Goal: Complete application form: Complete application form

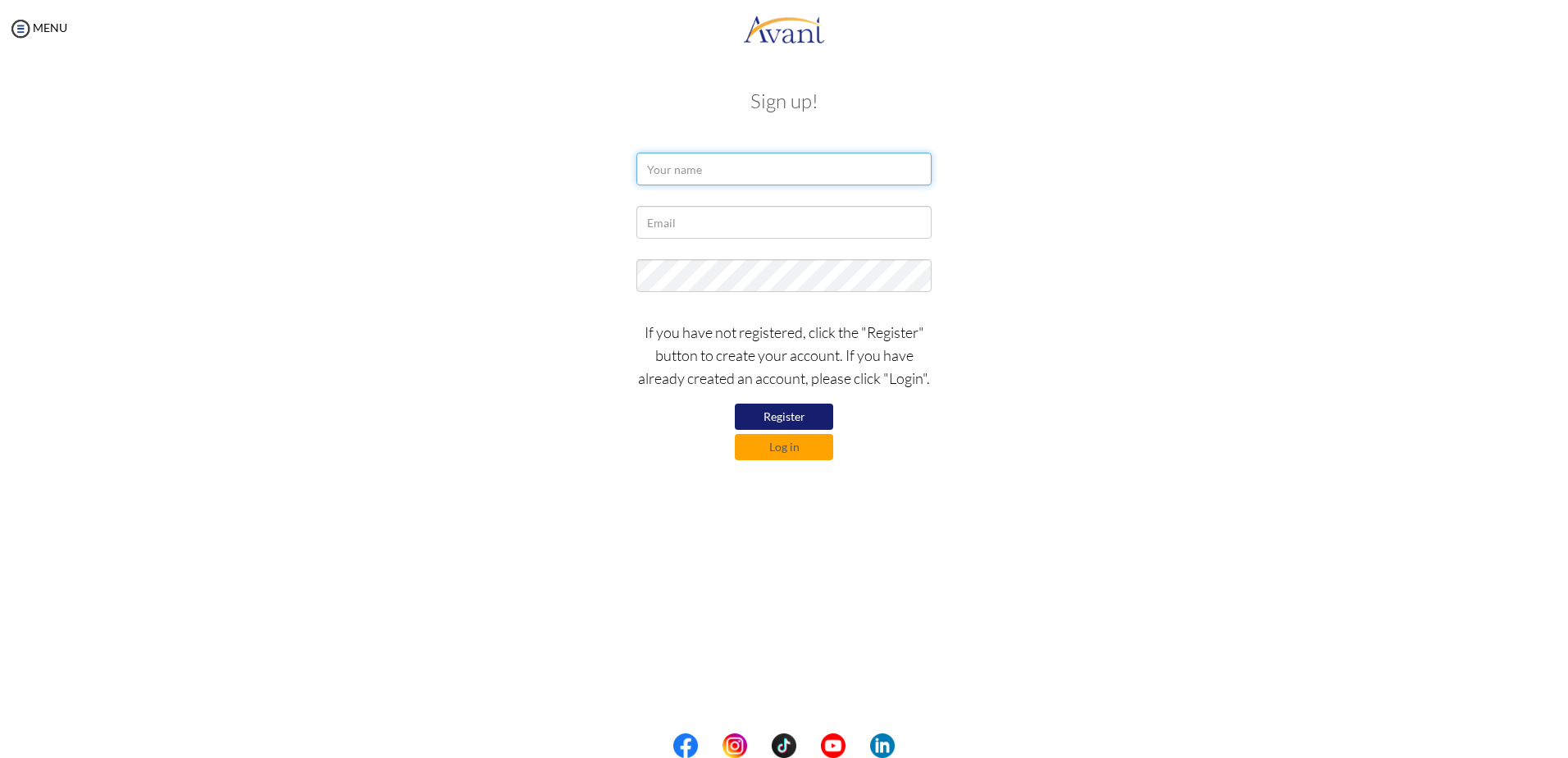
click at [735, 173] on input "text" at bounding box center [784, 168] width 295 height 33
click at [739, 227] on input "text" at bounding box center [784, 222] width 295 height 33
type input "[EMAIL_ADDRESS][DOMAIN_NAME]"
click at [759, 169] on input "text" at bounding box center [784, 168] width 295 height 33
type input "Christine Denise Mateo"
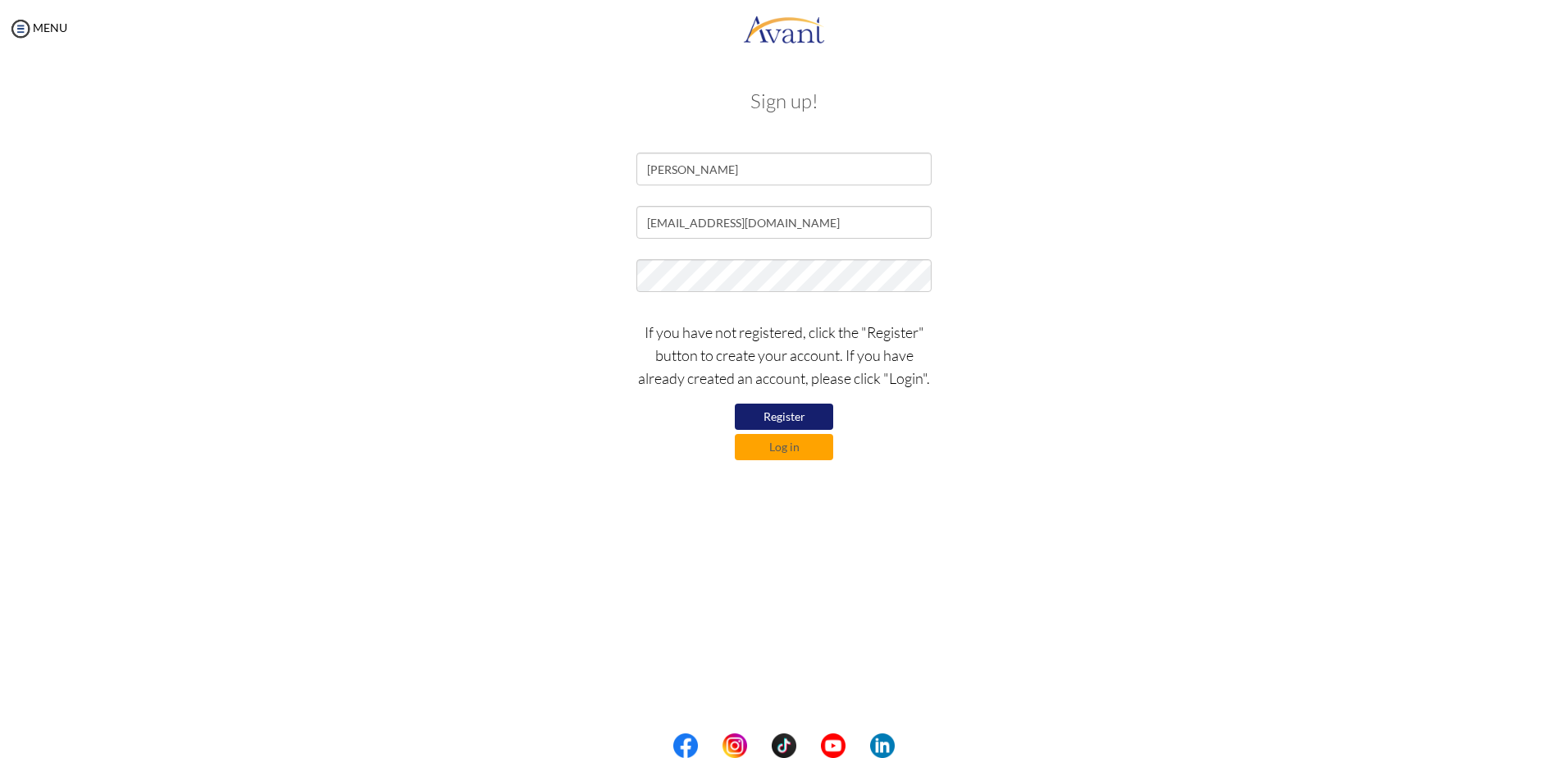
click at [791, 412] on button "Register" at bounding box center [784, 417] width 98 height 26
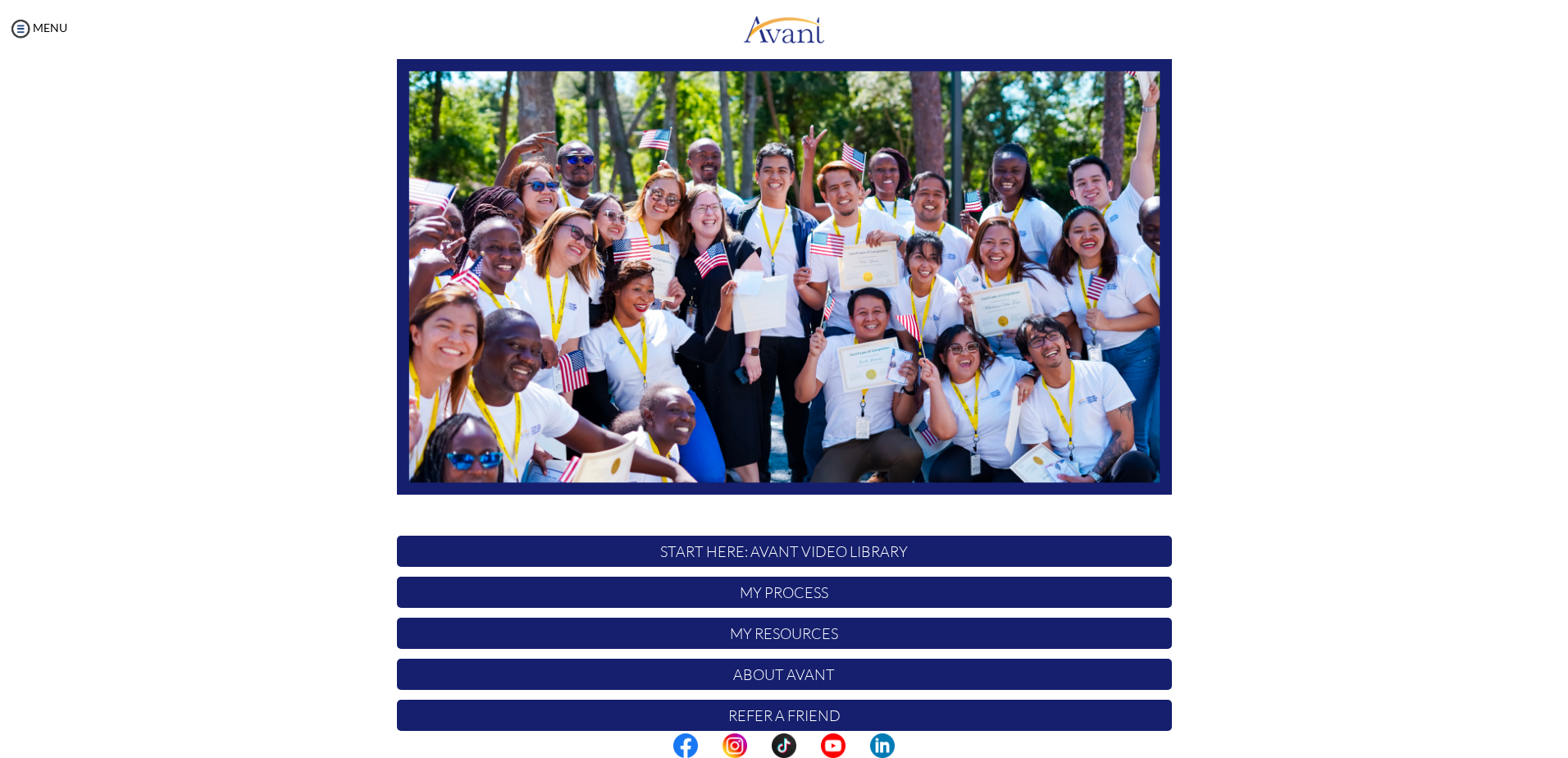
scroll to position [153, 0]
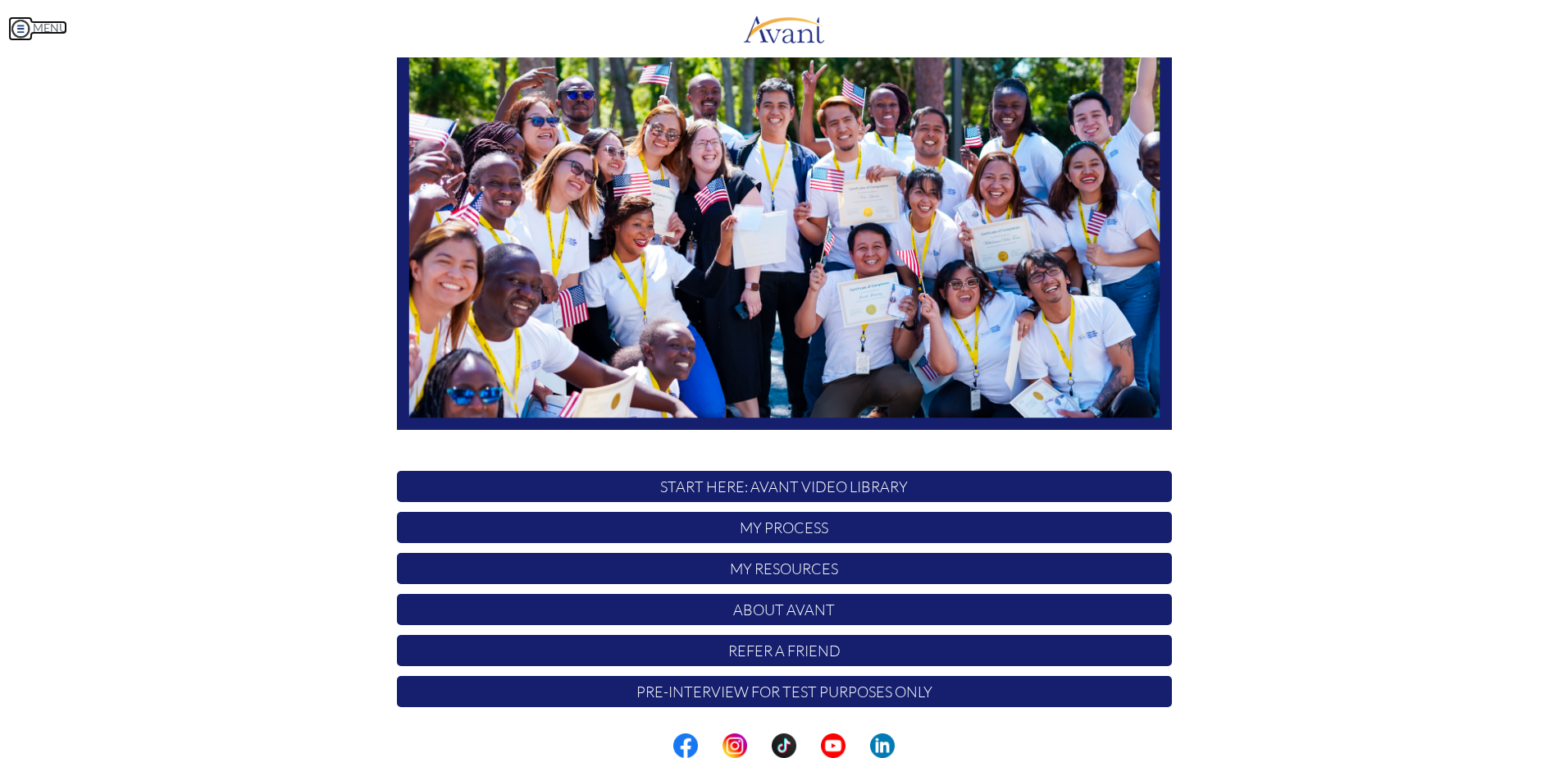
click at [43, 22] on link "MENU" at bounding box center [38, 27] width 59 height 14
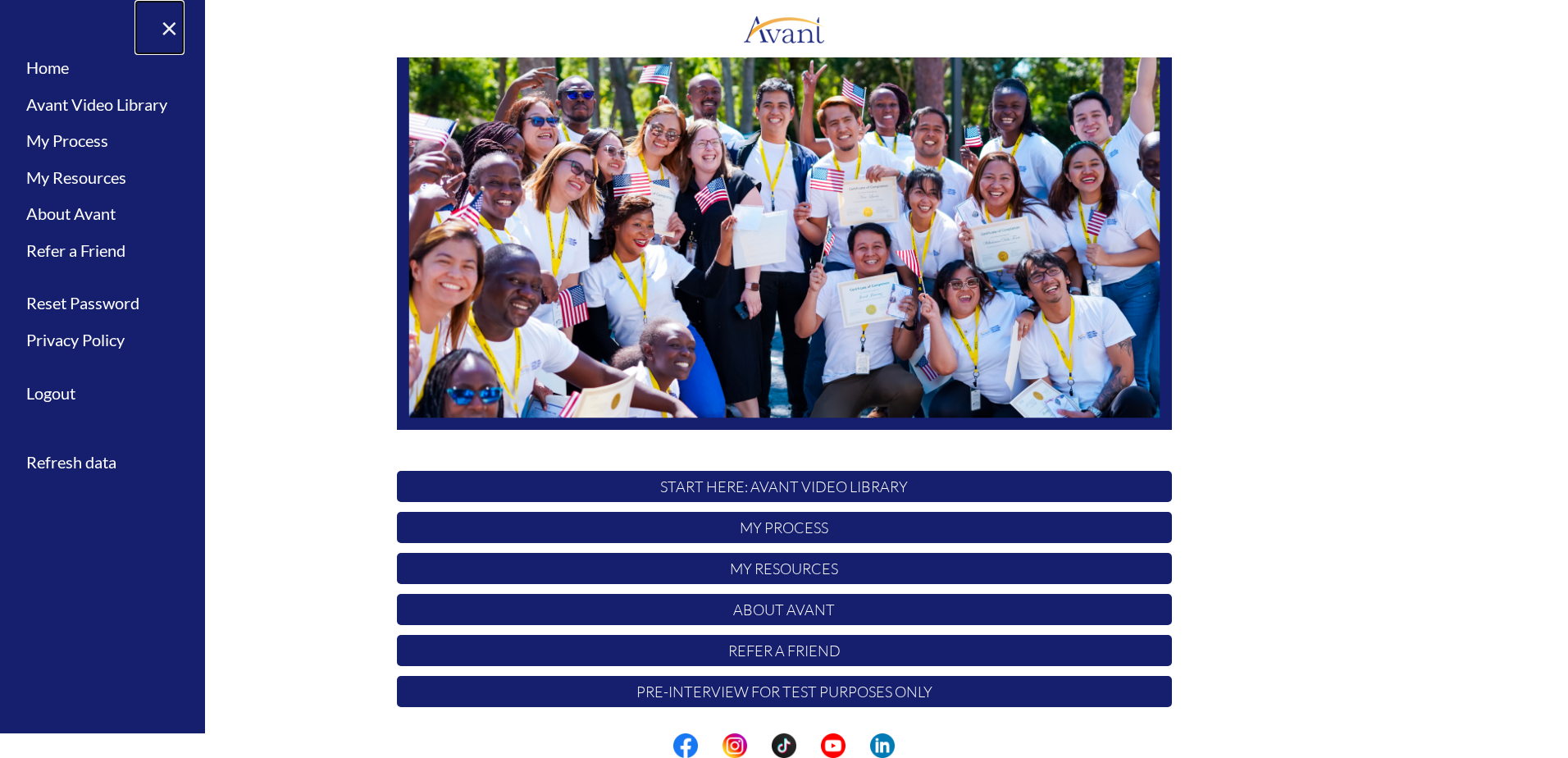
click at [167, 31] on link "×" at bounding box center [159, 27] width 50 height 55
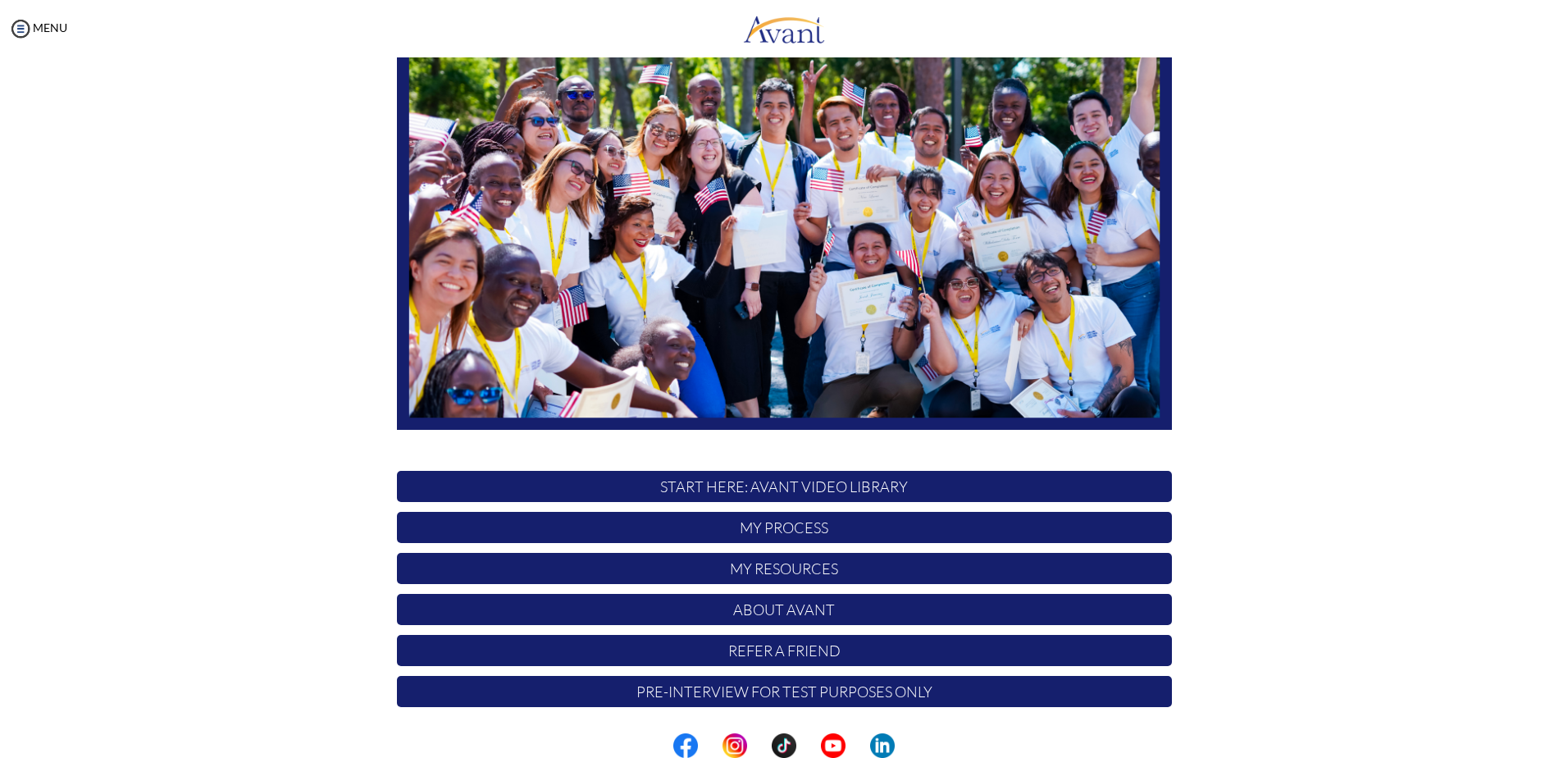
click at [547, 689] on p "Pre-Interview for test purposes only" at bounding box center [784, 691] width 775 height 31
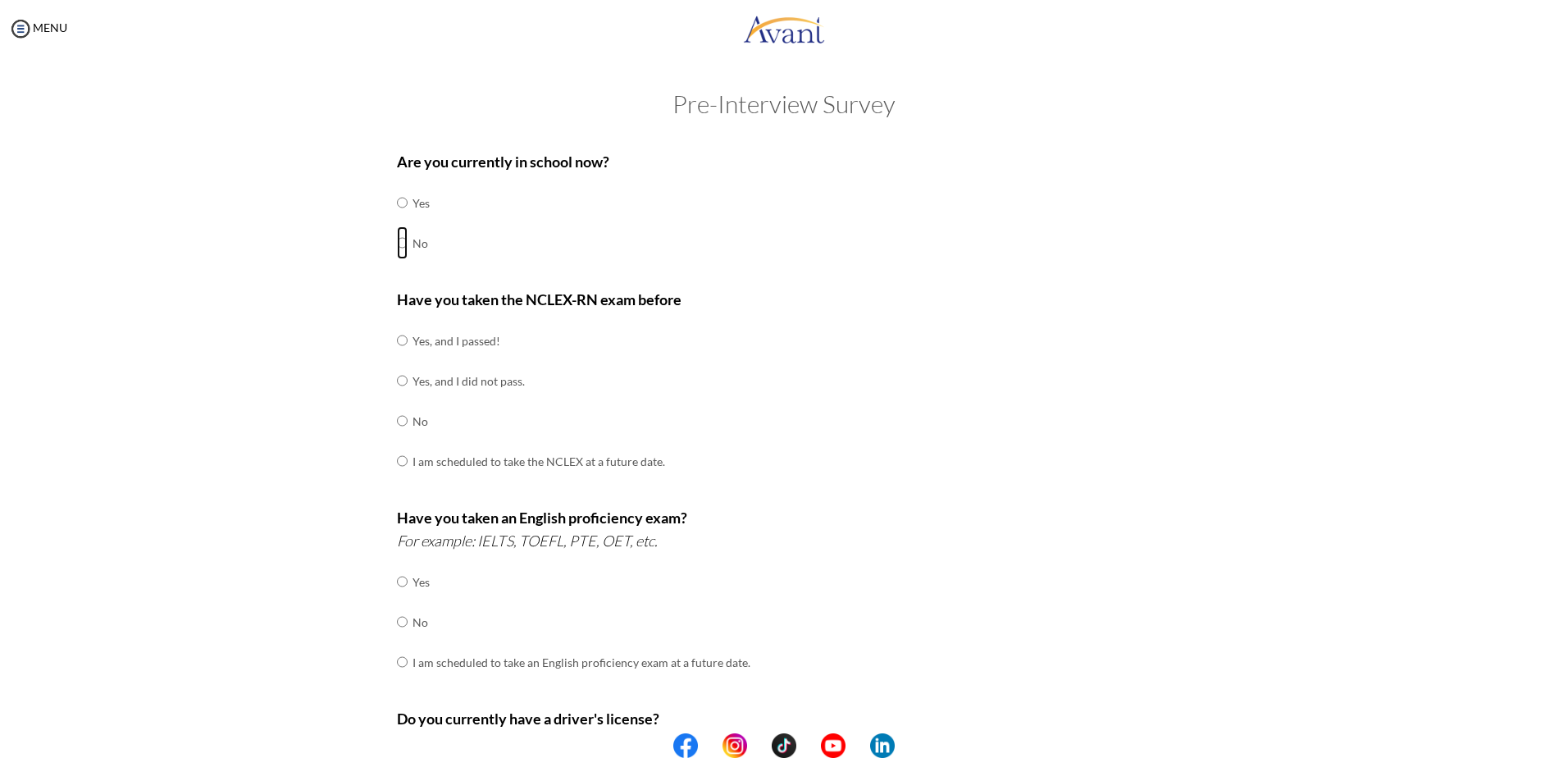
click at [400, 246] on input "radio" at bounding box center [402, 242] width 10 height 33
radio input "true"
click at [414, 343] on td "Yes, and I passed!" at bounding box center [538, 340] width 252 height 41
click at [397, 340] on input "radio" at bounding box center [402, 340] width 10 height 33
radio input "true"
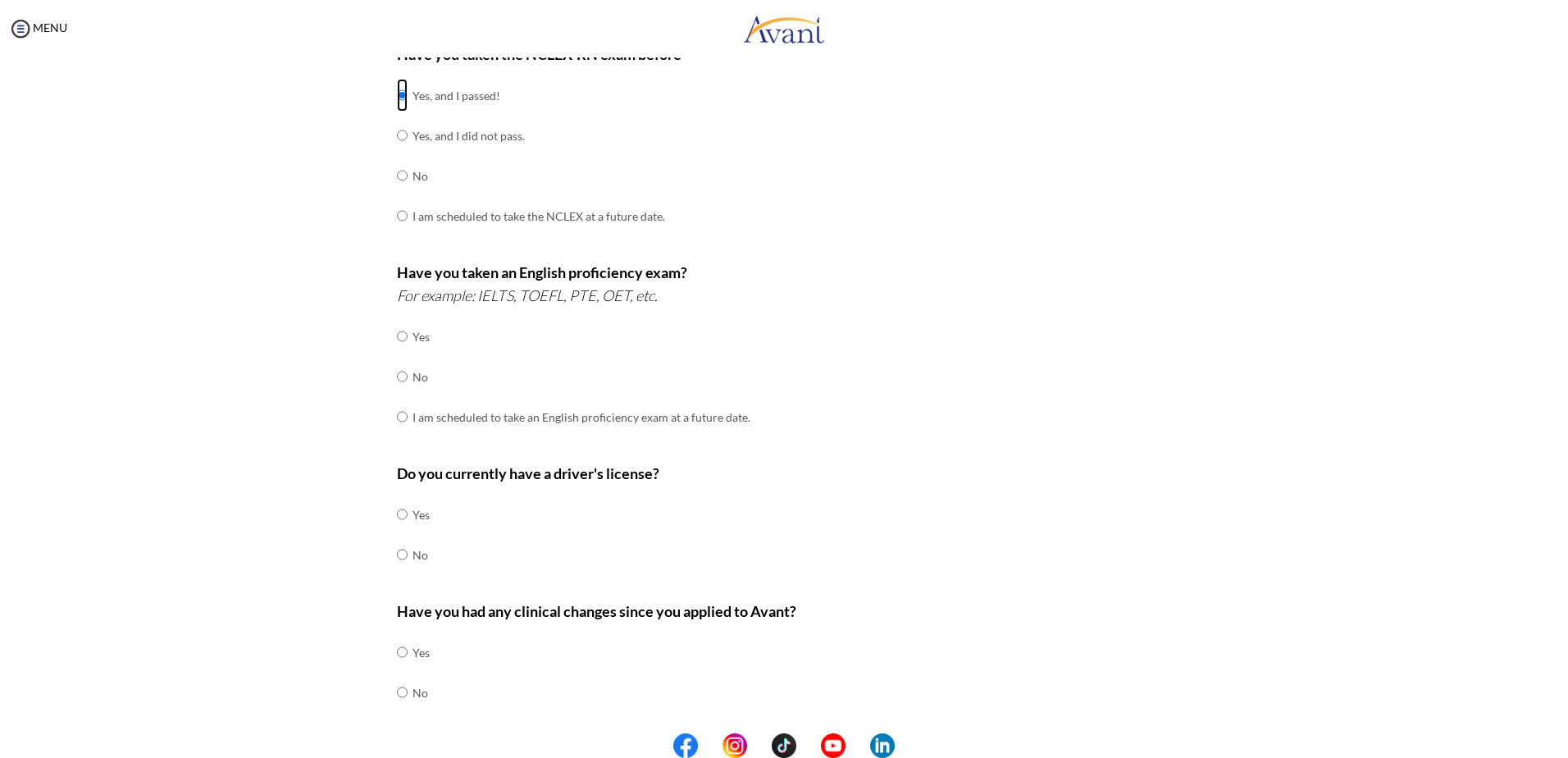
scroll to position [246, 0]
click at [399, 419] on input "radio" at bounding box center [402, 415] width 10 height 33
radio input "true"
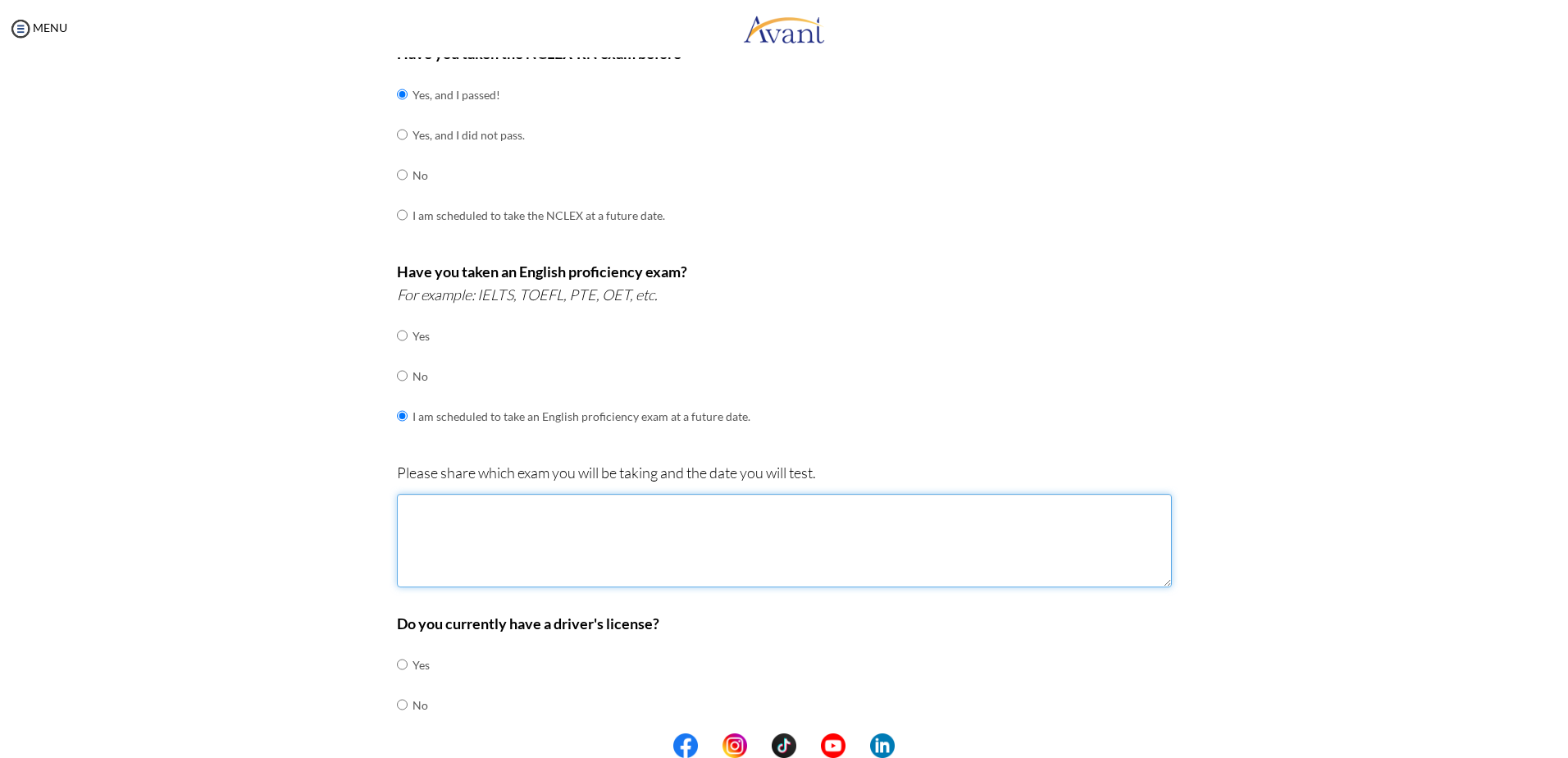
click at [692, 548] on textarea at bounding box center [784, 540] width 775 height 94
type textarea "i"
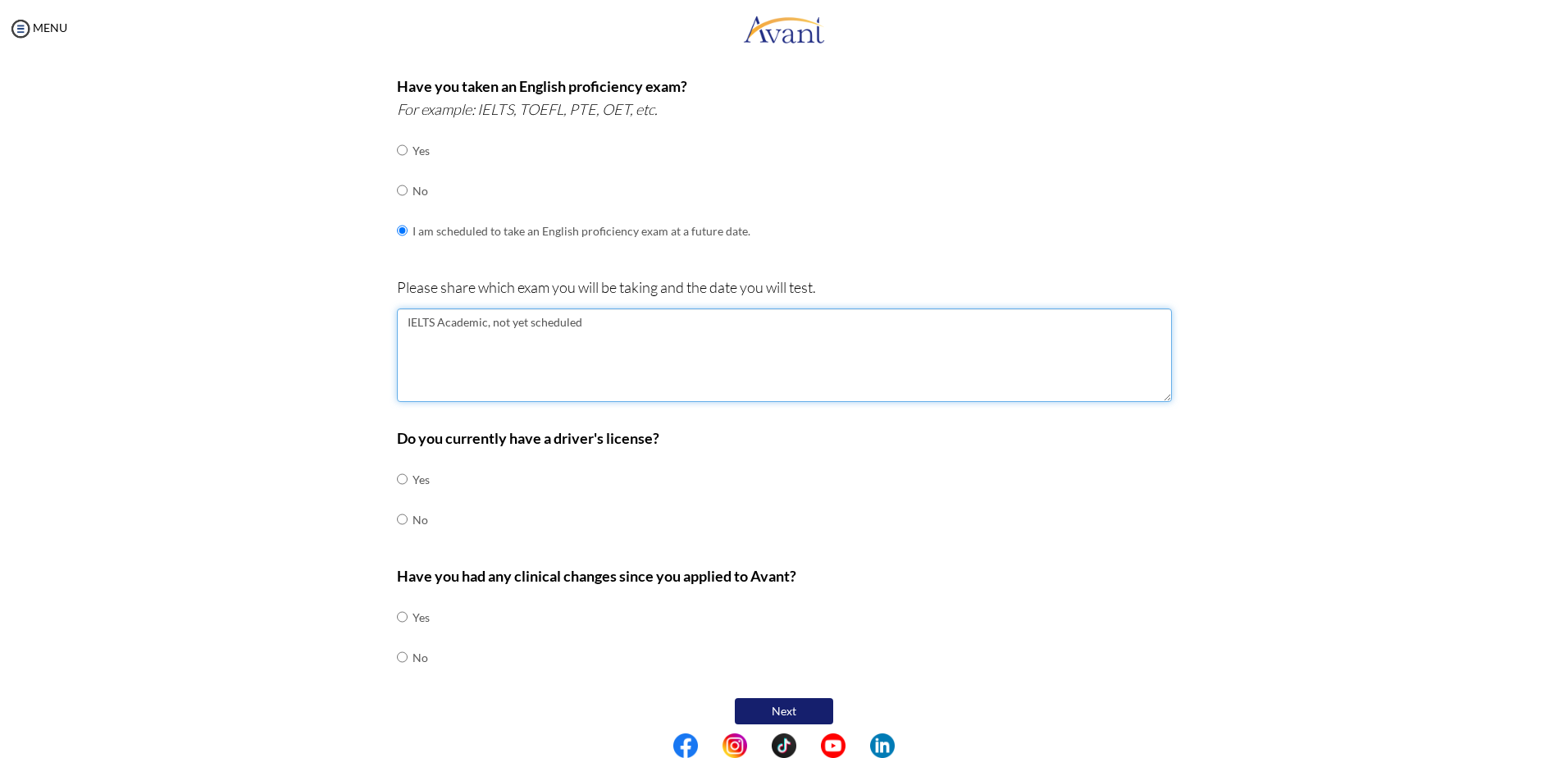
scroll to position [442, 0]
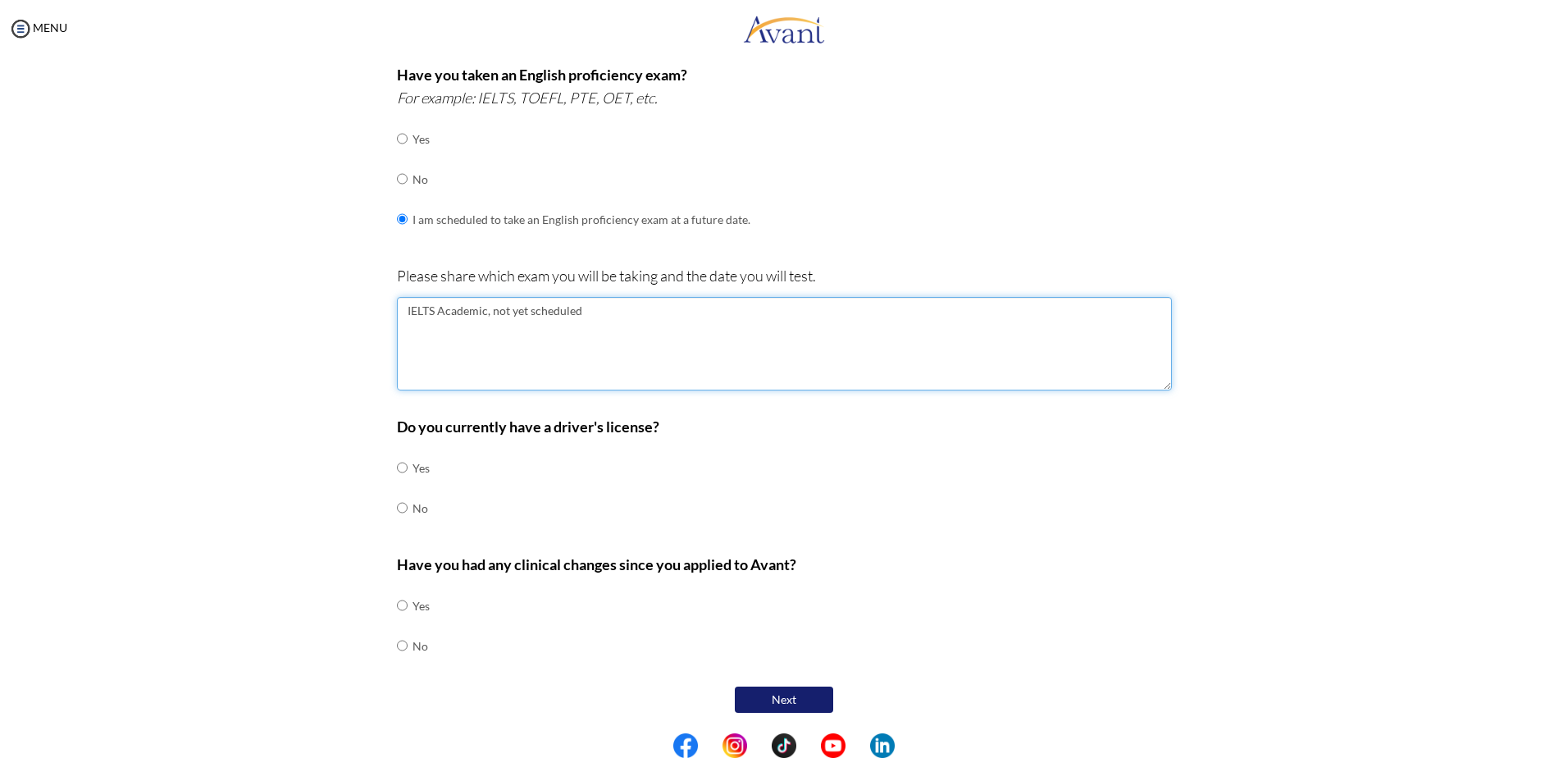
type textarea "IELTS Academic, not yet scheduled"
click at [399, 508] on input "radio" at bounding box center [402, 508] width 10 height 33
radio input "true"
click at [399, 645] on input "radio" at bounding box center [402, 645] width 10 height 33
radio input "true"
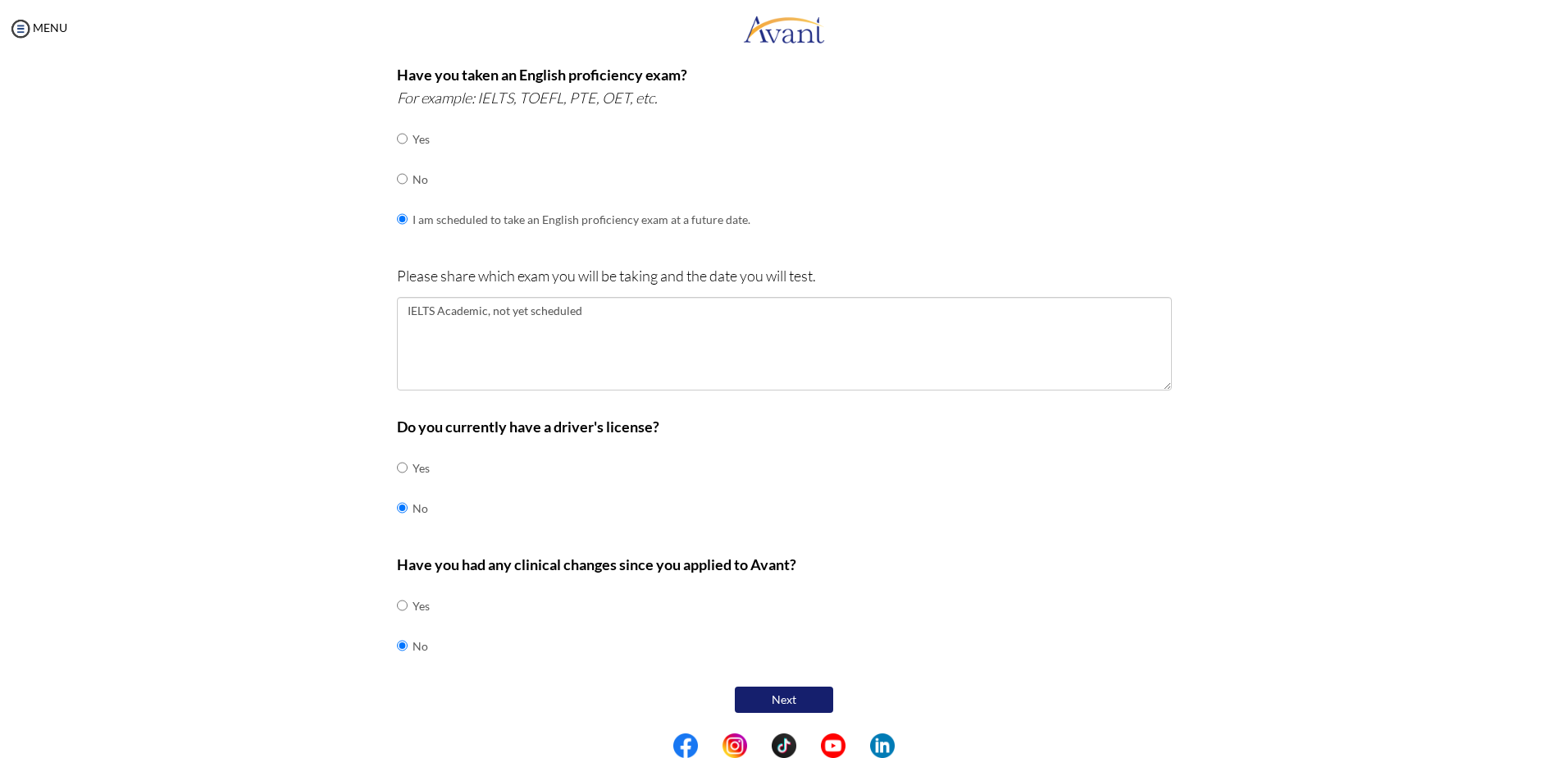
click at [788, 706] on button "Next" at bounding box center [784, 699] width 98 height 26
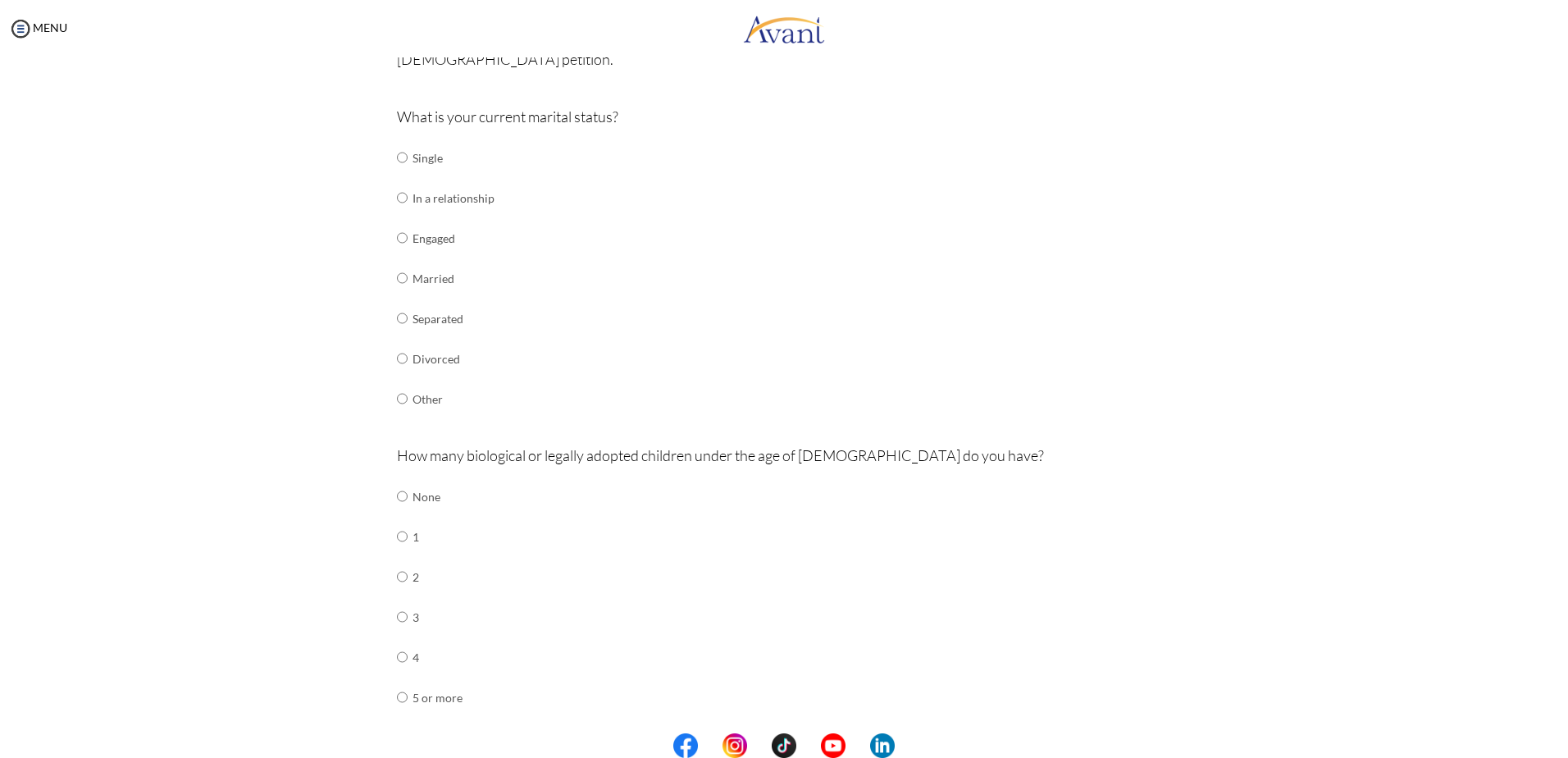
scroll to position [164, 0]
click at [399, 154] on input "radio" at bounding box center [402, 156] width 10 height 33
radio input "true"
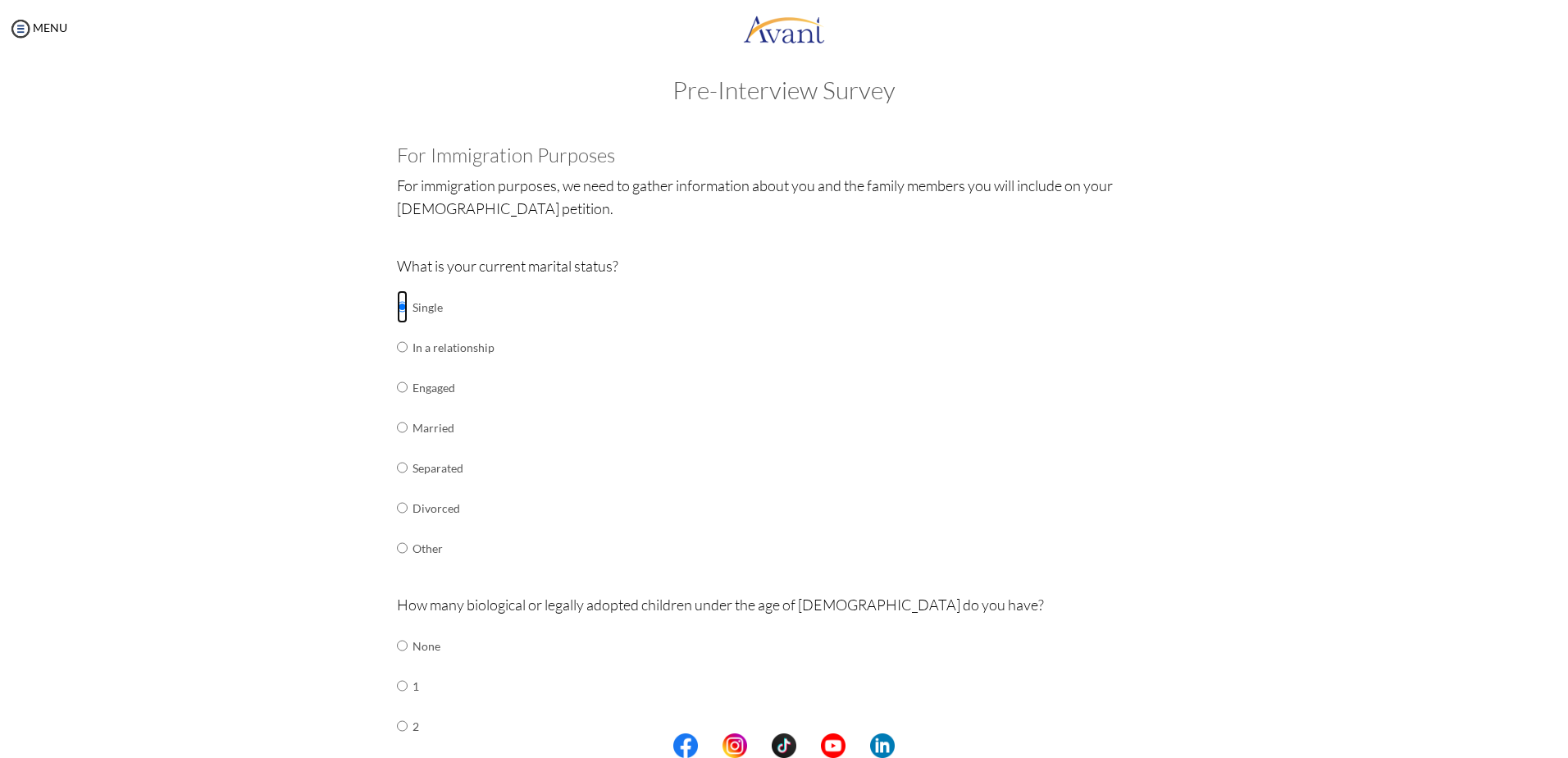
scroll to position [0, 0]
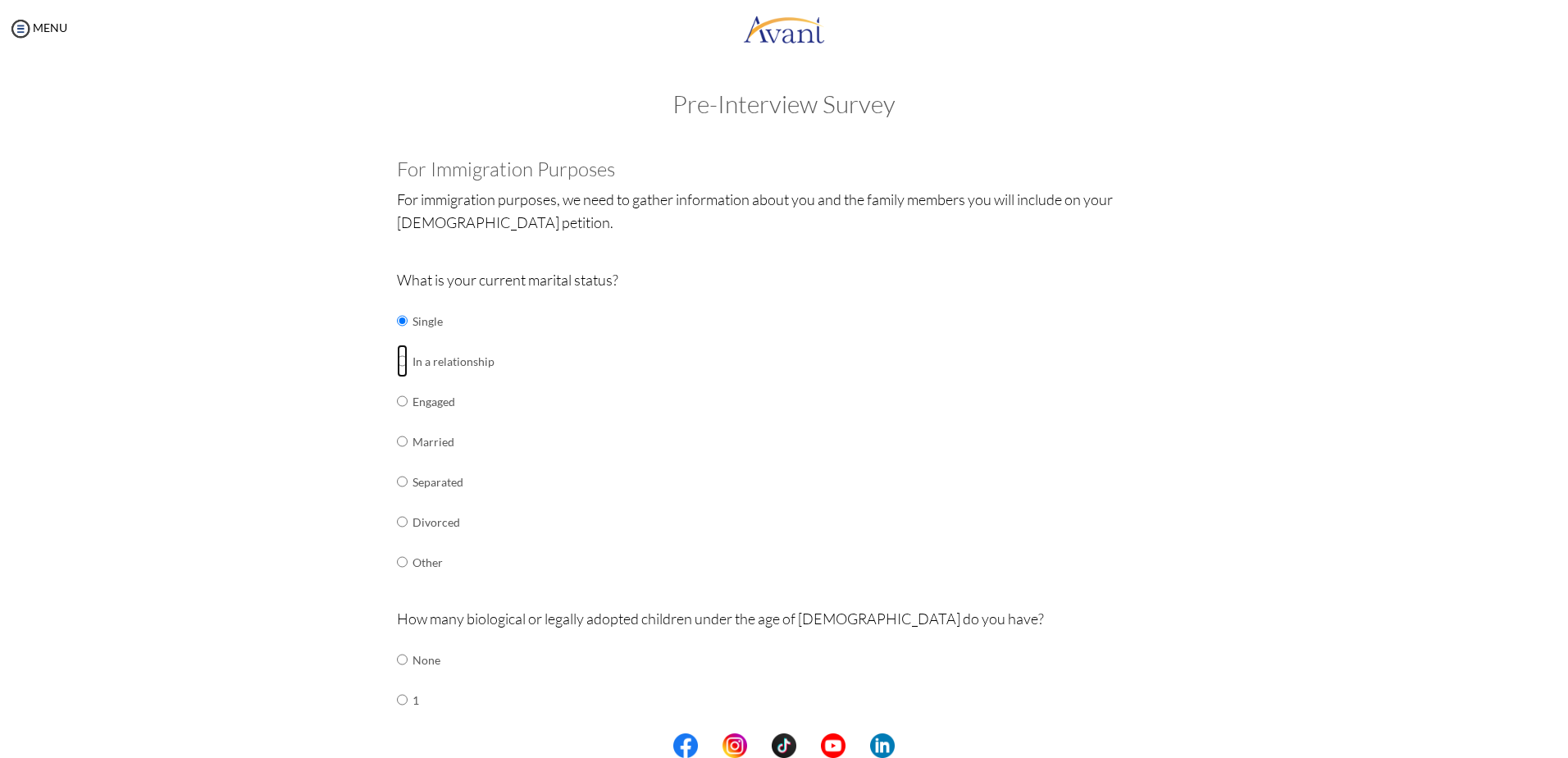
click at [397, 365] on input "radio" at bounding box center [402, 360] width 10 height 33
radio input "true"
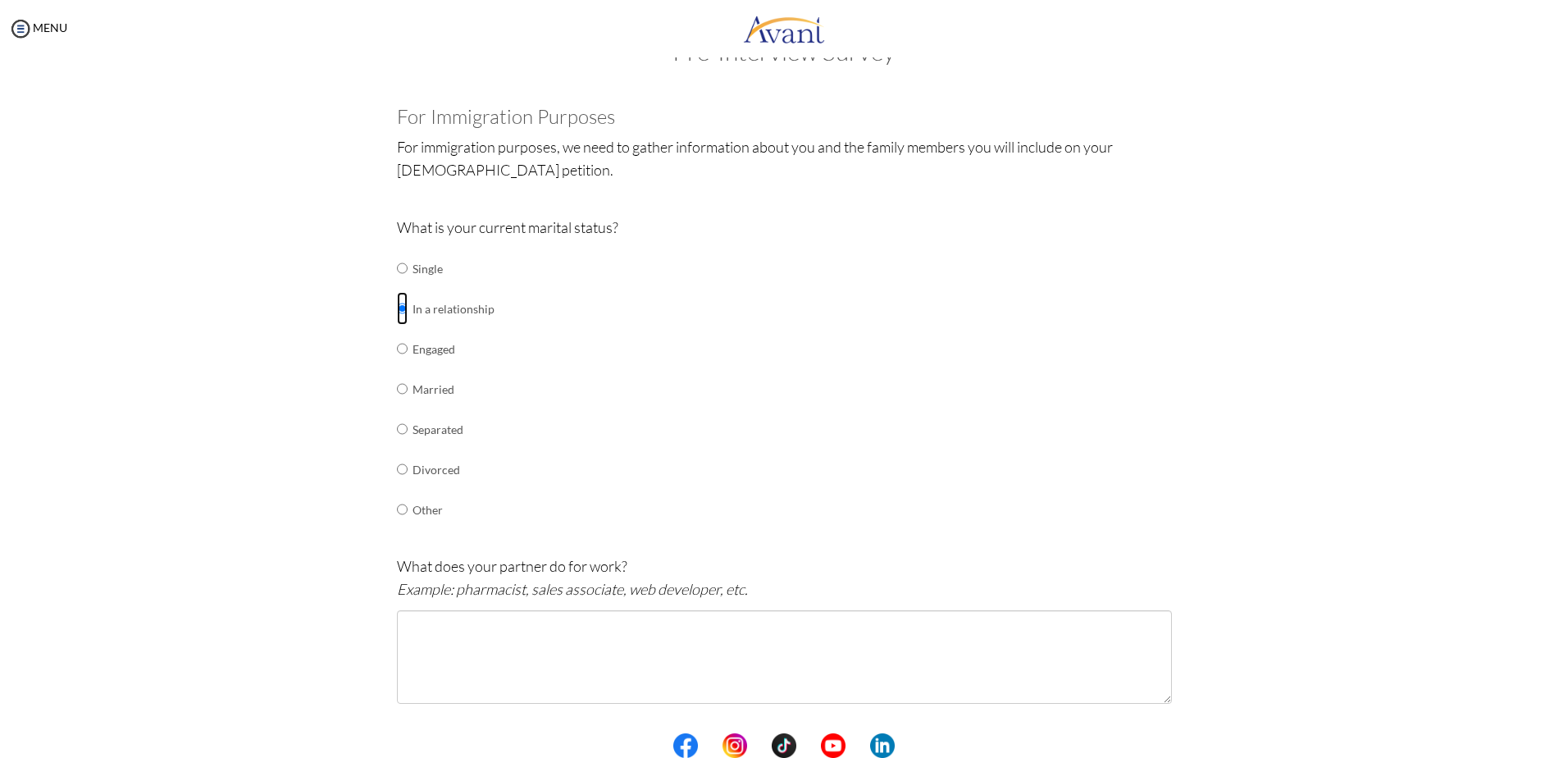
scroll to position [82, 0]
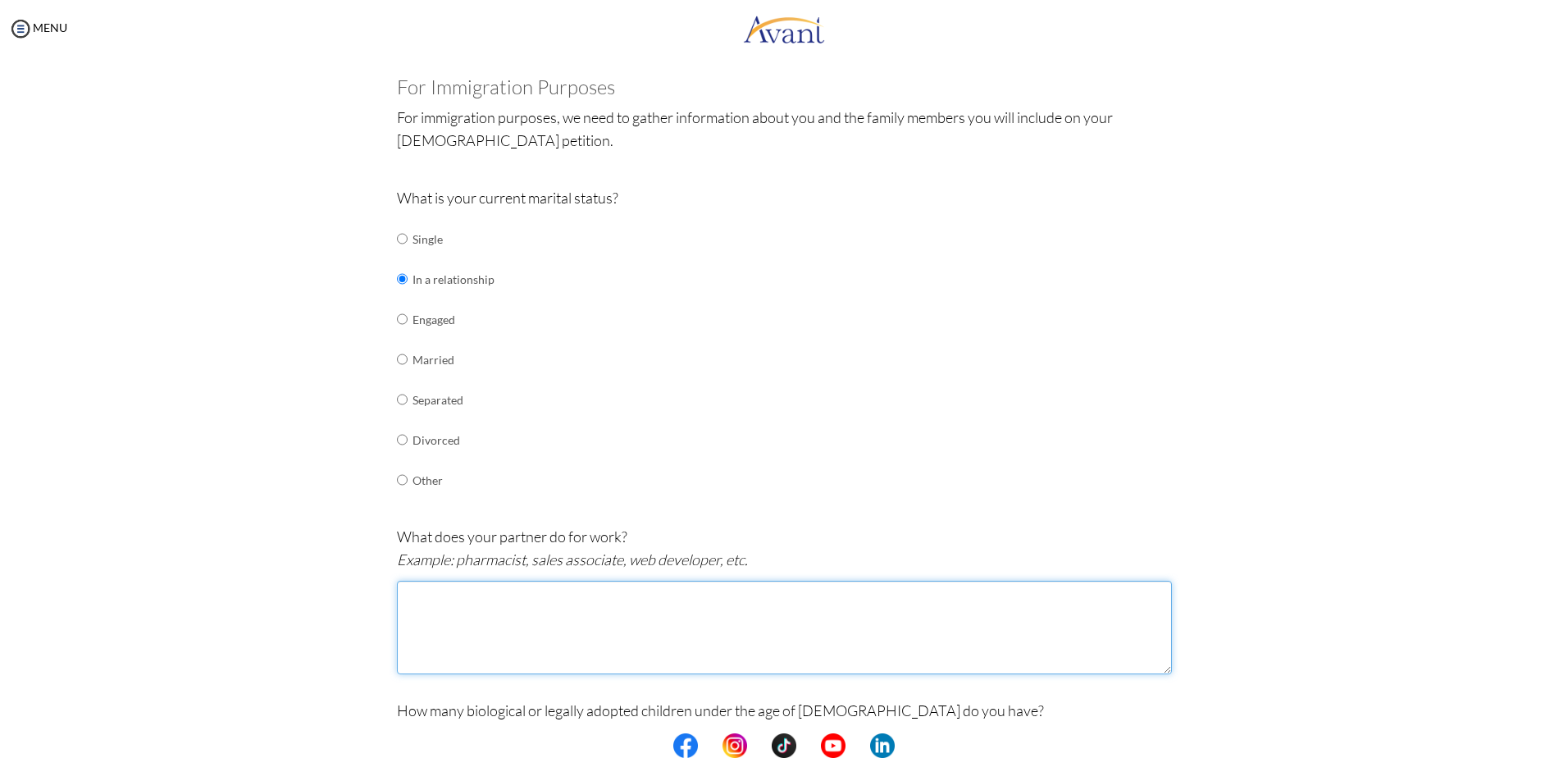
click at [628, 648] on textarea at bounding box center [784, 627] width 775 height 94
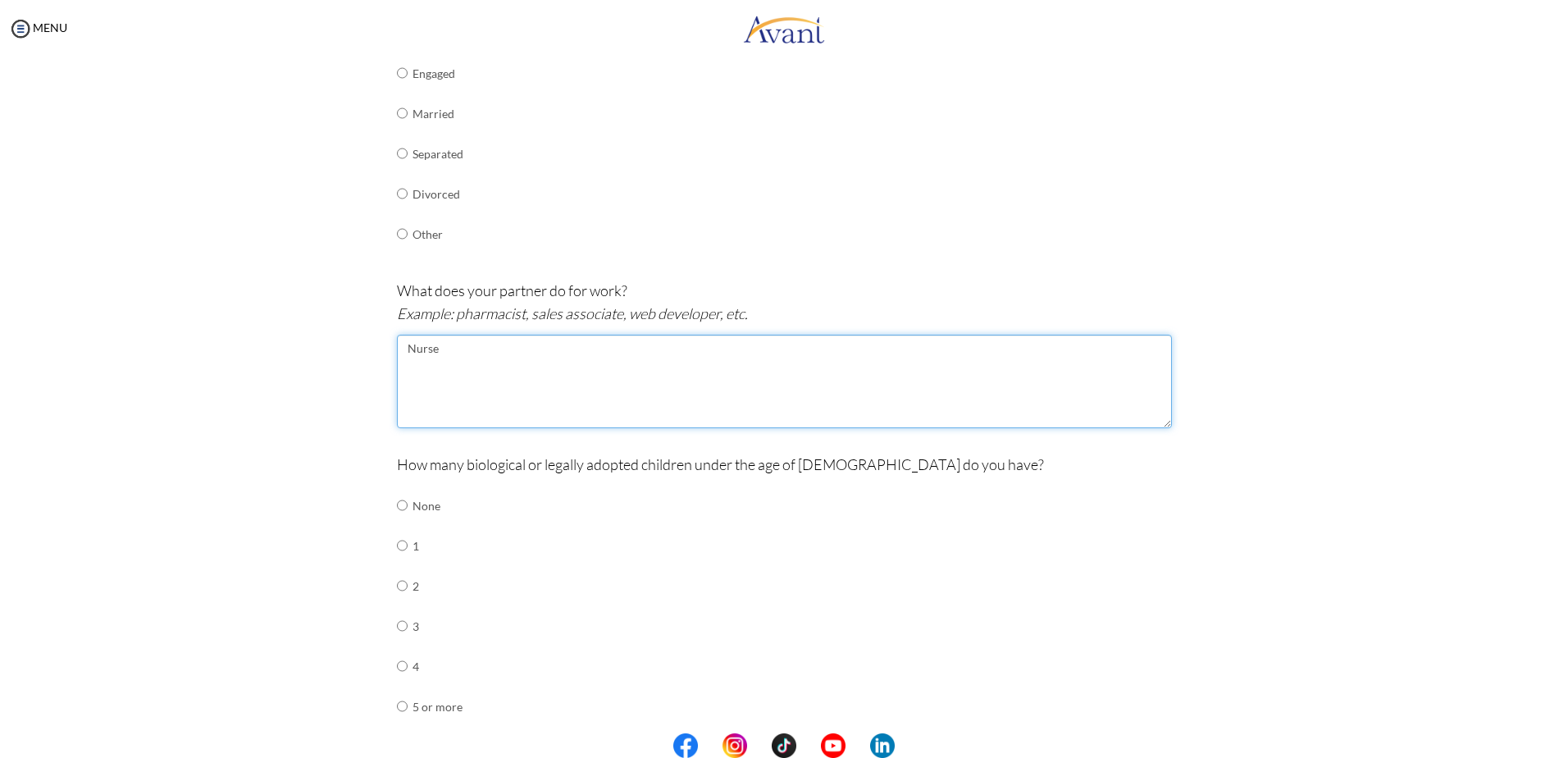
scroll to position [410, 0]
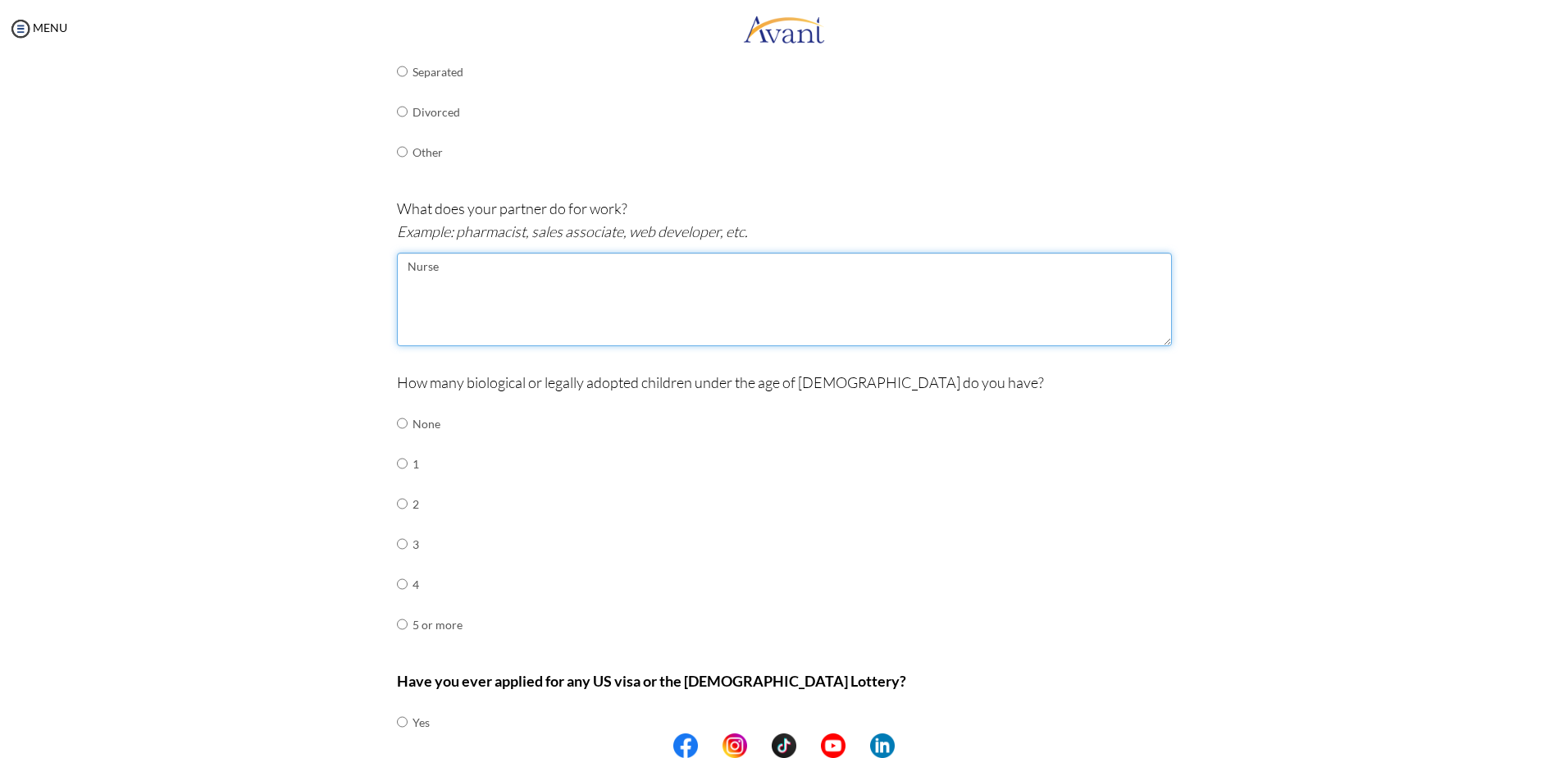
type textarea "Nurse"
click at [412, 423] on td "None" at bounding box center [437, 423] width 50 height 41
click at [407, 423] on td at bounding box center [409, 423] width 5 height 41
click at [397, 423] on input "radio" at bounding box center [402, 422] width 10 height 33
radio input "true"
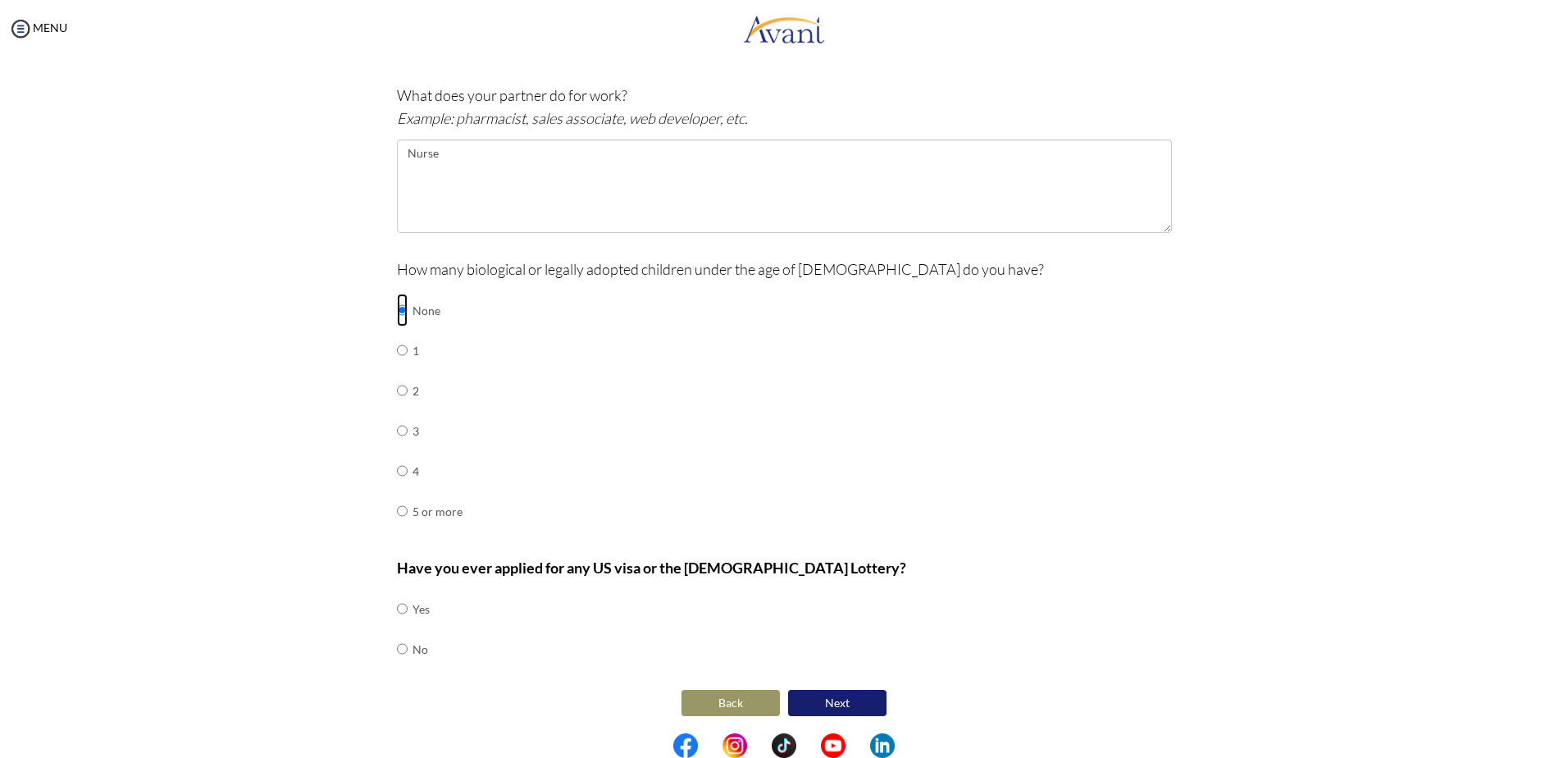
scroll to position [526, 0]
click at [399, 649] on input "radio" at bounding box center [402, 645] width 10 height 33
radio input "true"
click at [838, 696] on button "Next" at bounding box center [837, 699] width 98 height 26
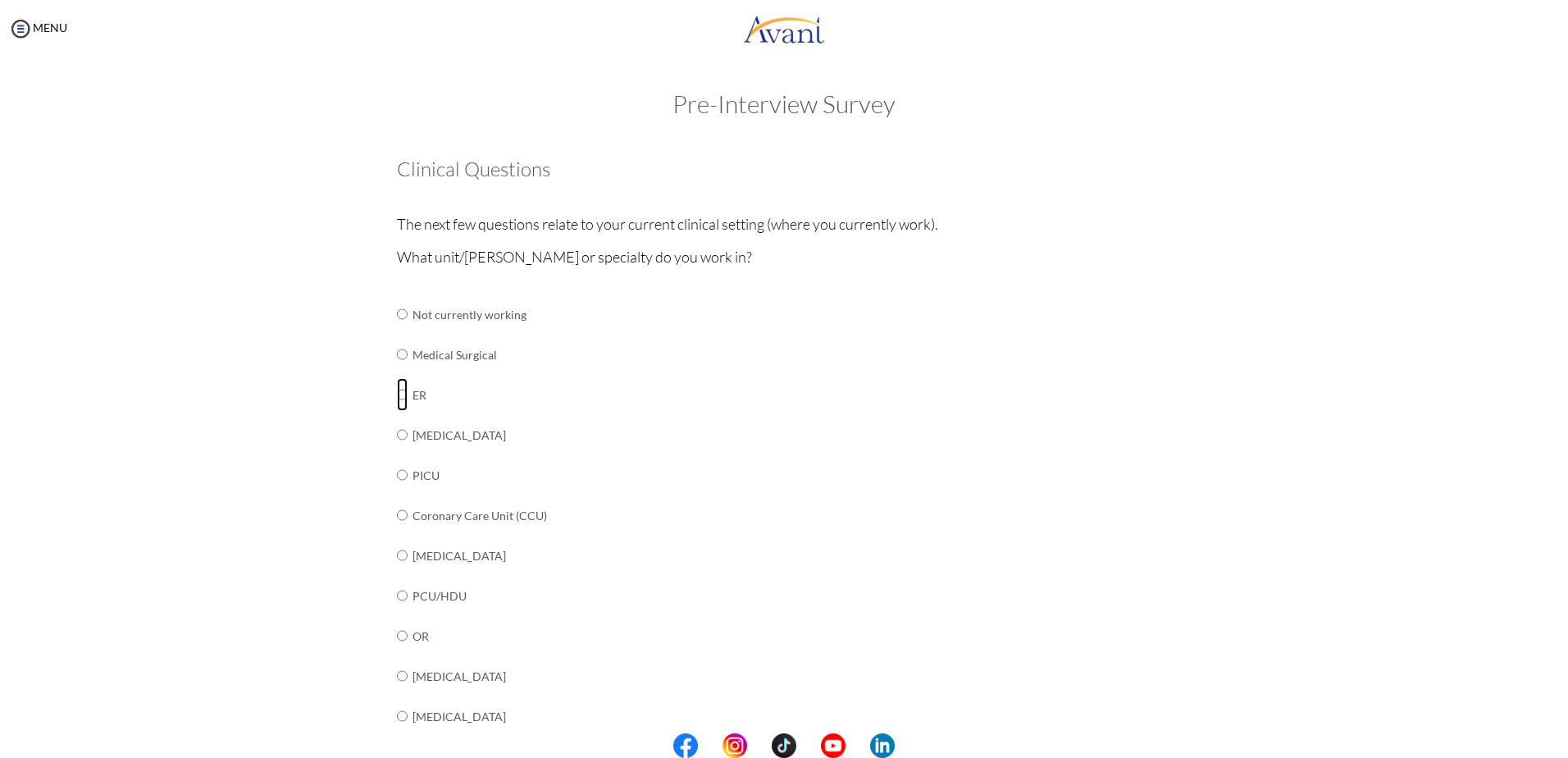
click at [397, 399] on input "radio" at bounding box center [402, 394] width 10 height 33
radio input "true"
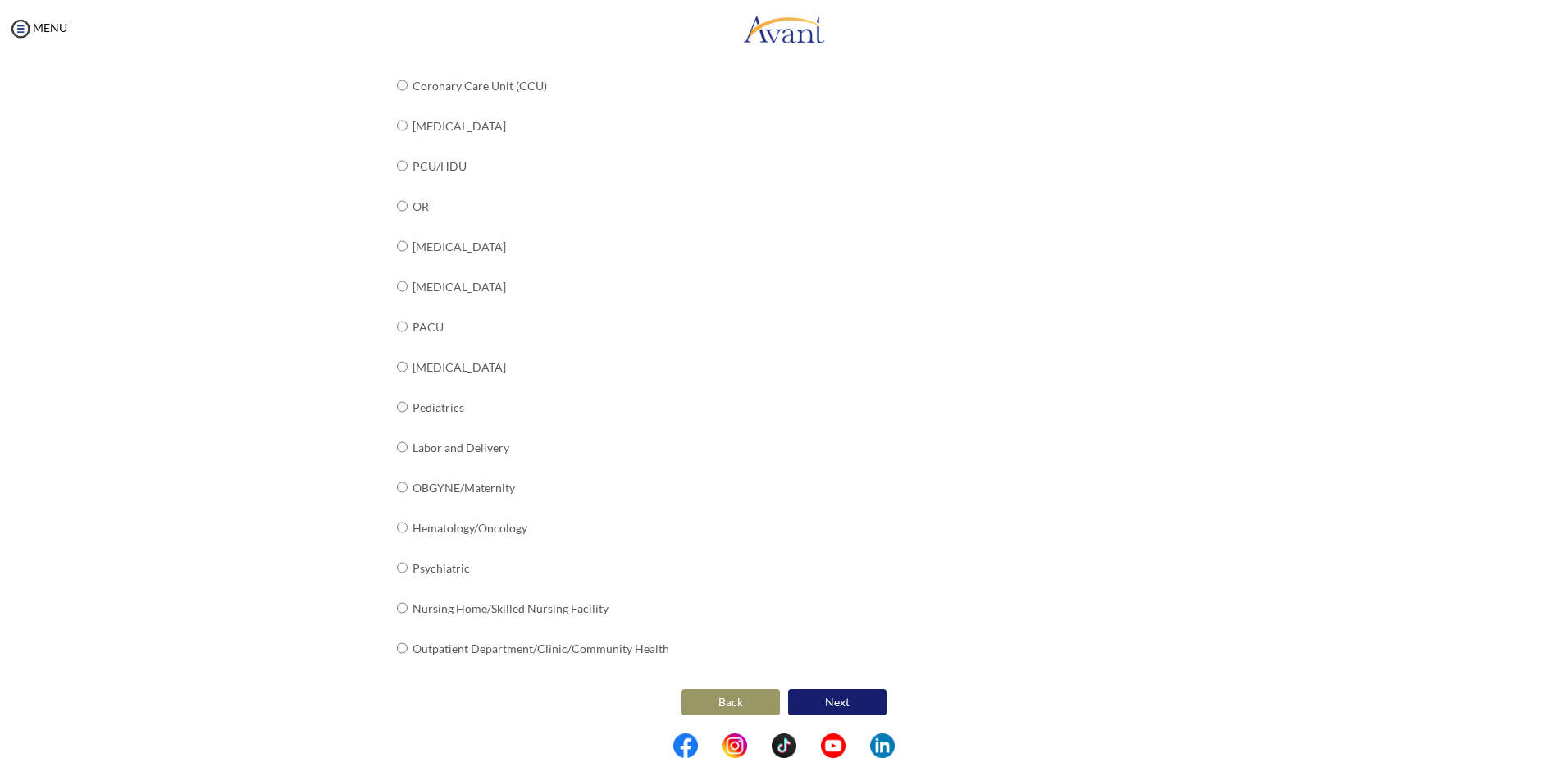
scroll to position [432, 0]
click at [867, 702] on button "Next" at bounding box center [837, 699] width 98 height 26
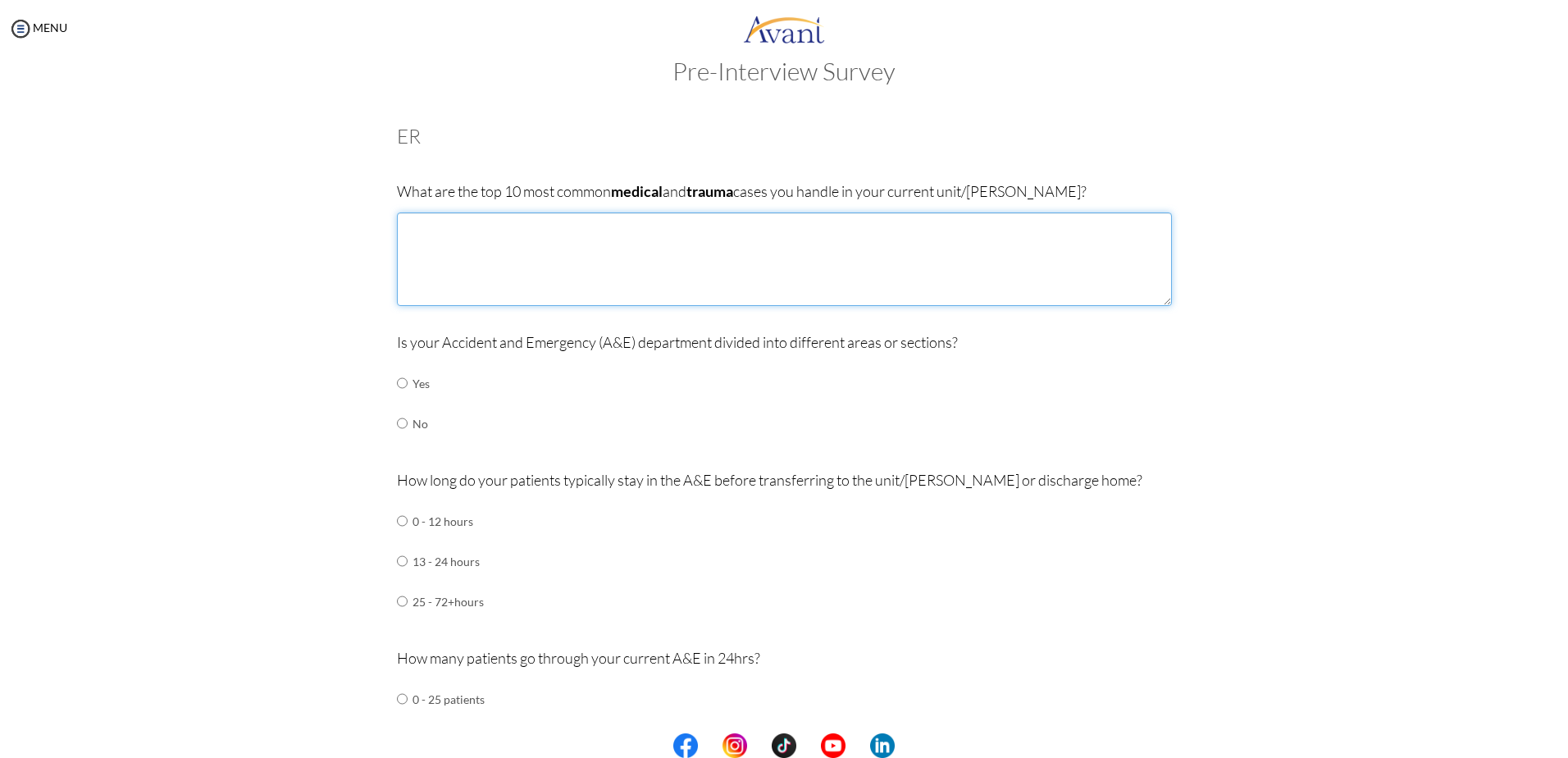
click at [535, 245] on textarea at bounding box center [784, 259] width 775 height 94
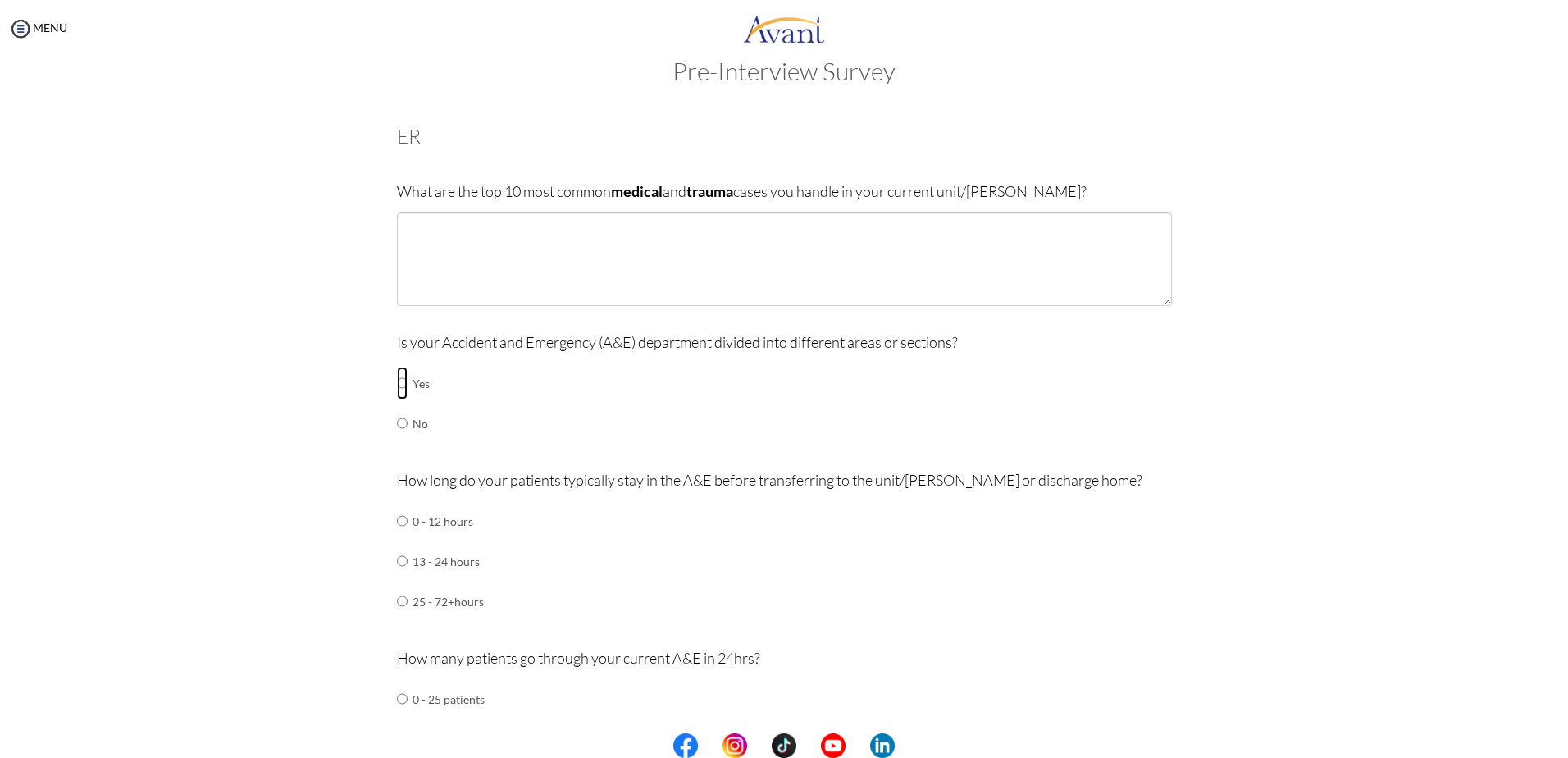
drag, startPoint x: 393, startPoint y: 388, endPoint x: 407, endPoint y: 386, distance: 14.1
click at [399, 388] on input "radio" at bounding box center [402, 383] width 10 height 33
radio input "true"
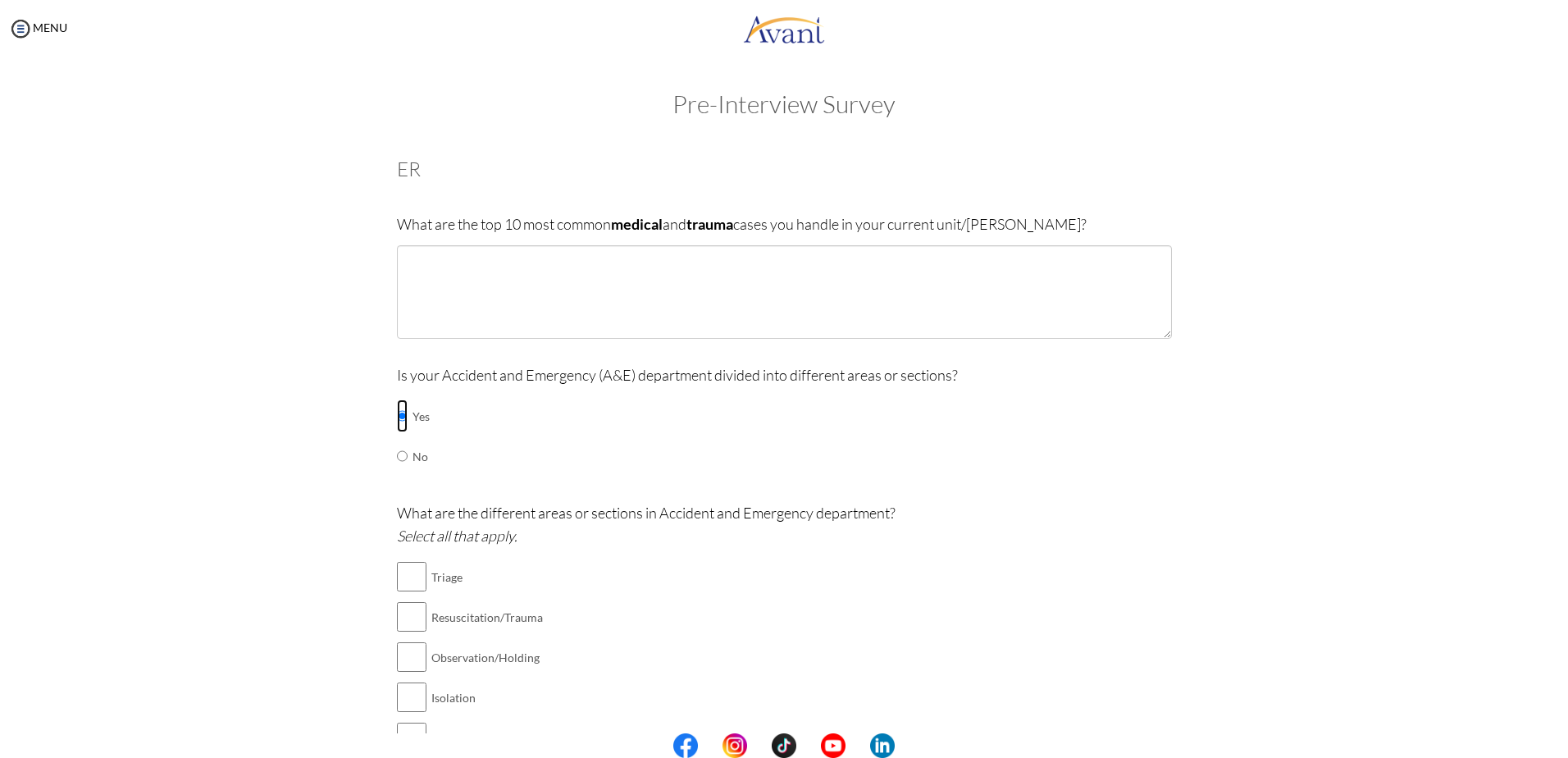
scroll to position [82, 0]
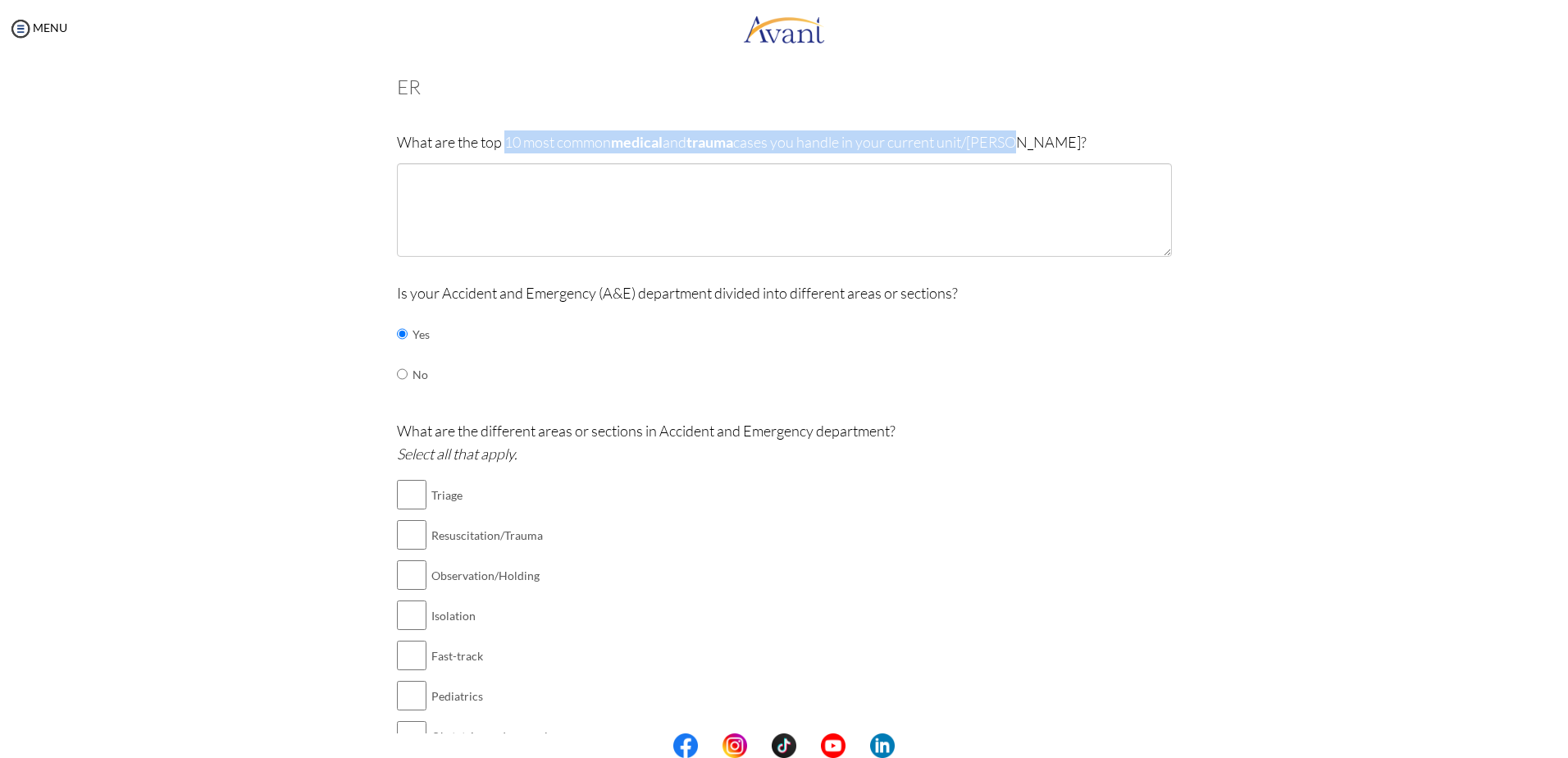
drag, startPoint x: 499, startPoint y: 141, endPoint x: 1029, endPoint y: 134, distance: 530.0
click at [1029, 134] on p "What are the top 10 most common medical and trauma cases you handle in your cur…" at bounding box center [784, 142] width 775 height 23
drag, startPoint x: 1029, startPoint y: 134, endPoint x: 961, endPoint y: 136, distance: 68.0
copy p "10 most common medical and trauma cases you handle in your current unit/[PERSON…"
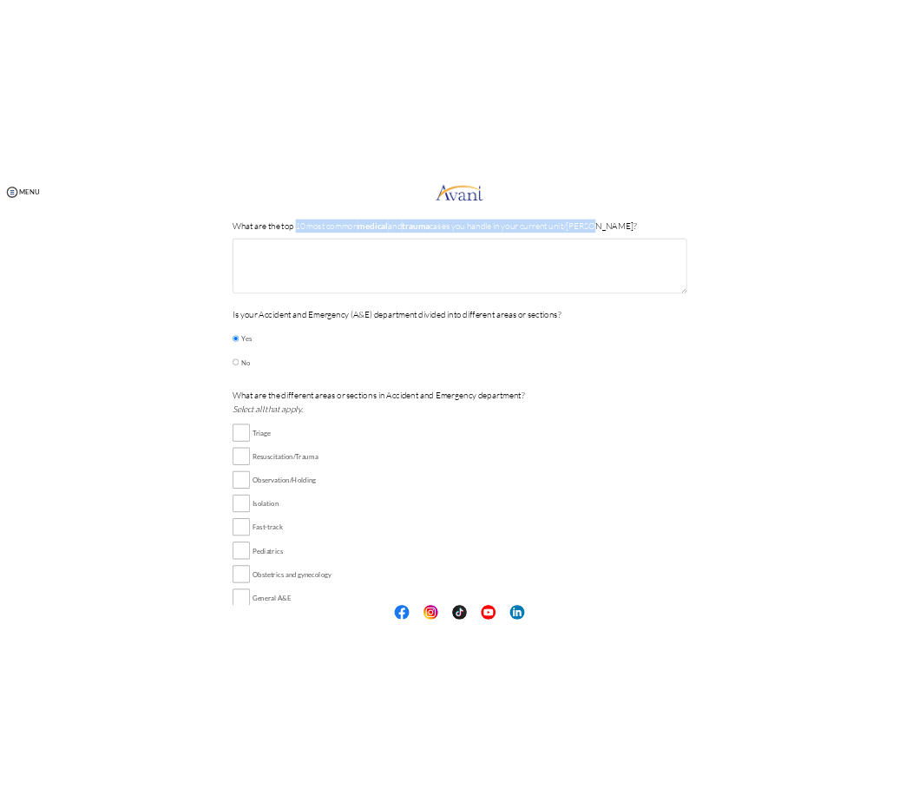
scroll to position [173, 0]
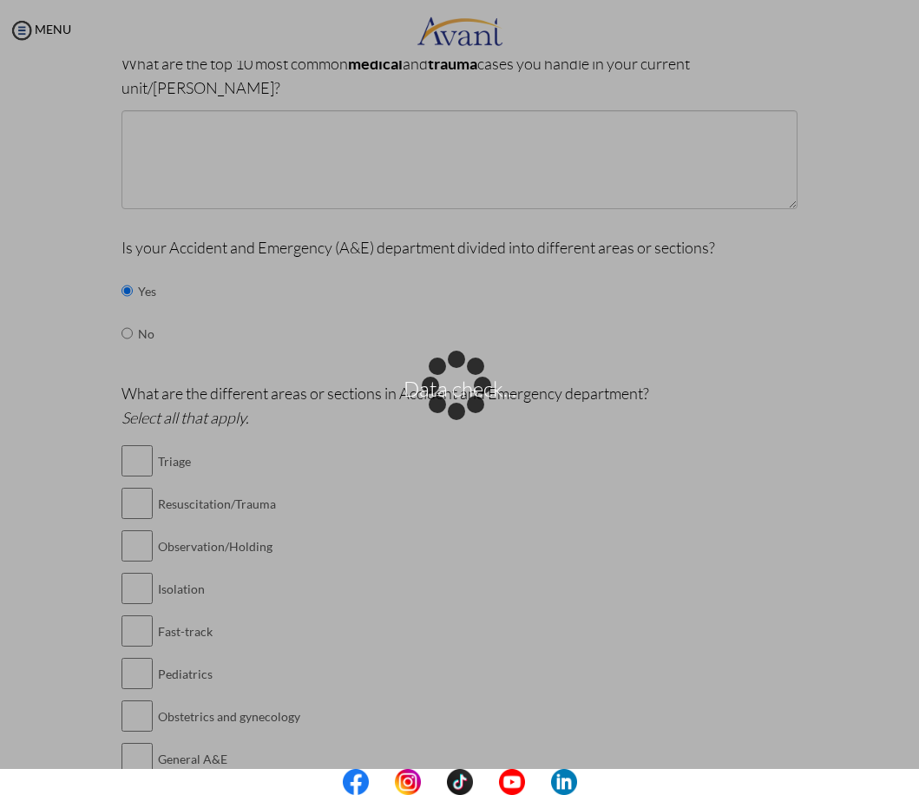
click at [448, 385] on div "Data check..." at bounding box center [460, 397] width 24 height 24
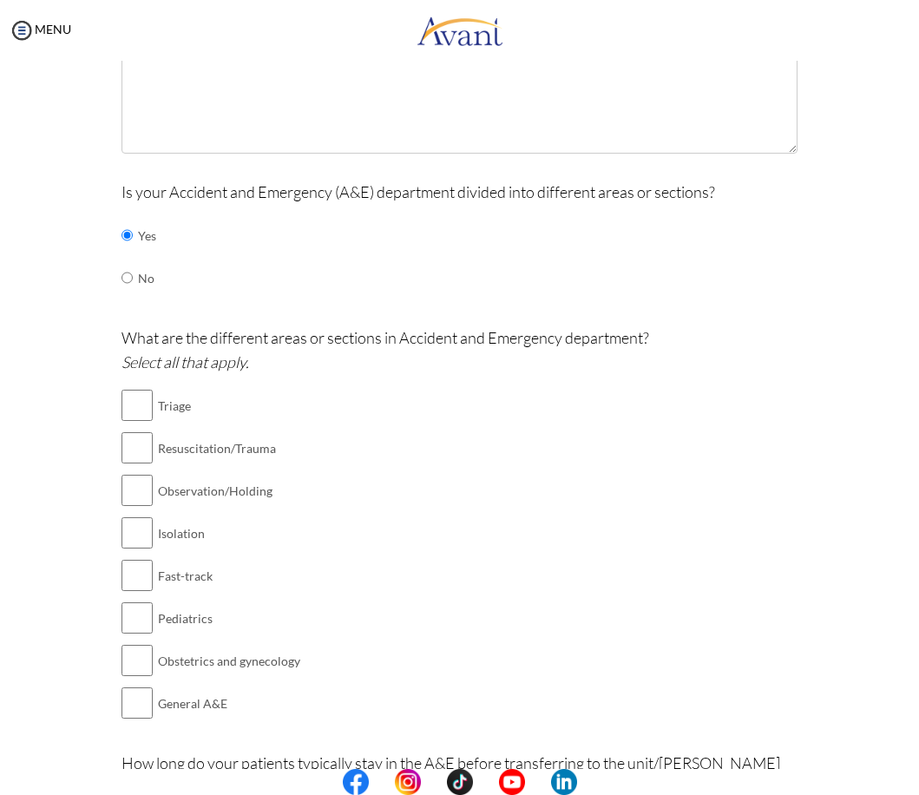
scroll to position [260, 0]
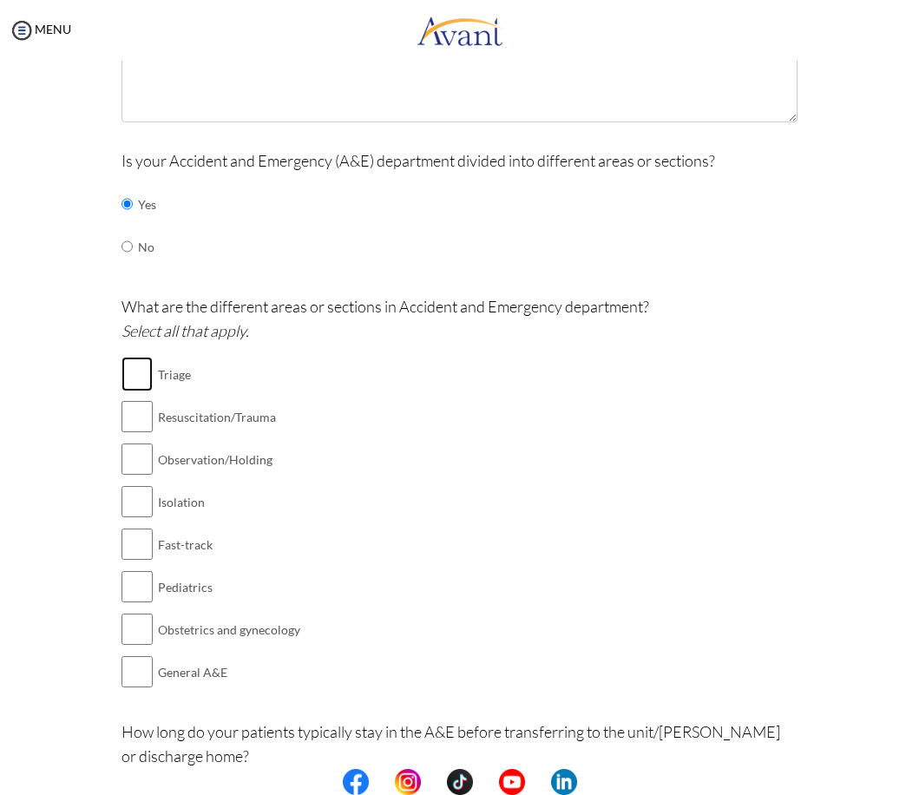
click at [125, 357] on input "checkbox" at bounding box center [136, 374] width 31 height 35
checkbox input "true"
click at [125, 399] on input "checkbox" at bounding box center [136, 416] width 31 height 35
checkbox input "true"
click at [123, 442] on input "checkbox" at bounding box center [136, 459] width 31 height 35
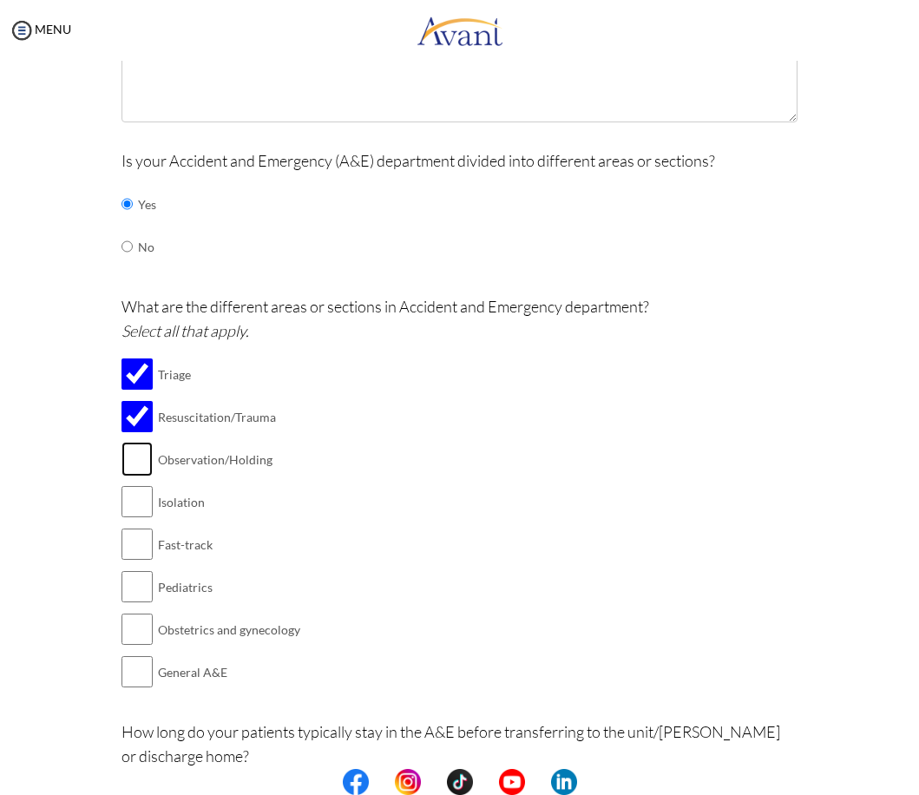
checkbox input "true"
drag, startPoint x: 129, startPoint y: 487, endPoint x: 123, endPoint y: 501, distance: 15.1
click at [130, 487] on input "checkbox" at bounding box center [136, 501] width 31 height 35
checkbox input "true"
click at [126, 532] on input "checkbox" at bounding box center [136, 544] width 31 height 35
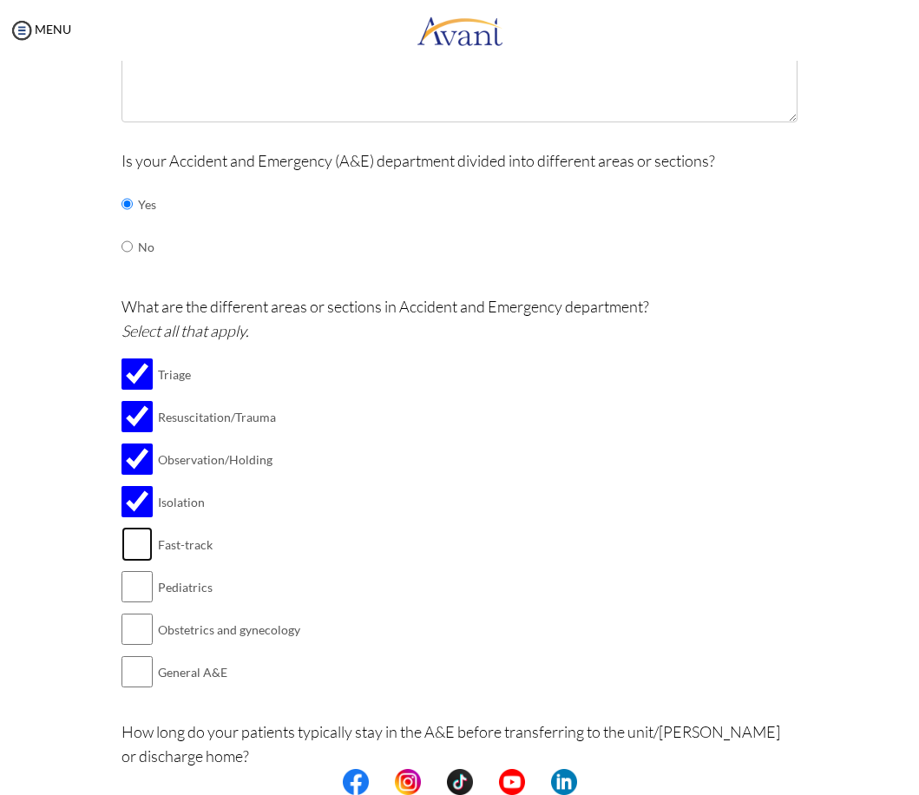
checkbox input "true"
drag, startPoint x: 125, startPoint y: 577, endPoint x: 128, endPoint y: 586, distance: 9.9
click at [126, 578] on input "checkbox" at bounding box center [136, 586] width 31 height 35
checkbox input "true"
click at [134, 654] on input "checkbox" at bounding box center [136, 671] width 31 height 35
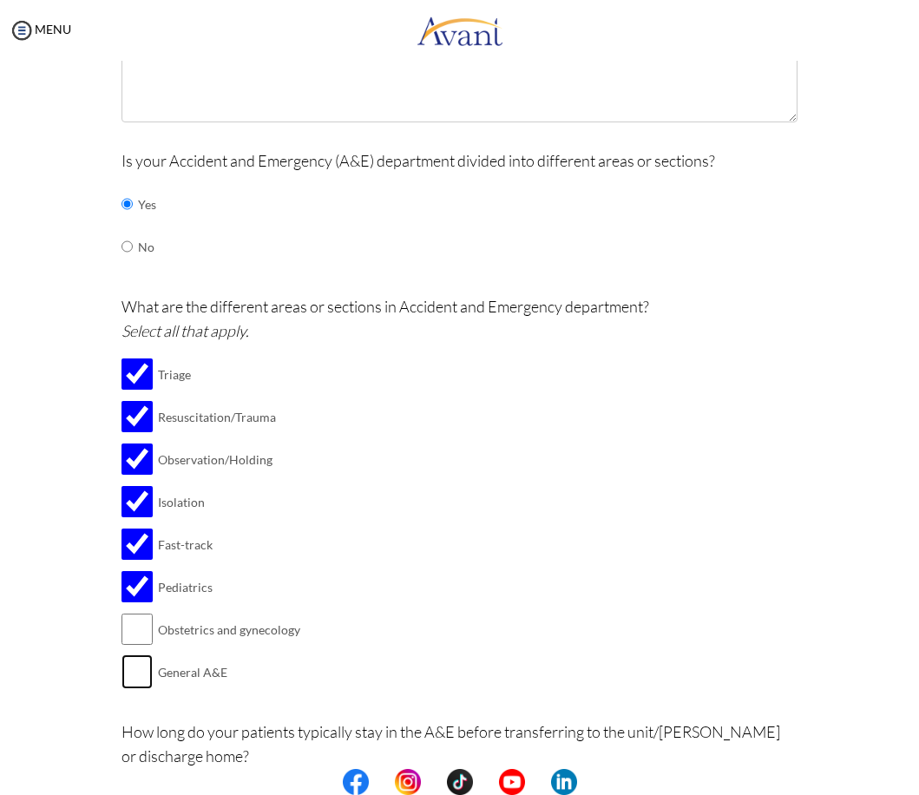
checkbox input "true"
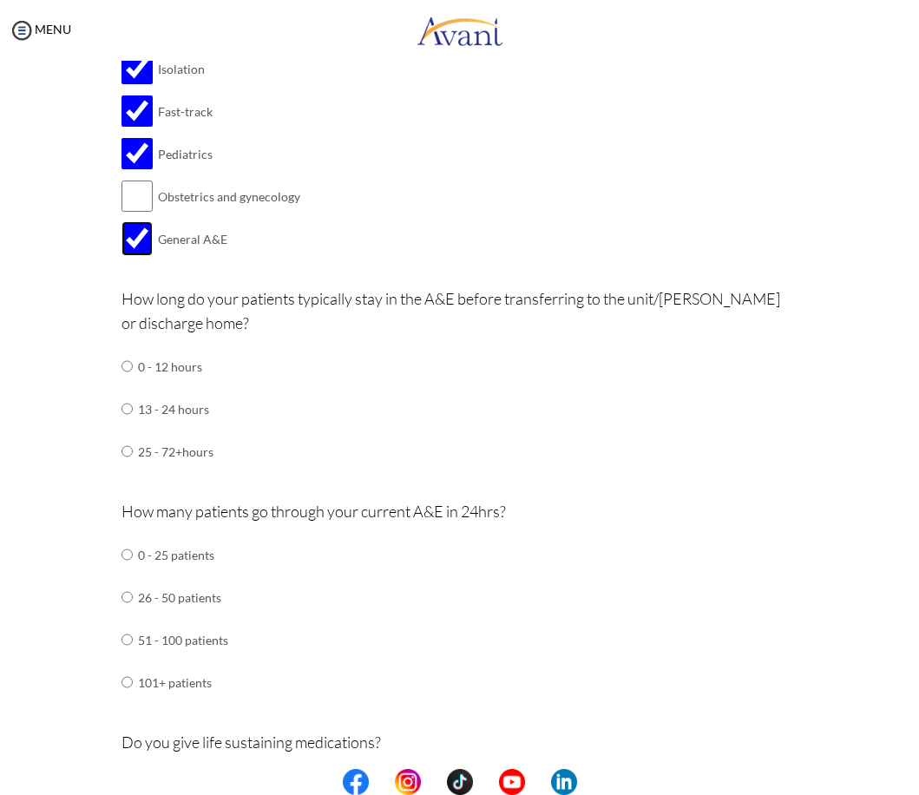
scroll to position [694, 0]
click at [113, 344] on div "Are you currently in school now? Yes No Have you taken the NCLEX-RN exam before…" at bounding box center [458, 649] width 701 height 2387
click at [124, 348] on input "radio" at bounding box center [126, 365] width 11 height 35
radio input "true"
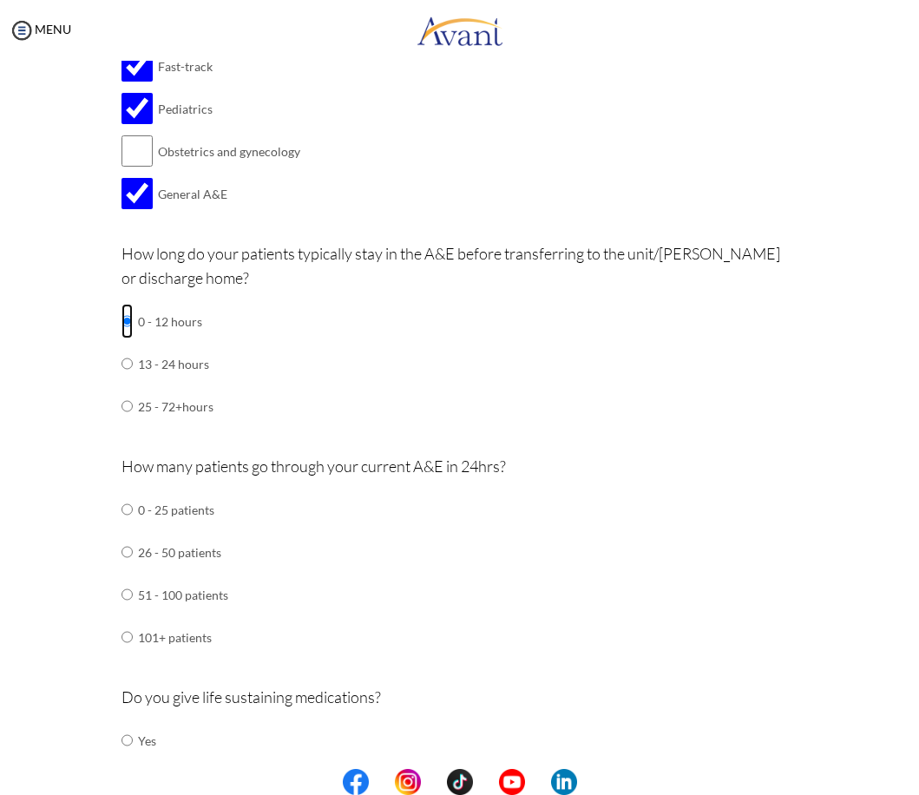
scroll to position [781, 0]
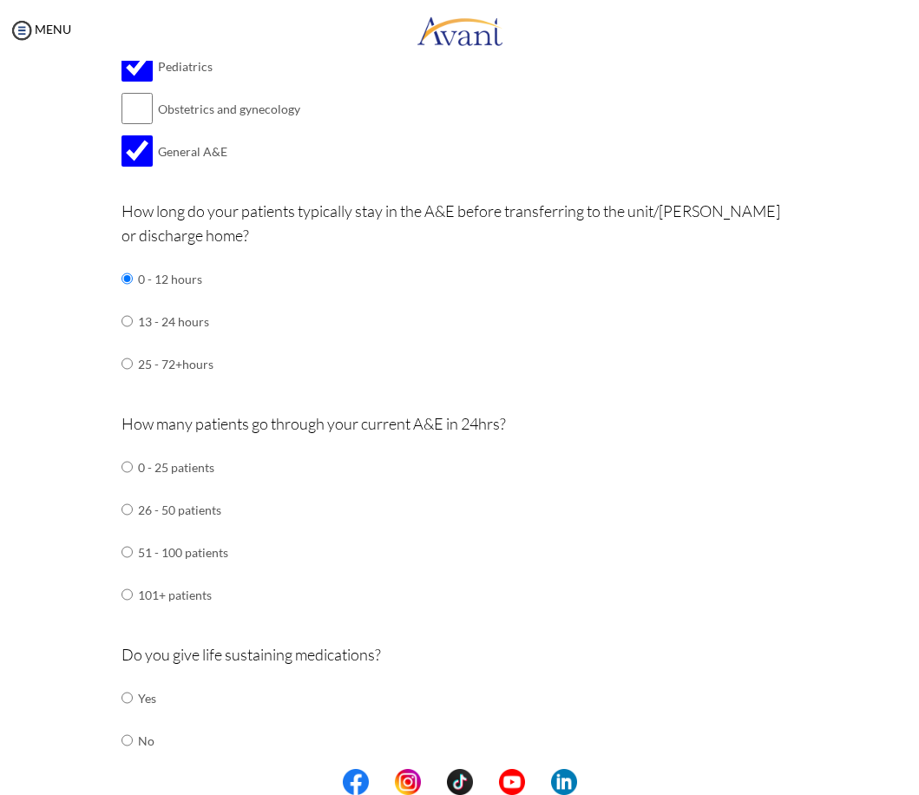
click at [133, 573] on td at bounding box center [135, 594] width 5 height 43
click at [121, 577] on input "radio" at bounding box center [126, 594] width 11 height 35
radio input "true"
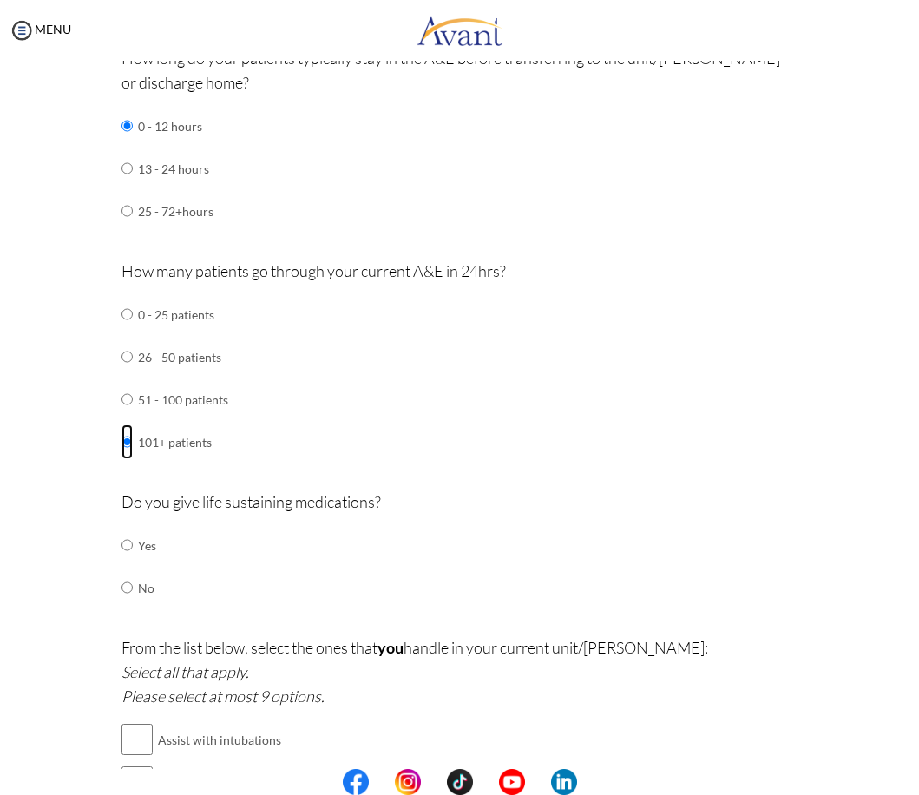
scroll to position [954, 0]
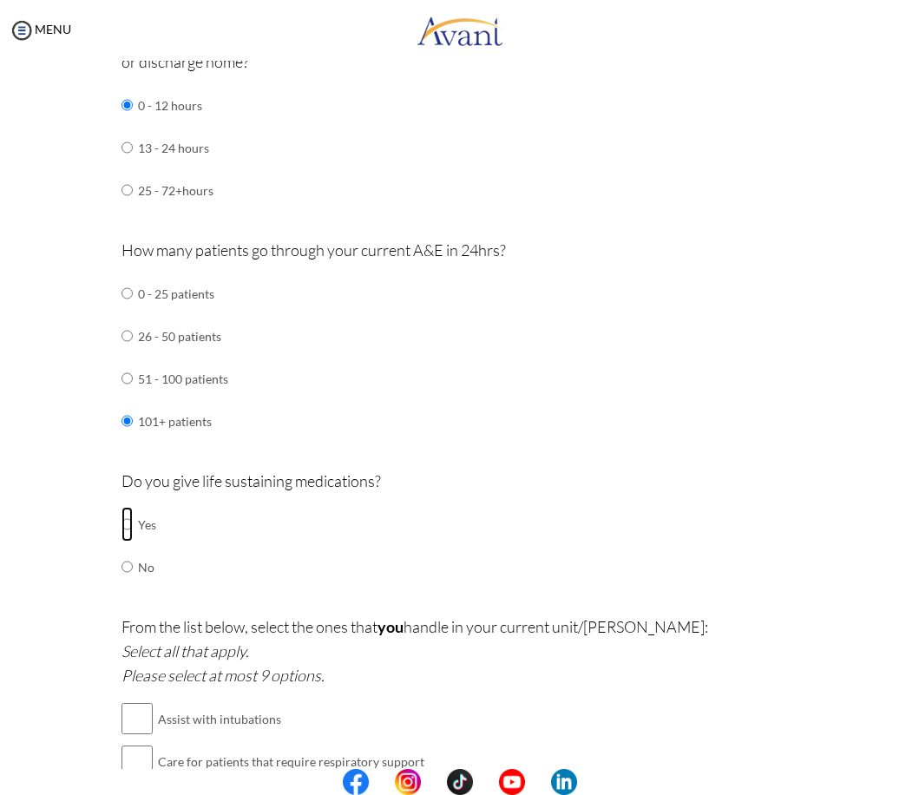
drag, startPoint x: 119, startPoint y: 492, endPoint x: 126, endPoint y: 499, distance: 9.8
click at [126, 503] on tr "Yes" at bounding box center [138, 524] width 35 height 43
click at [133, 503] on td at bounding box center [135, 524] width 5 height 43
click at [121, 507] on input "radio" at bounding box center [126, 524] width 11 height 35
radio input "true"
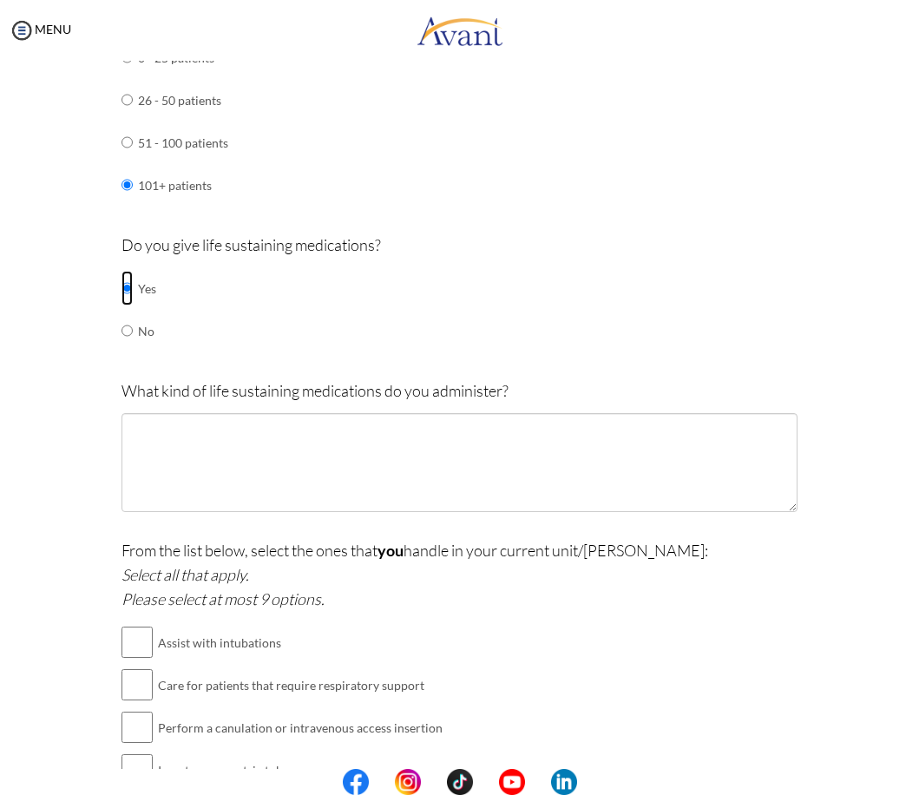
scroll to position [1214, 0]
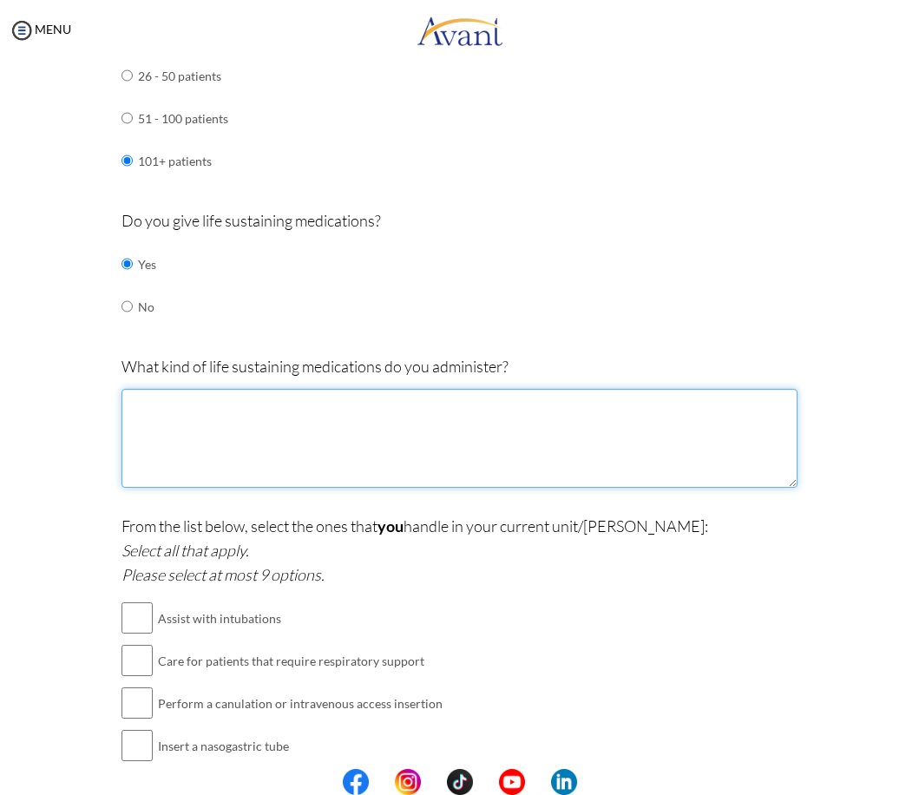
click at [439, 429] on textarea at bounding box center [458, 438] width 675 height 99
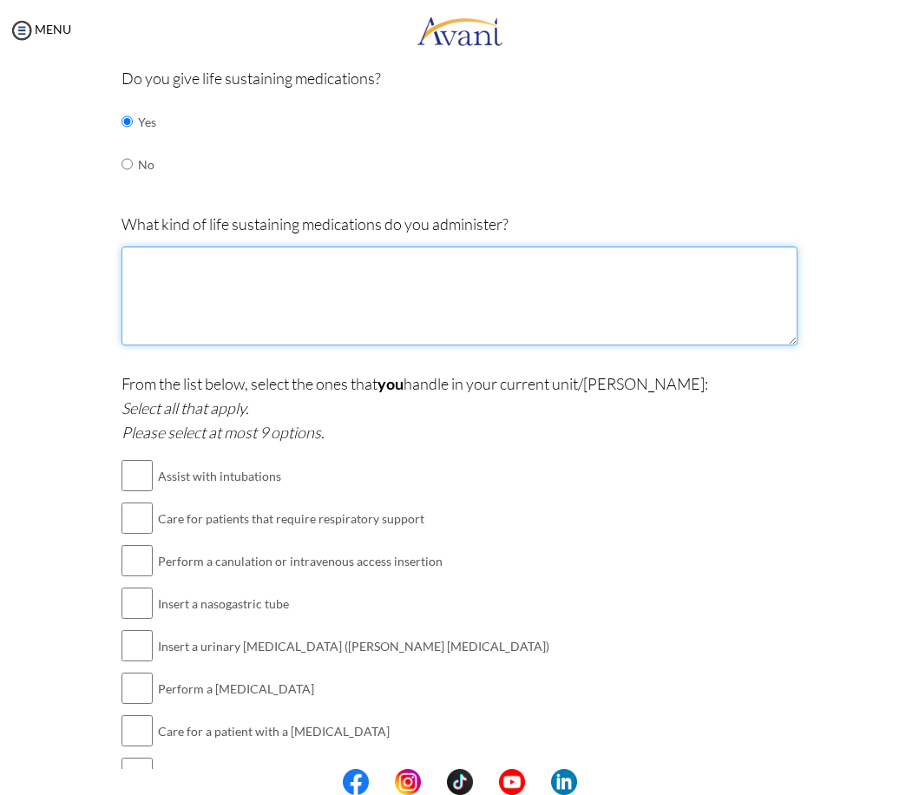
scroll to position [1388, 0]
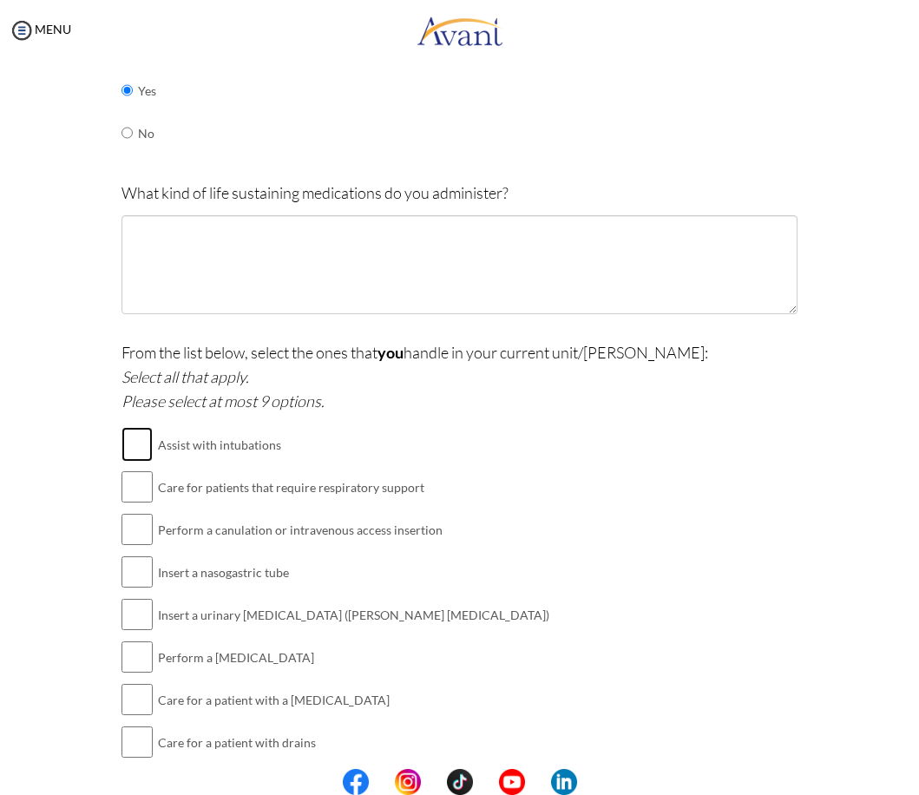
click at [138, 427] on input "checkbox" at bounding box center [136, 444] width 31 height 35
checkbox input "true"
click at [135, 469] on input "checkbox" at bounding box center [136, 486] width 31 height 35
checkbox input "true"
click at [125, 512] on input "checkbox" at bounding box center [136, 529] width 31 height 35
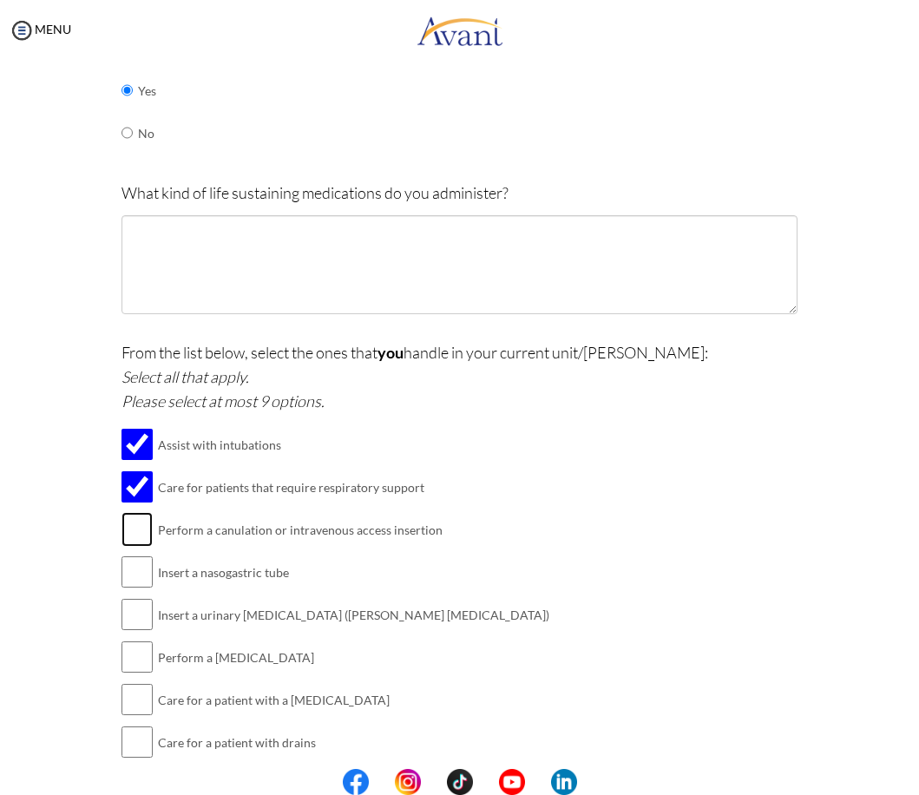
checkbox input "true"
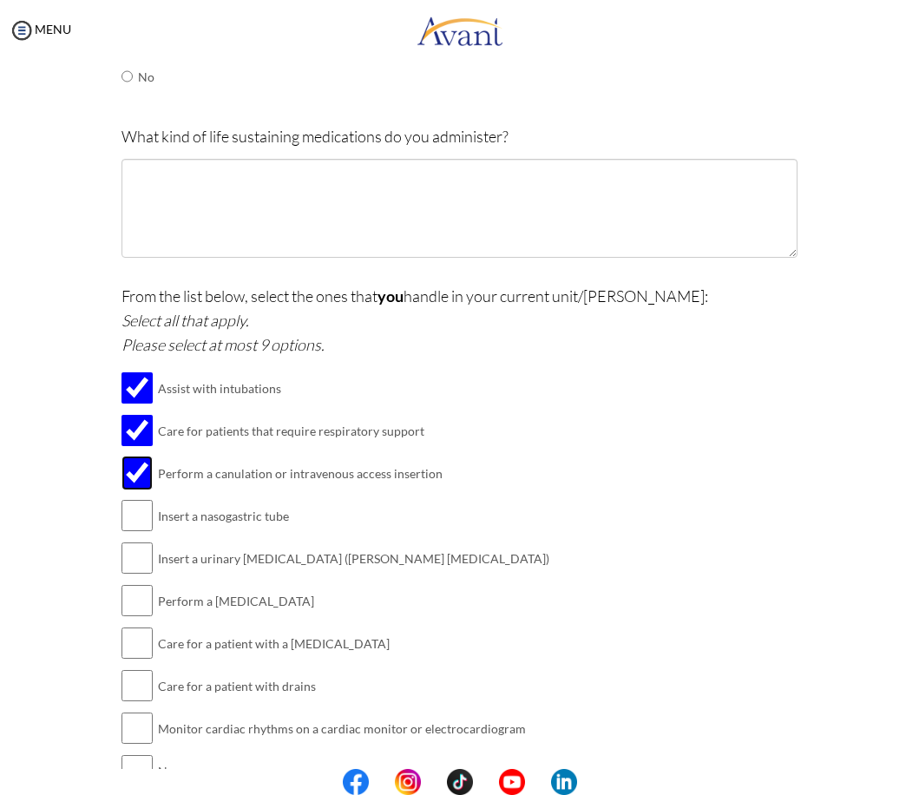
scroll to position [1475, 0]
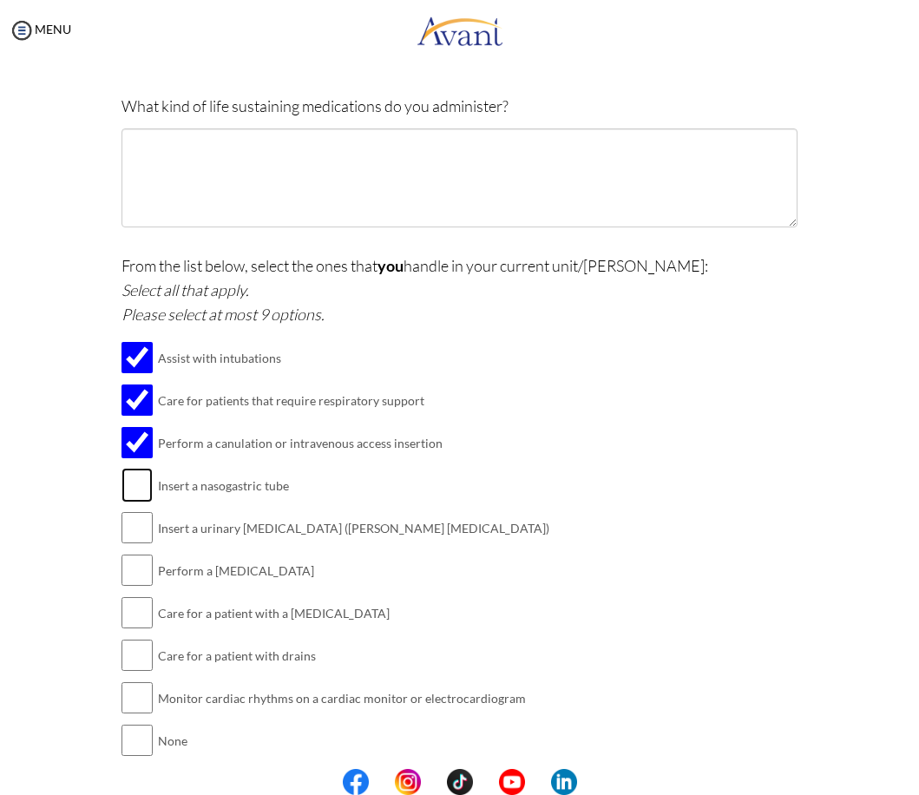
click at [127, 468] on input "checkbox" at bounding box center [136, 485] width 31 height 35
checkbox input "true"
click at [124, 514] on input "checkbox" at bounding box center [136, 527] width 31 height 35
checkbox input "true"
click at [132, 553] on input "checkbox" at bounding box center [136, 570] width 31 height 35
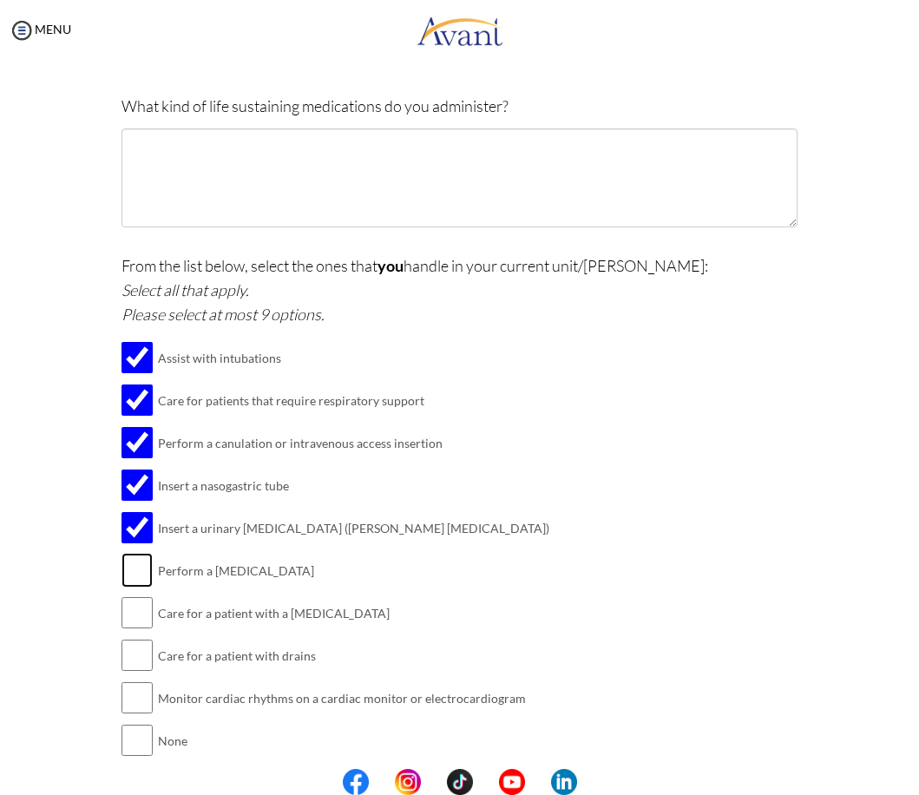
checkbox input "true"
click at [129, 599] on input "checkbox" at bounding box center [136, 612] width 31 height 35
checkbox input "true"
click at [128, 641] on input "checkbox" at bounding box center [136, 655] width 31 height 35
checkbox input "true"
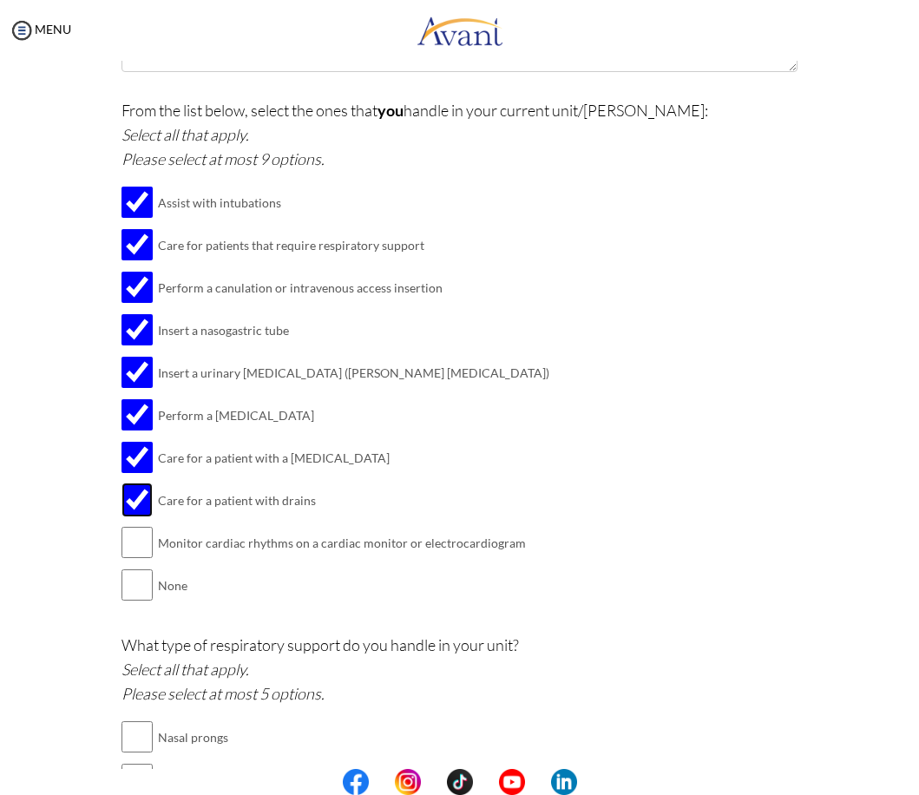
scroll to position [1648, 0]
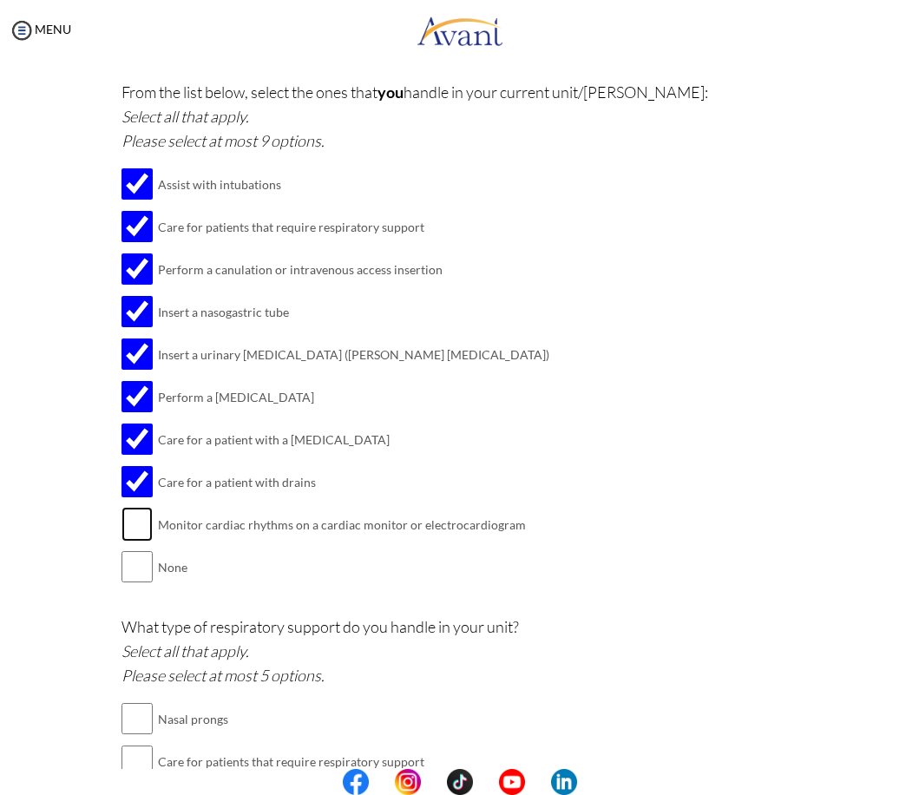
click at [134, 511] on input "checkbox" at bounding box center [136, 524] width 31 height 35
checkbox input "true"
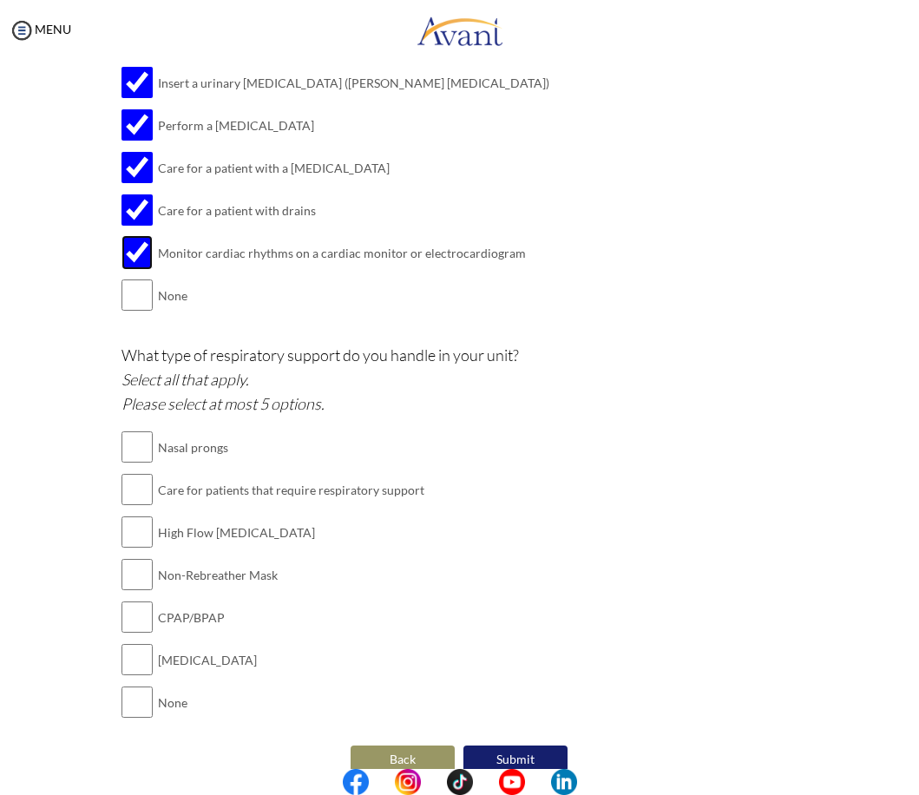
scroll to position [1921, 0]
click at [0, 0] on div at bounding box center [0, 0] width 0 height 0
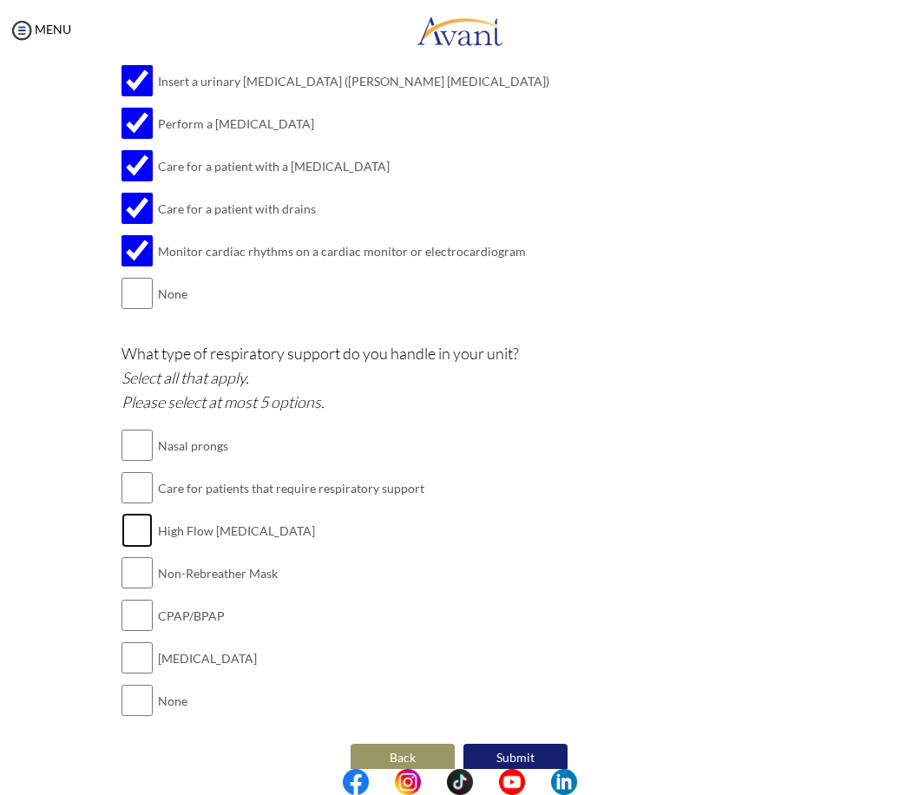
click at [132, 513] on input "checkbox" at bounding box center [136, 530] width 31 height 35
checkbox input "true"
click at [138, 555] on input "checkbox" at bounding box center [136, 572] width 31 height 35
checkbox input "true"
click at [134, 599] on input "checkbox" at bounding box center [136, 615] width 31 height 35
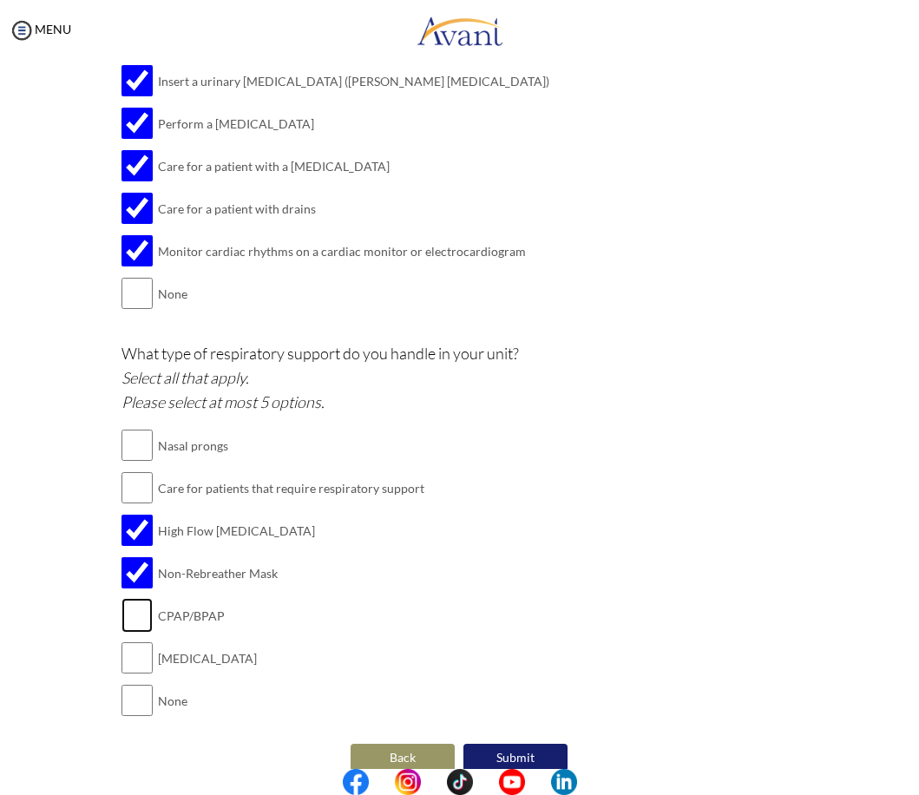
checkbox input "true"
click at [135, 640] on input "checkbox" at bounding box center [136, 657] width 31 height 35
checkbox input "true"
click at [126, 470] on input "checkbox" at bounding box center [136, 487] width 31 height 35
checkbox input "true"
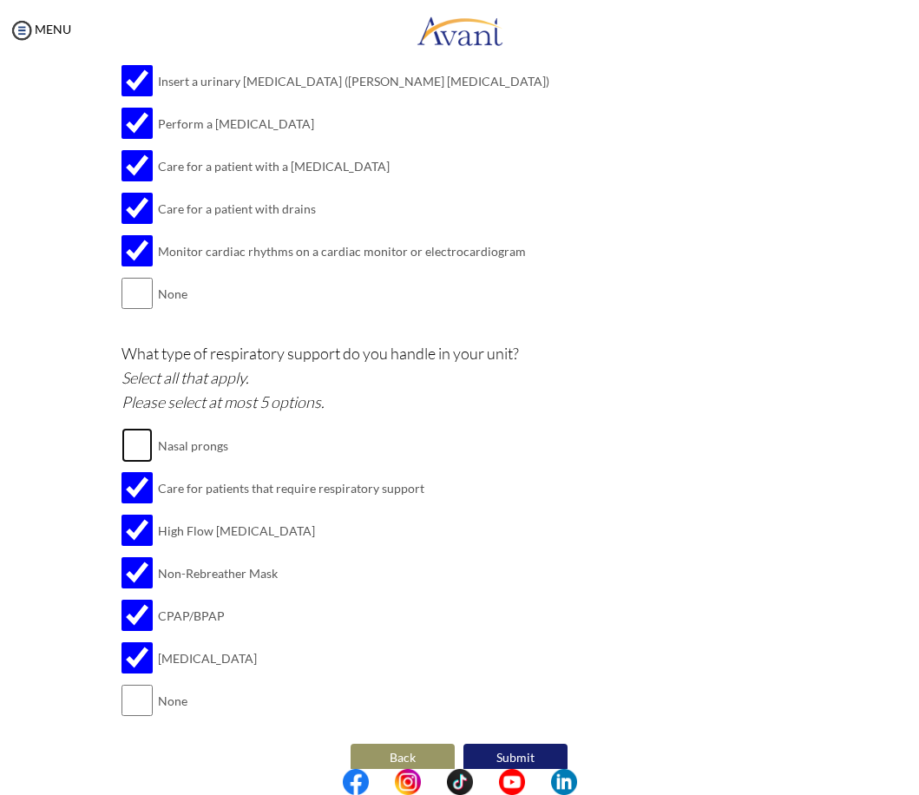
click at [129, 428] on input "checkbox" at bounding box center [136, 445] width 31 height 35
click at [0, 0] on div at bounding box center [0, 0] width 0 height 0
click at [129, 429] on input "checkbox" at bounding box center [136, 445] width 31 height 35
checkbox input "false"
click at [125, 470] on input "checkbox" at bounding box center [136, 487] width 31 height 35
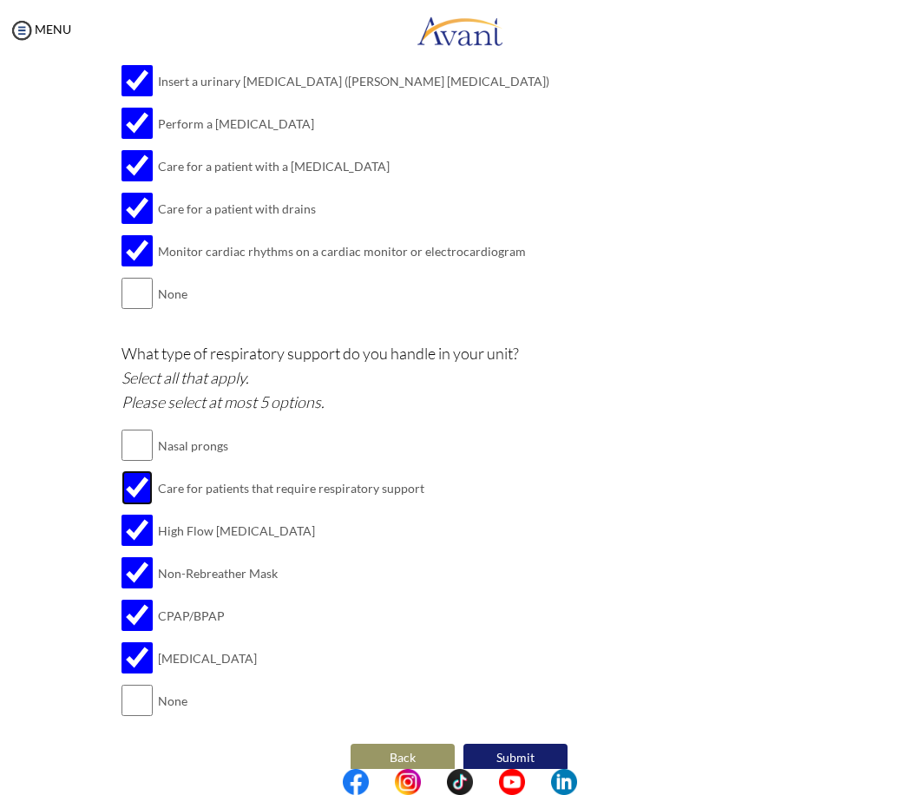
checkbox input "false"
click at [121, 439] on td at bounding box center [136, 445] width 31 height 43
click at [123, 428] on input "checkbox" at bounding box center [136, 445] width 31 height 35
checkbox input "true"
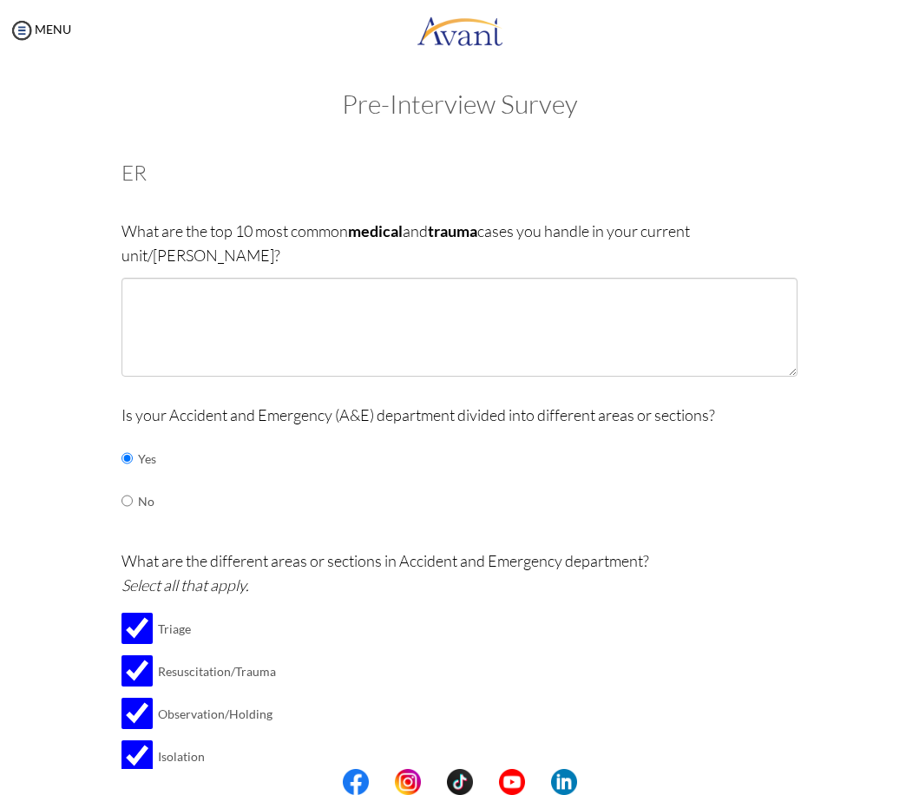
scroll to position [0, 0]
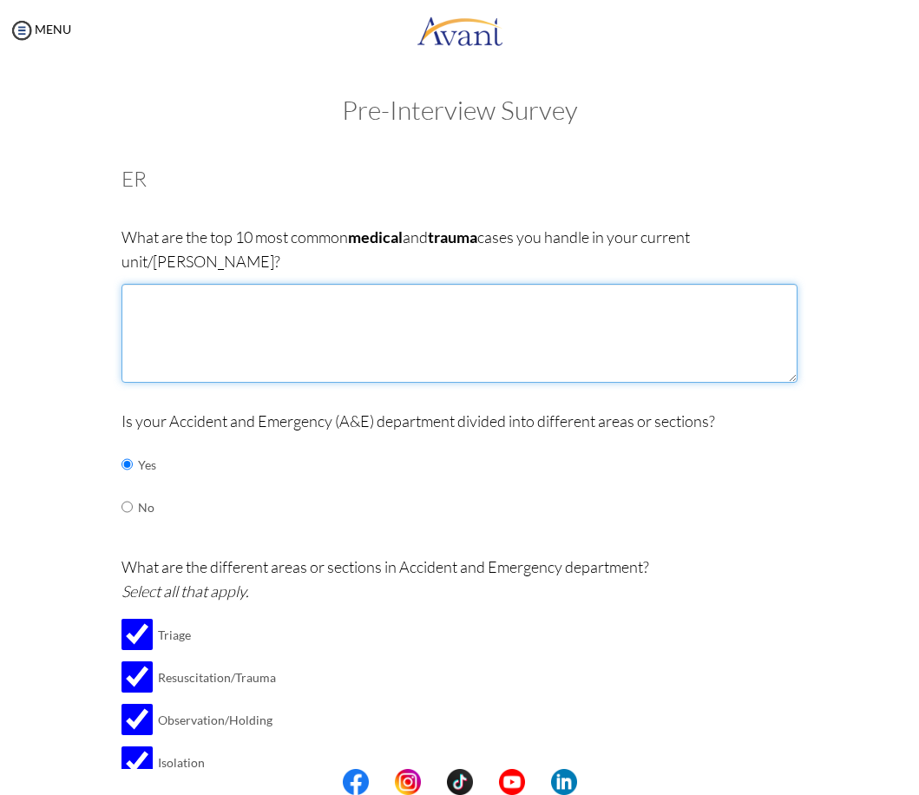
click at [415, 319] on textarea at bounding box center [458, 333] width 675 height 99
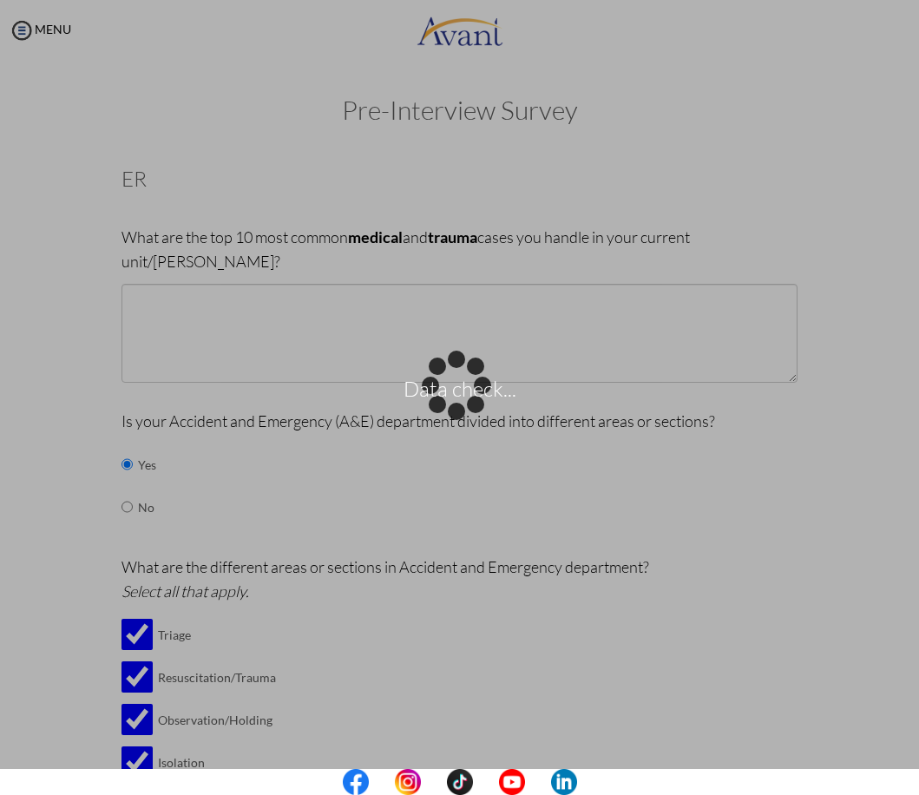
click at [448, 385] on div "Data check..." at bounding box center [460, 397] width 24 height 24
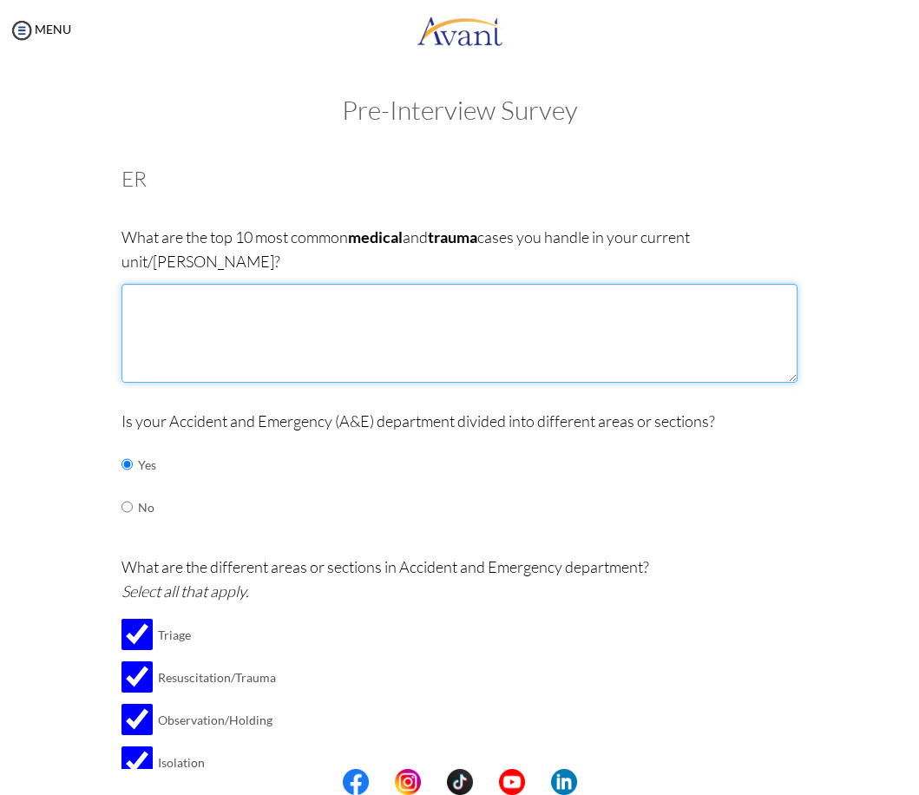
click at [465, 307] on textarea at bounding box center [458, 333] width 675 height 99
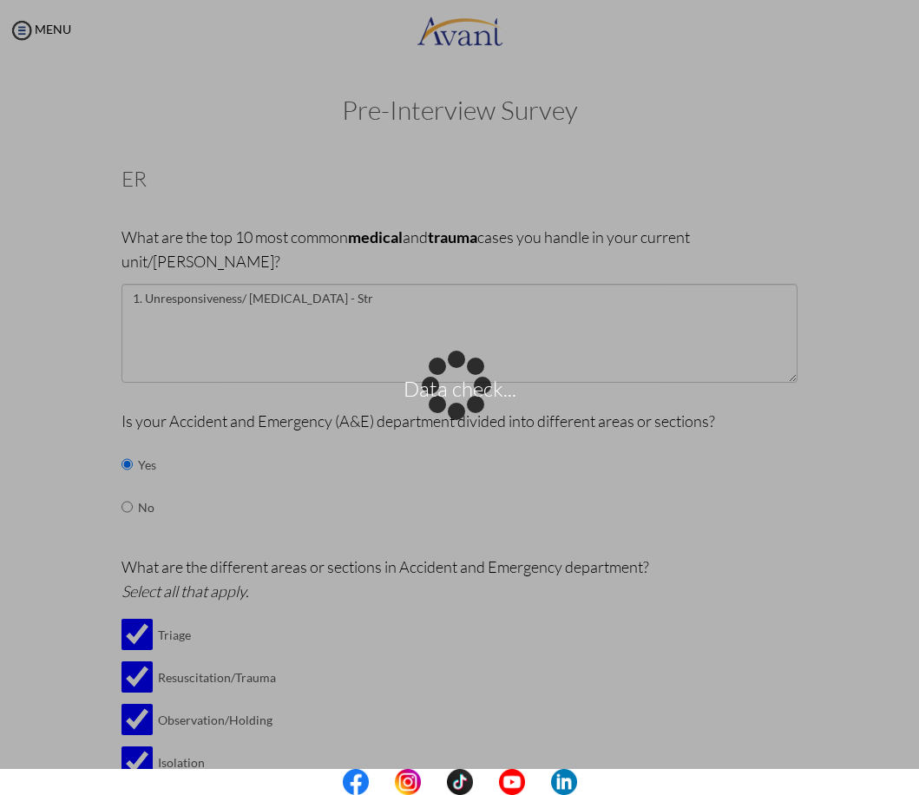
click at [472, 385] on div "Data check..." at bounding box center [460, 397] width 24 height 24
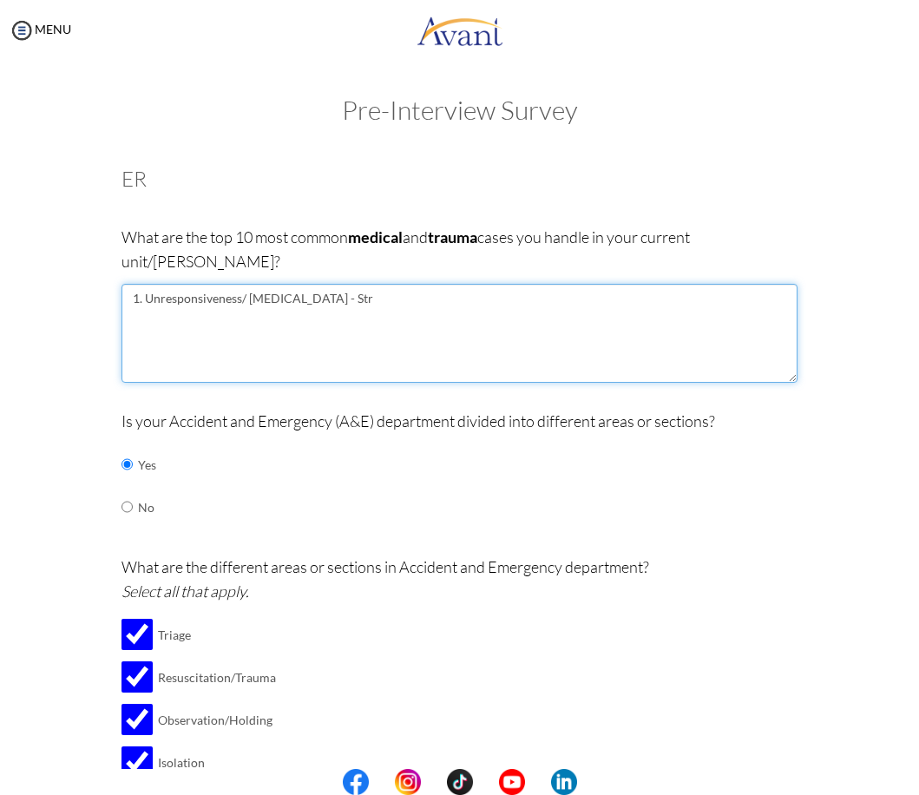
click at [489, 284] on textarea "1. Unresponsiveness/ [MEDICAL_DATA] - Str" at bounding box center [458, 333] width 675 height 99
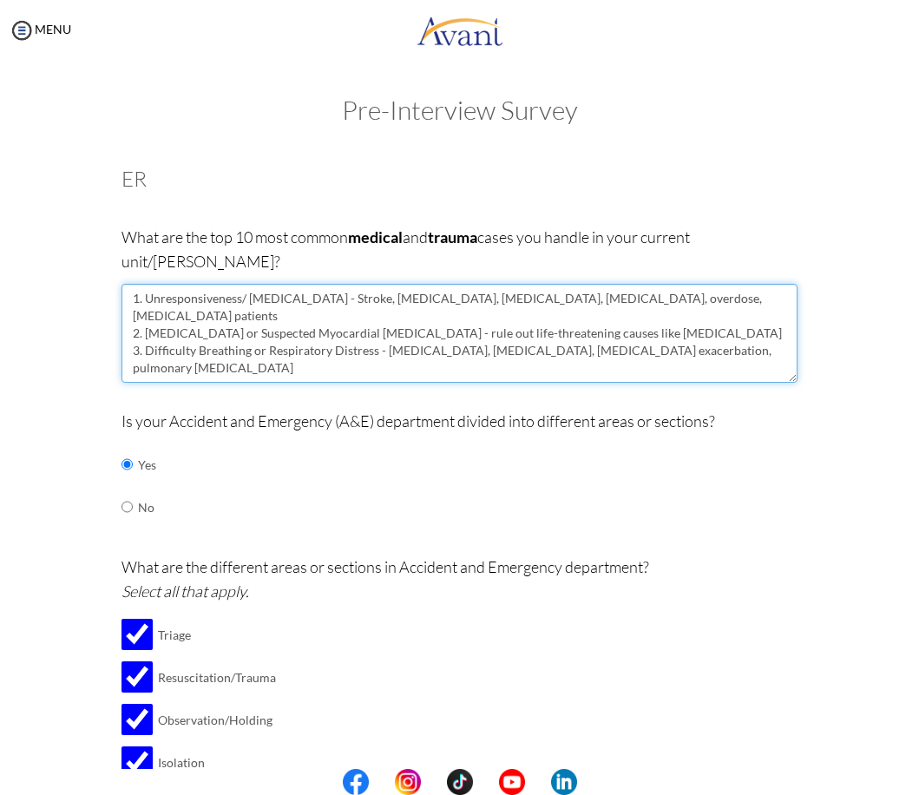
click at [742, 308] on textarea "1. Unresponsiveness/ [MEDICAL_DATA] - Stroke, [MEDICAL_DATA], [MEDICAL_DATA], […" at bounding box center [458, 333] width 675 height 99
click at [708, 312] on textarea "1. Unresponsiveness/ [MEDICAL_DATA] - Stroke, [MEDICAL_DATA], [MEDICAL_DATA], […" at bounding box center [458, 333] width 675 height 99
click at [734, 322] on textarea "1. Unresponsiveness/ [MEDICAL_DATA] - Stroke, [MEDICAL_DATA], [MEDICAL_DATA], […" at bounding box center [458, 333] width 675 height 99
click at [766, 312] on textarea "1. Unresponsiveness/ [MEDICAL_DATA] - Stroke, [MEDICAL_DATA], [MEDICAL_DATA], […" at bounding box center [458, 333] width 675 height 99
click at [707, 312] on textarea "1. Unresponsiveness/ [MEDICAL_DATA] - Stroke, [MEDICAL_DATA], [MEDICAL_DATA], […" at bounding box center [458, 333] width 675 height 99
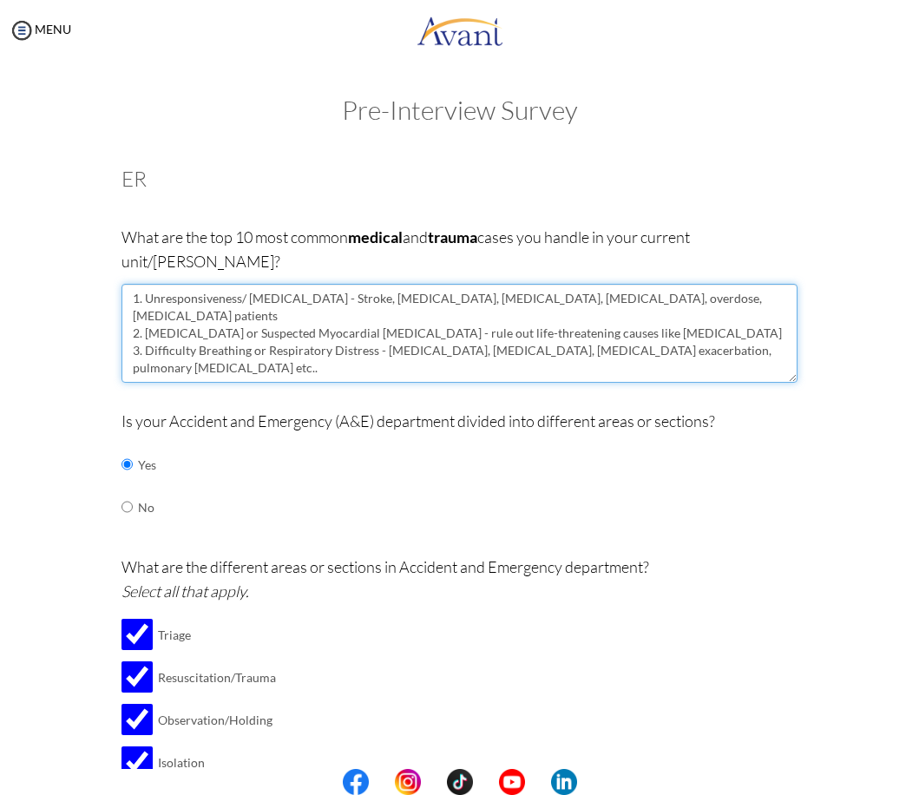
click at [729, 309] on textarea "1. Unresponsiveness/ [MEDICAL_DATA] - Stroke, [MEDICAL_DATA], [MEDICAL_DATA], […" at bounding box center [458, 333] width 675 height 99
click at [757, 309] on textarea "1. Unresponsiveness/ [MEDICAL_DATA] - Stroke, [MEDICAL_DATA], [MEDICAL_DATA], […" at bounding box center [458, 333] width 675 height 99
click at [735, 291] on textarea "1. Unresponsiveness/ [MEDICAL_DATA] - Stroke, [MEDICAL_DATA], [MEDICAL_DATA], […" at bounding box center [458, 333] width 675 height 99
drag, startPoint x: 379, startPoint y: 311, endPoint x: 391, endPoint y: 298, distance: 17.2
click at [391, 298] on textarea "1. Unresponsiveness/ [MEDICAL_DATA] - Stroke, [MEDICAL_DATA], [MEDICAL_DATA], […" at bounding box center [458, 333] width 675 height 99
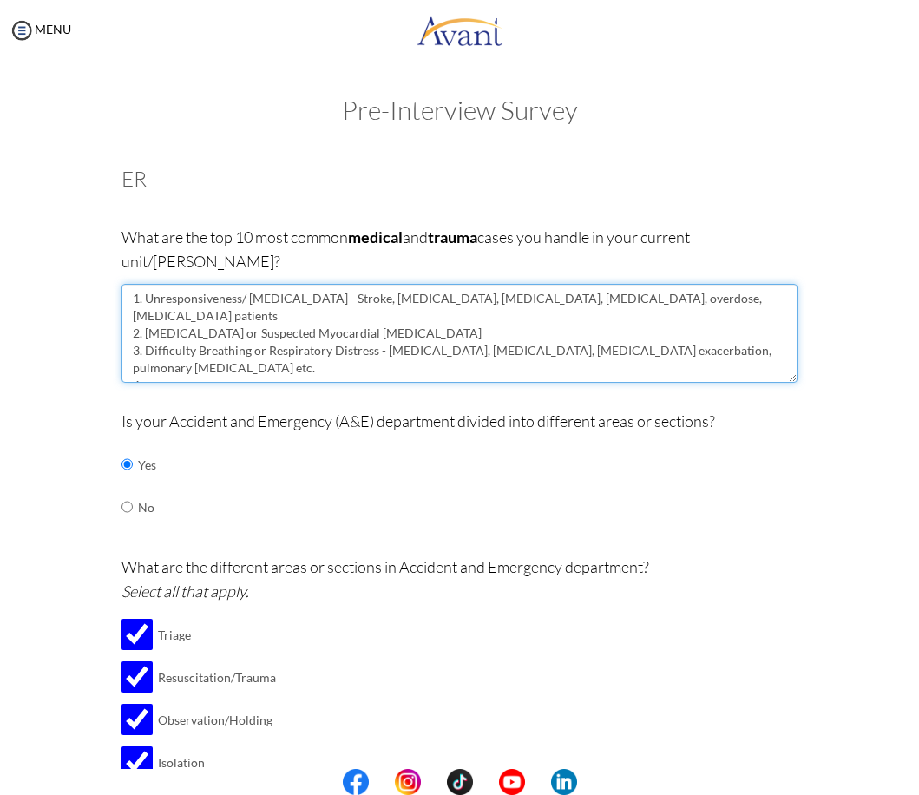
click at [337, 329] on textarea "1. Unresponsiveness/ [MEDICAL_DATA] - Stroke, [MEDICAL_DATA], [MEDICAL_DATA], […" at bounding box center [458, 333] width 675 height 99
click at [438, 324] on textarea "1. Unresponsiveness/ [MEDICAL_DATA] - Stroke, [MEDICAL_DATA], [MEDICAL_DATA], […" at bounding box center [458, 333] width 675 height 99
click at [482, 321] on textarea "1. Unresponsiveness/ [MEDICAL_DATA] - Stroke, [MEDICAL_DATA], [MEDICAL_DATA], […" at bounding box center [458, 333] width 675 height 99
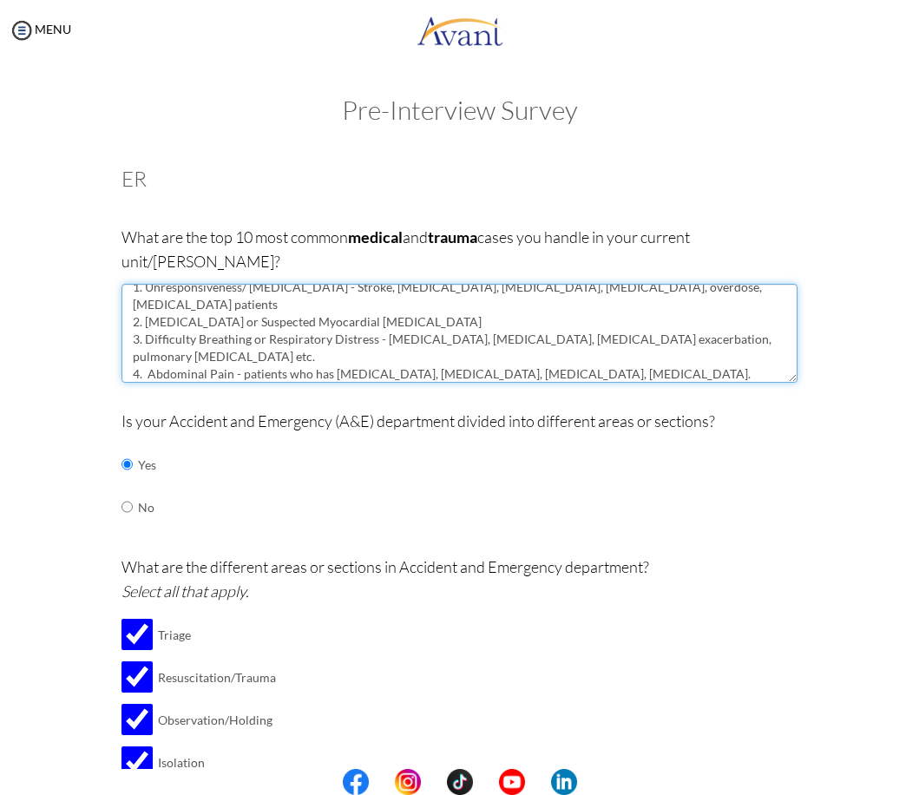
click at [400, 347] on textarea "1. Unresponsiveness/ [MEDICAL_DATA] - Stroke, [MEDICAL_DATA], [MEDICAL_DATA], […" at bounding box center [458, 333] width 675 height 99
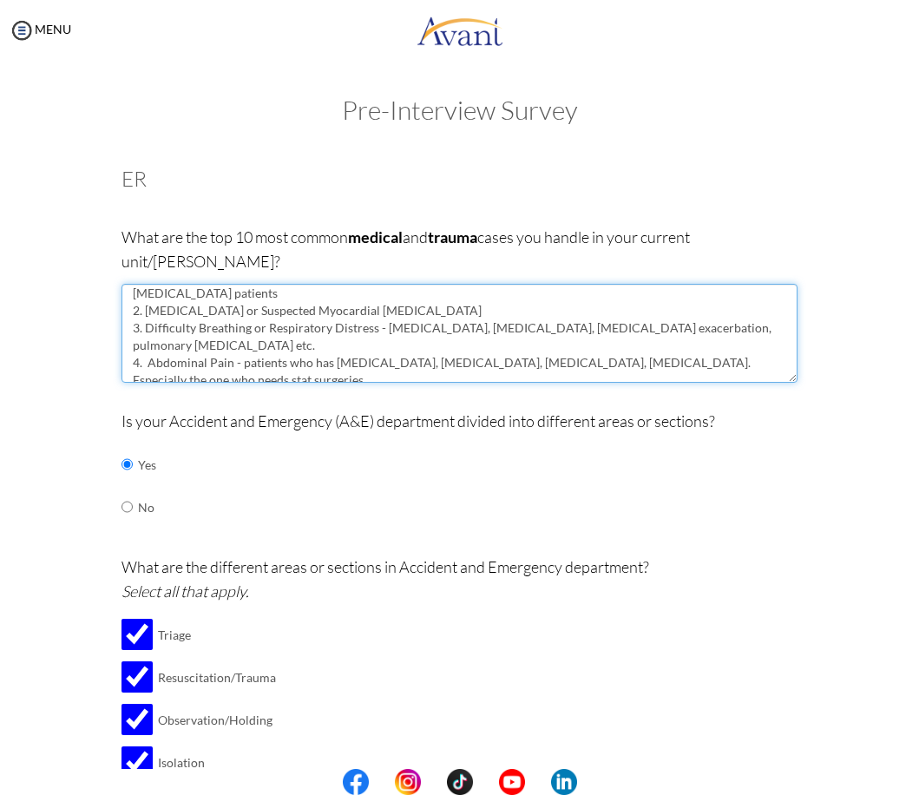
scroll to position [35, 0]
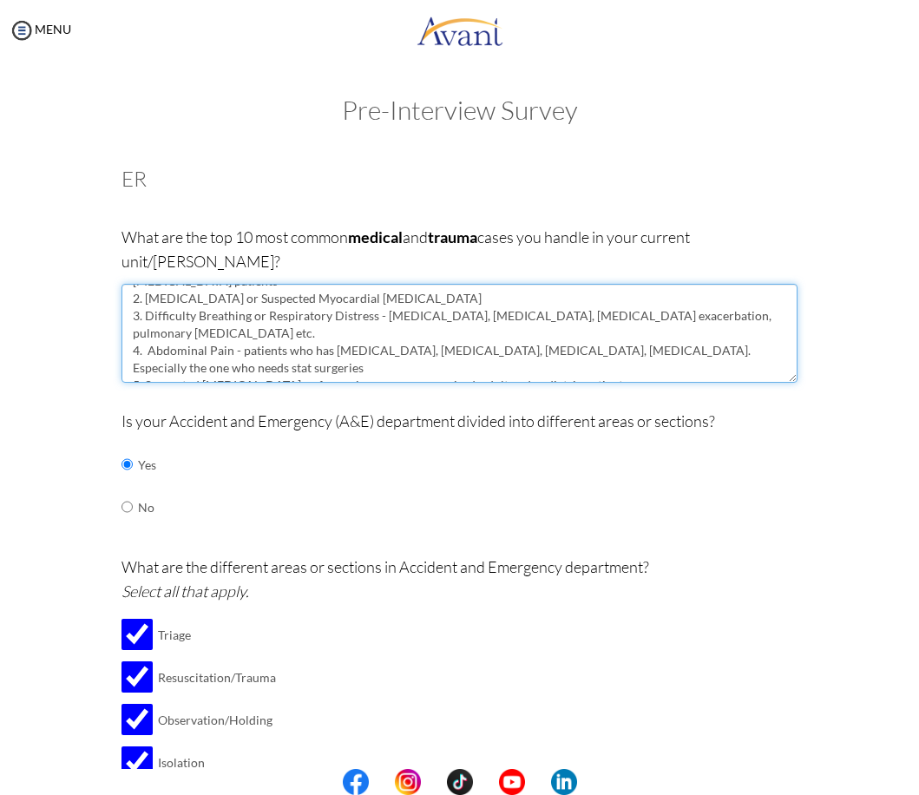
click at [590, 336] on textarea "1. Unresponsiveness/ [MEDICAL_DATA] - Stroke, [MEDICAL_DATA], [MEDICAL_DATA], […" at bounding box center [458, 333] width 675 height 99
click at [590, 329] on textarea "1. Unresponsiveness/ [MEDICAL_DATA] - Stroke, [MEDICAL_DATA], [MEDICAL_DATA], […" at bounding box center [458, 333] width 675 height 99
click at [264, 308] on textarea "1. Unresponsiveness/ [MEDICAL_DATA] - Stroke, [MEDICAL_DATA], [MEDICAL_DATA], […" at bounding box center [458, 333] width 675 height 99
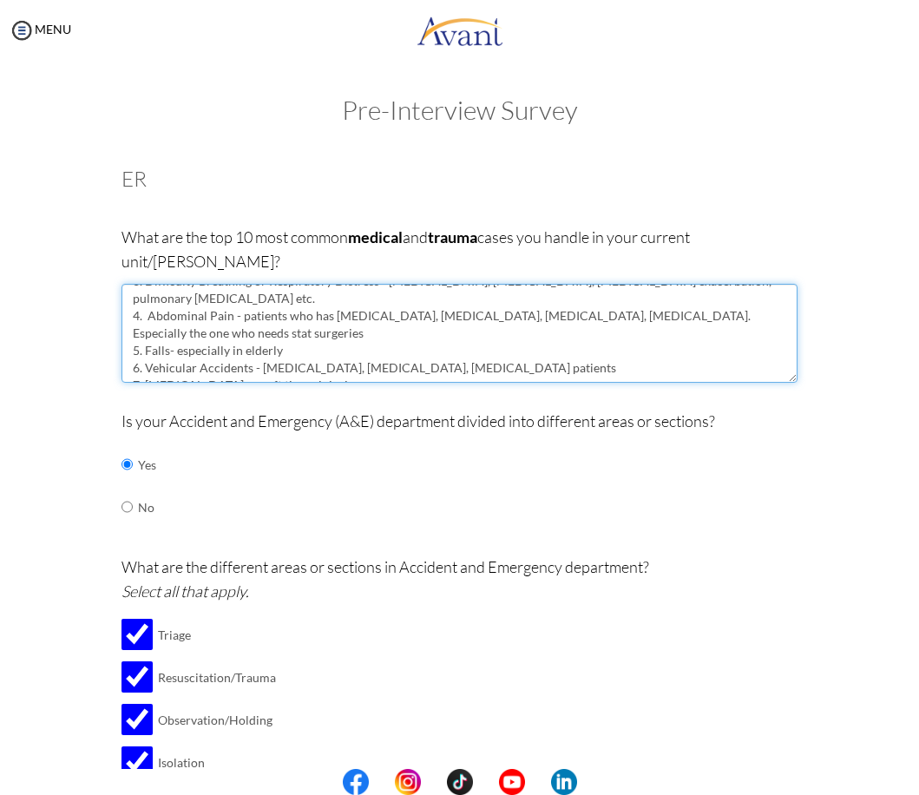
scroll to position [104, 0]
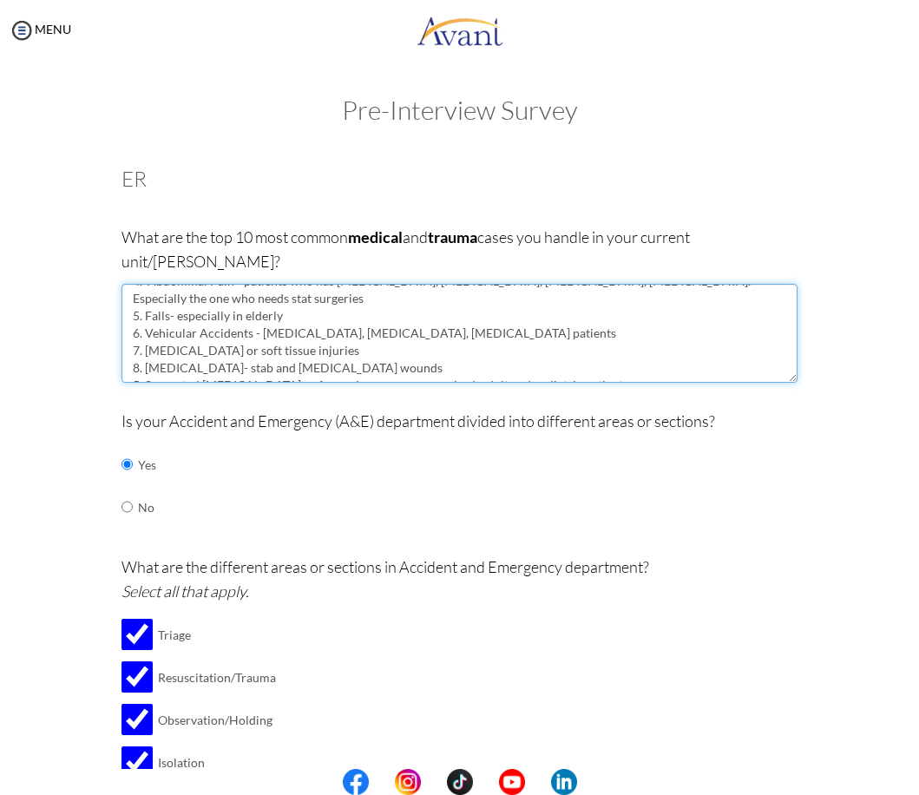
click at [580, 331] on textarea "1. Unresponsiveness/ [MEDICAL_DATA] - Stroke, [MEDICAL_DATA], [MEDICAL_DATA], […" at bounding box center [458, 333] width 675 height 99
click at [136, 332] on textarea "1. Unresponsiveness/ [MEDICAL_DATA] - Stroke, [MEDICAL_DATA], [MEDICAL_DATA], […" at bounding box center [458, 333] width 675 height 99
click at [580, 327] on textarea "1. Unresponsiveness/ [MEDICAL_DATA] - Stroke, [MEDICAL_DATA], [MEDICAL_DATA], […" at bounding box center [458, 333] width 675 height 99
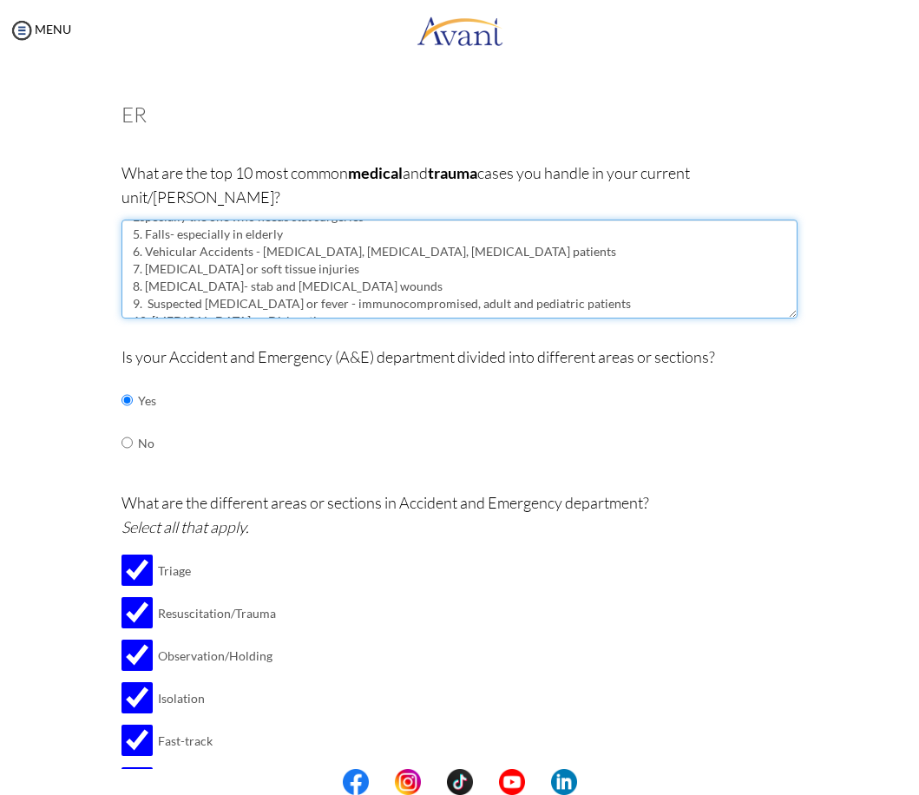
scroll to position [173, 0]
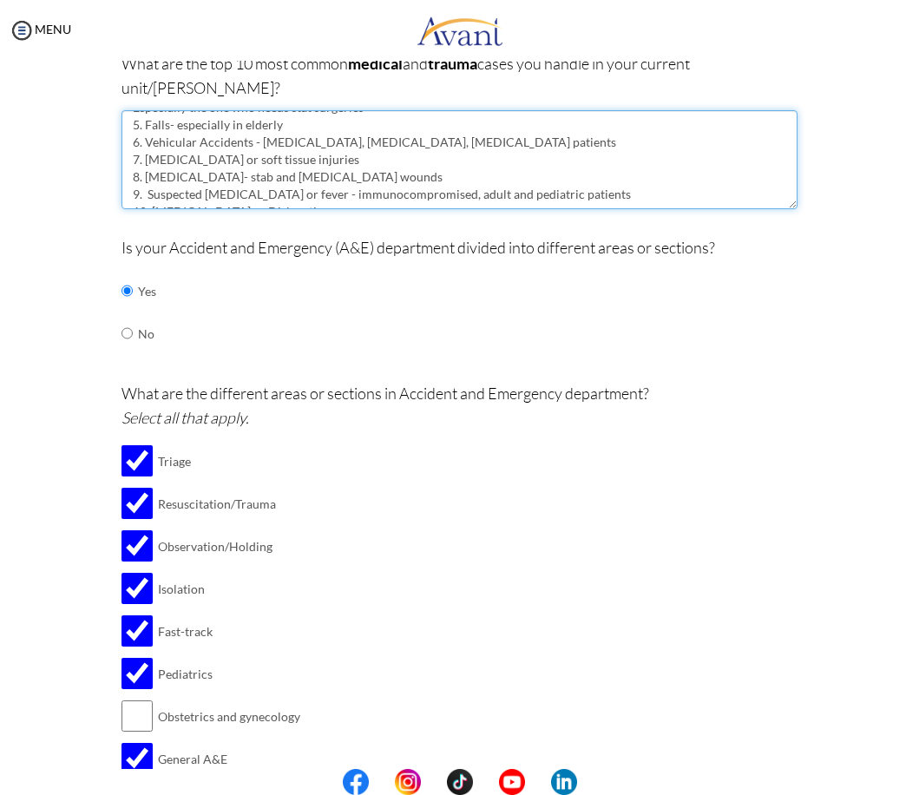
type textarea "1. Unresponsiveness/ [MEDICAL_DATA] - Stroke, [MEDICAL_DATA], [MEDICAL_DATA], […"
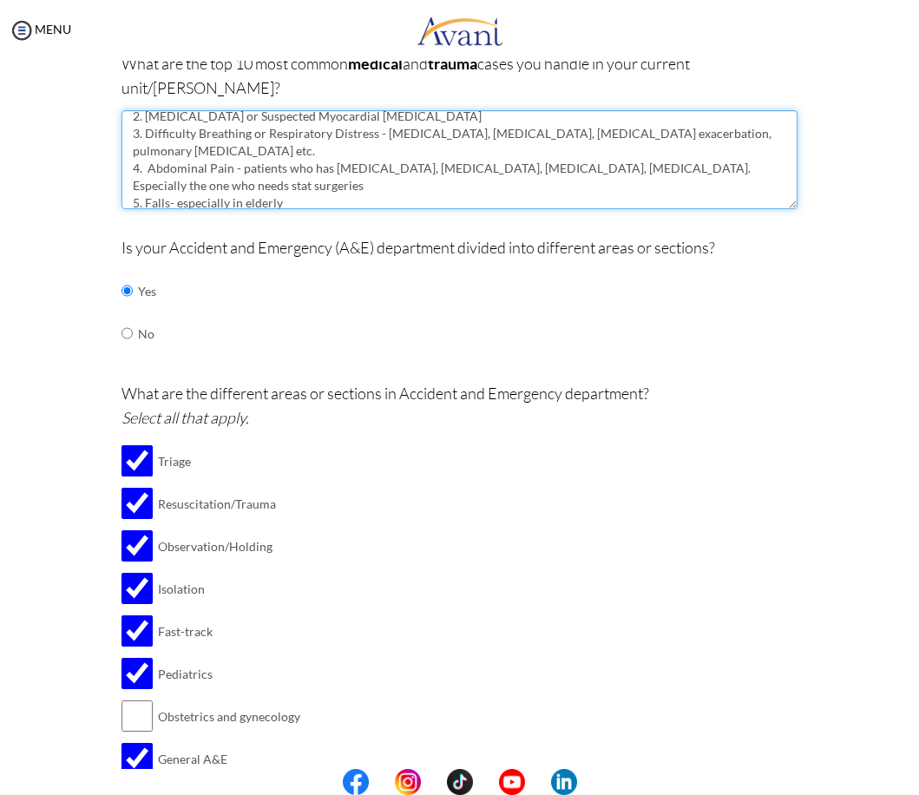
scroll to position [87, 0]
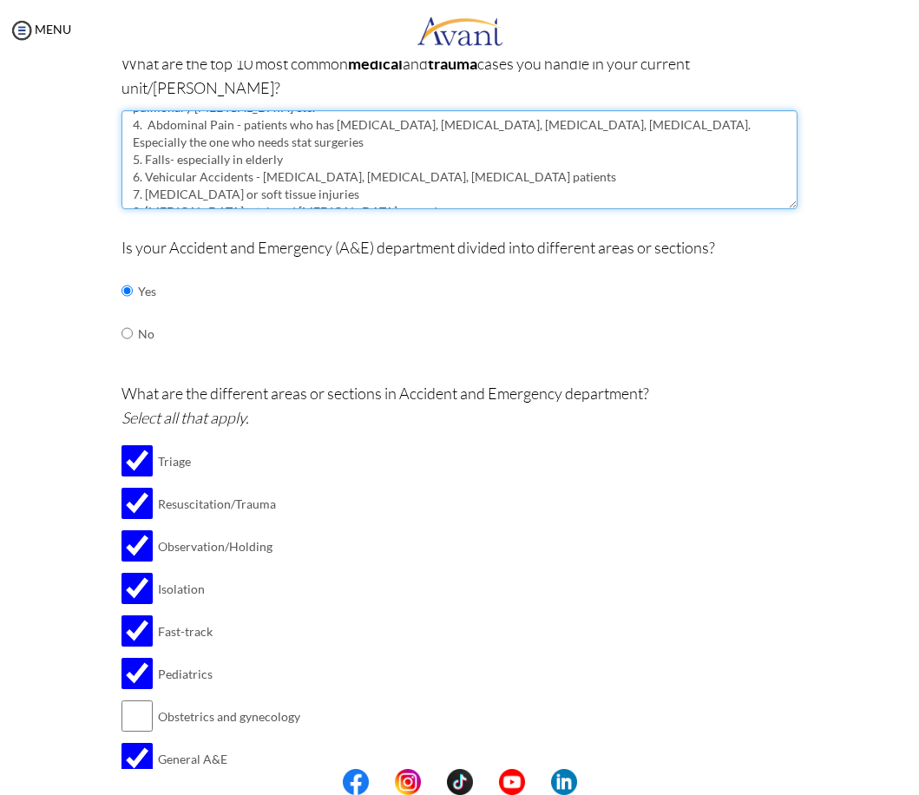
click at [290, 110] on textarea "1. Unresponsiveness/ [MEDICAL_DATA] - Stroke, [MEDICAL_DATA], [MEDICAL_DATA], […" at bounding box center [458, 159] width 675 height 99
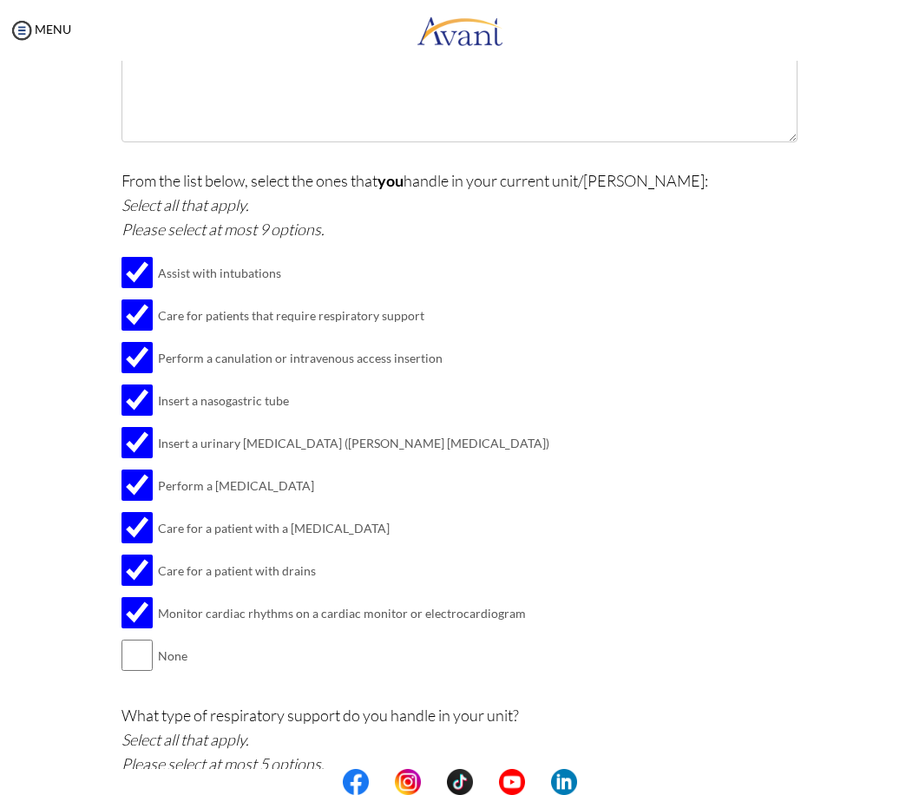
scroll to position [1475, 0]
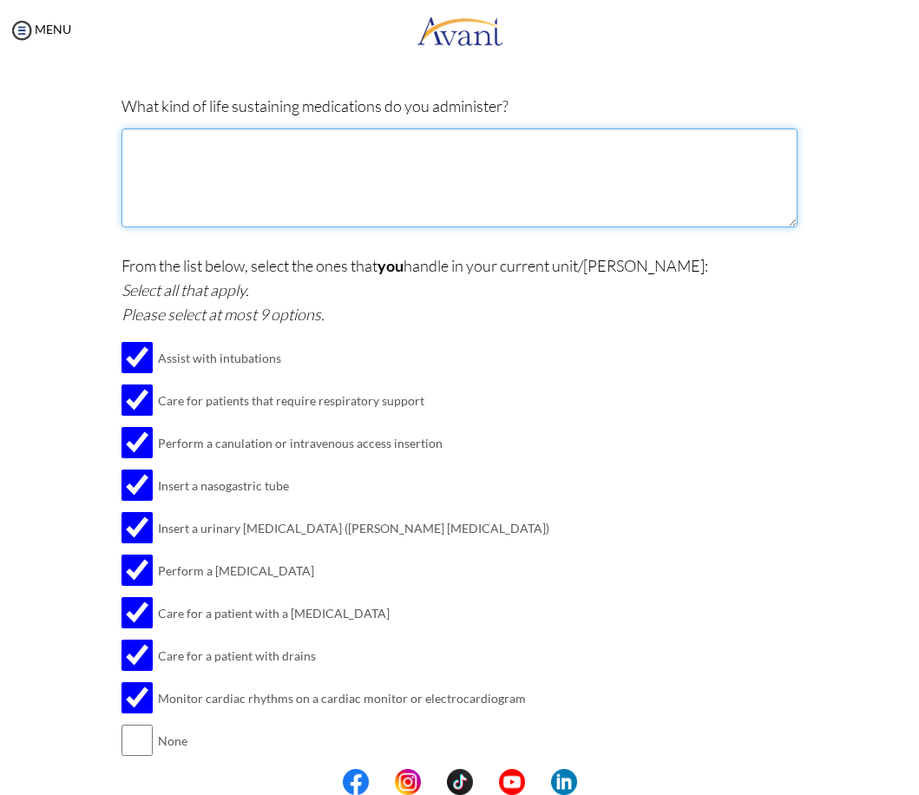
click at [292, 168] on textarea at bounding box center [458, 177] width 675 height 99
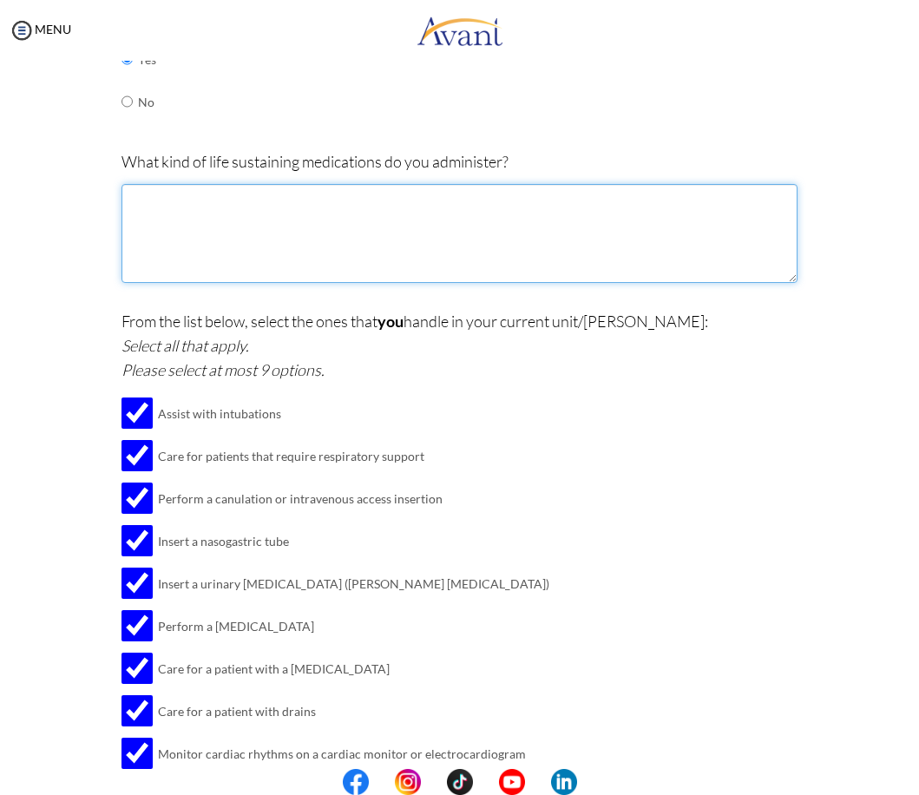
scroll to position [1388, 0]
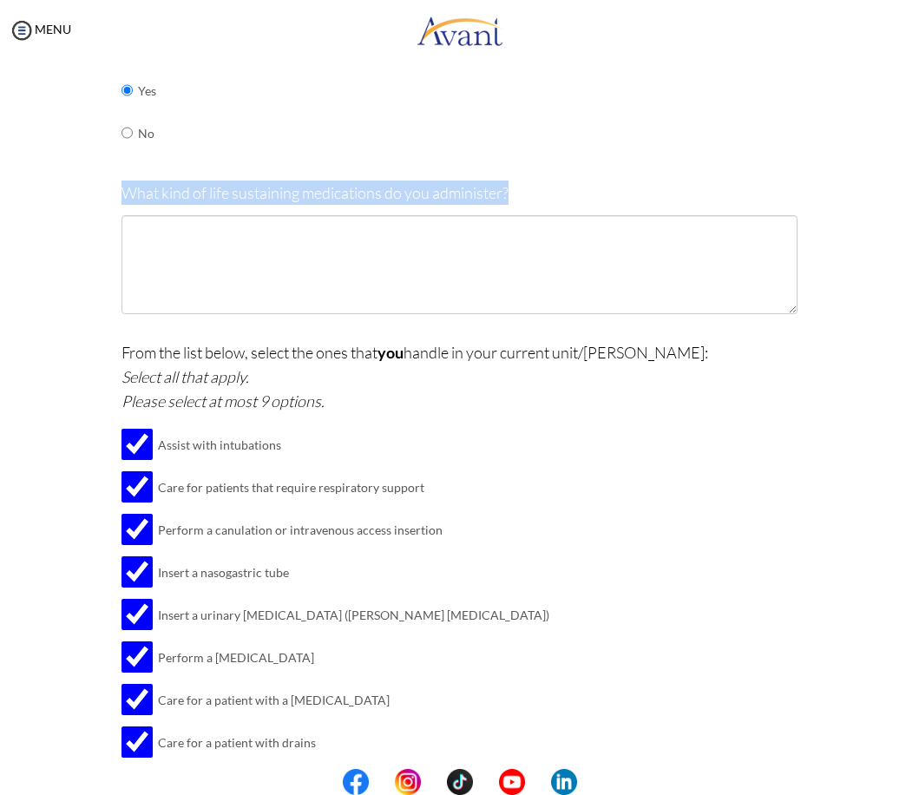
drag, startPoint x: 117, startPoint y: 168, endPoint x: 540, endPoint y: 178, distance: 423.4
click at [540, 180] on p "What kind of life sustaining medications do you administer?" at bounding box center [458, 192] width 675 height 24
drag, startPoint x: 540, startPoint y: 178, endPoint x: 440, endPoint y: 163, distance: 101.7
copy p "What kind of life sustaining medications do you administer?"
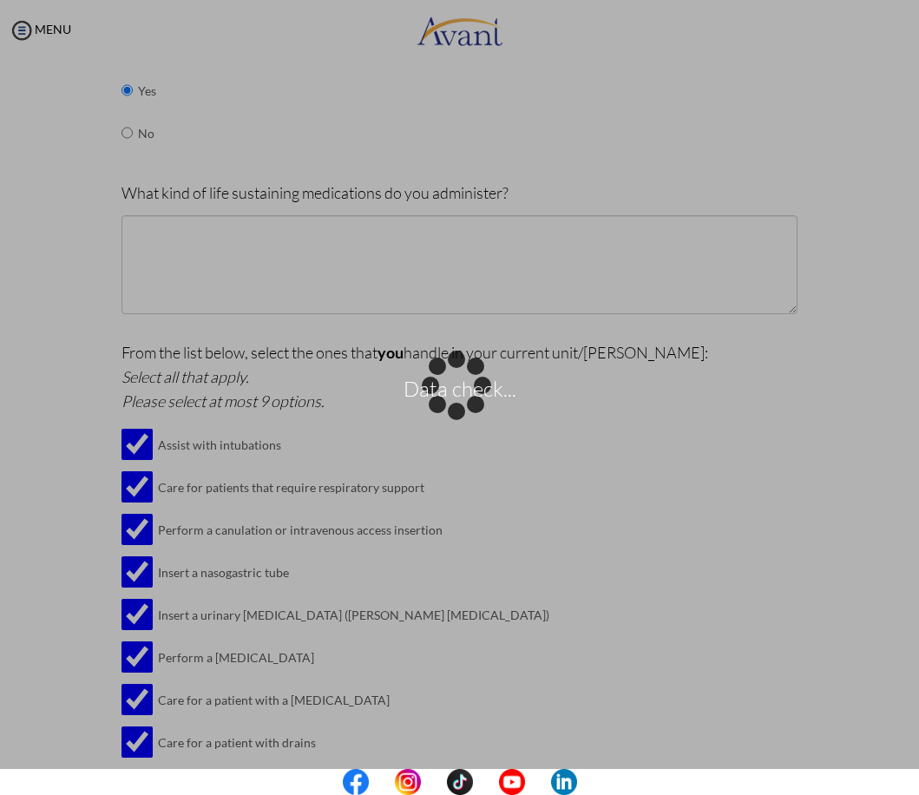
click at [448, 385] on div "Data check..." at bounding box center [460, 397] width 24 height 24
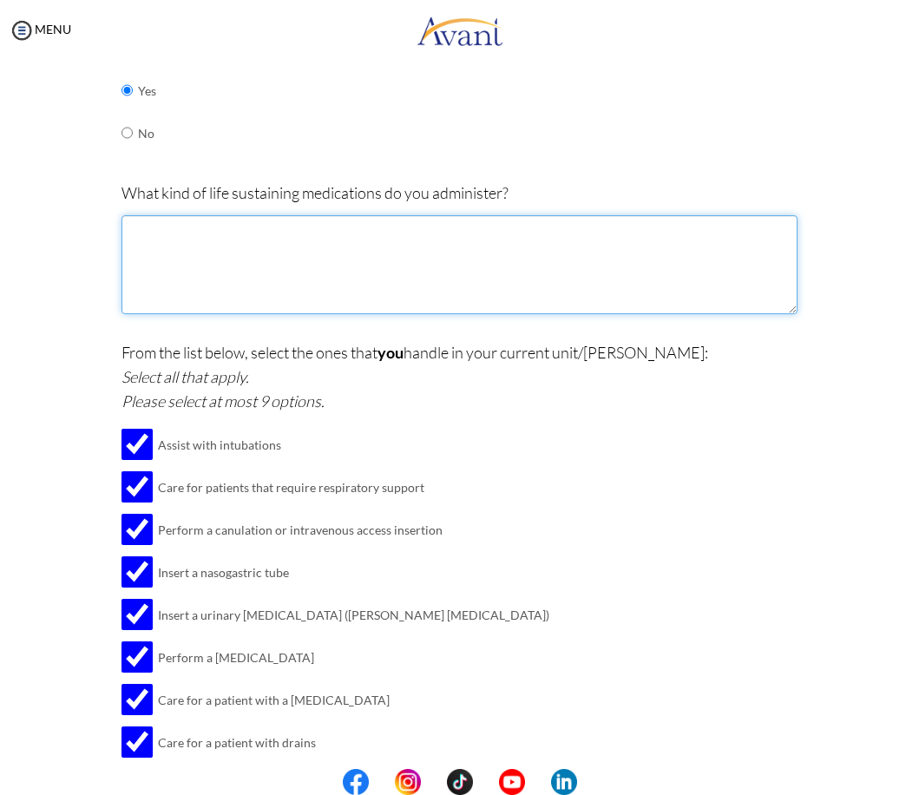
click at [388, 226] on textarea at bounding box center [458, 264] width 675 height 99
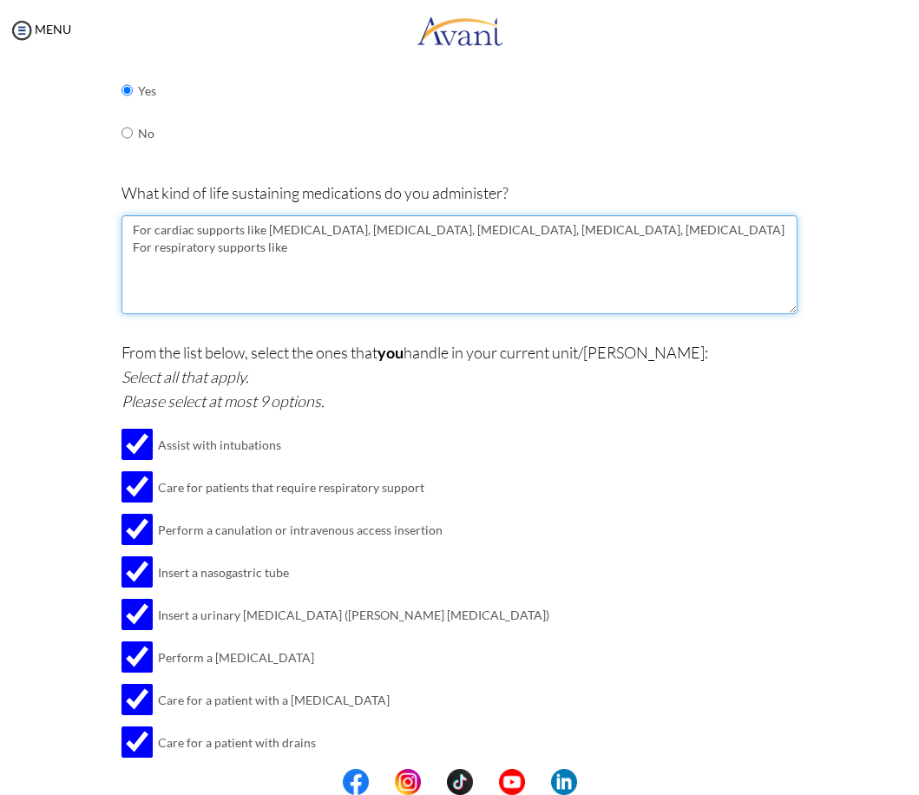
click at [151, 215] on textarea "For cardiac supports like [MEDICAL_DATA], [MEDICAL_DATA], [MEDICAL_DATA], [MEDI…" at bounding box center [458, 264] width 675 height 99
click at [317, 223] on textarea "For cardiac supports like [MEDICAL_DATA], [MEDICAL_DATA], [MEDICAL_DATA], [MEDI…" at bounding box center [458, 264] width 675 height 99
drag, startPoint x: 309, startPoint y: 231, endPoint x: 270, endPoint y: 217, distance: 41.4
click at [292, 227] on textarea "For cardiac supports like [MEDICAL_DATA], [MEDICAL_DATA], [MEDICAL_DATA], [MEDI…" at bounding box center [458, 264] width 675 height 99
click at [531, 222] on textarea "For cardiac supports like [MEDICAL_DATA], [MEDICAL_DATA], [MEDICAL_DATA], [MEDI…" at bounding box center [458, 264] width 675 height 99
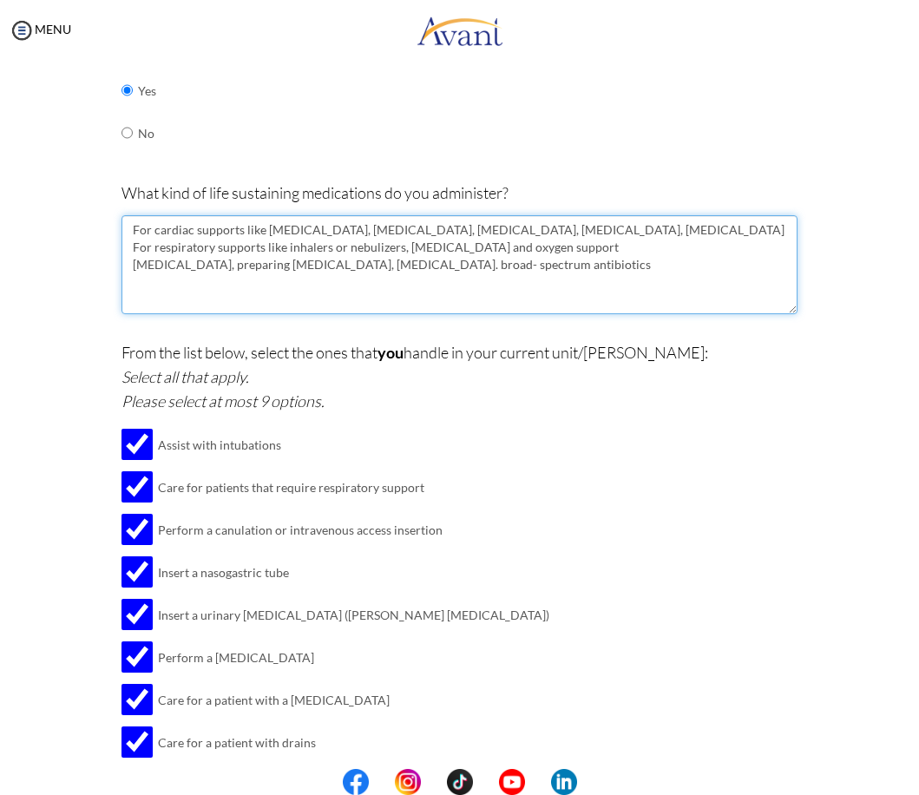
click at [607, 215] on textarea "For cardiac supports like [MEDICAL_DATA], [MEDICAL_DATA], [MEDICAL_DATA], [MEDI…" at bounding box center [458, 264] width 675 height 99
drag, startPoint x: 236, startPoint y: 205, endPoint x: 129, endPoint y: 213, distance: 107.0
click at [129, 215] on textarea "For cardiac supports like [MEDICAL_DATA], [MEDICAL_DATA], [MEDICAL_DATA], [MEDI…" at bounding box center [458, 264] width 675 height 99
click at [541, 215] on textarea "Medications like [MEDICAL_DATA], [MEDICAL_DATA], [MEDICAL_DATA], [MEDICAL_DATA]…" at bounding box center [458, 264] width 675 height 99
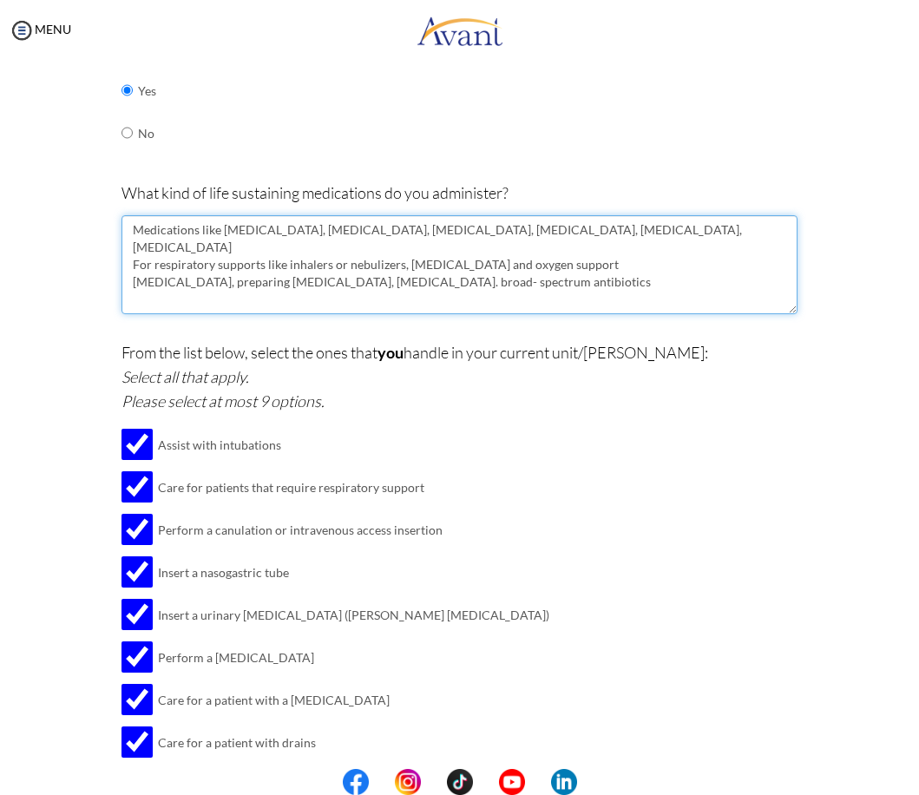
click at [147, 223] on textarea "Medications like [MEDICAL_DATA], [MEDICAL_DATA], [MEDICAL_DATA], [MEDICAL_DATA]…" at bounding box center [458, 264] width 675 height 99
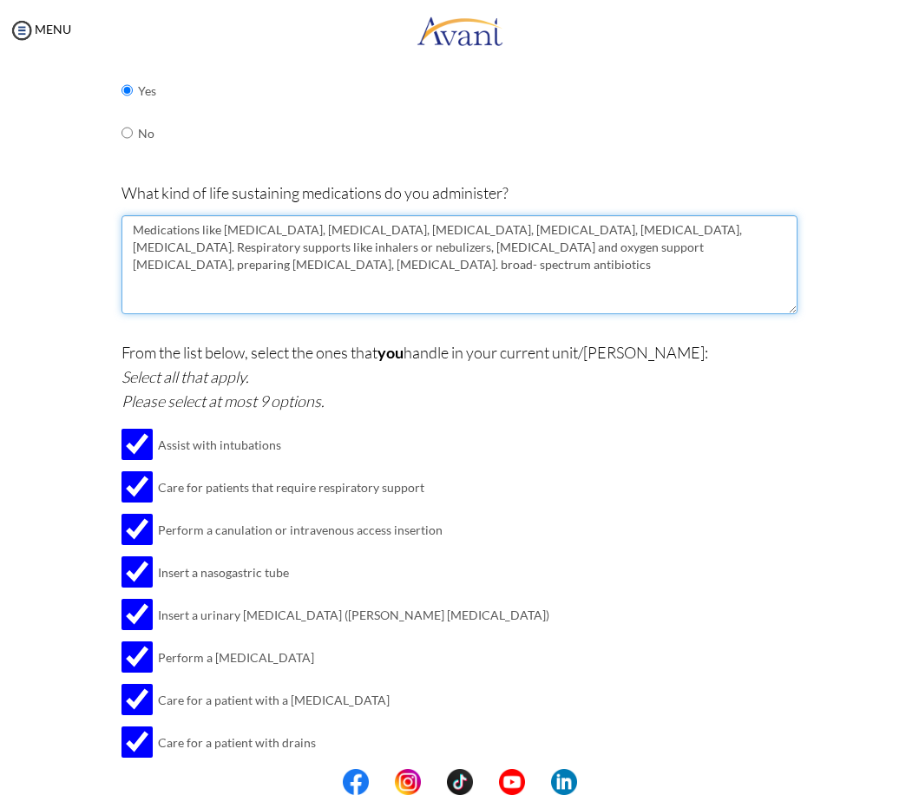
click at [121, 239] on textarea "Medications like [MEDICAL_DATA], [MEDICAL_DATA], [MEDICAL_DATA], [MEDICAL_DATA]…" at bounding box center [458, 264] width 675 height 99
click at [387, 239] on textarea "Medications like [MEDICAL_DATA], [MEDICAL_DATA], [MEDICAL_DATA], [MEDICAL_DATA]…" at bounding box center [458, 264] width 675 height 99
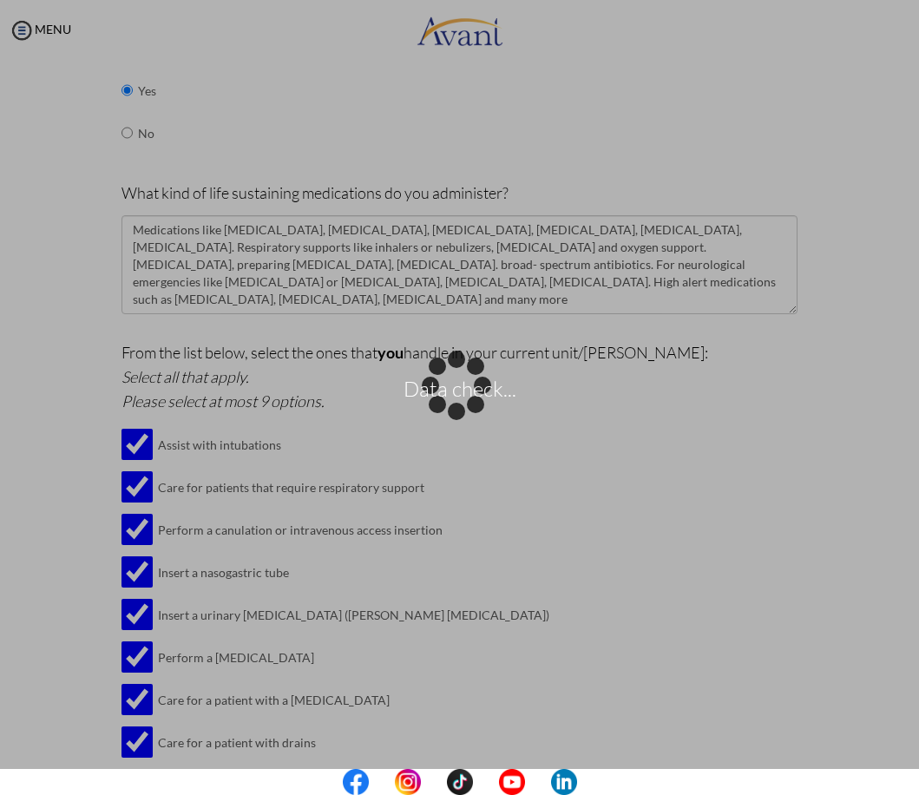
click at [448, 385] on div "Data check..." at bounding box center [460, 397] width 24 height 24
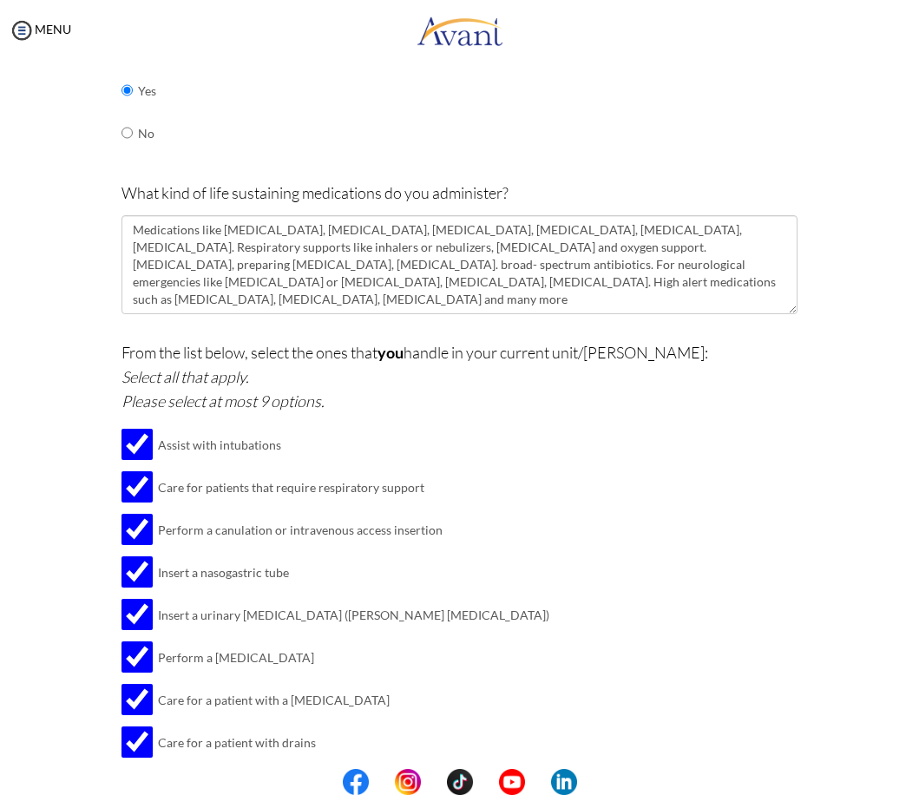
click at [0, 0] on div at bounding box center [0, 0] width 0 height 0
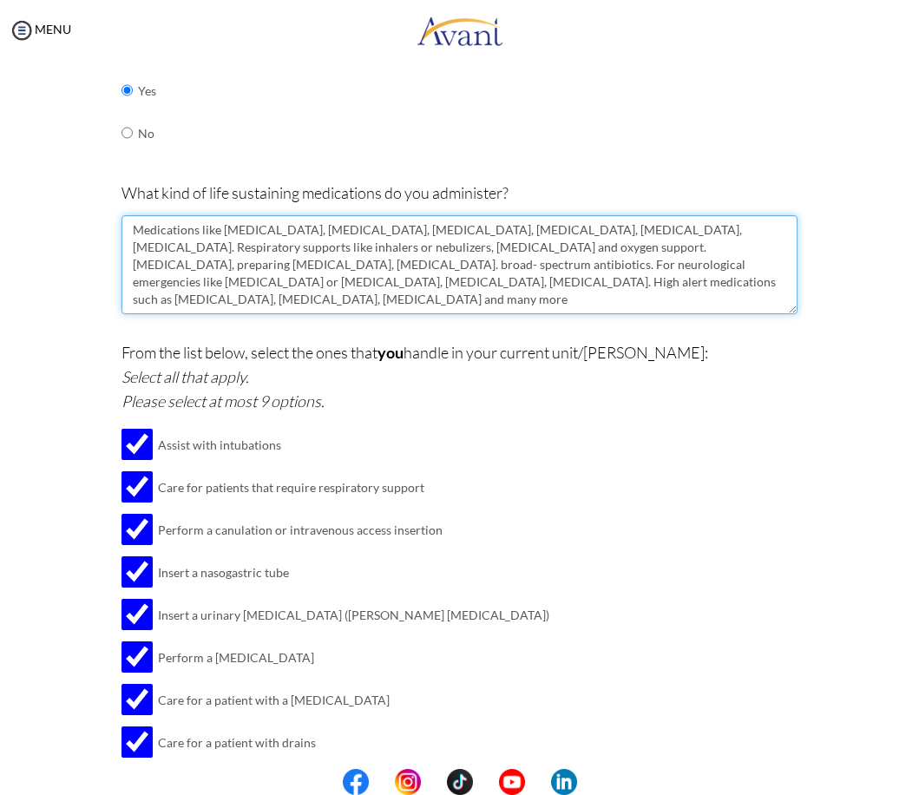
click at [655, 245] on textarea "Medications like [MEDICAL_DATA], [MEDICAL_DATA], [MEDICAL_DATA], [MEDICAL_DATA]…" at bounding box center [458, 264] width 675 height 99
click at [521, 261] on textarea "Medications like [MEDICAL_DATA], [MEDICAL_DATA], [MEDICAL_DATA], [MEDICAL_DATA]…" at bounding box center [458, 264] width 675 height 99
click at [520, 261] on textarea "Medications like [MEDICAL_DATA], [MEDICAL_DATA], [MEDICAL_DATA], [MEDICAL_DATA]…" at bounding box center [458, 264] width 675 height 99
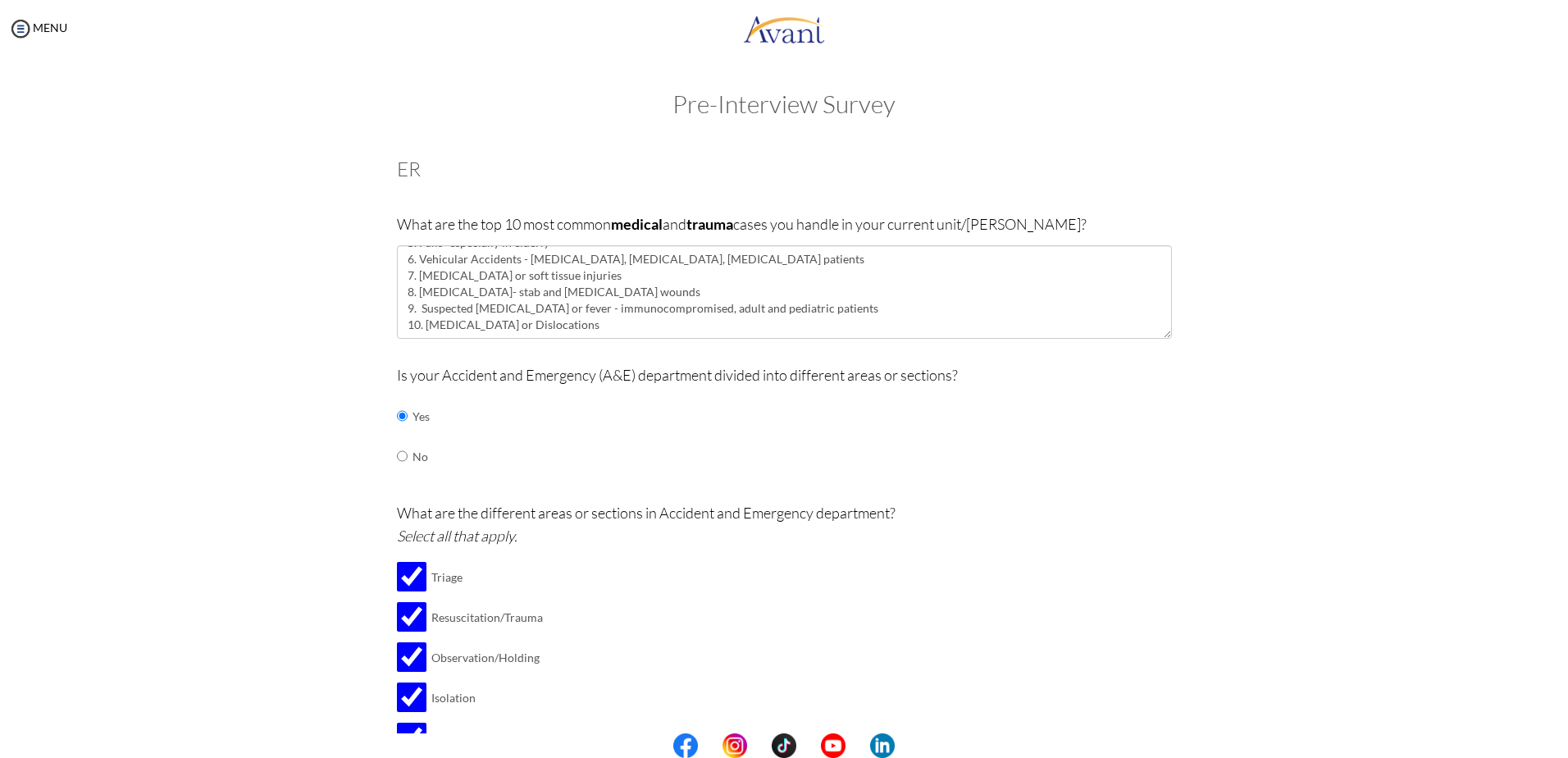
scroll to position [98, 0]
type textarea "Medications like [MEDICAL_DATA], [MEDICAL_DATA], [MEDICAL_DATA], [MEDICAL_DATA]…"
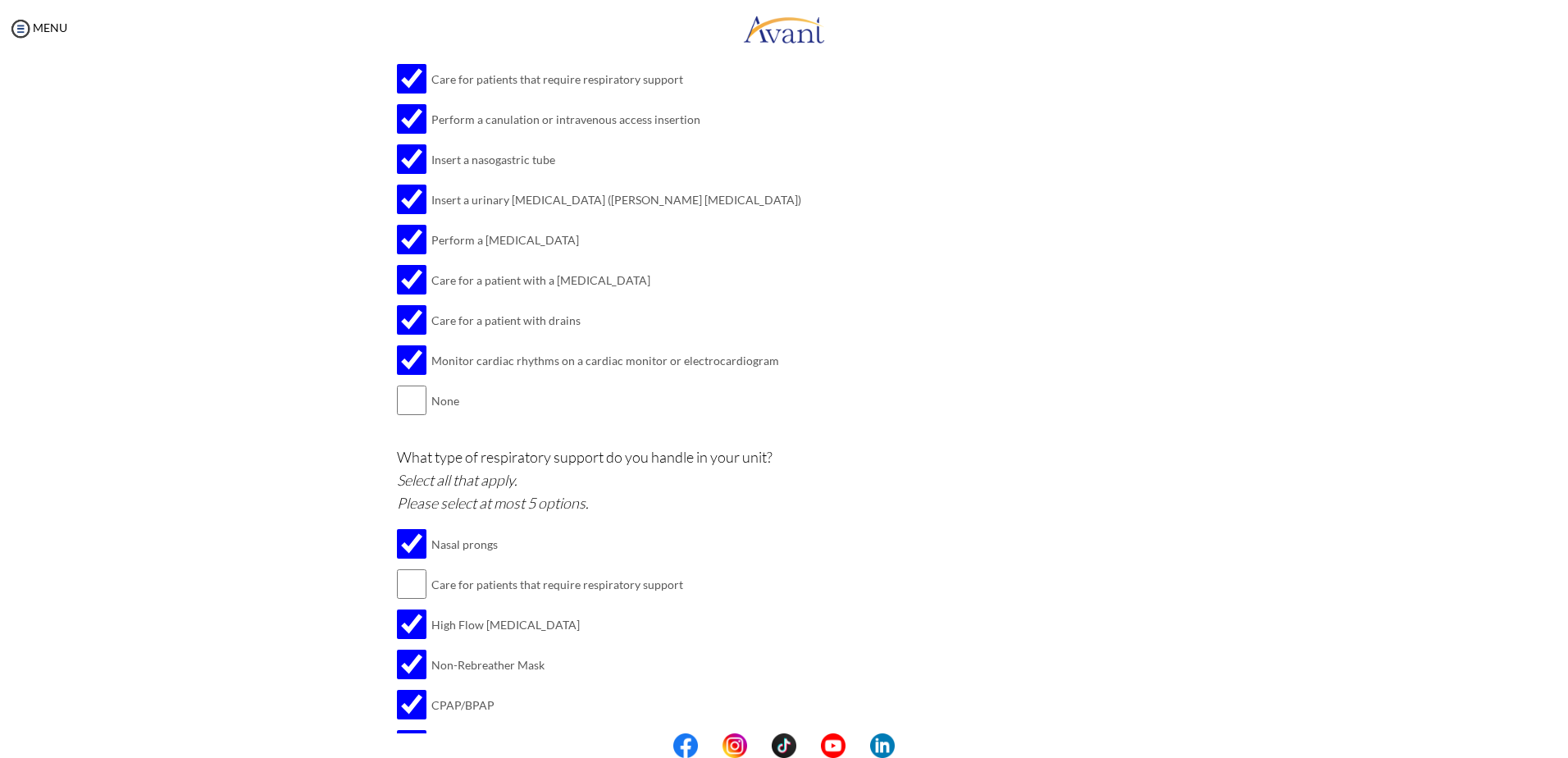
scroll to position [1786, 0]
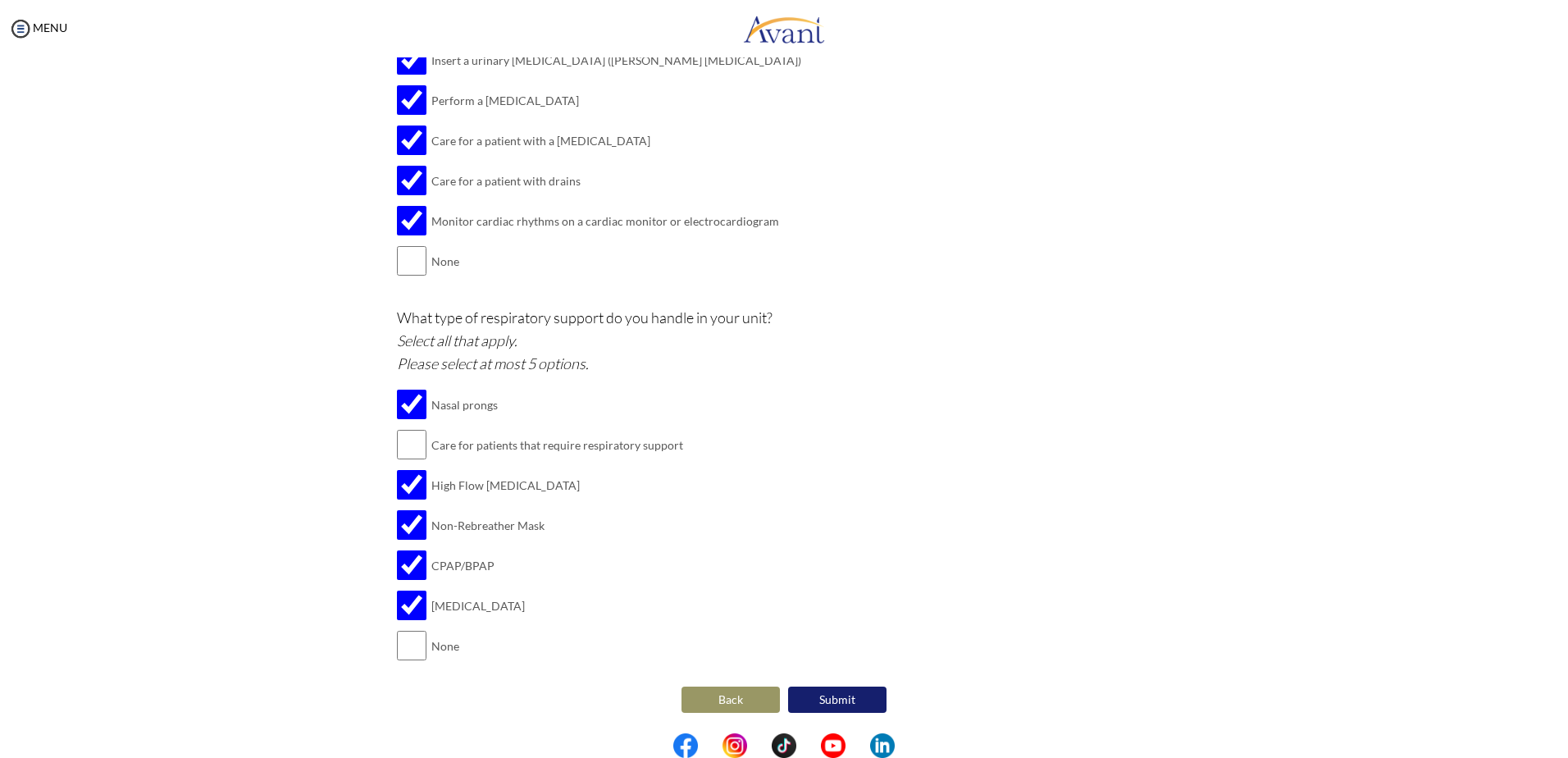
click at [827, 696] on button "Submit" at bounding box center [837, 699] width 98 height 26
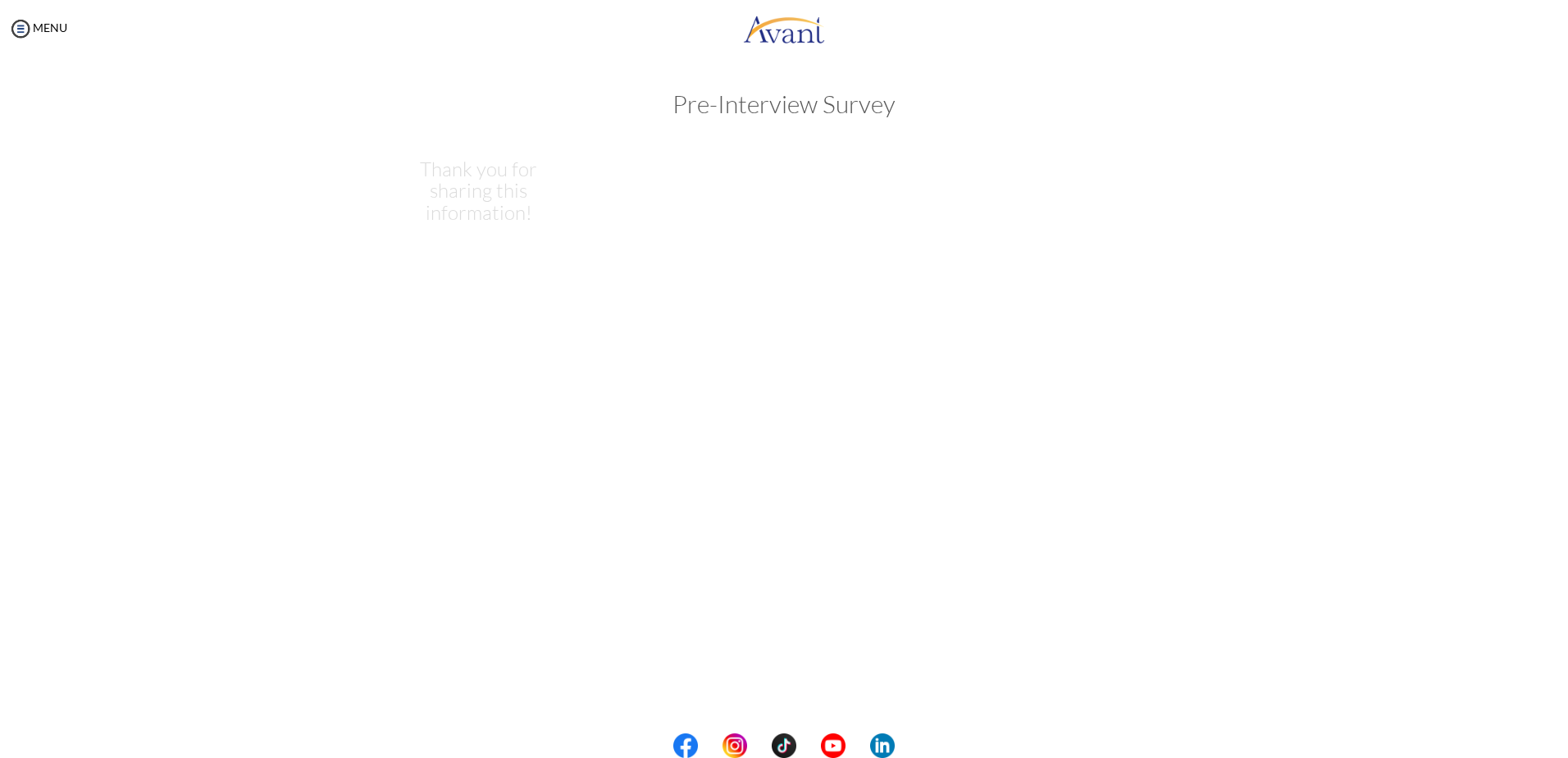
scroll to position [0, 0]
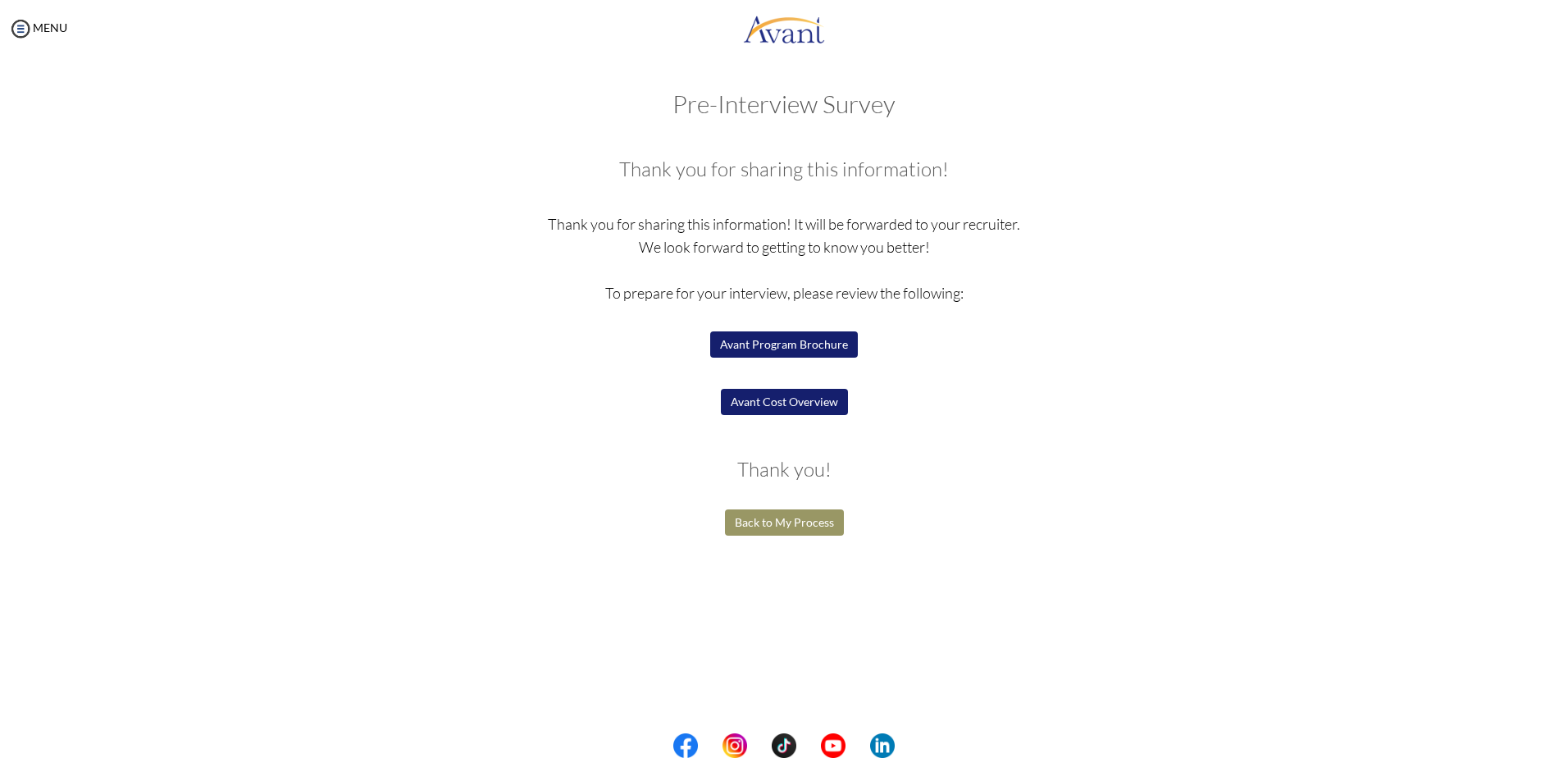
click at [807, 337] on button "Avant Program Brochure" at bounding box center [784, 344] width 147 height 26
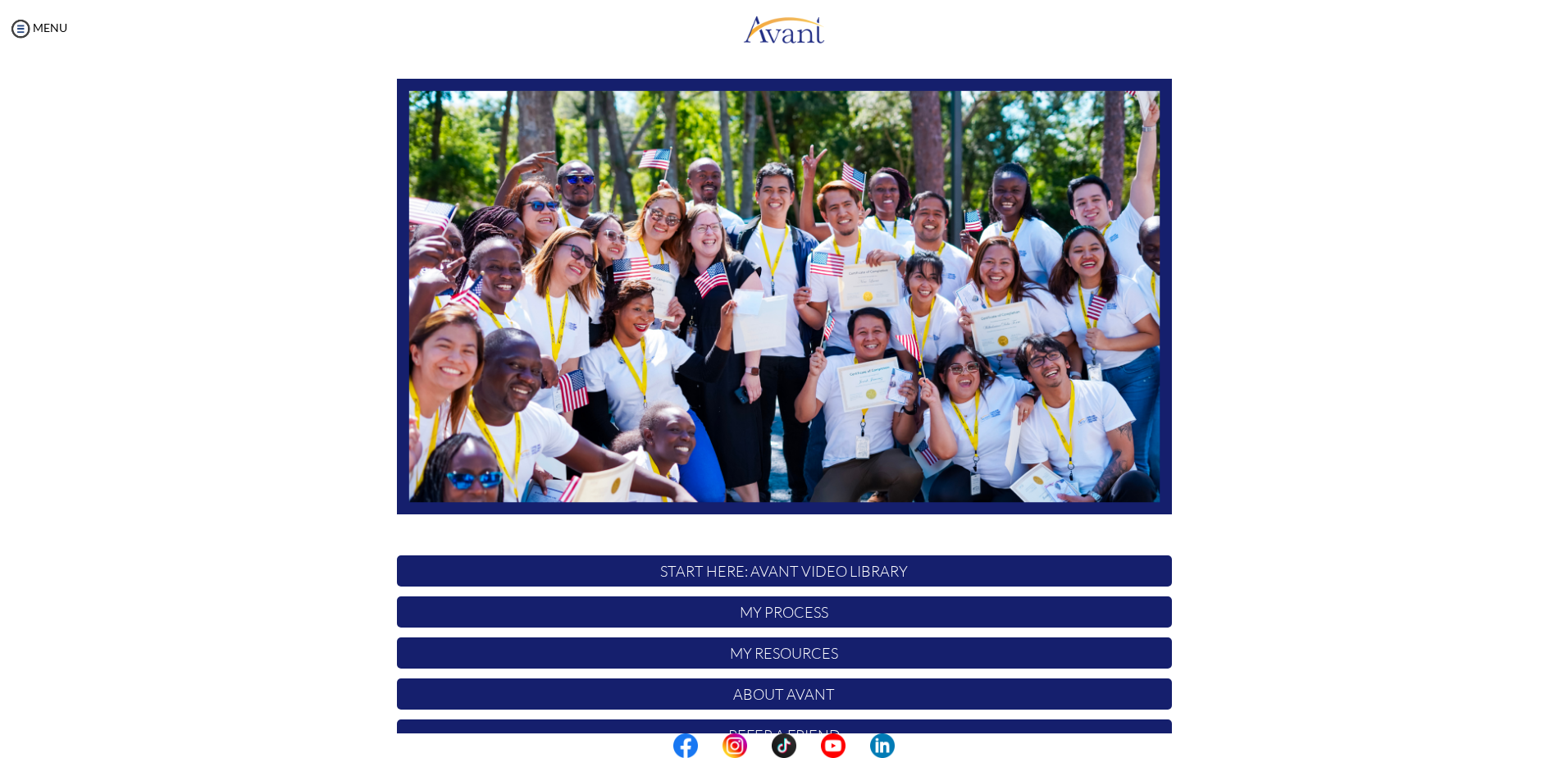
scroll to position [153, 0]
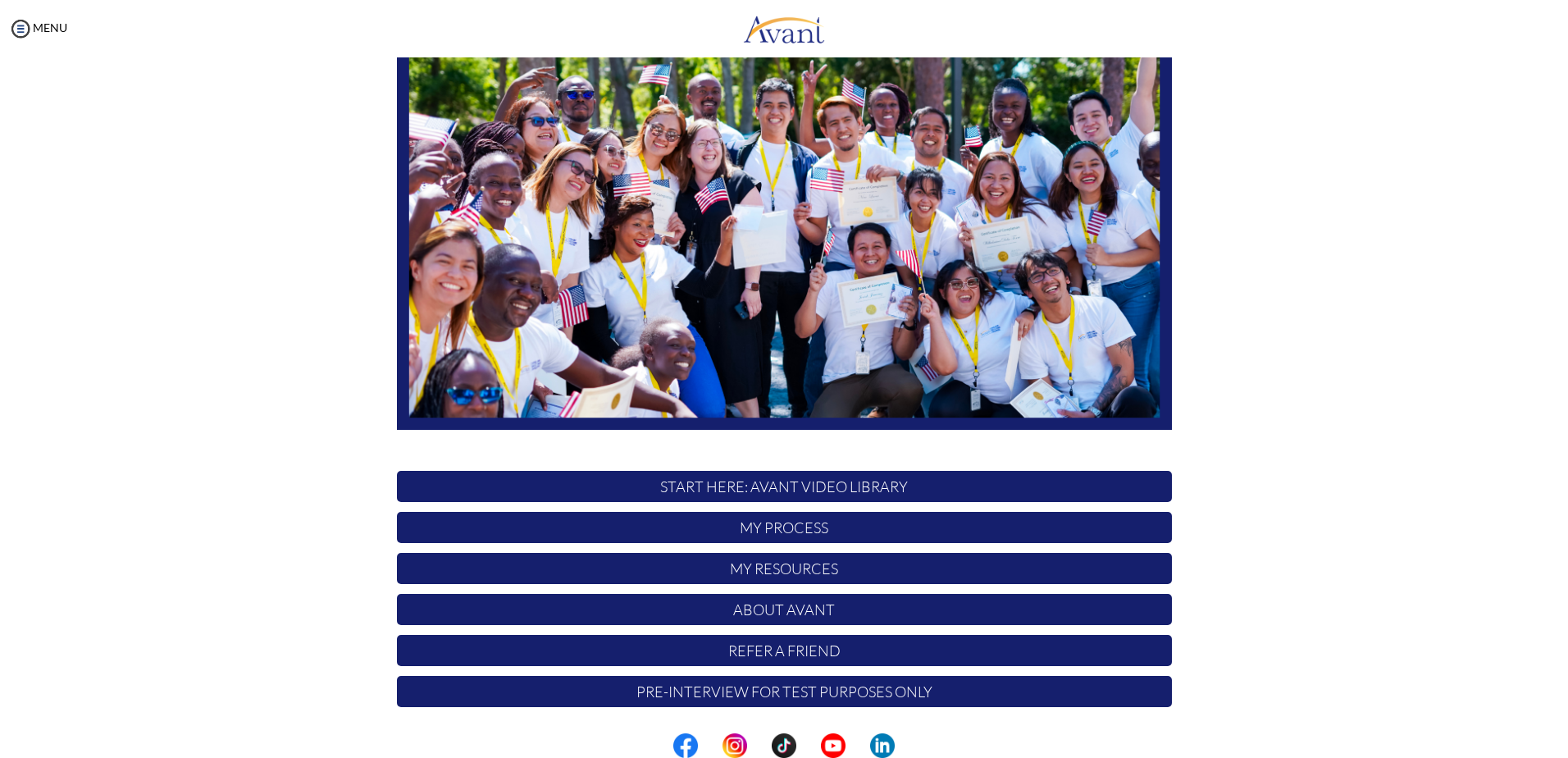
click at [578, 696] on p "Pre-Interview for test purposes only" at bounding box center [784, 691] width 775 height 31
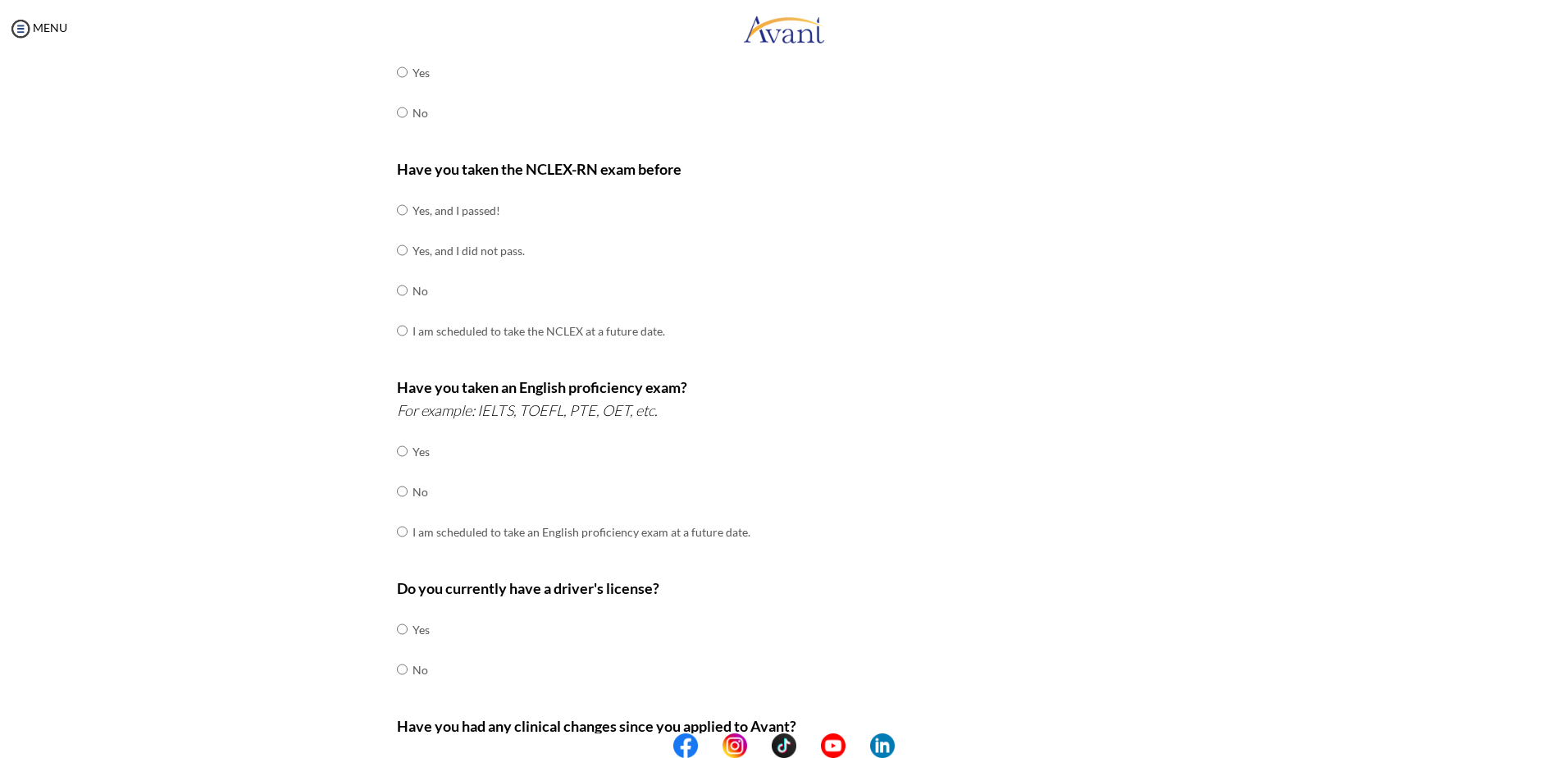
scroll to position [0, 0]
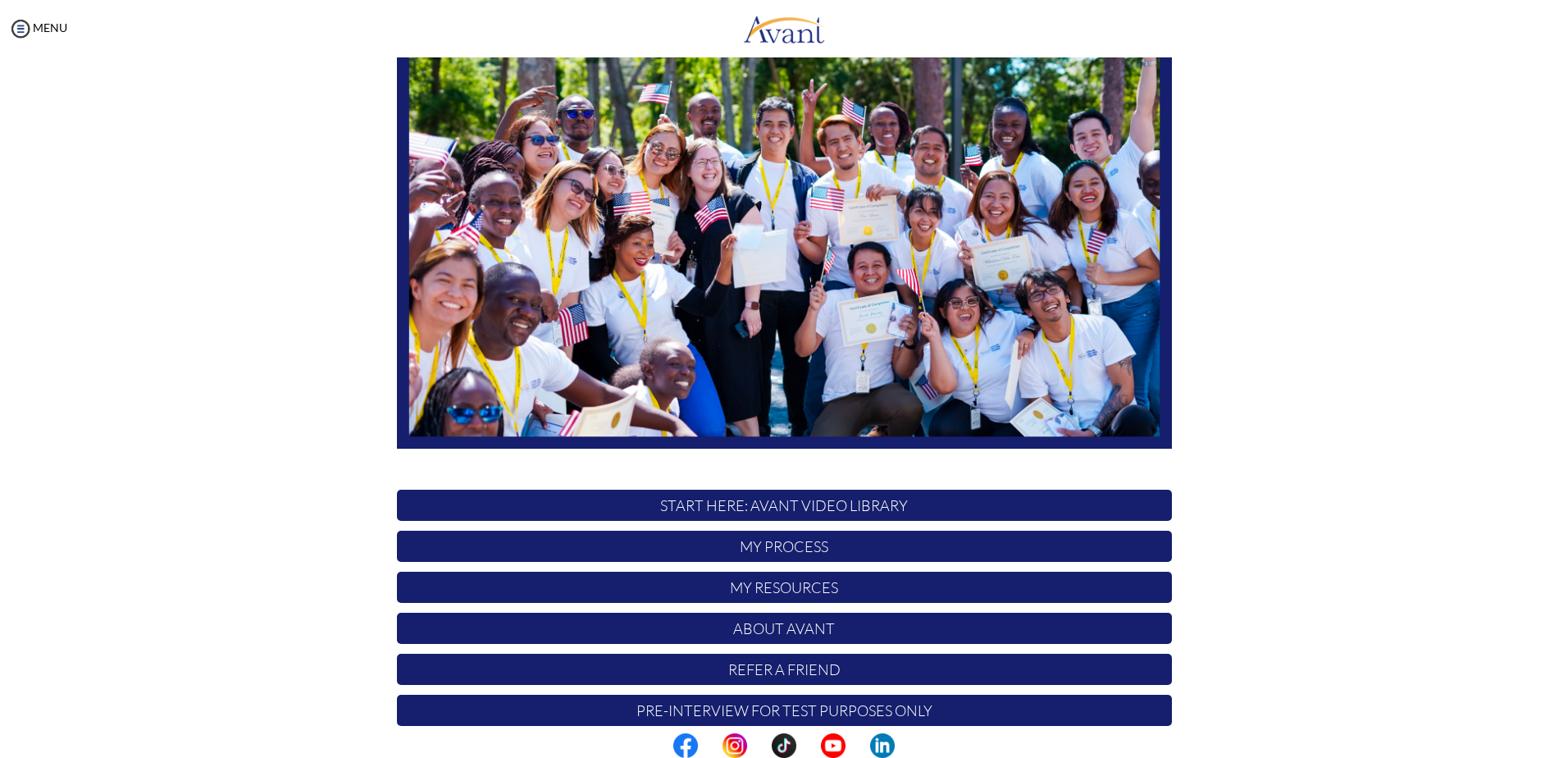
scroll to position [153, 0]
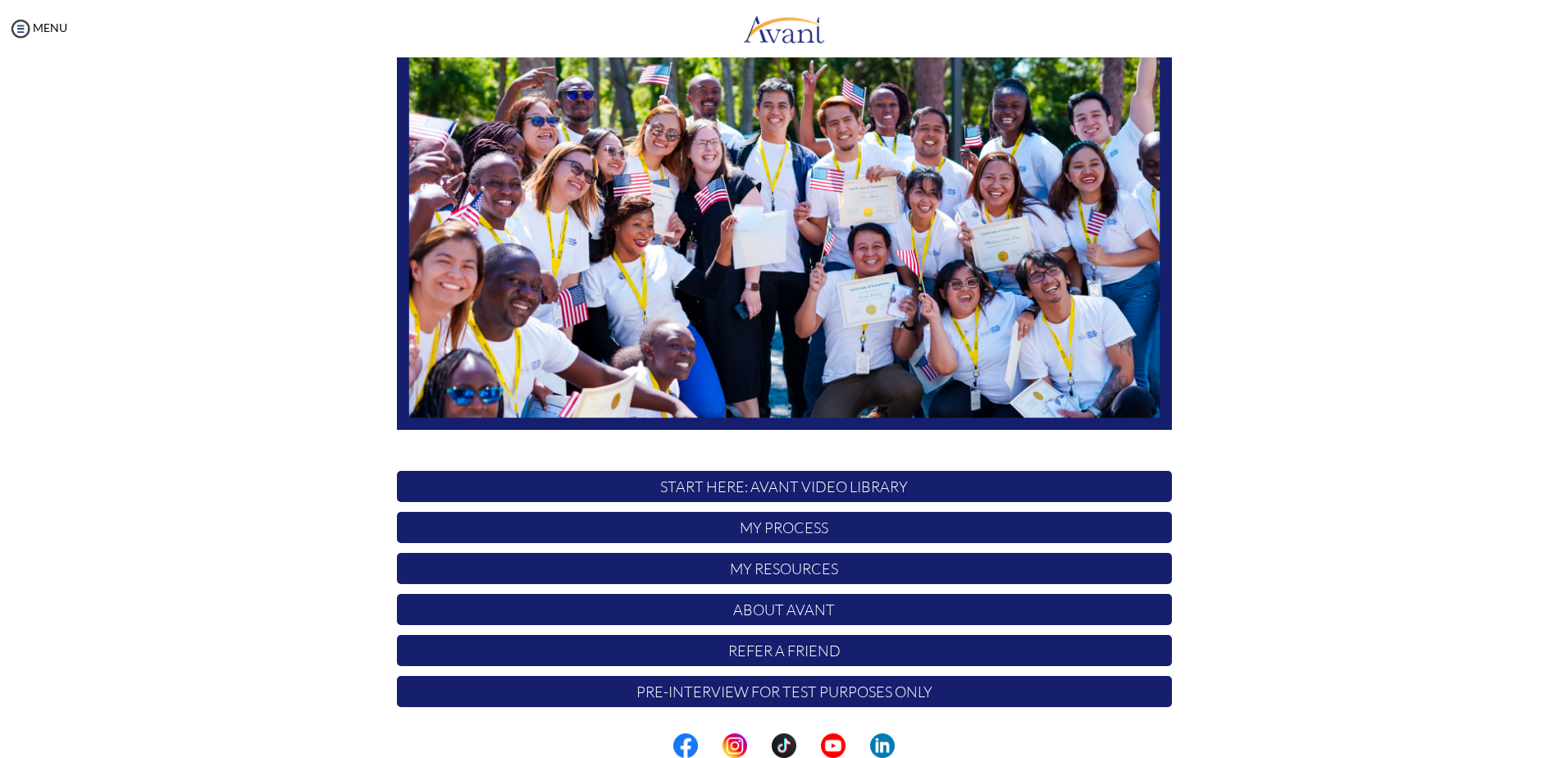
click at [622, 487] on p "START HERE: Avant Video Library" at bounding box center [784, 486] width 775 height 31
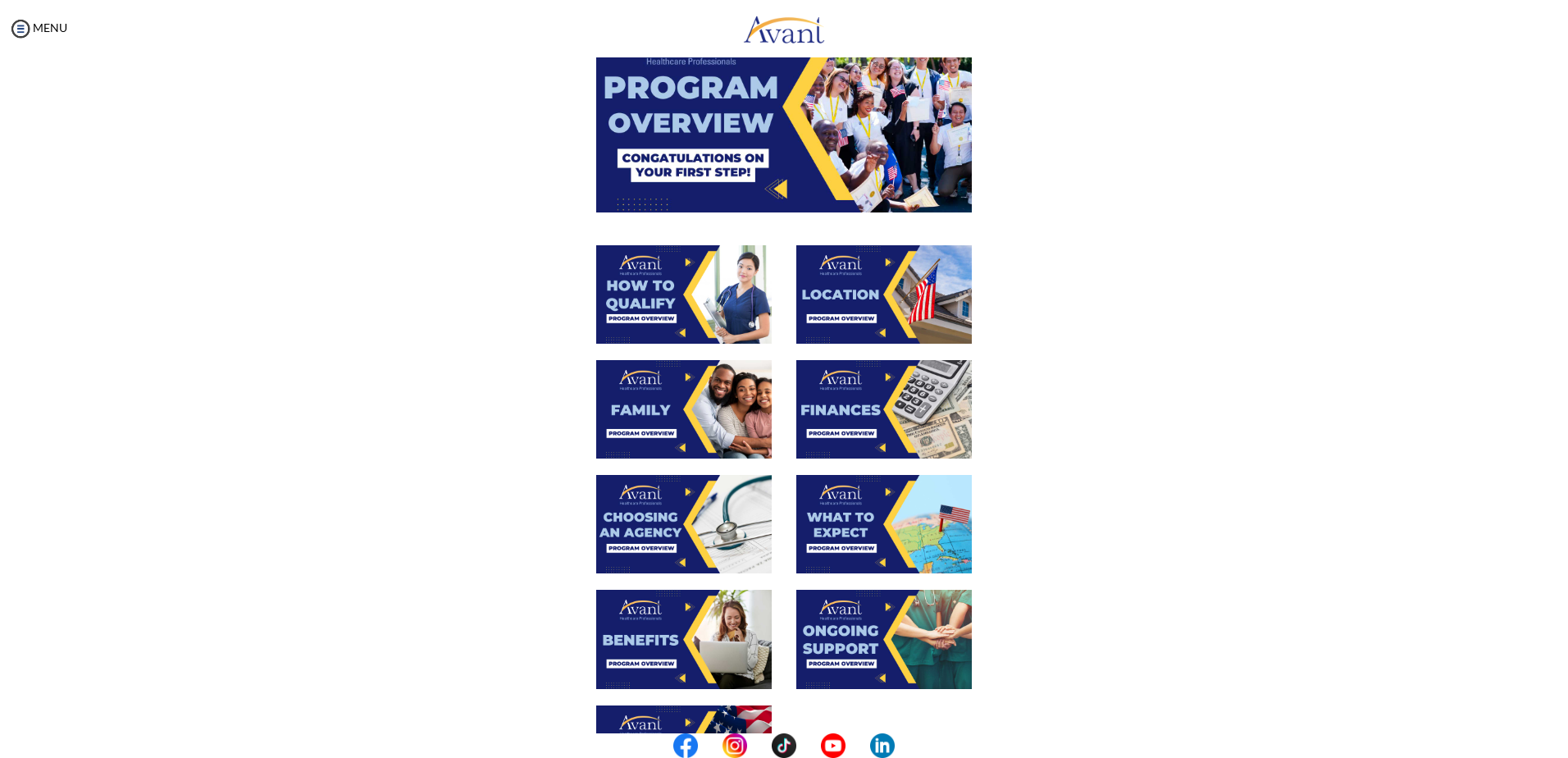
scroll to position [164, 0]
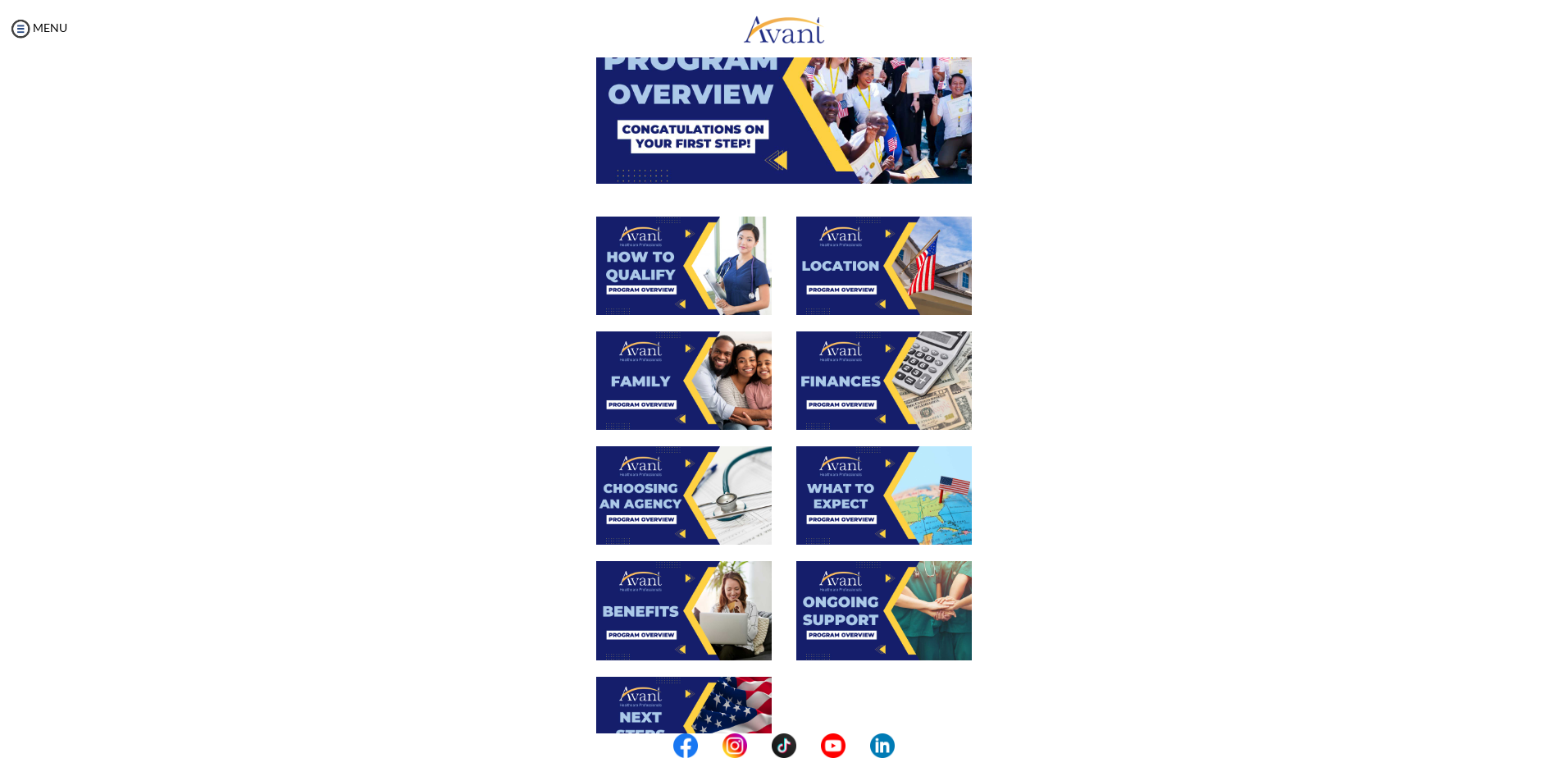
click at [878, 274] on img at bounding box center [884, 266] width 176 height 98
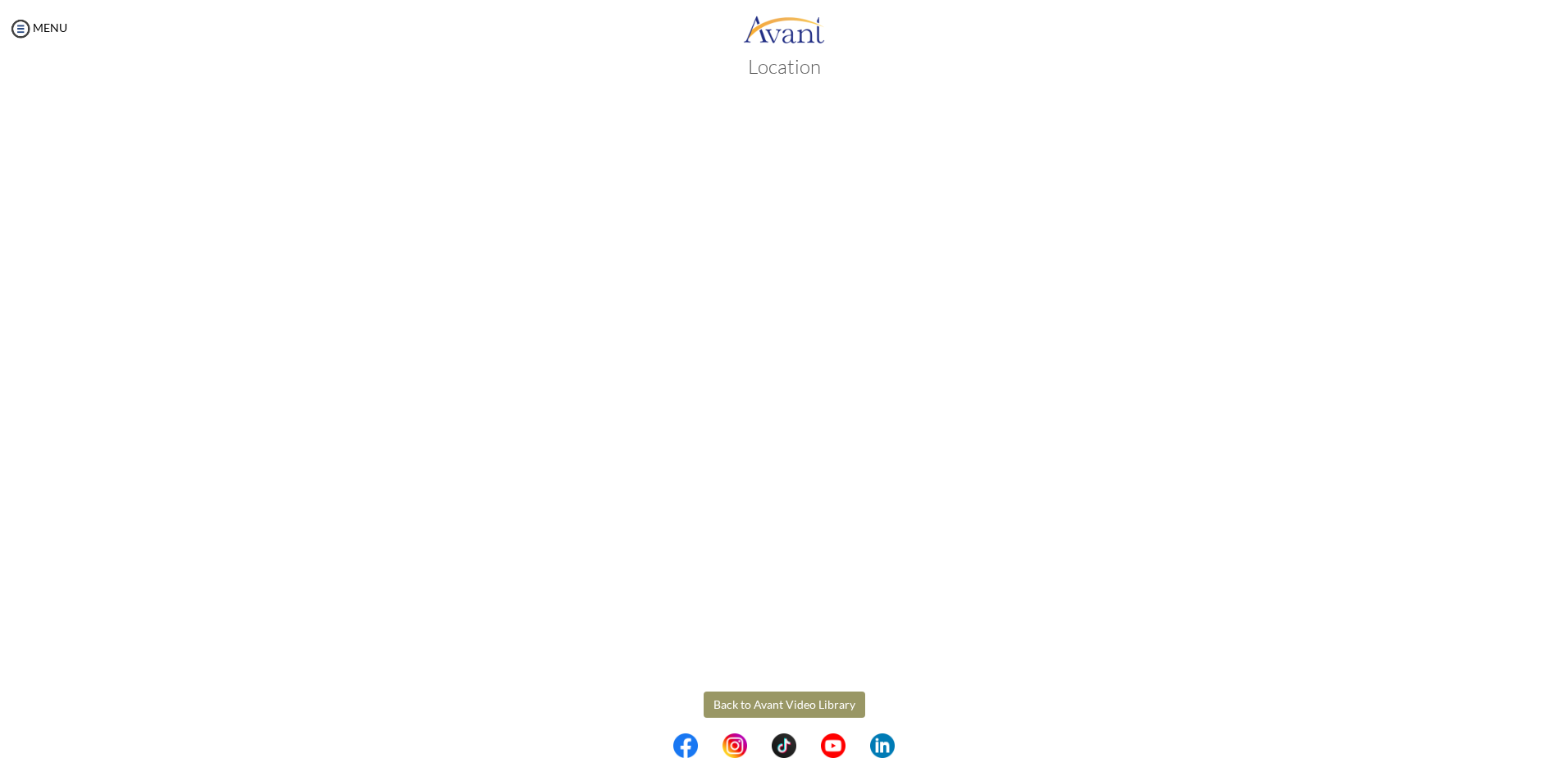
scroll to position [49, 0]
click at [748, 695] on body "Maintenance break. Please come back in 2 hours. MENU My Status What is the next…" at bounding box center [784, 379] width 1568 height 758
click at [791, 682] on button "Back to Avant Video Library" at bounding box center [784, 690] width 162 height 26
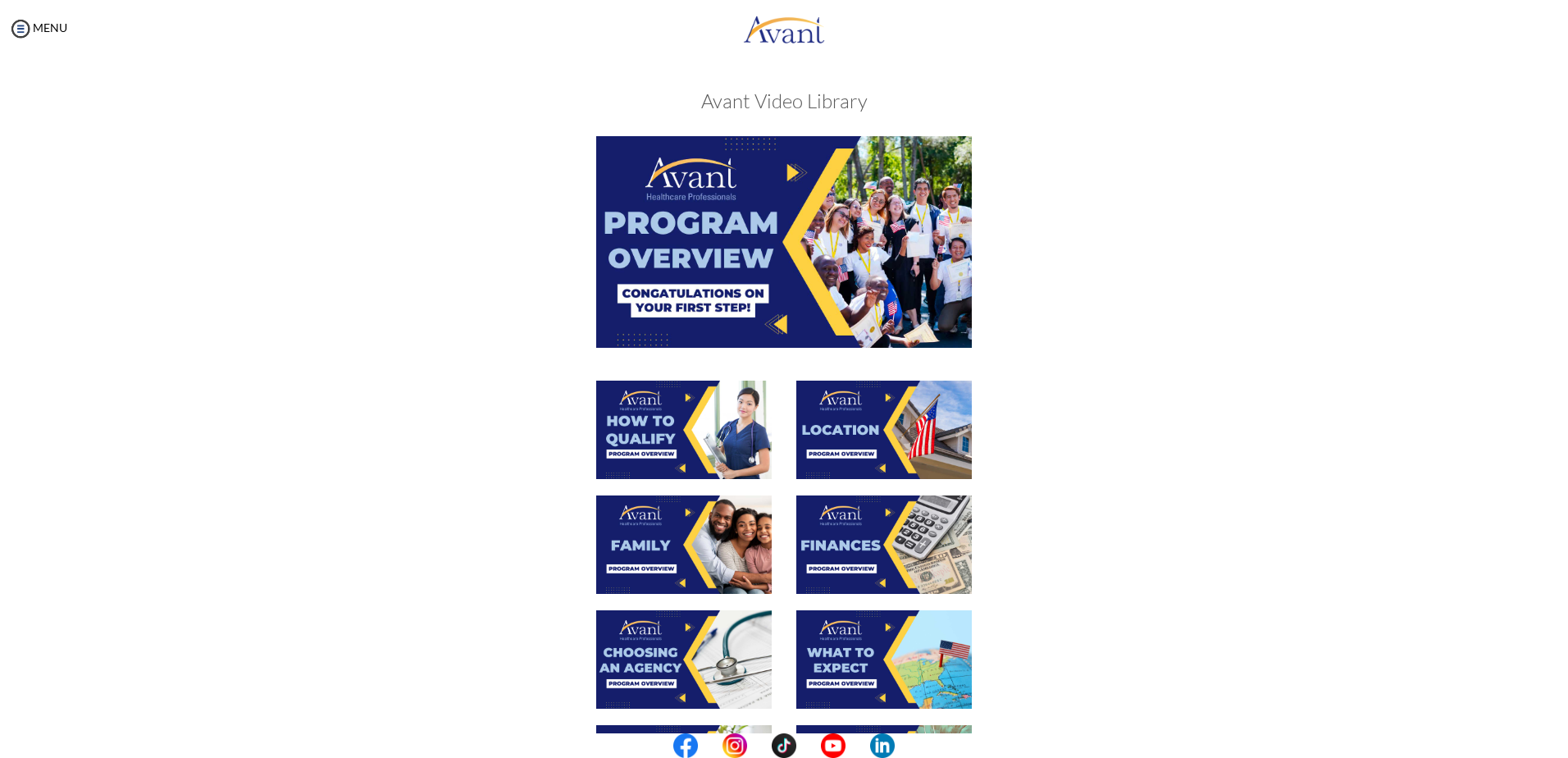
click at [767, 222] on img at bounding box center [784, 241] width 375 height 211
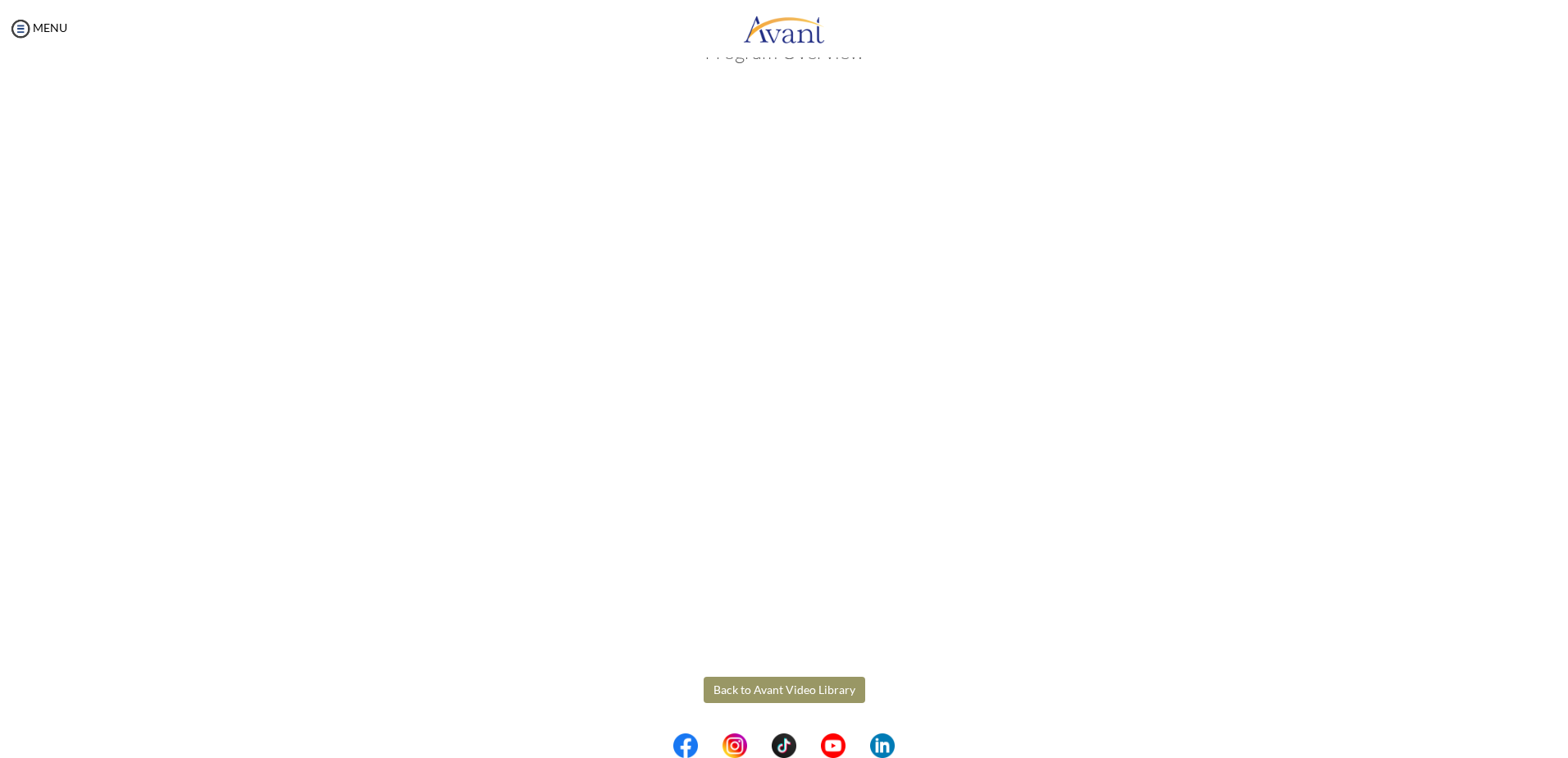
click at [764, 696] on body "Maintenance break. Please come back in 2 hours. MENU My Status What is the next…" at bounding box center [784, 379] width 1568 height 758
click at [799, 695] on button "Back to Avant Video Library" at bounding box center [784, 690] width 162 height 26
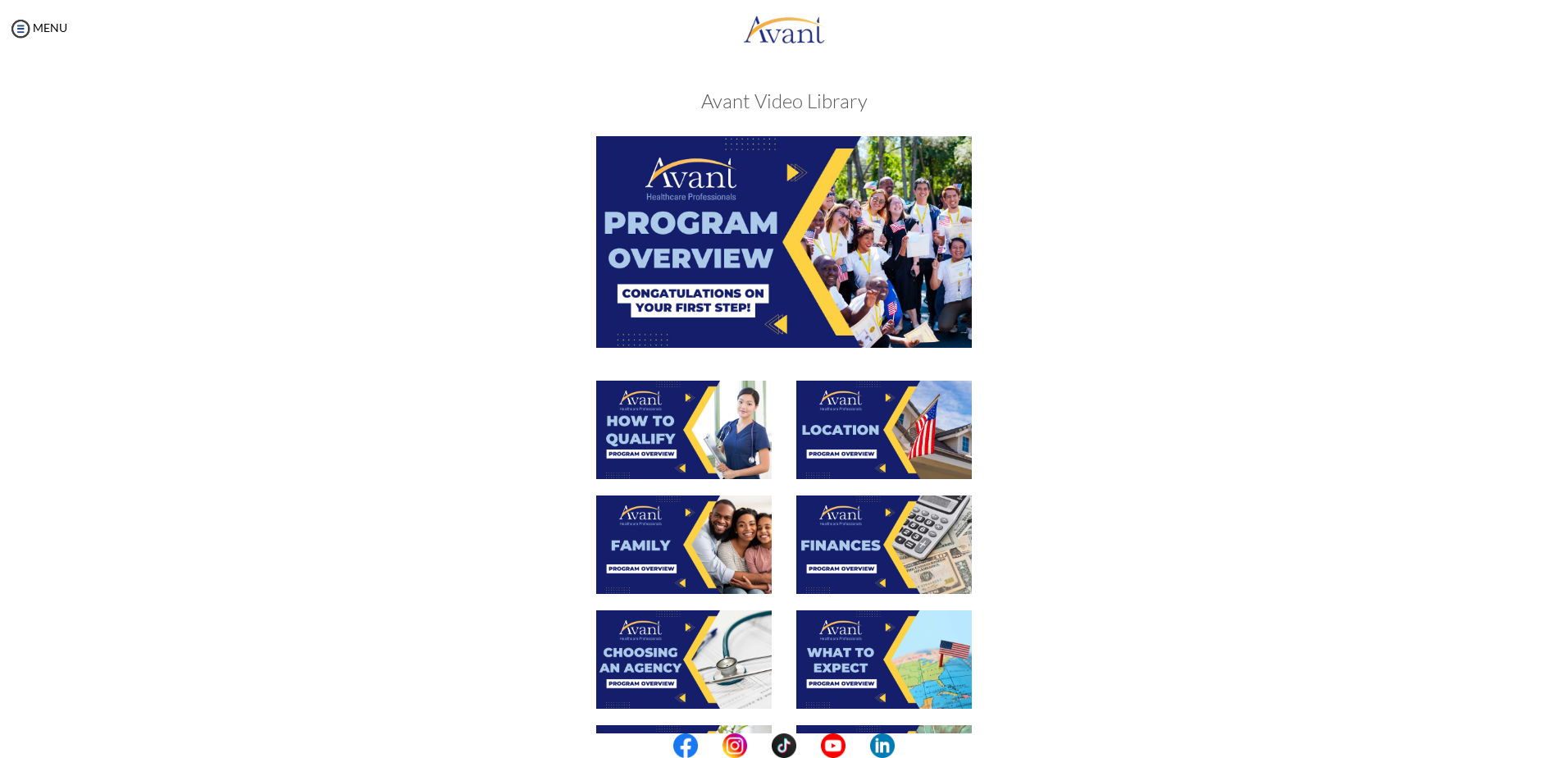
click at [675, 420] on img at bounding box center [684, 429] width 176 height 98
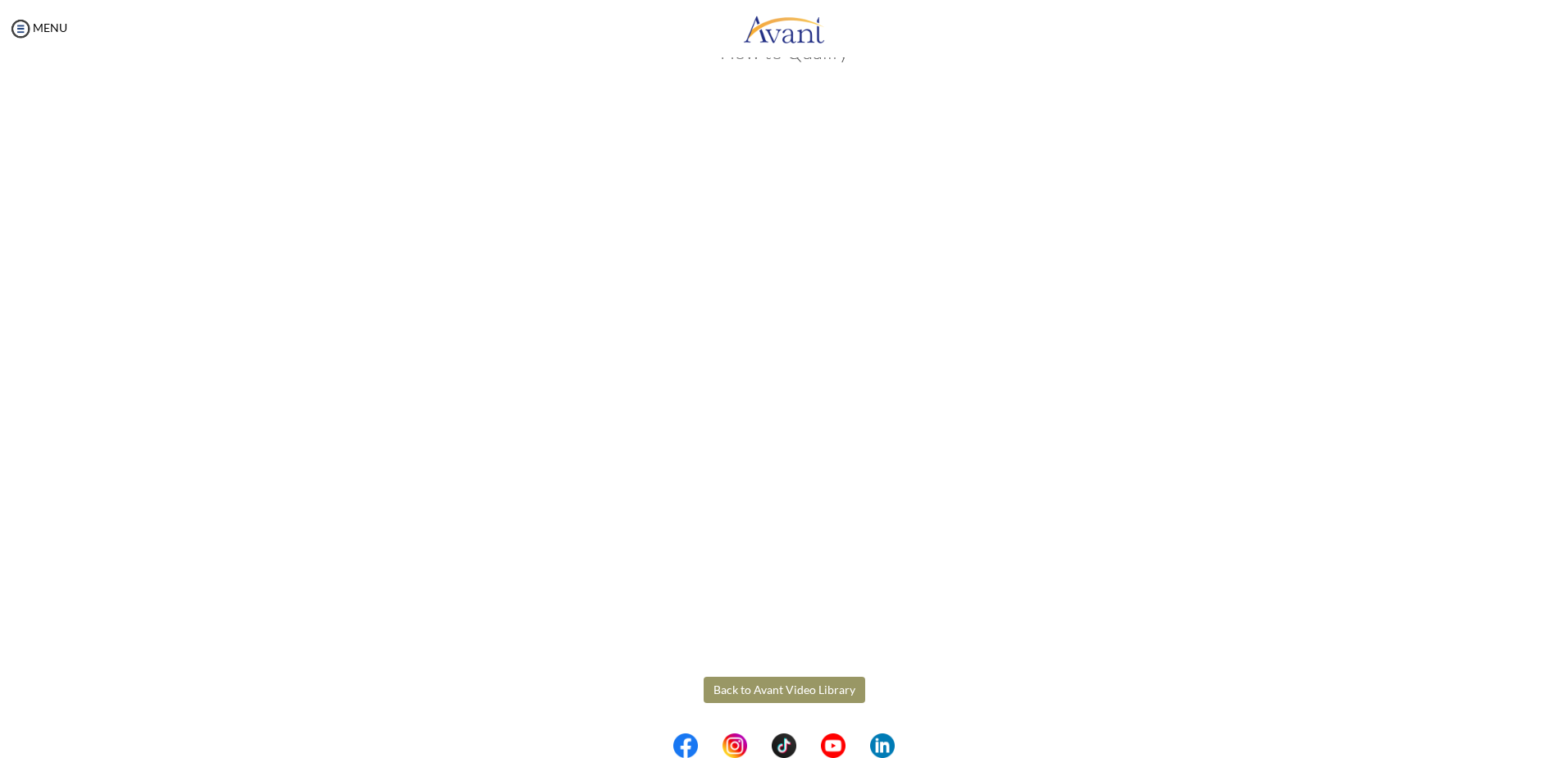
click at [787, 690] on body "Maintenance break. Please come back in 2 hours. MENU My Status What is the next…" at bounding box center [784, 379] width 1568 height 758
click at [763, 690] on button "Back to Avant Video Library" at bounding box center [784, 690] width 162 height 26
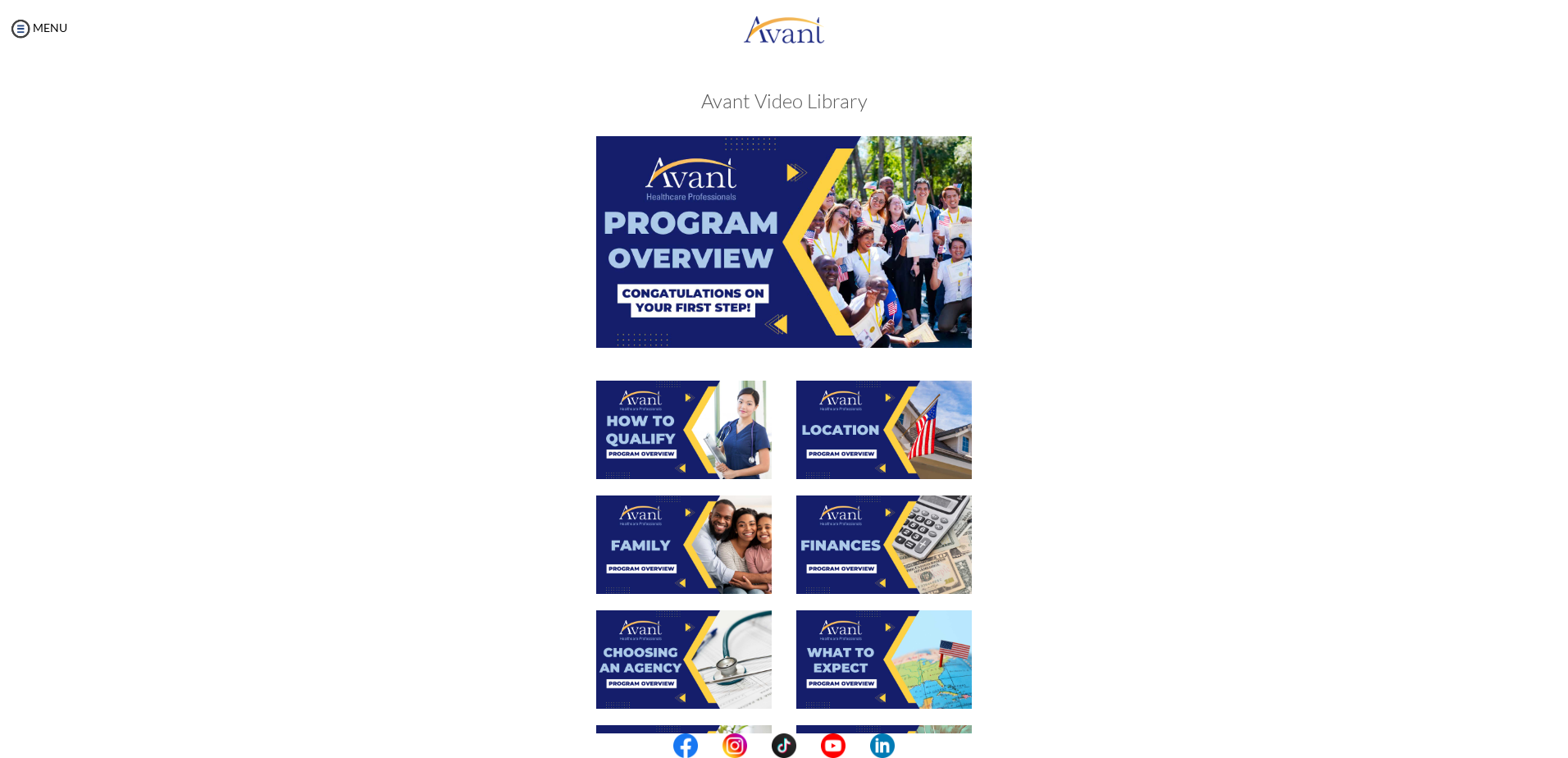
click at [650, 559] on img at bounding box center [684, 544] width 176 height 98
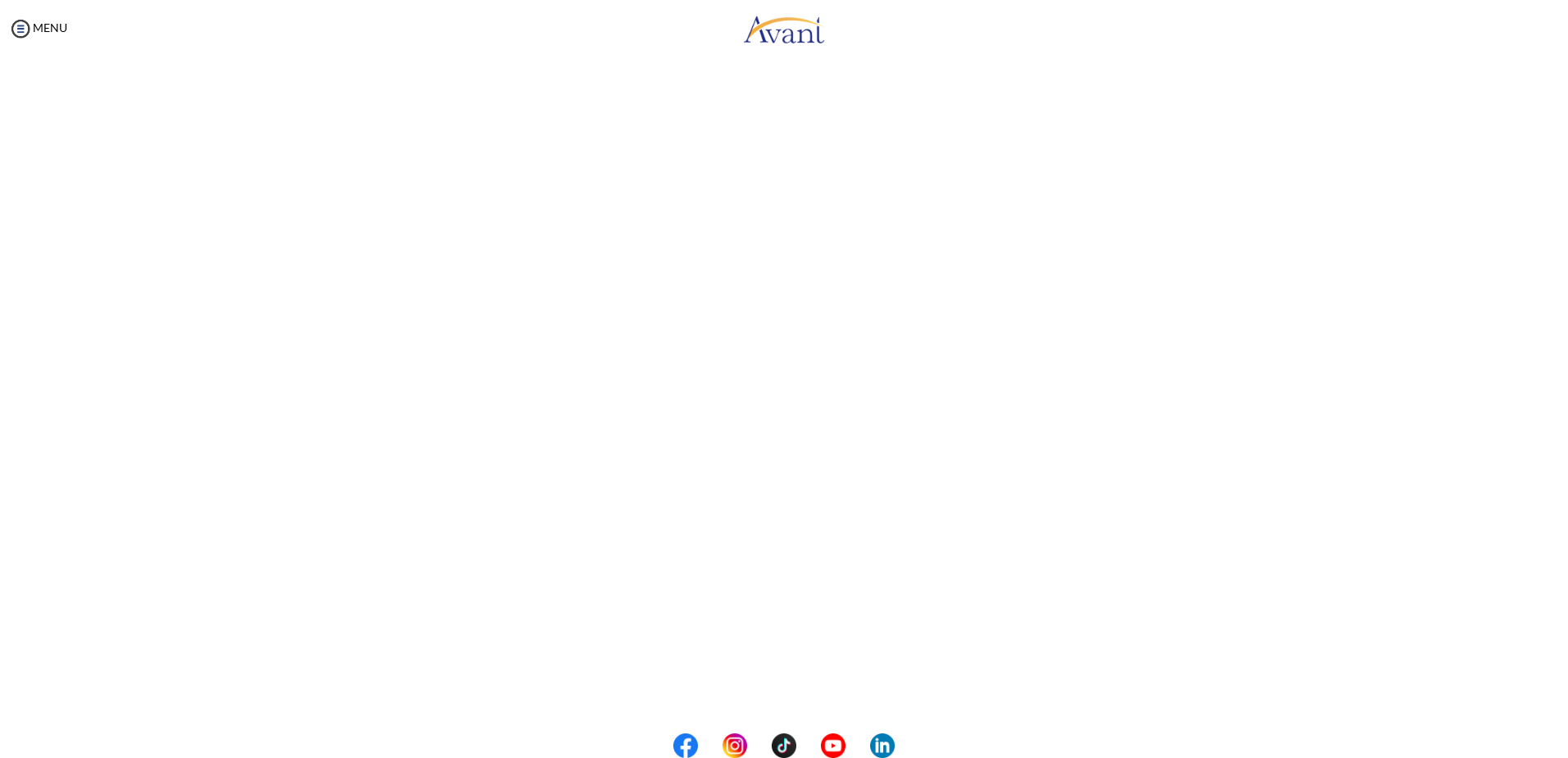
scroll to position [224, 0]
click at [772, 690] on body "Maintenance break. Please come back in 2 hours. MENU My Status What is the next…" at bounding box center [784, 379] width 1568 height 758
click at [761, 690] on button "Back to Avant Video Library" at bounding box center [784, 690] width 162 height 26
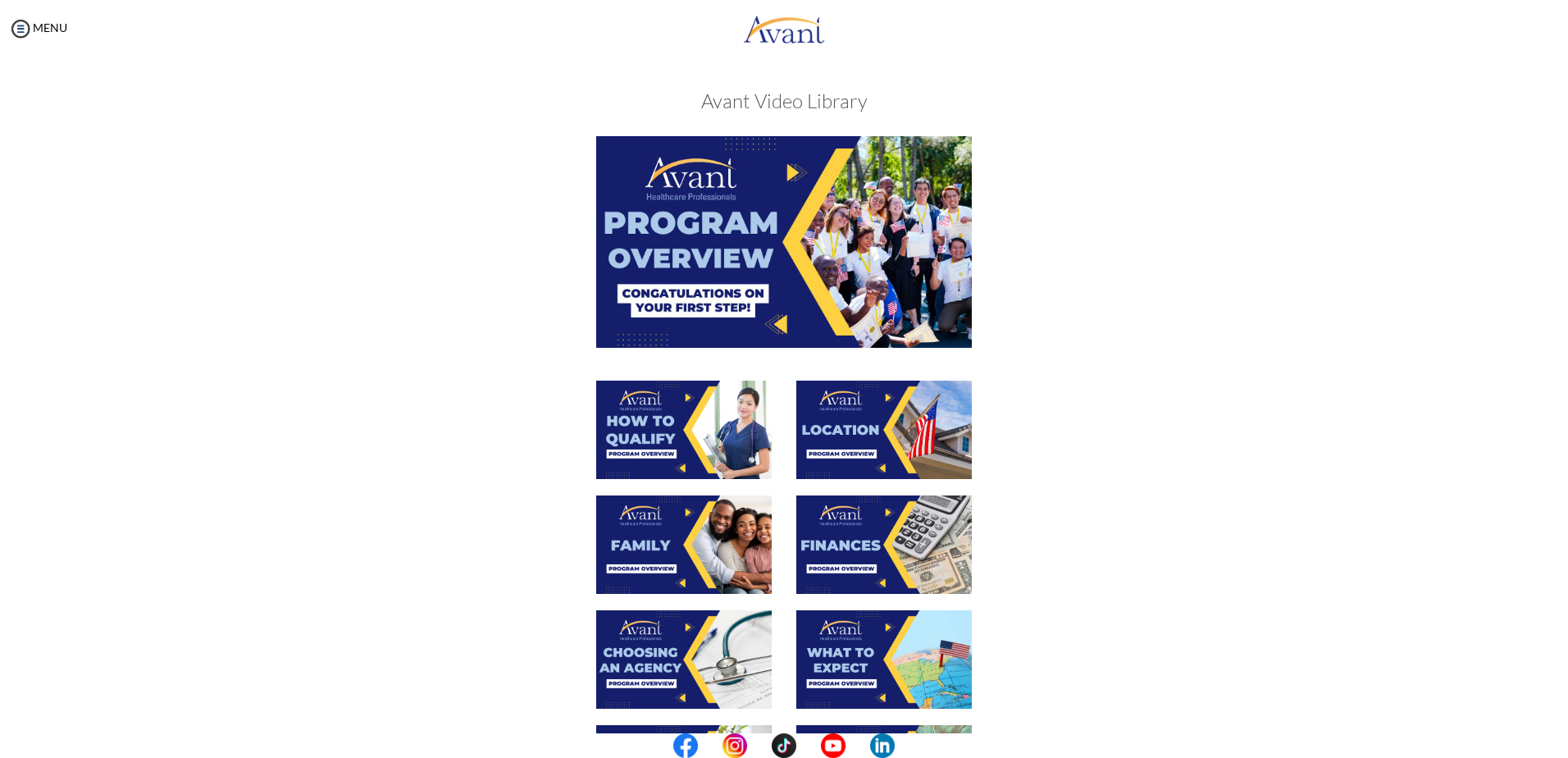
scroll to position [82, 0]
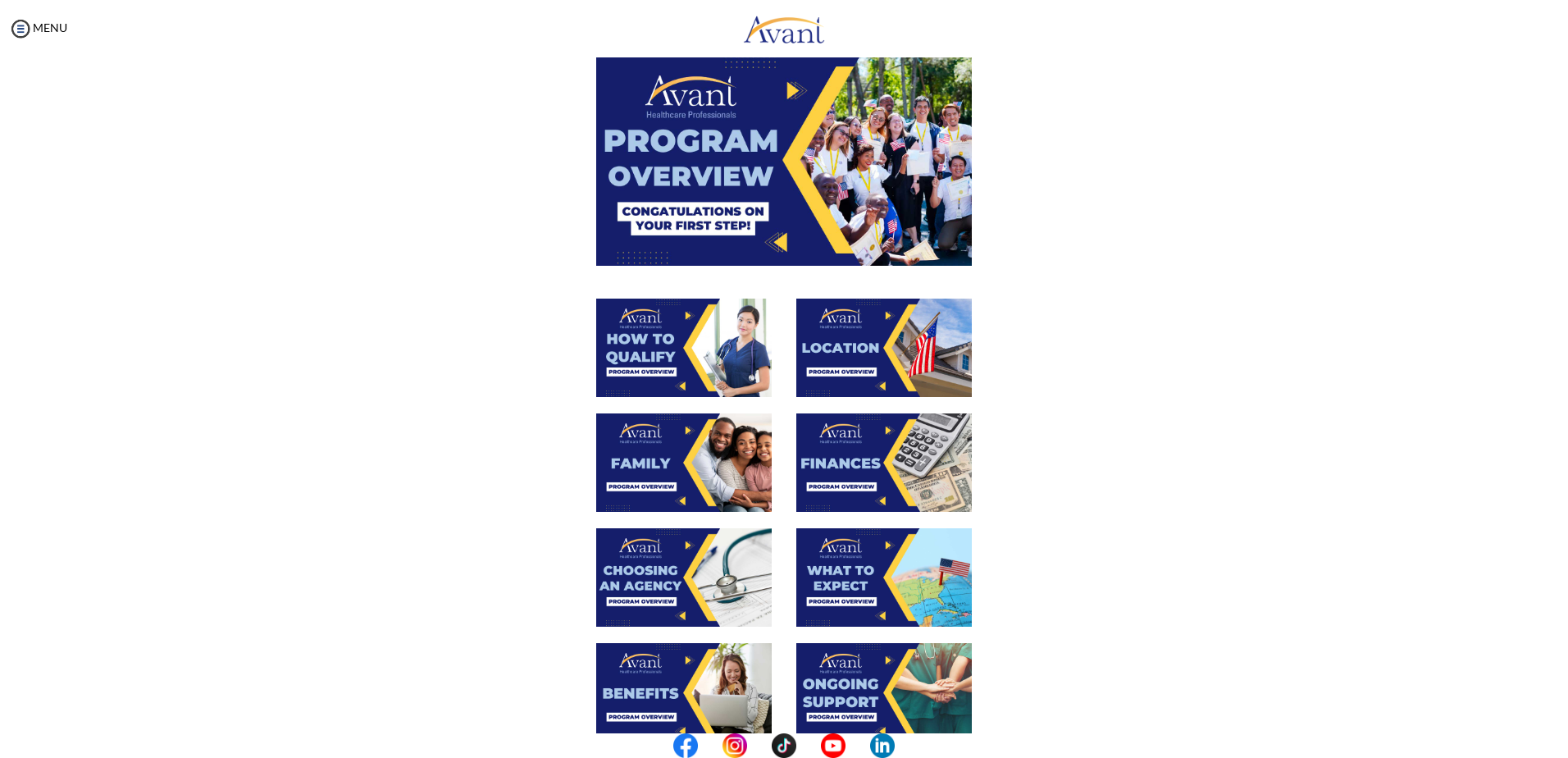
click at [871, 476] on img at bounding box center [884, 462] width 176 height 98
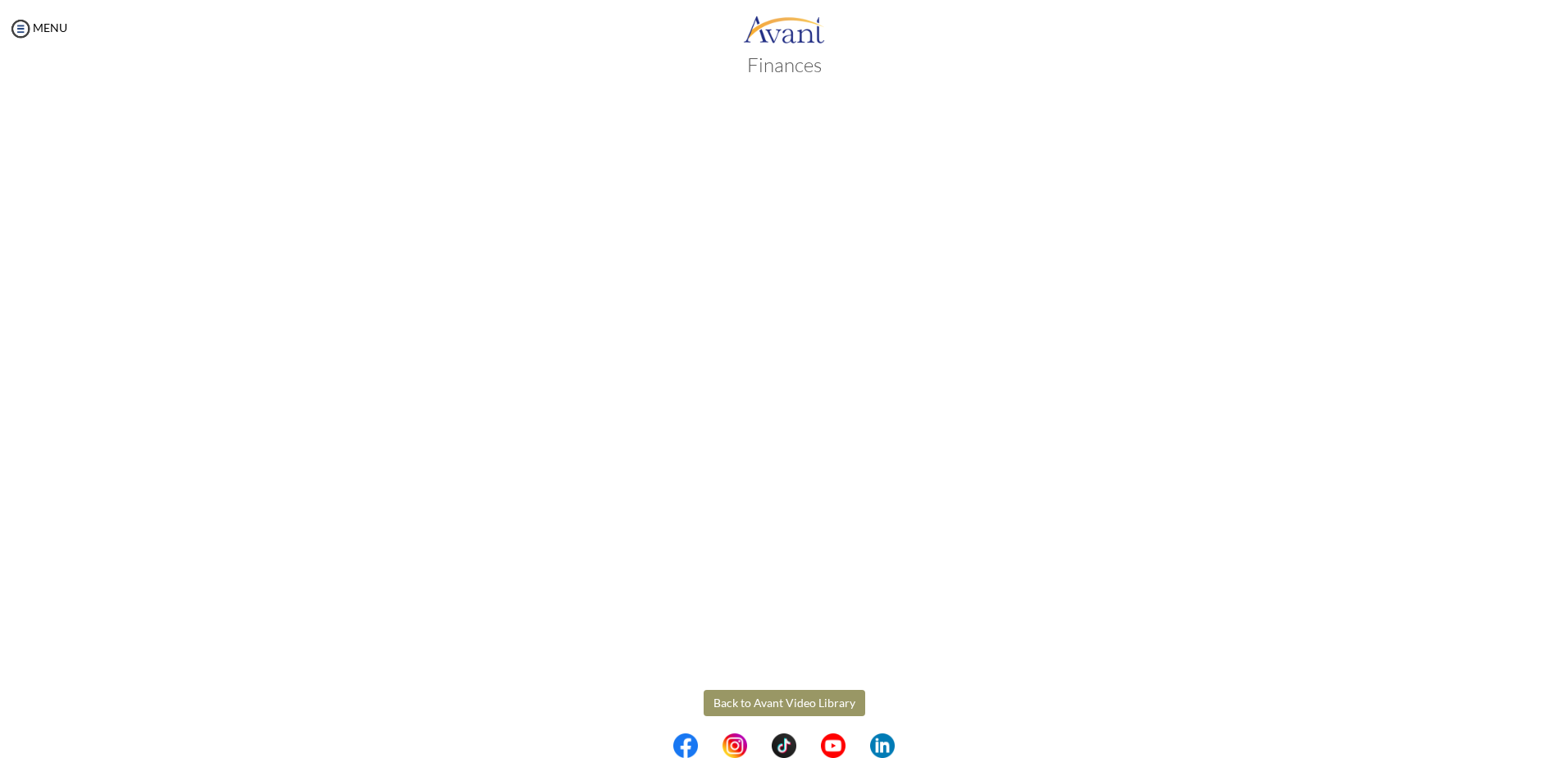
scroll to position [49, 0]
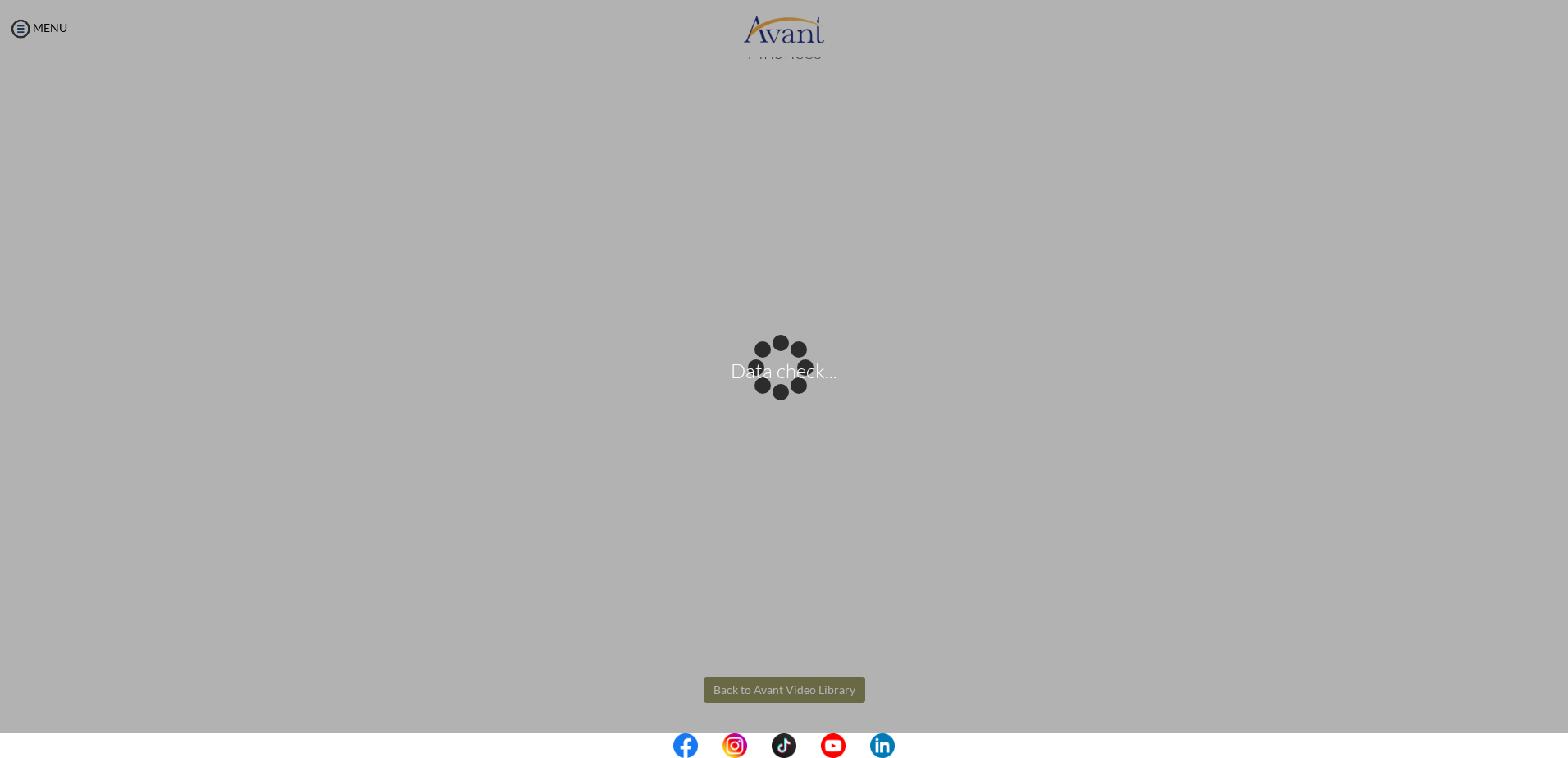
click at [770, 691] on body "Data check... Maintenance break. Please come back in 2 hours. MENU My Status Wh…" at bounding box center [784, 379] width 1568 height 758
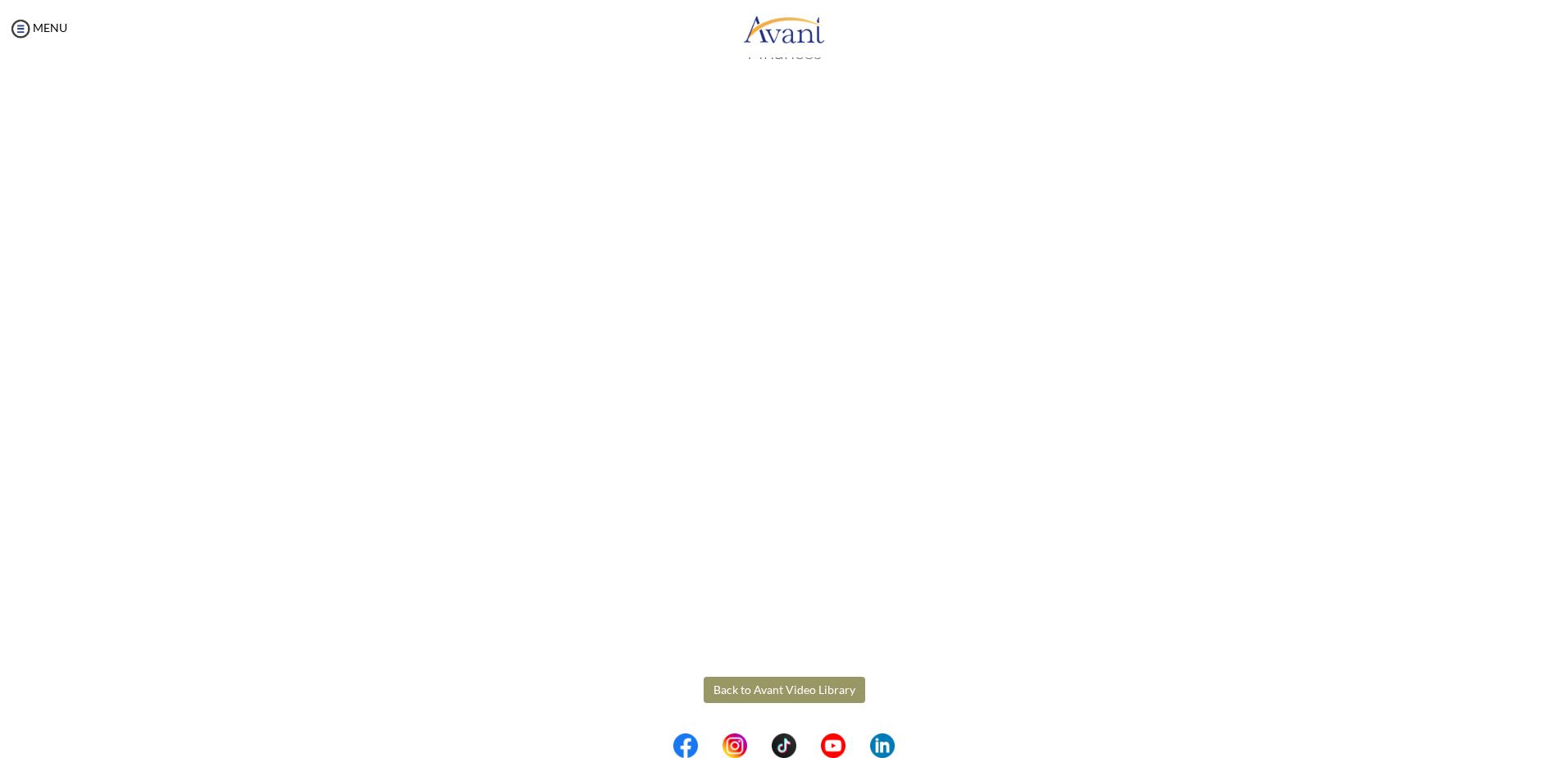
click at [784, 692] on button "Back to Avant Video Library" at bounding box center [784, 690] width 162 height 26
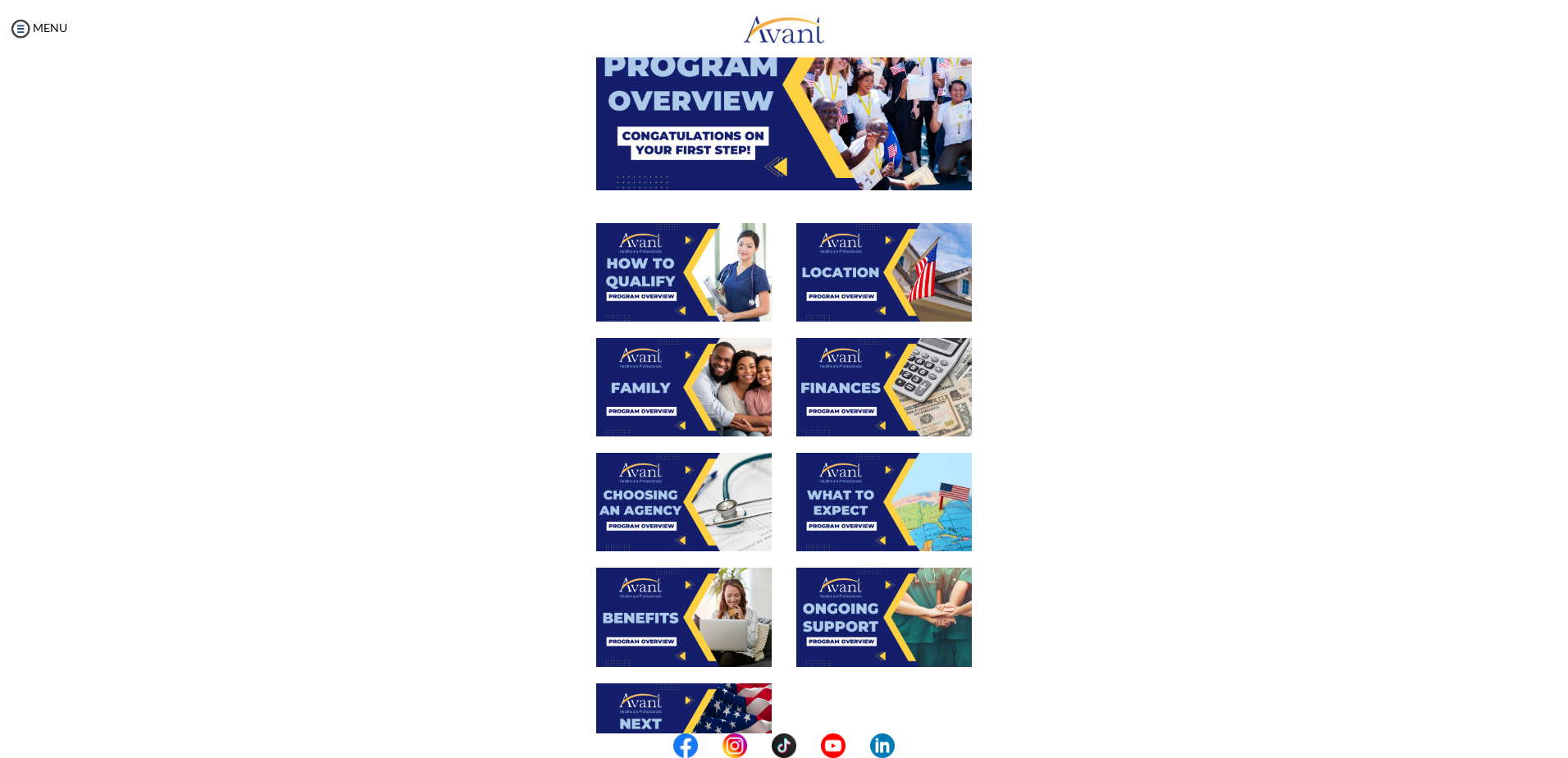
scroll to position [164, 0]
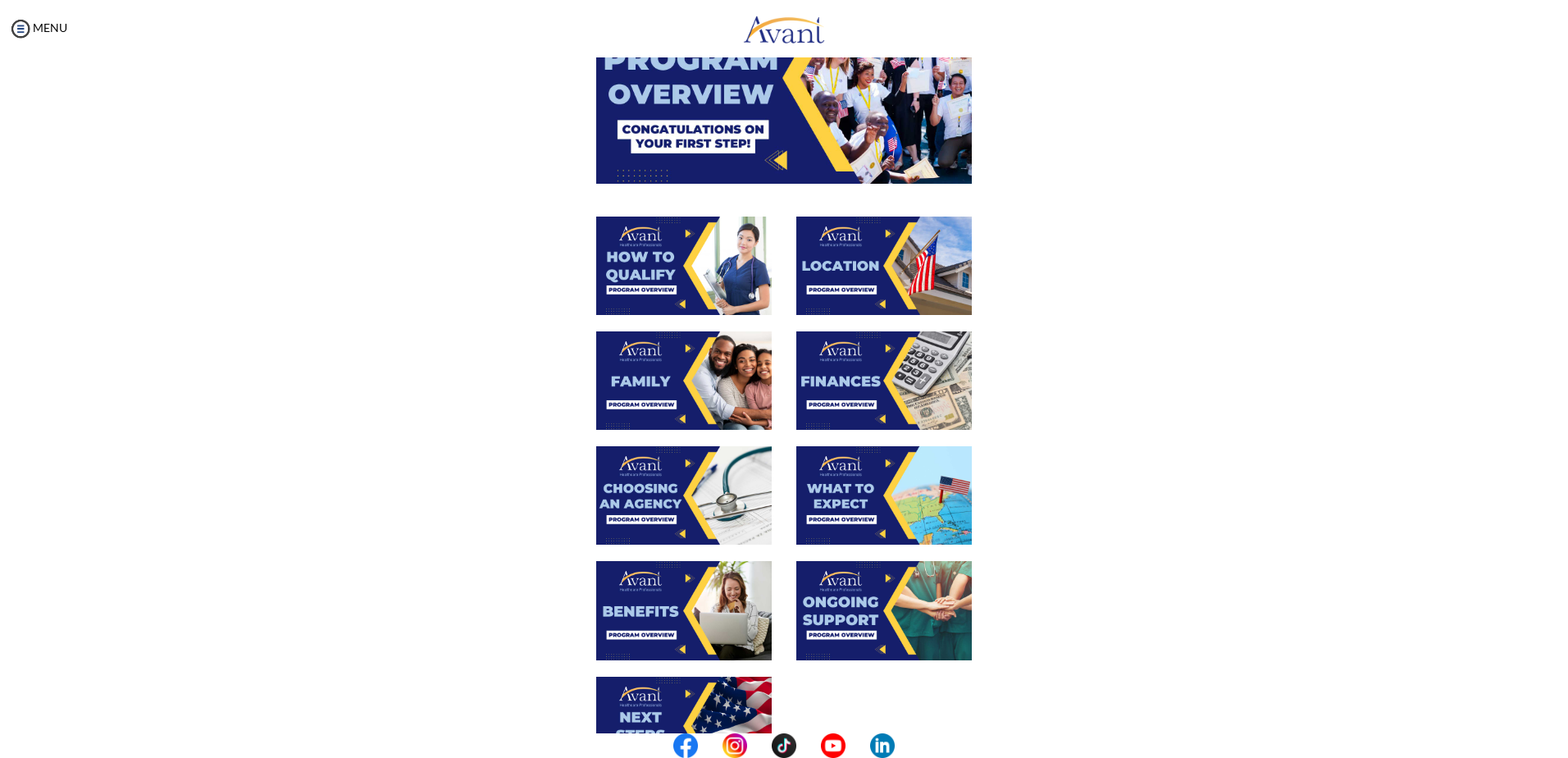
click at [663, 491] on img at bounding box center [684, 495] width 176 height 98
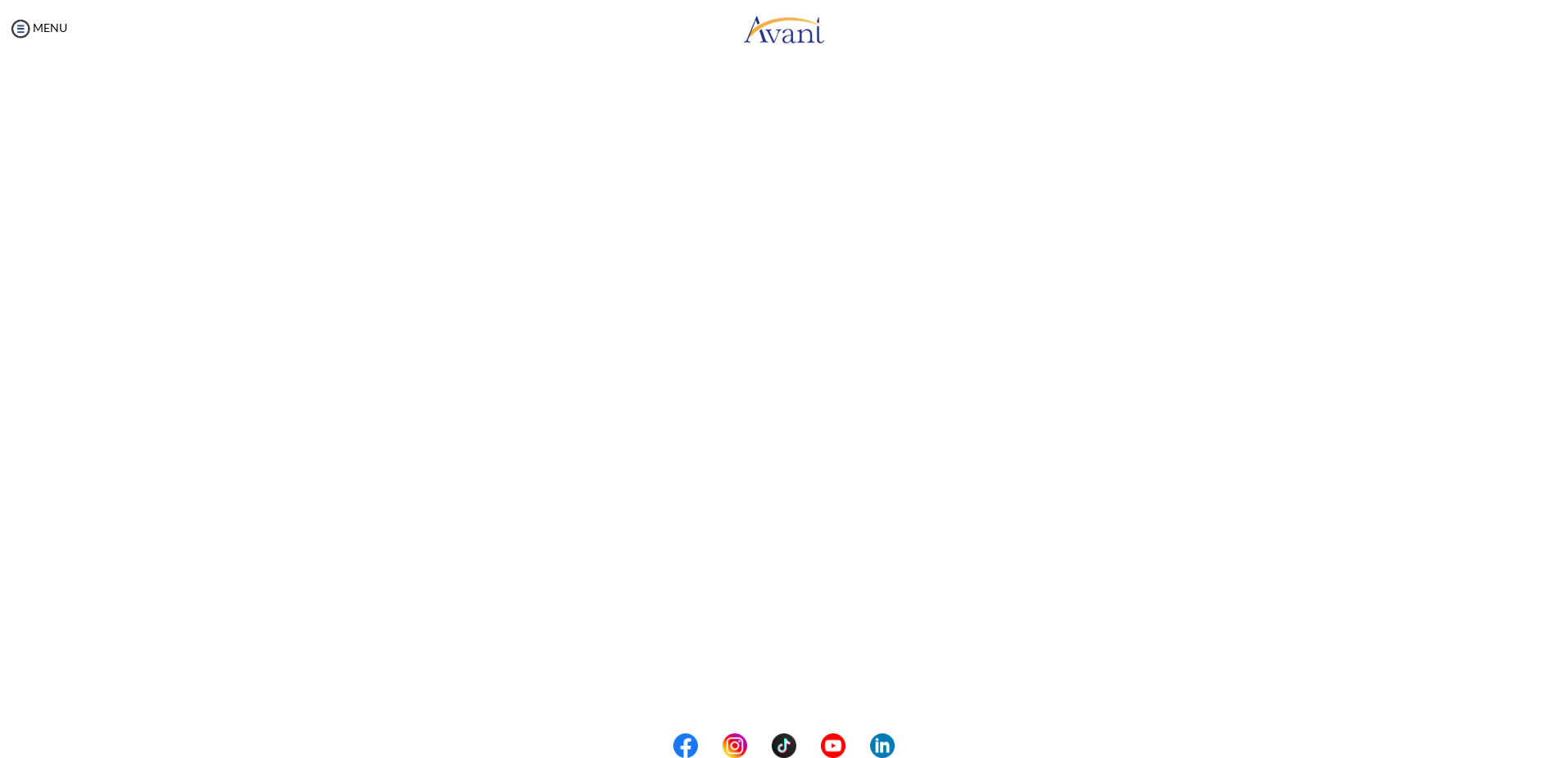
scroll to position [224, 0]
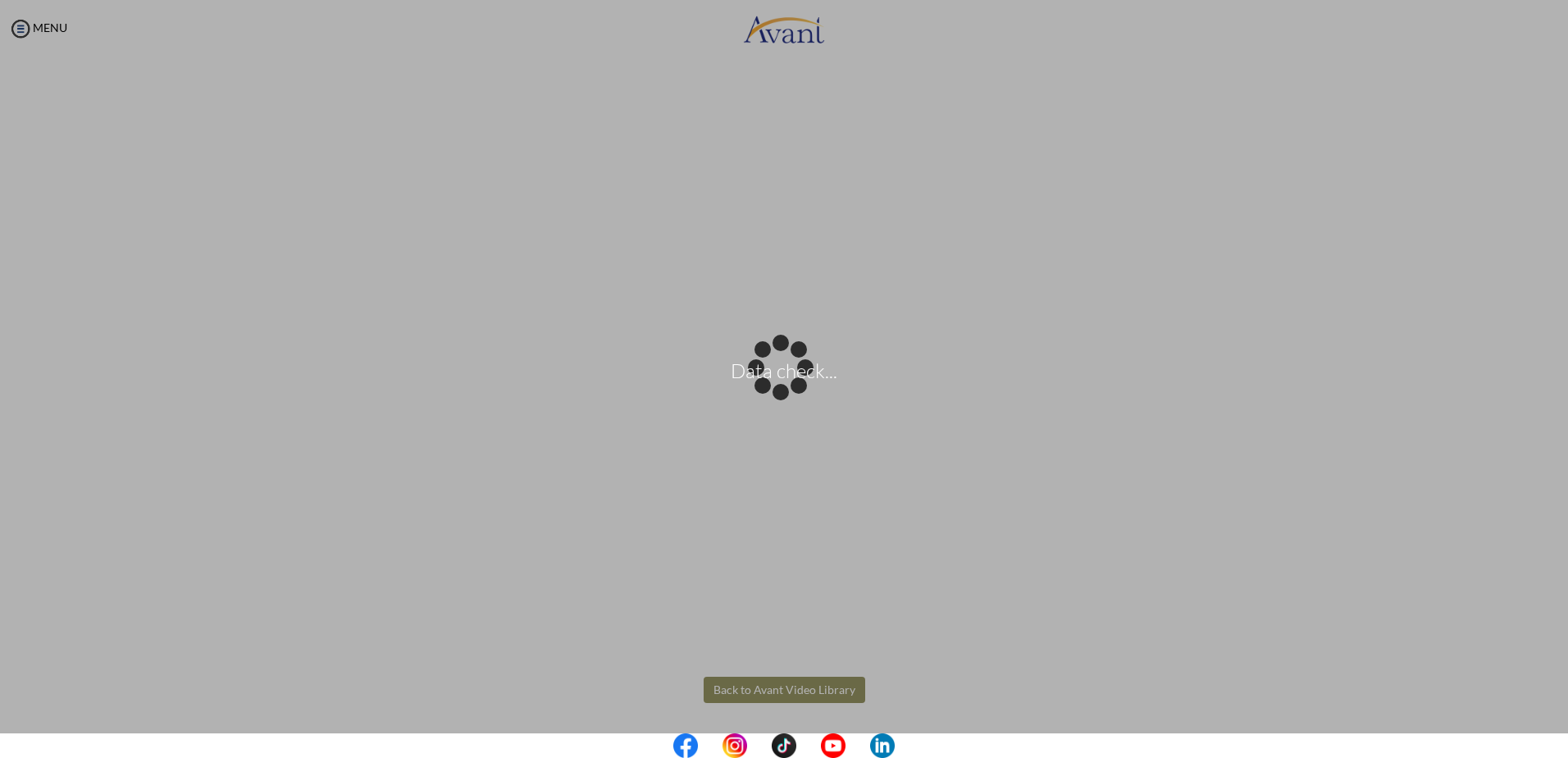
click at [784, 687] on body "Data check... Maintenance break. Please come back in 2 hours. MENU My Status Wh…" at bounding box center [784, 379] width 1568 height 758
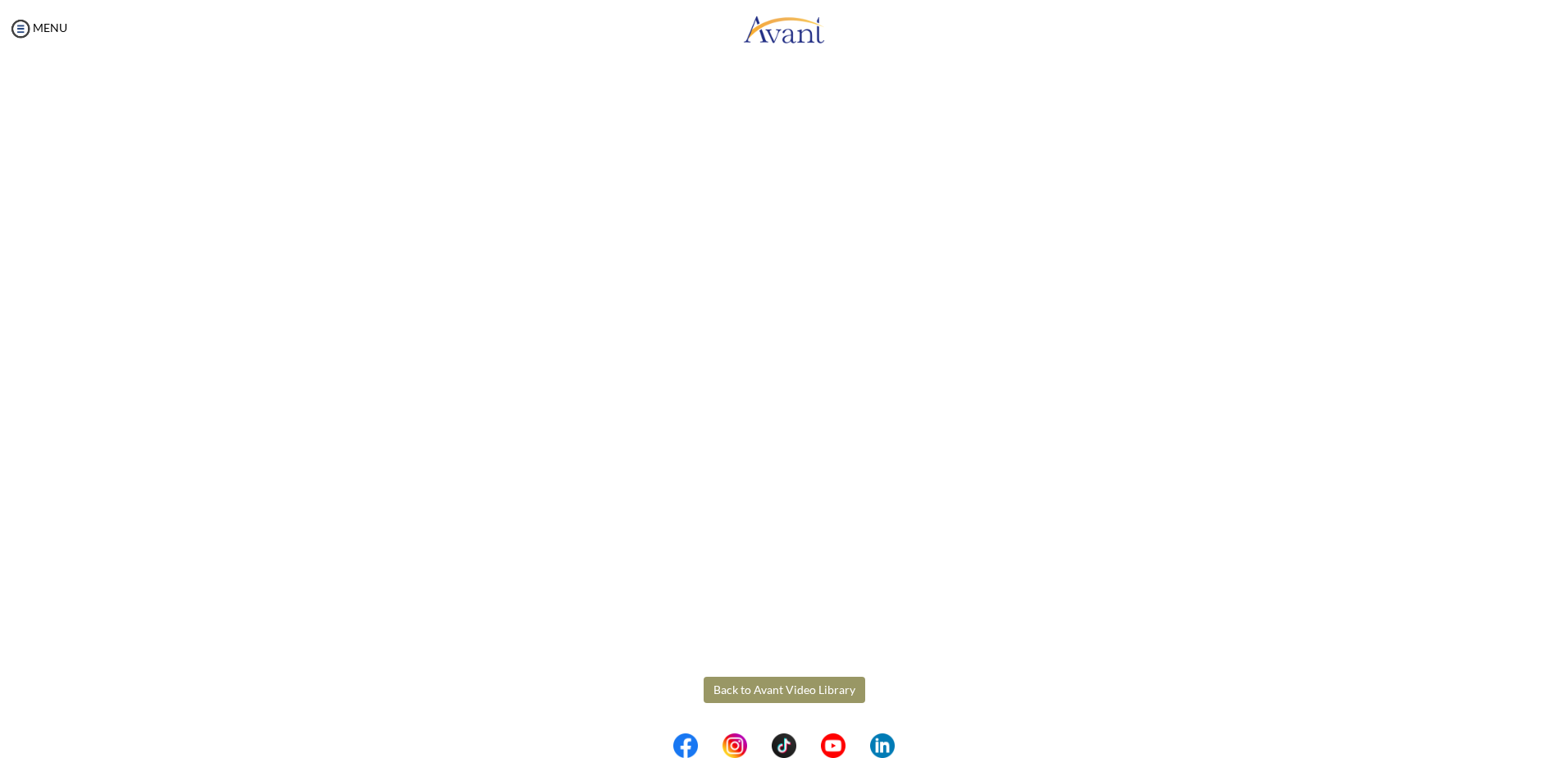
click at [784, 687] on button "Back to Avant Video Library" at bounding box center [784, 690] width 162 height 26
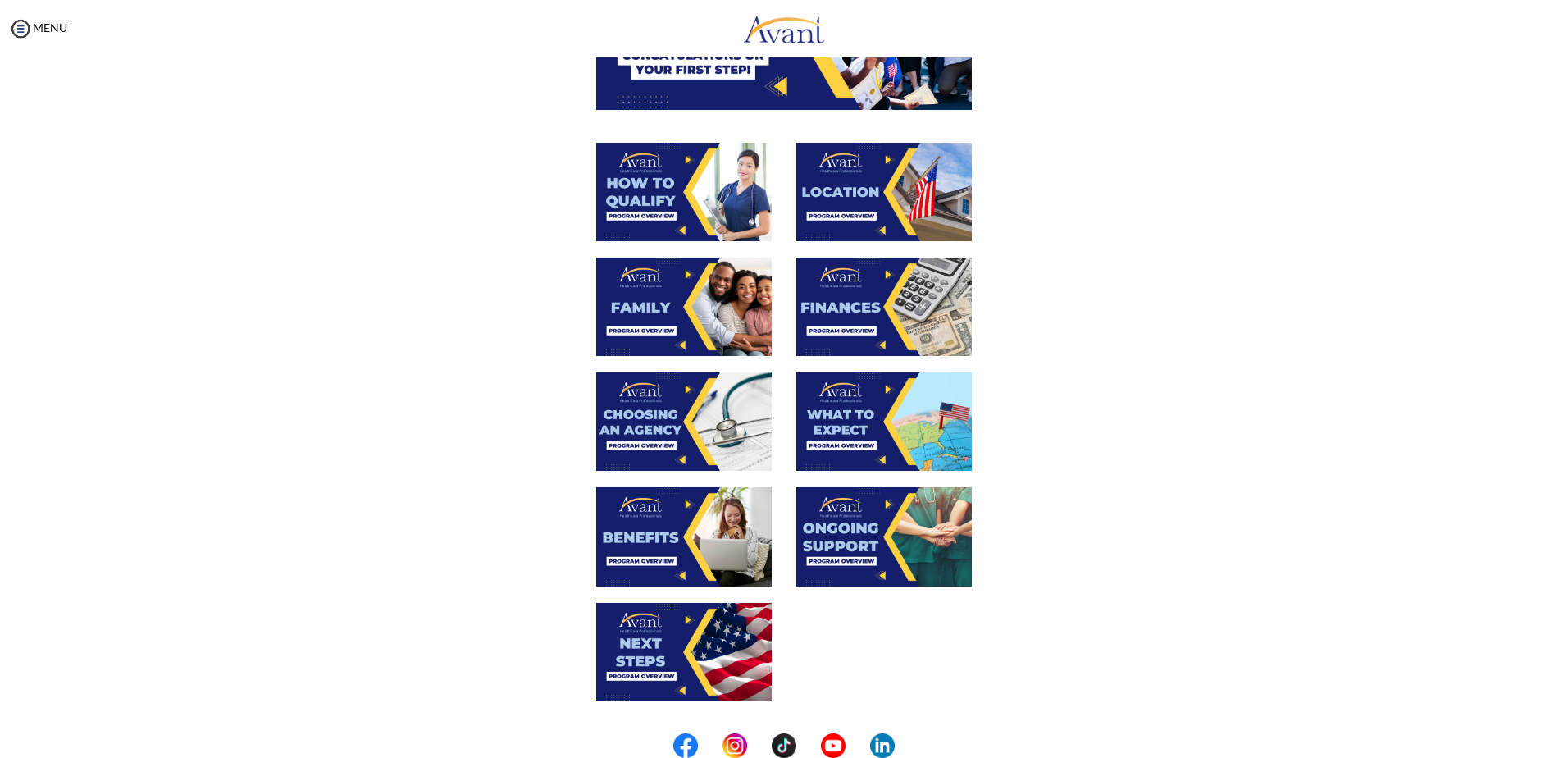
scroll to position [246, 0]
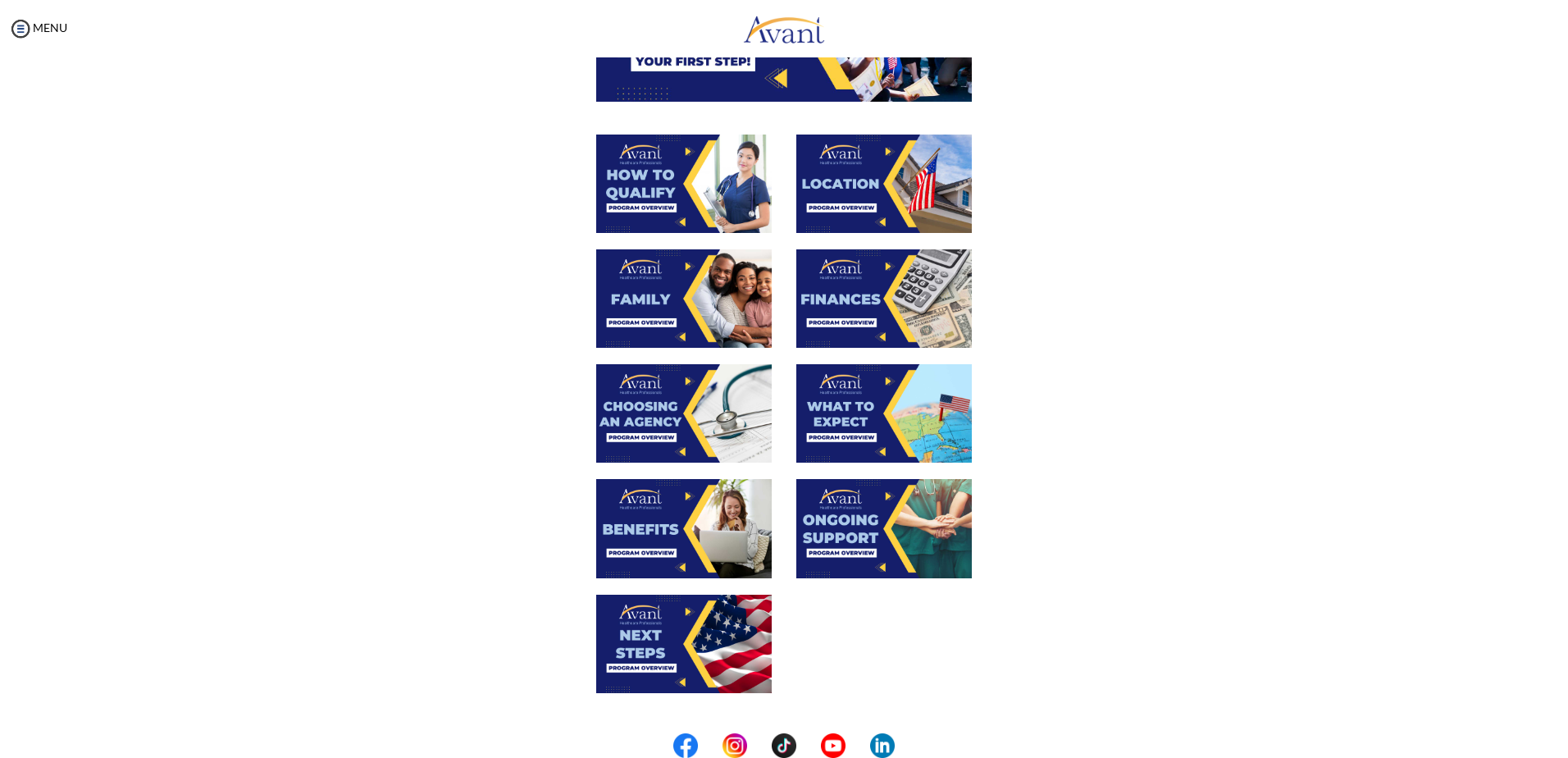
click at [887, 421] on img at bounding box center [884, 413] width 176 height 98
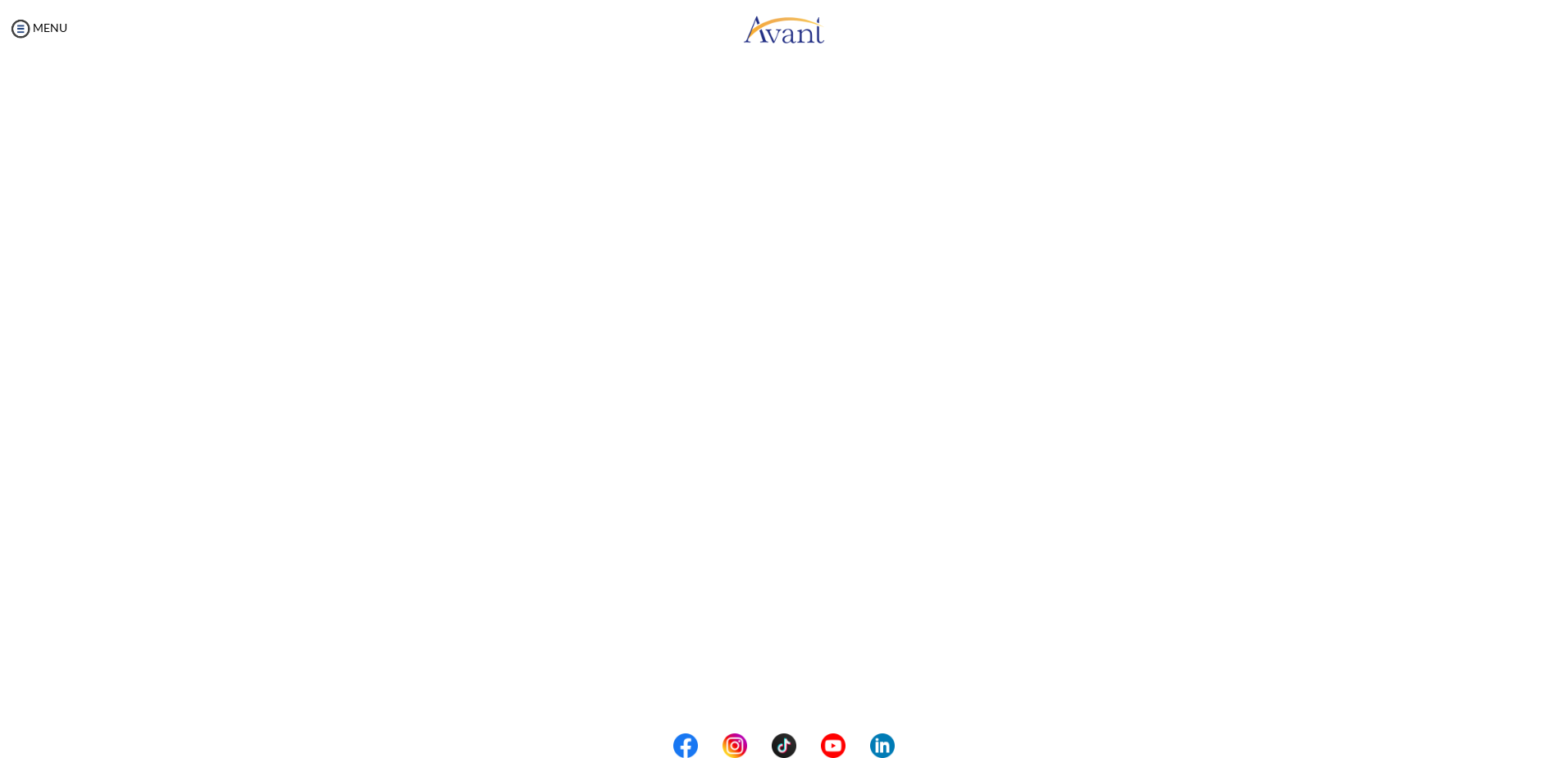
scroll to position [224, 0]
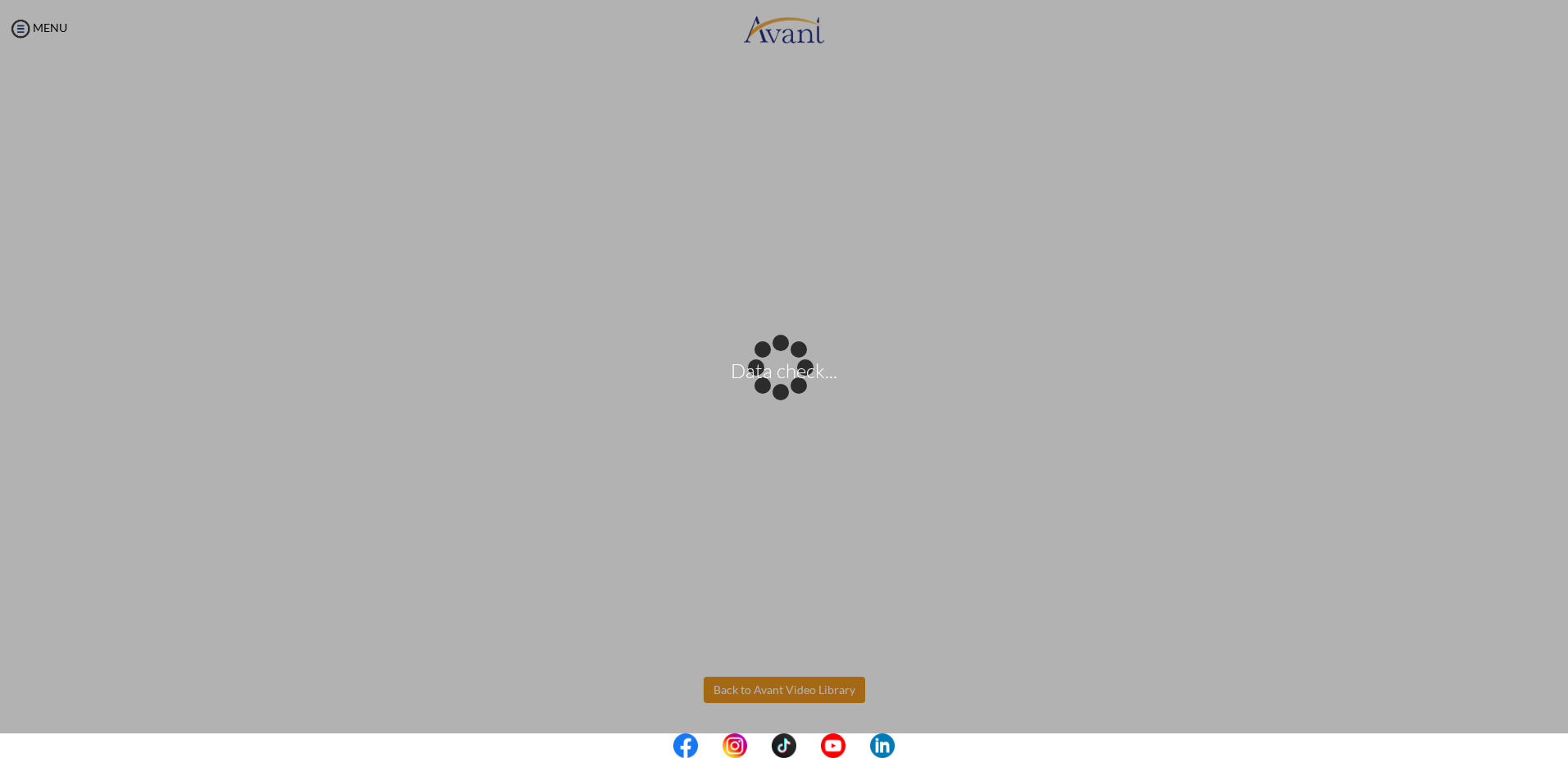
click at [791, 688] on body "Data check... Maintenance break. Please come back in 2 hours. MENU My Status Wh…" at bounding box center [784, 379] width 1568 height 758
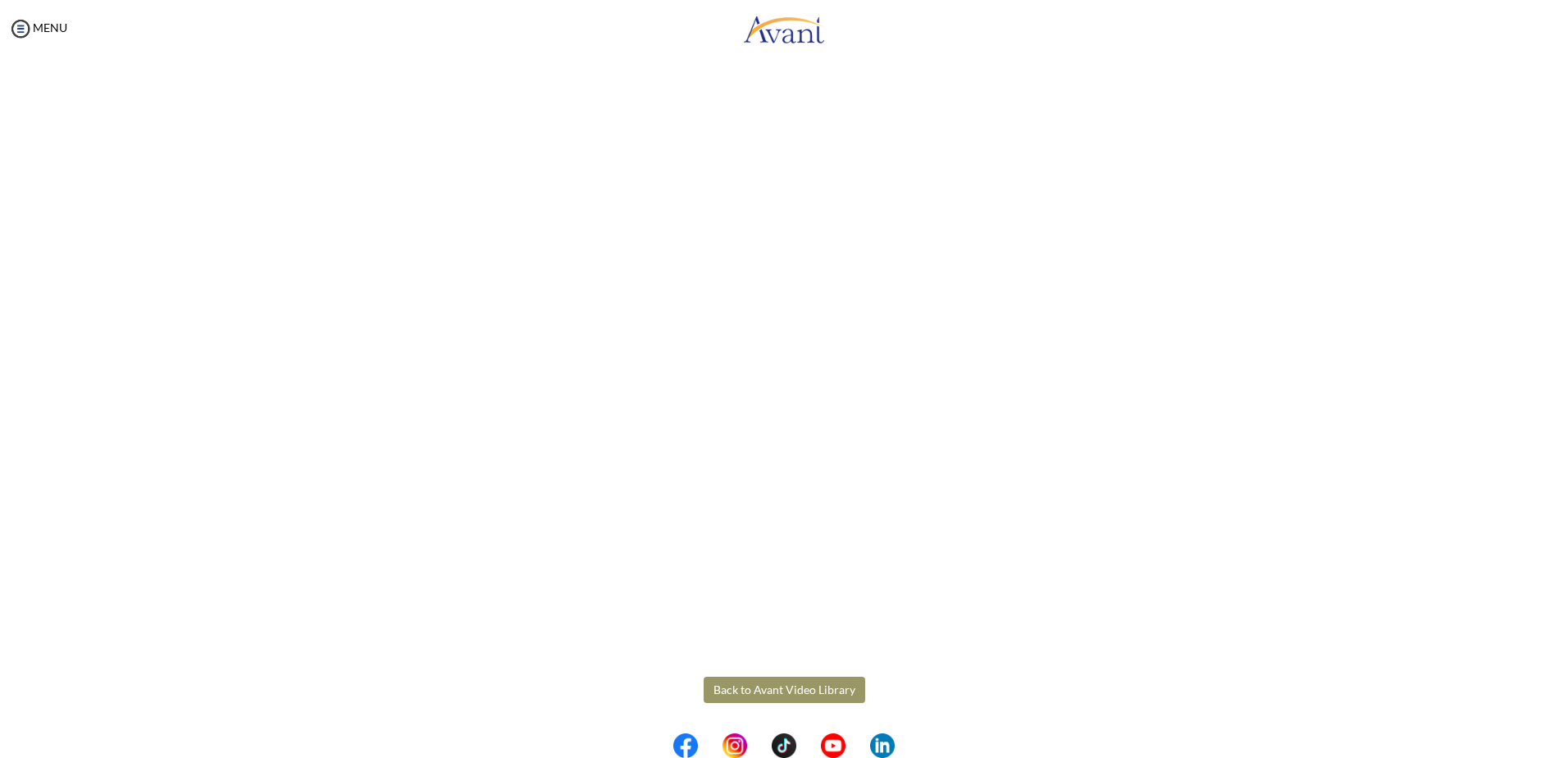
click at [754, 684] on button "Back to Avant Video Library" at bounding box center [784, 690] width 162 height 26
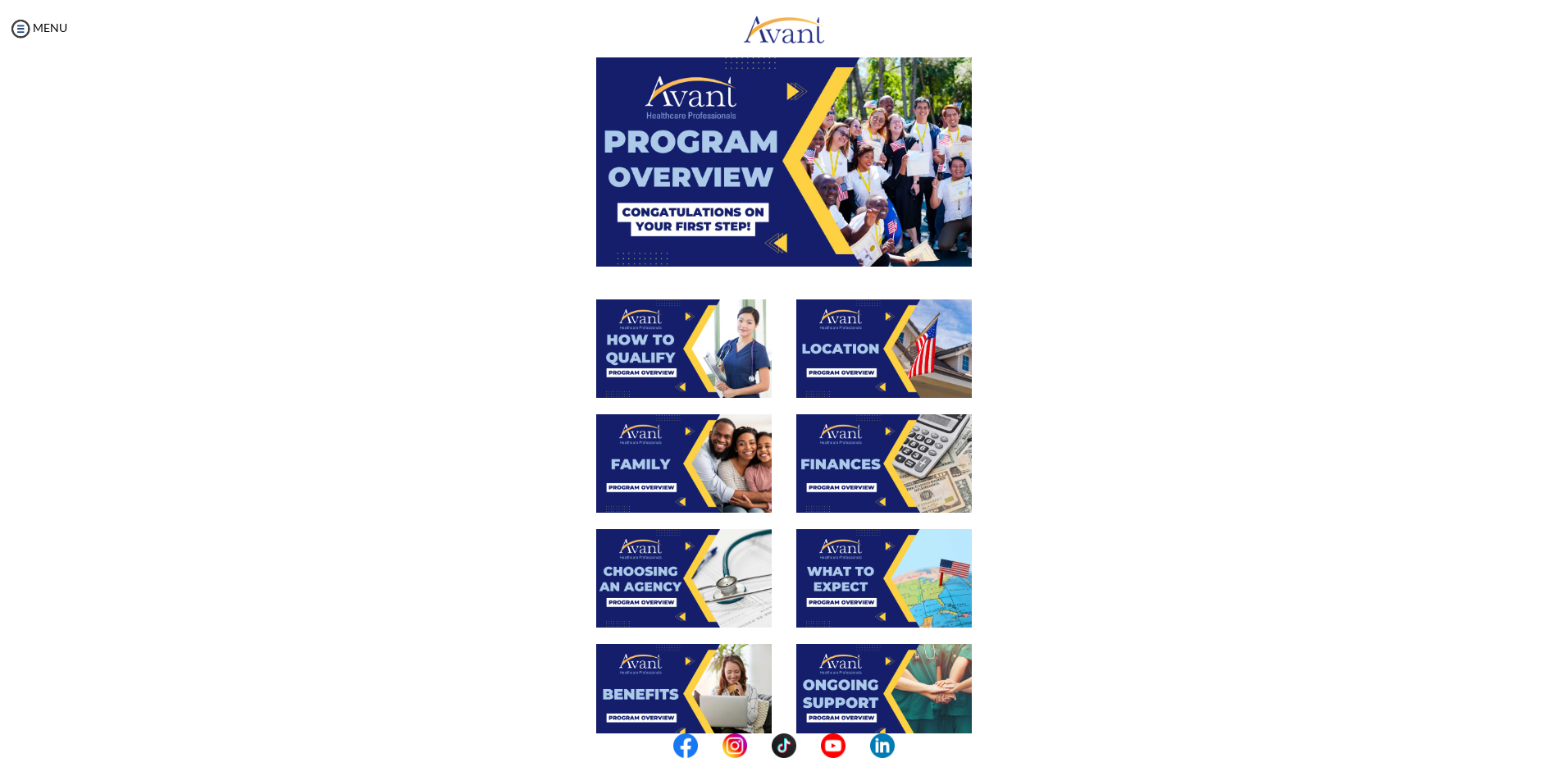
scroll to position [328, 0]
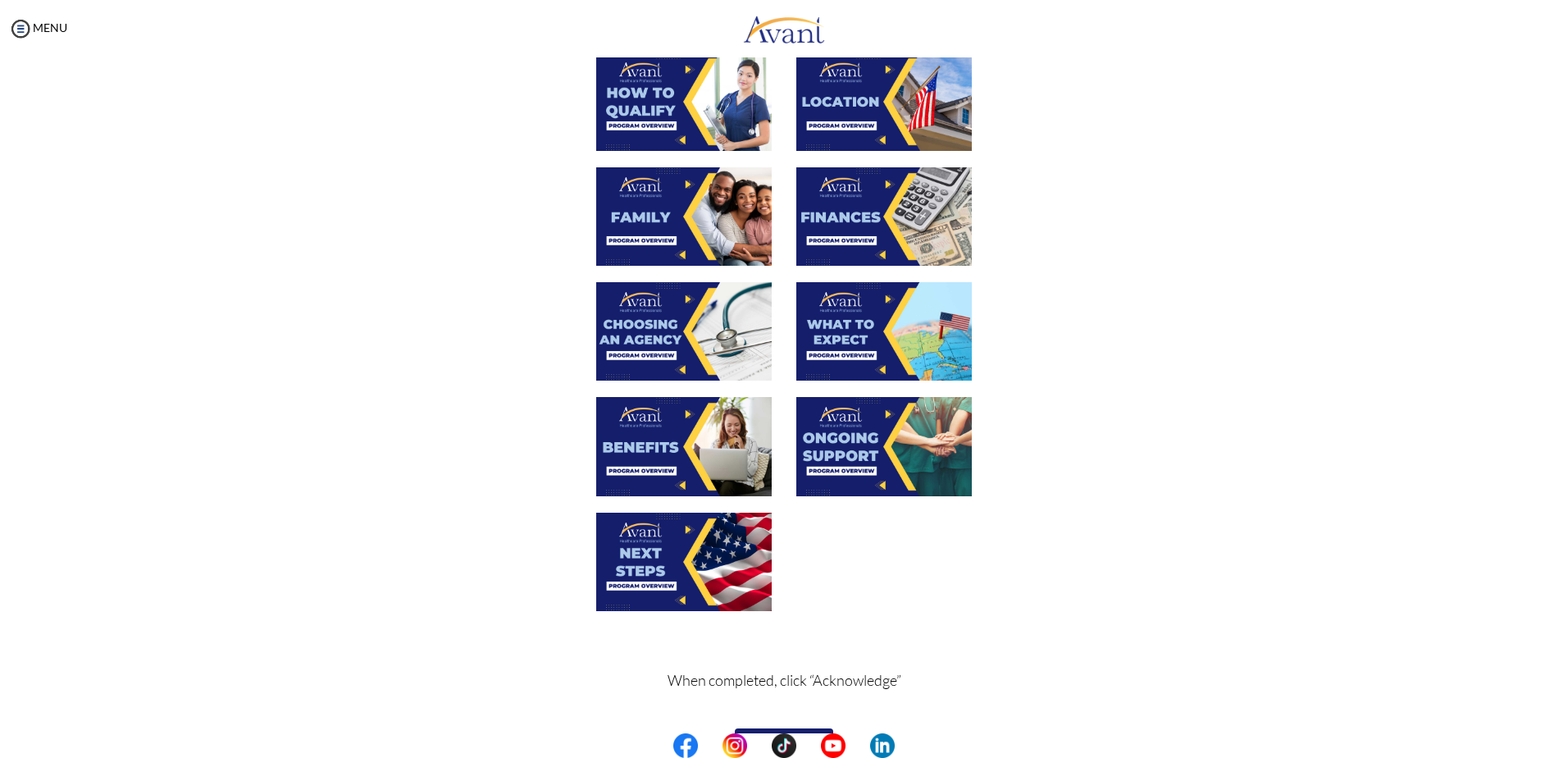
click at [656, 444] on img at bounding box center [684, 446] width 176 height 98
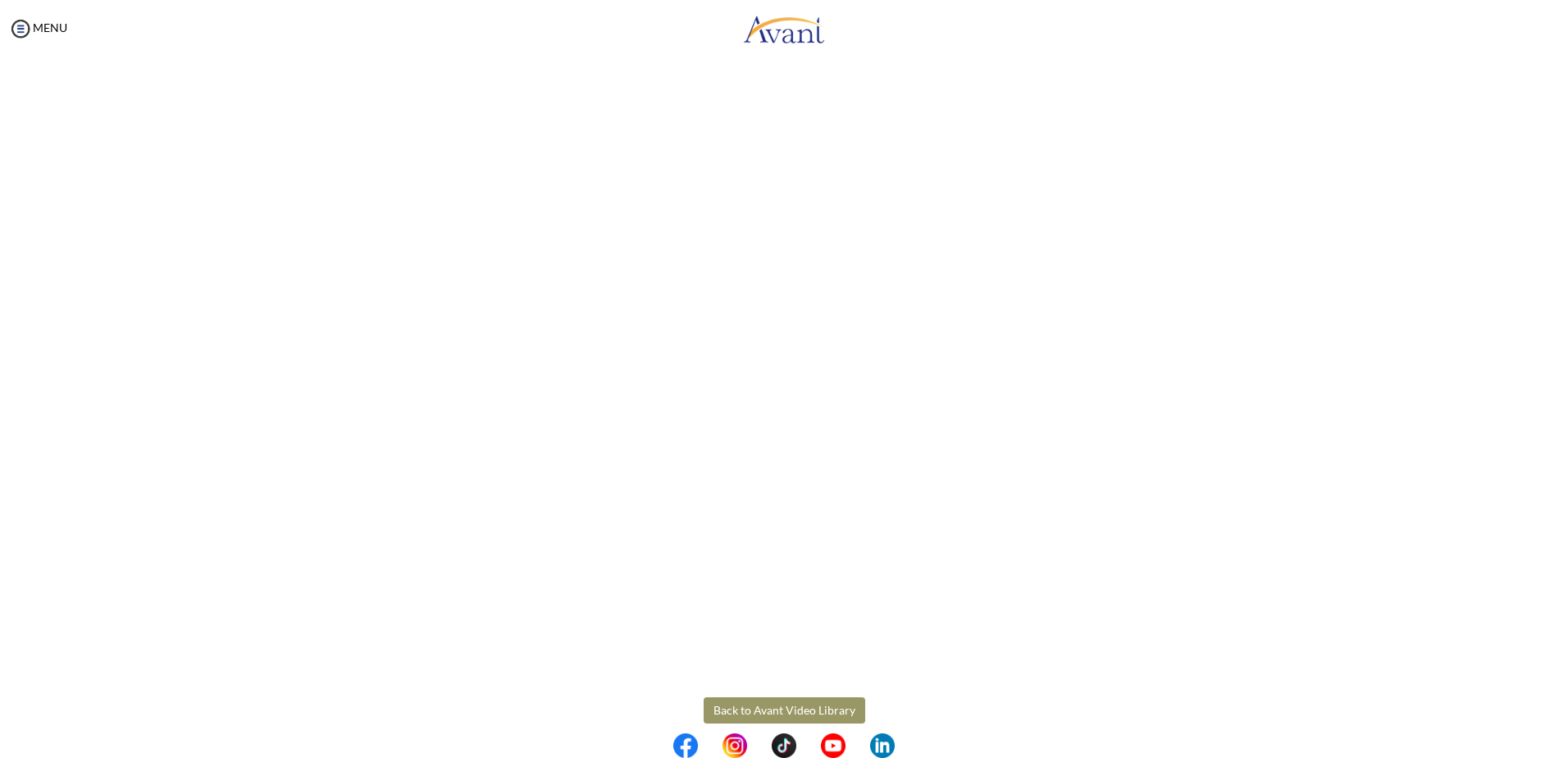
scroll to position [224, 0]
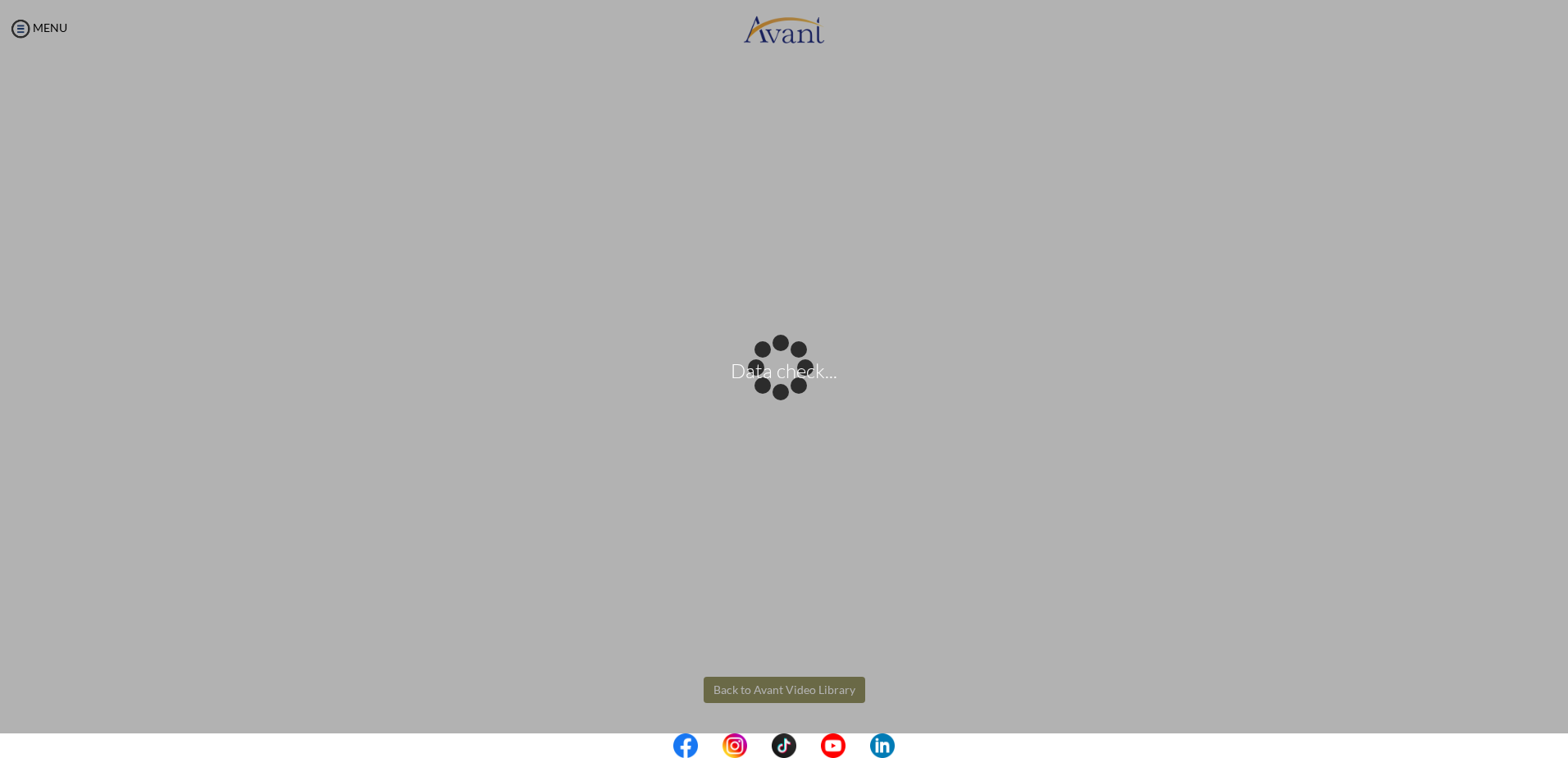
click at [767, 684] on body "Data check... Maintenance break. Please come back in 2 hours. MENU My Status Wh…" at bounding box center [784, 379] width 1568 height 758
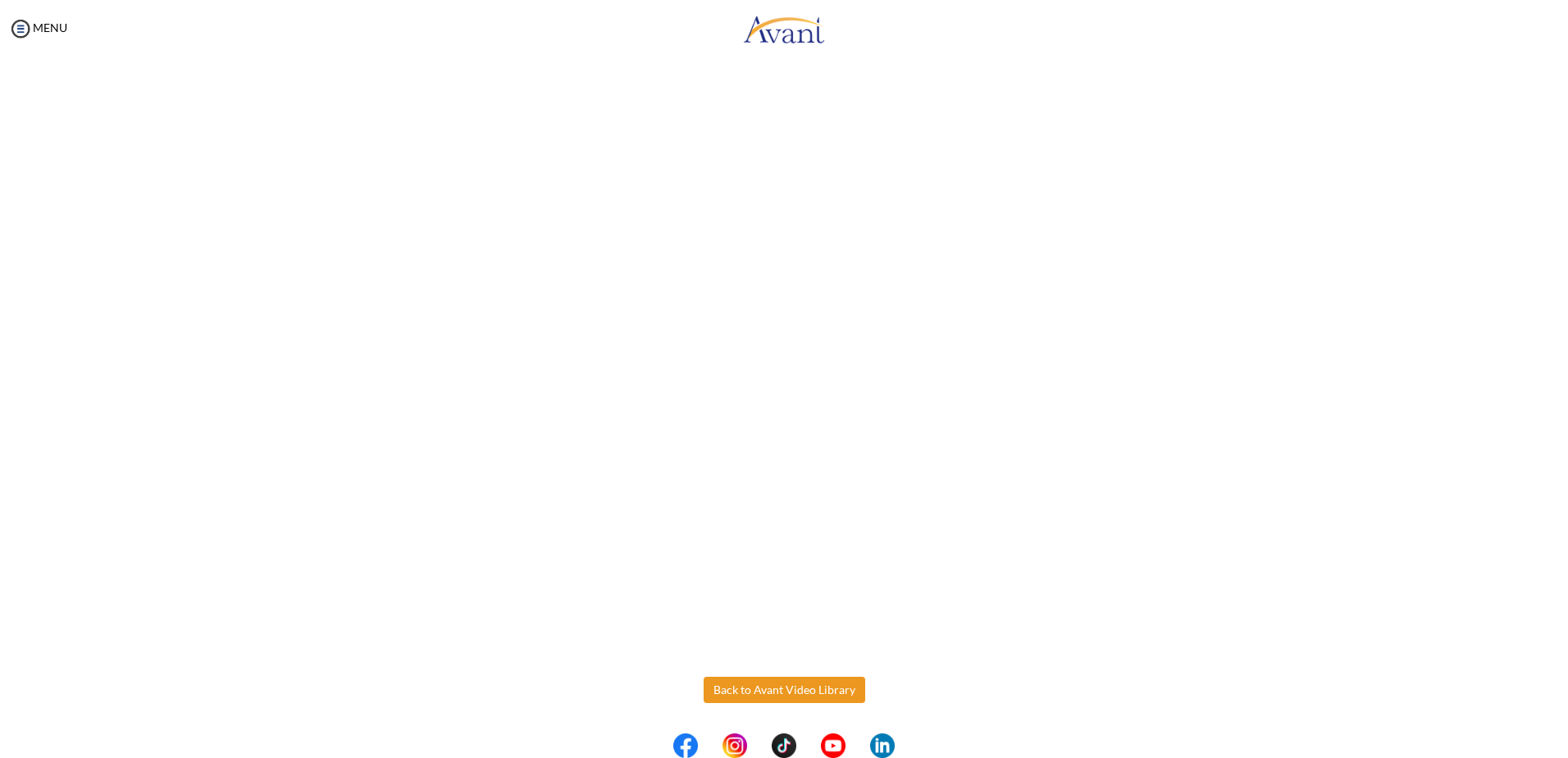
click at [767, 698] on button "Back to Avant Video Library" at bounding box center [784, 690] width 162 height 26
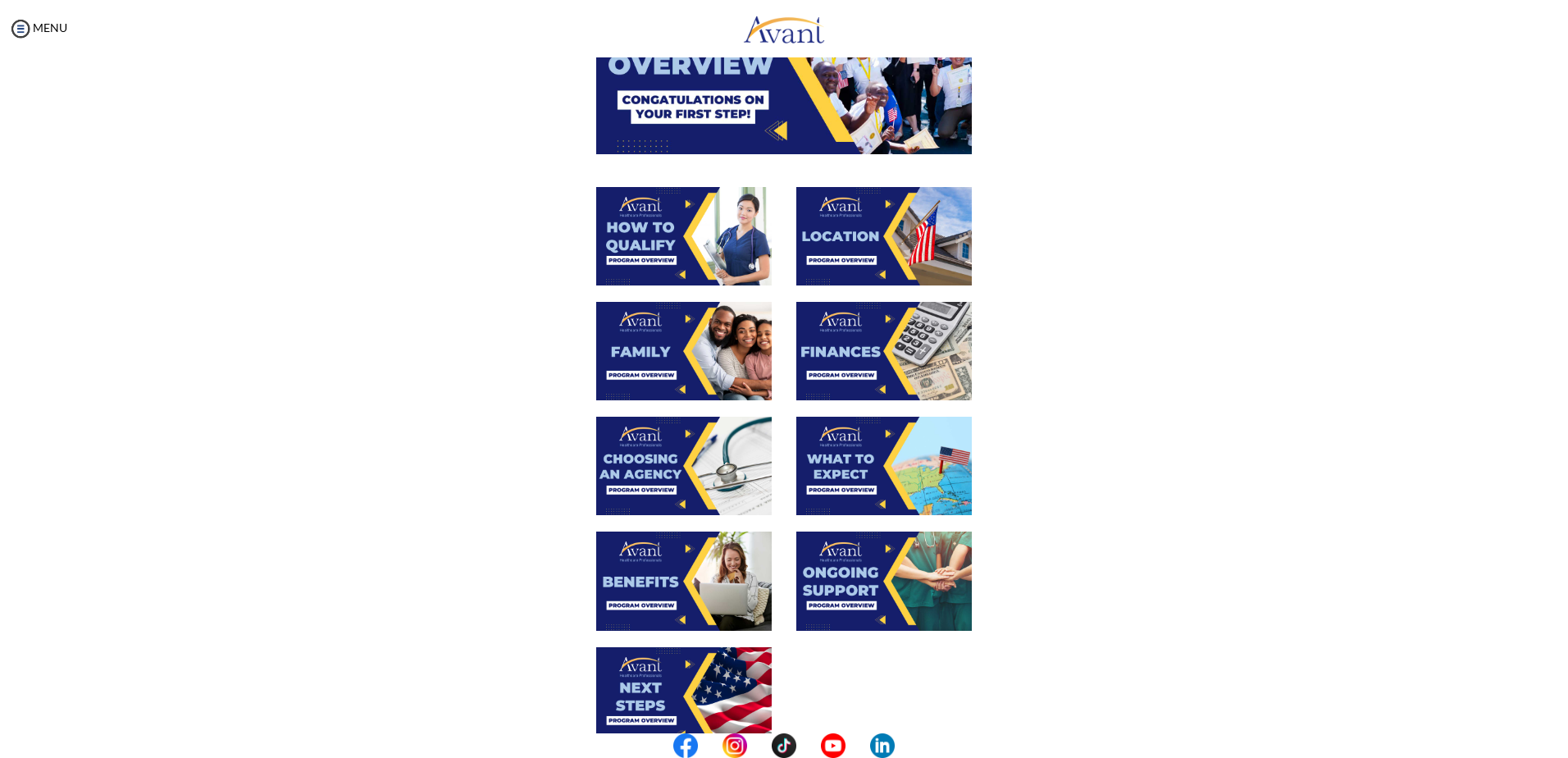
scroll to position [370, 0]
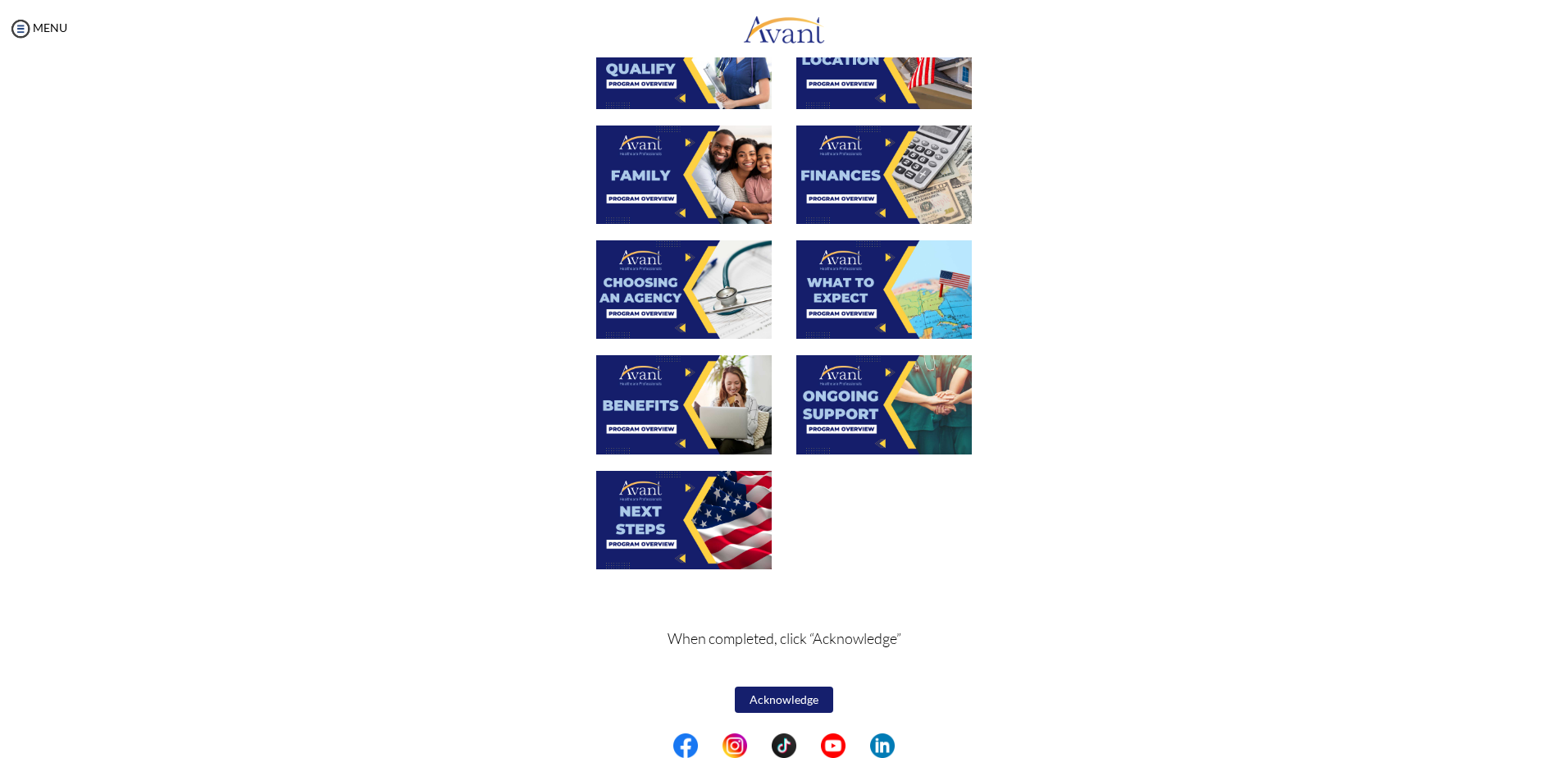
click at [920, 420] on img at bounding box center [884, 405] width 176 height 98
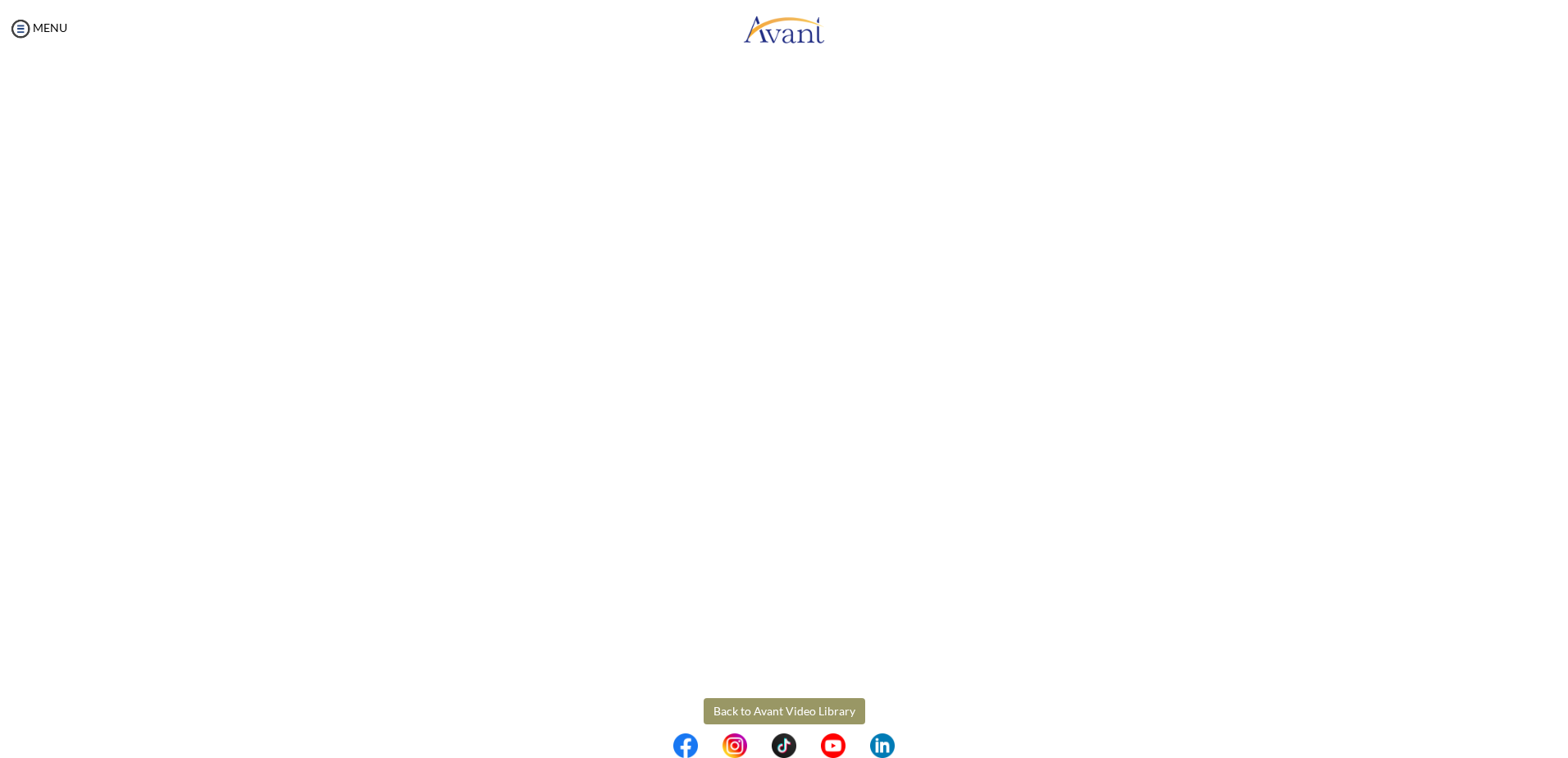
scroll to position [224, 0]
click at [769, 688] on body "Maintenance break. Please come back in 2 hours. MENU My Status What is the next…" at bounding box center [784, 379] width 1568 height 758
click at [770, 683] on button "Back to Avant Video Library" at bounding box center [784, 690] width 162 height 26
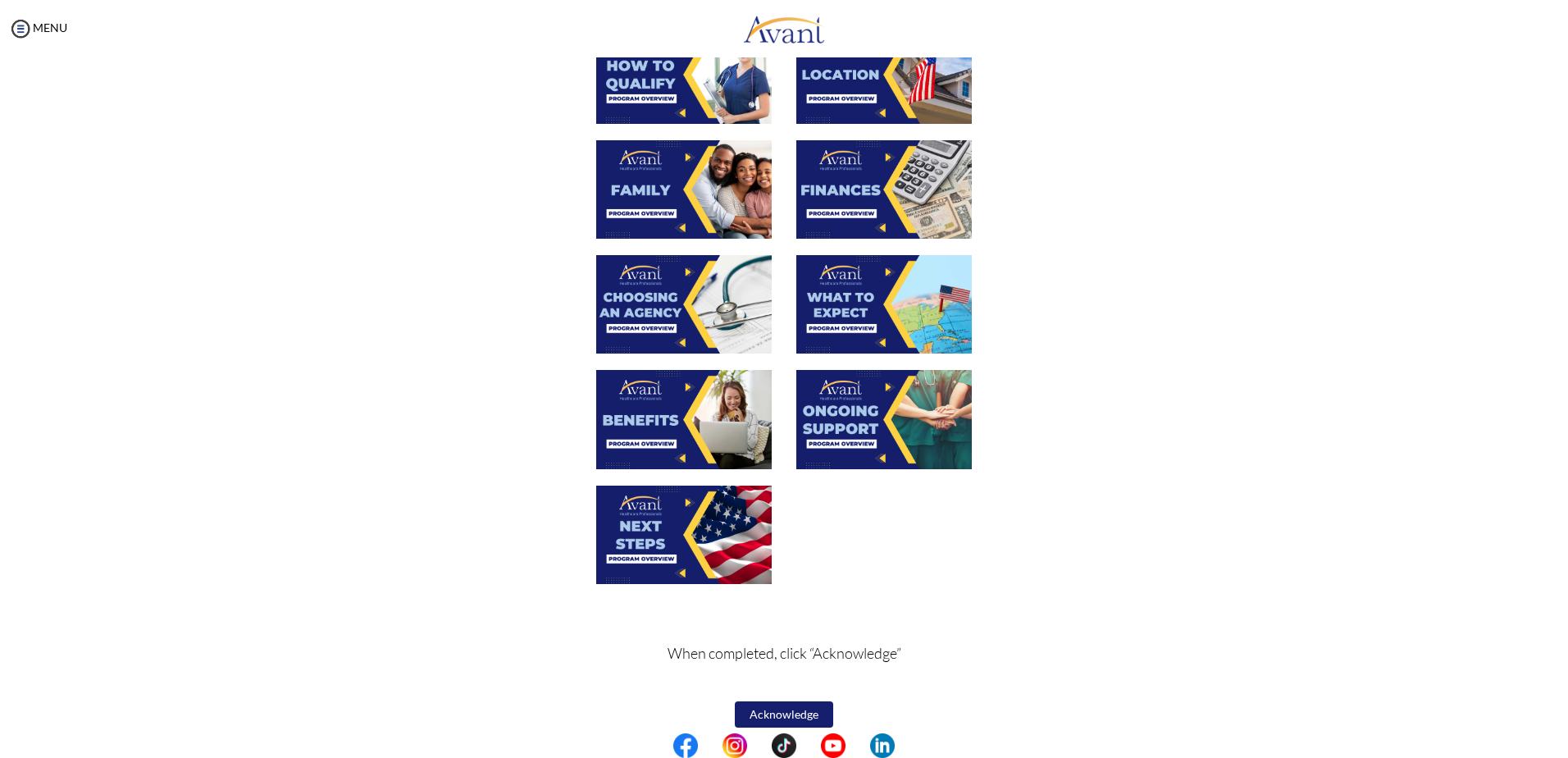
scroll to position [370, 0]
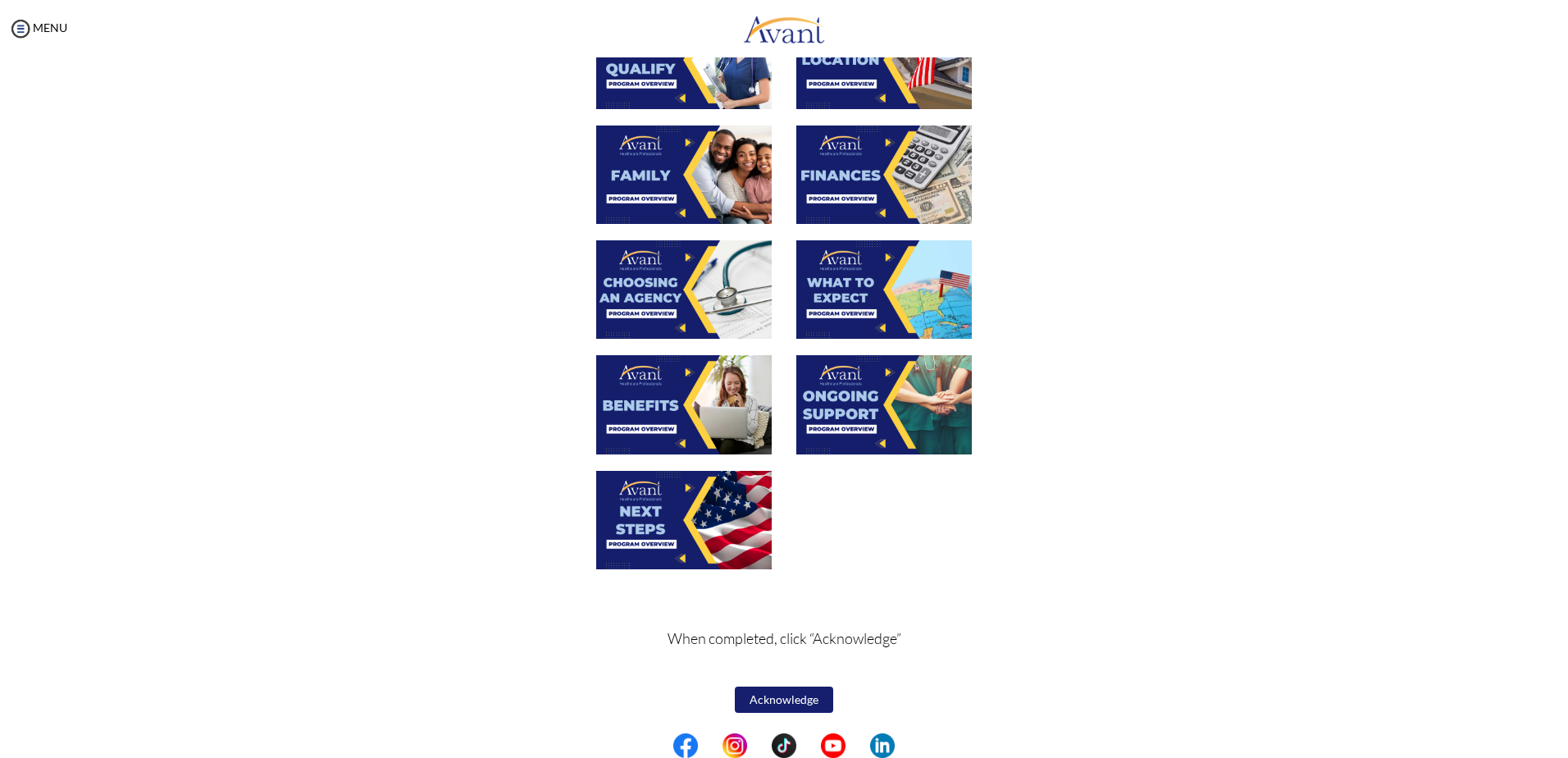
click at [622, 524] on img at bounding box center [684, 520] width 176 height 98
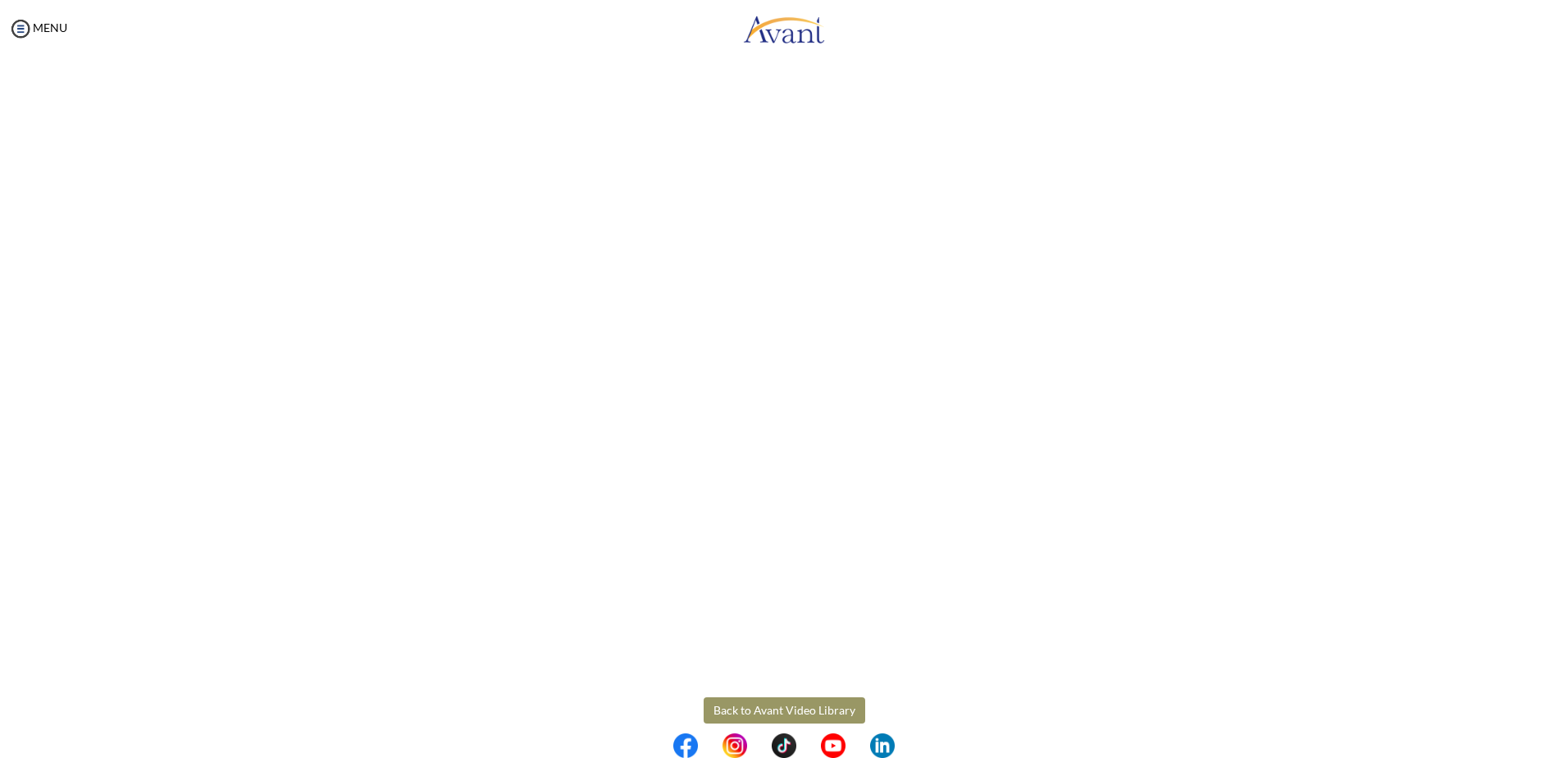
scroll to position [224, 0]
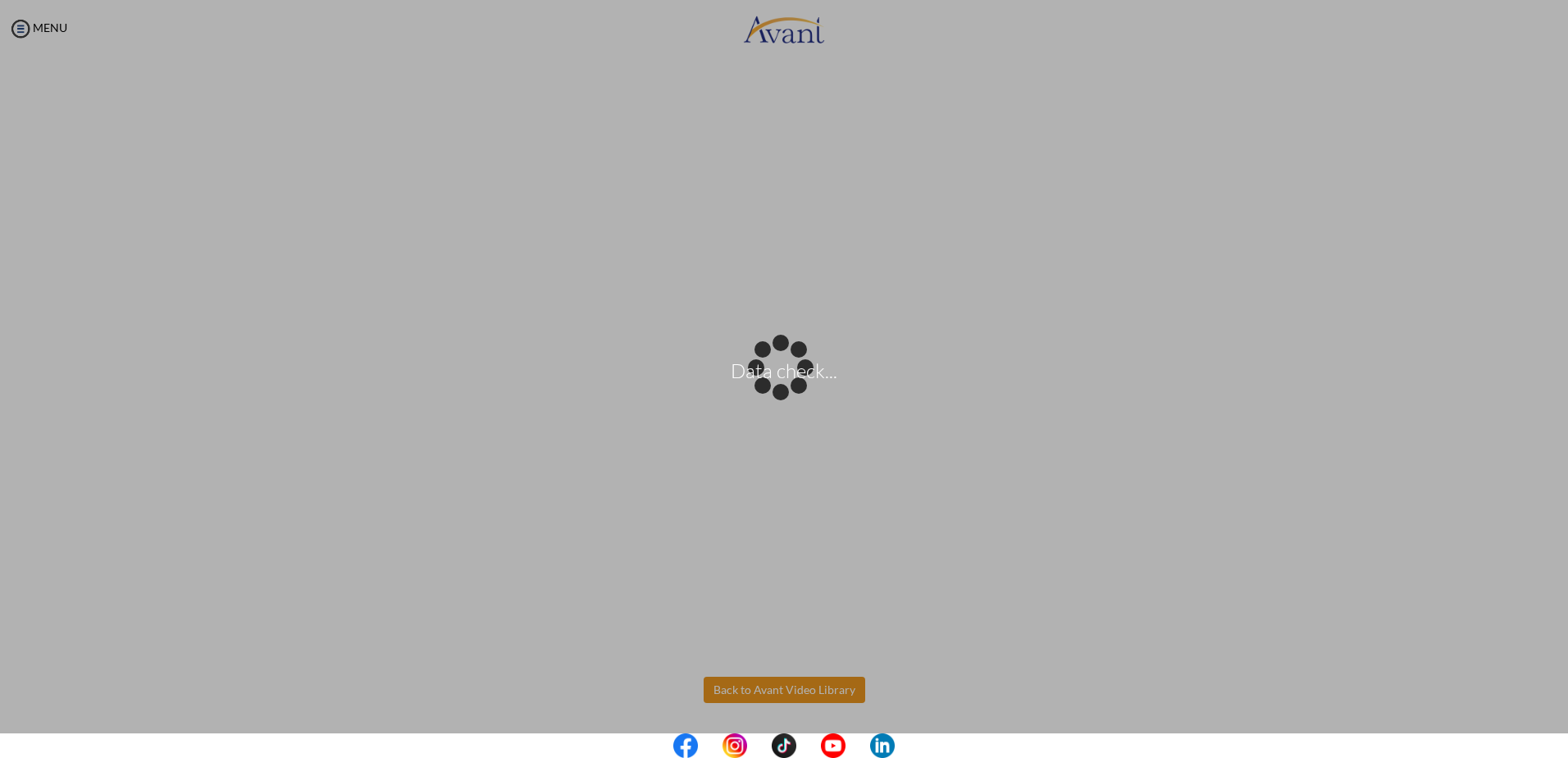
click at [761, 687] on body "Data check... Maintenance break. Please come back in 2 hours. MENU My Status Wh…" at bounding box center [784, 379] width 1568 height 758
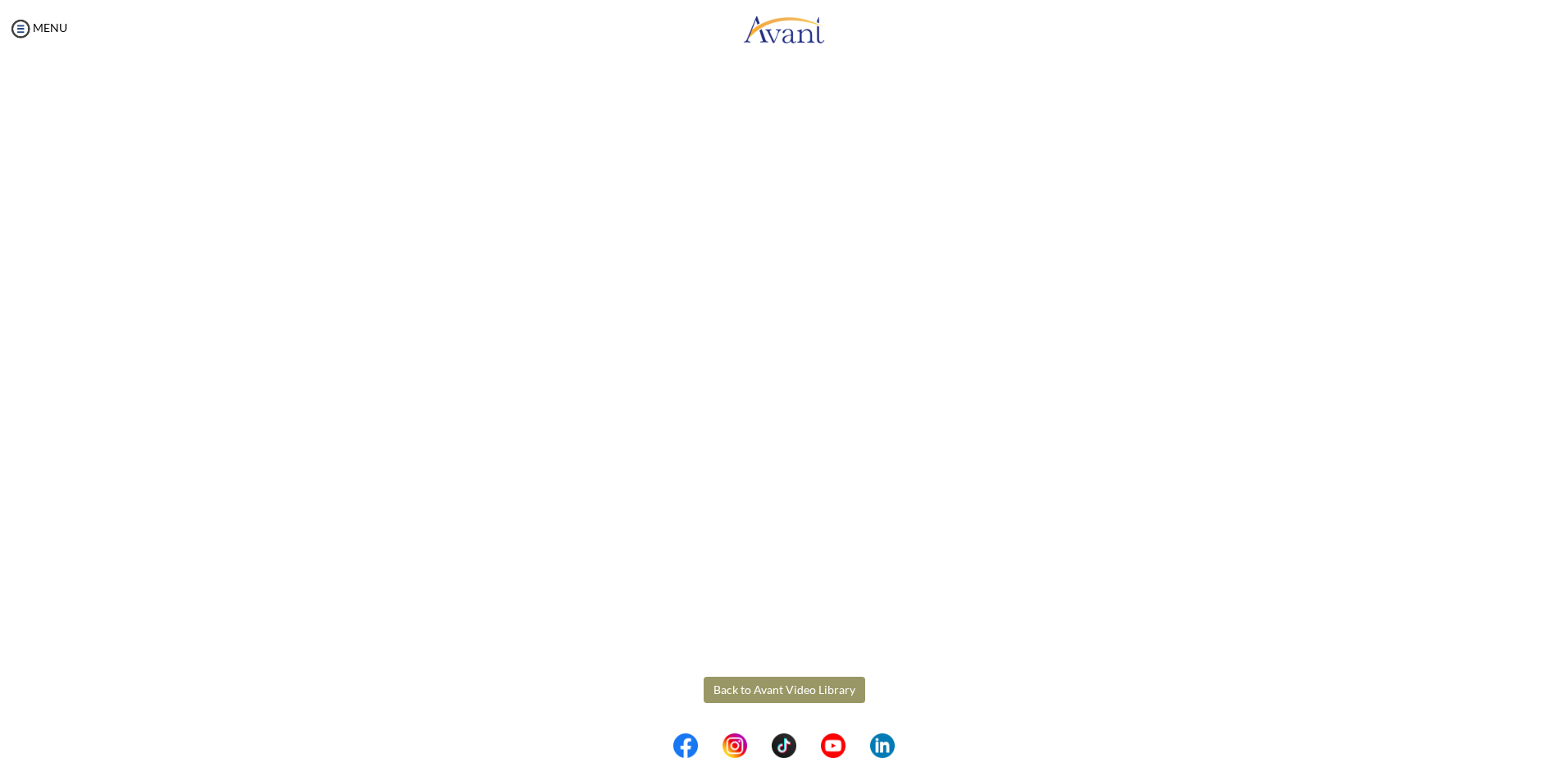
click at [764, 683] on button "Back to Avant Video Library" at bounding box center [784, 690] width 162 height 26
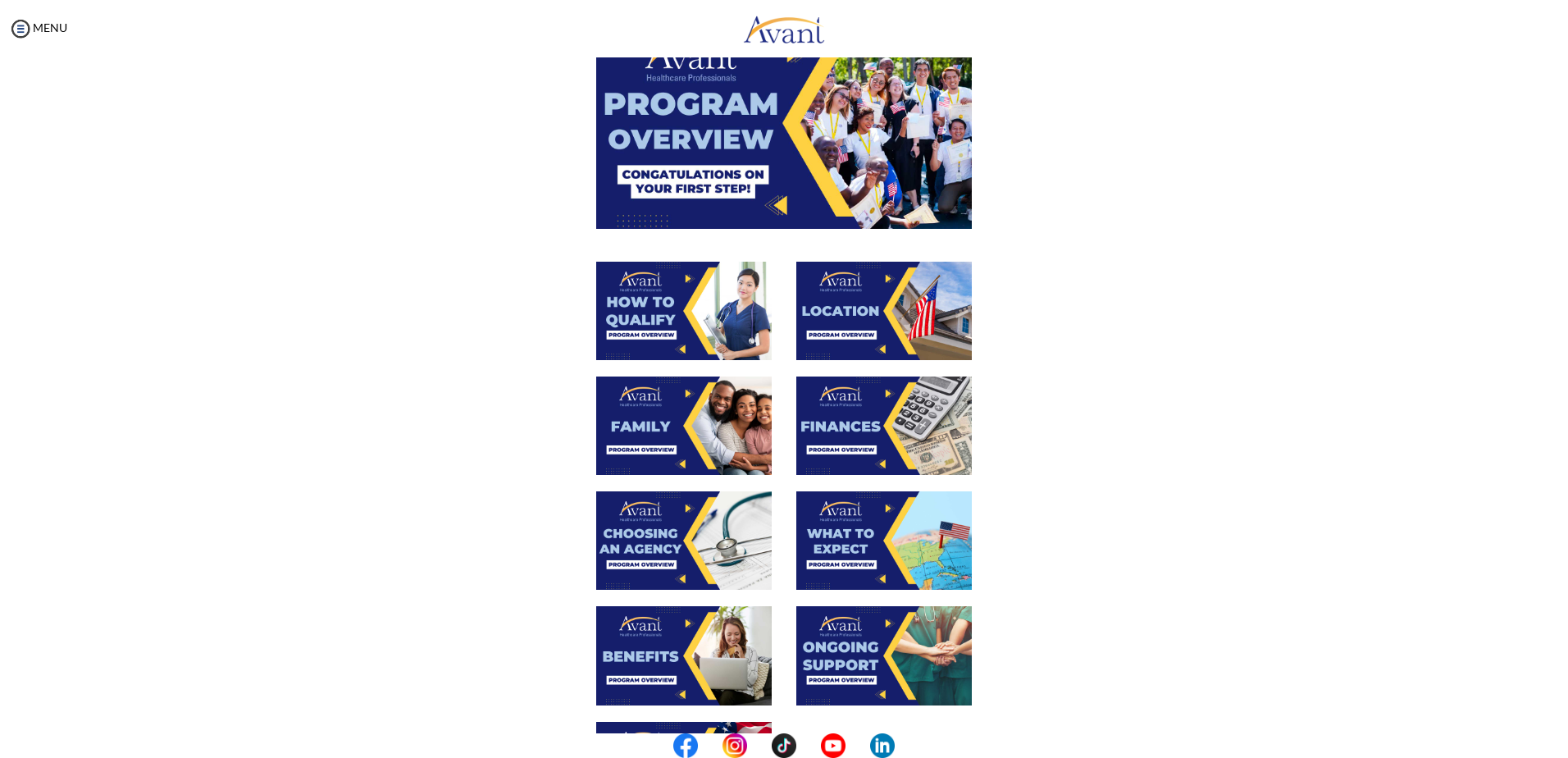
scroll to position [370, 0]
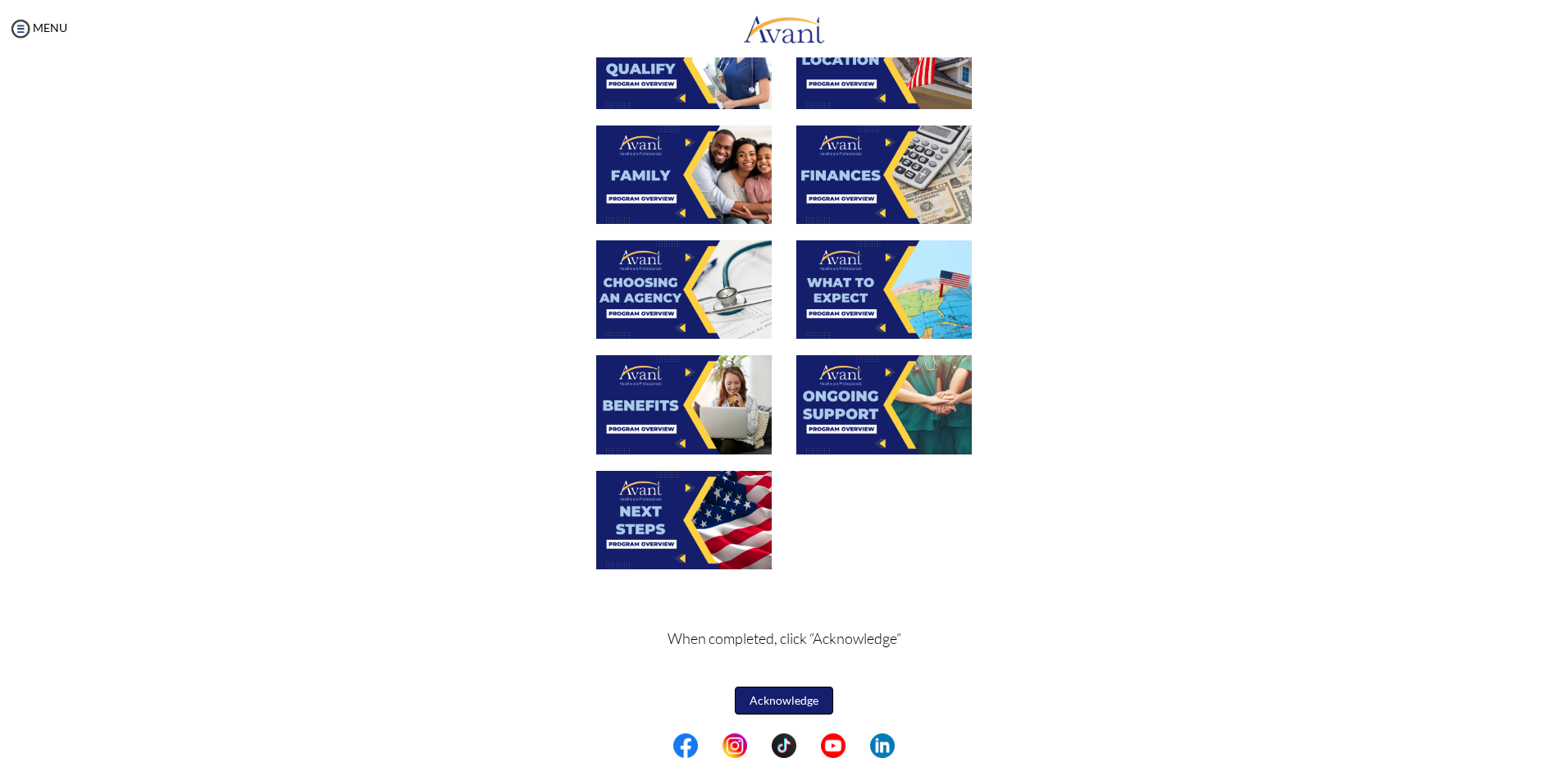
click at [780, 702] on button "Acknowledge" at bounding box center [784, 699] width 98 height 27
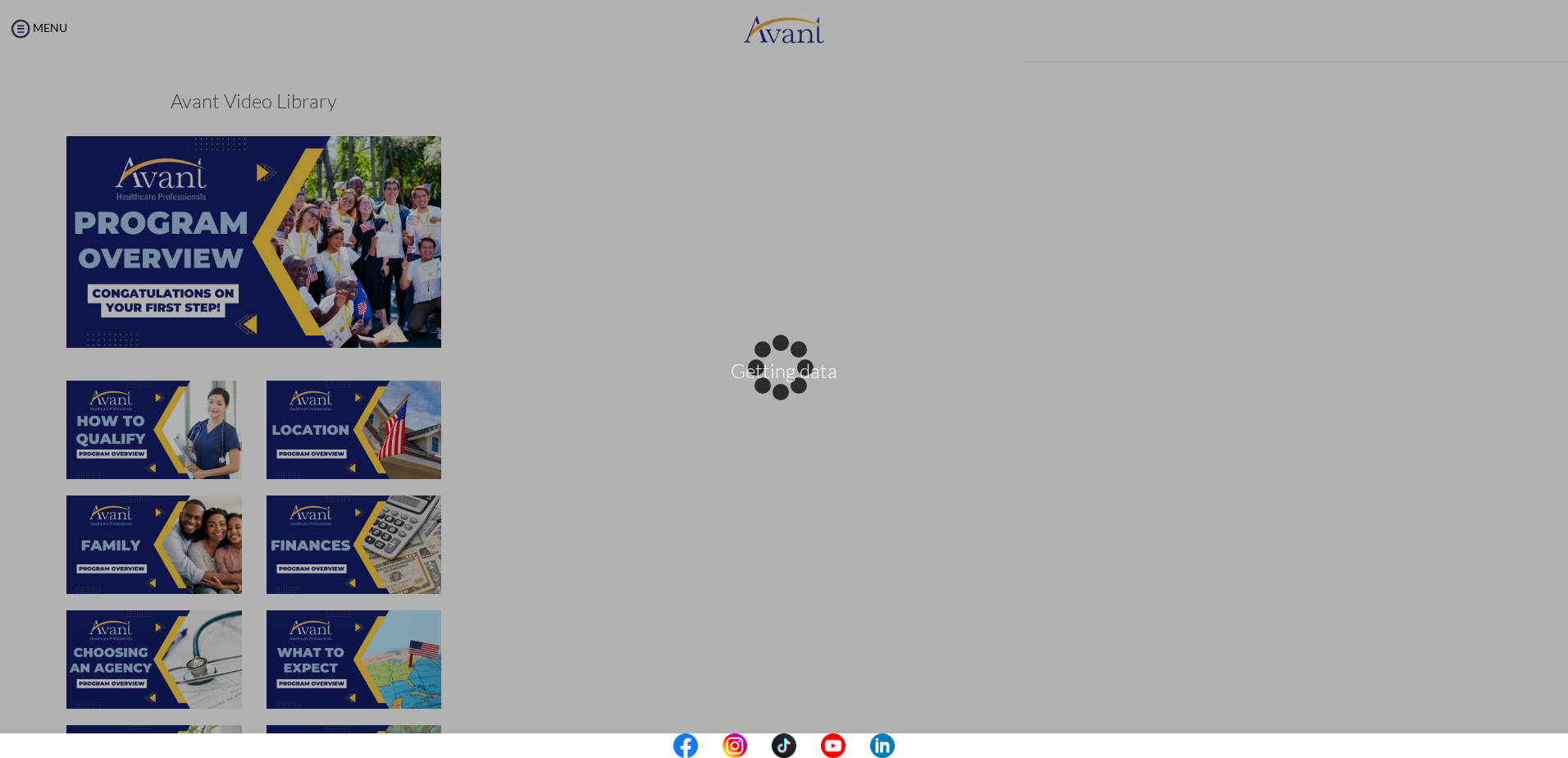
scroll to position [371, 0]
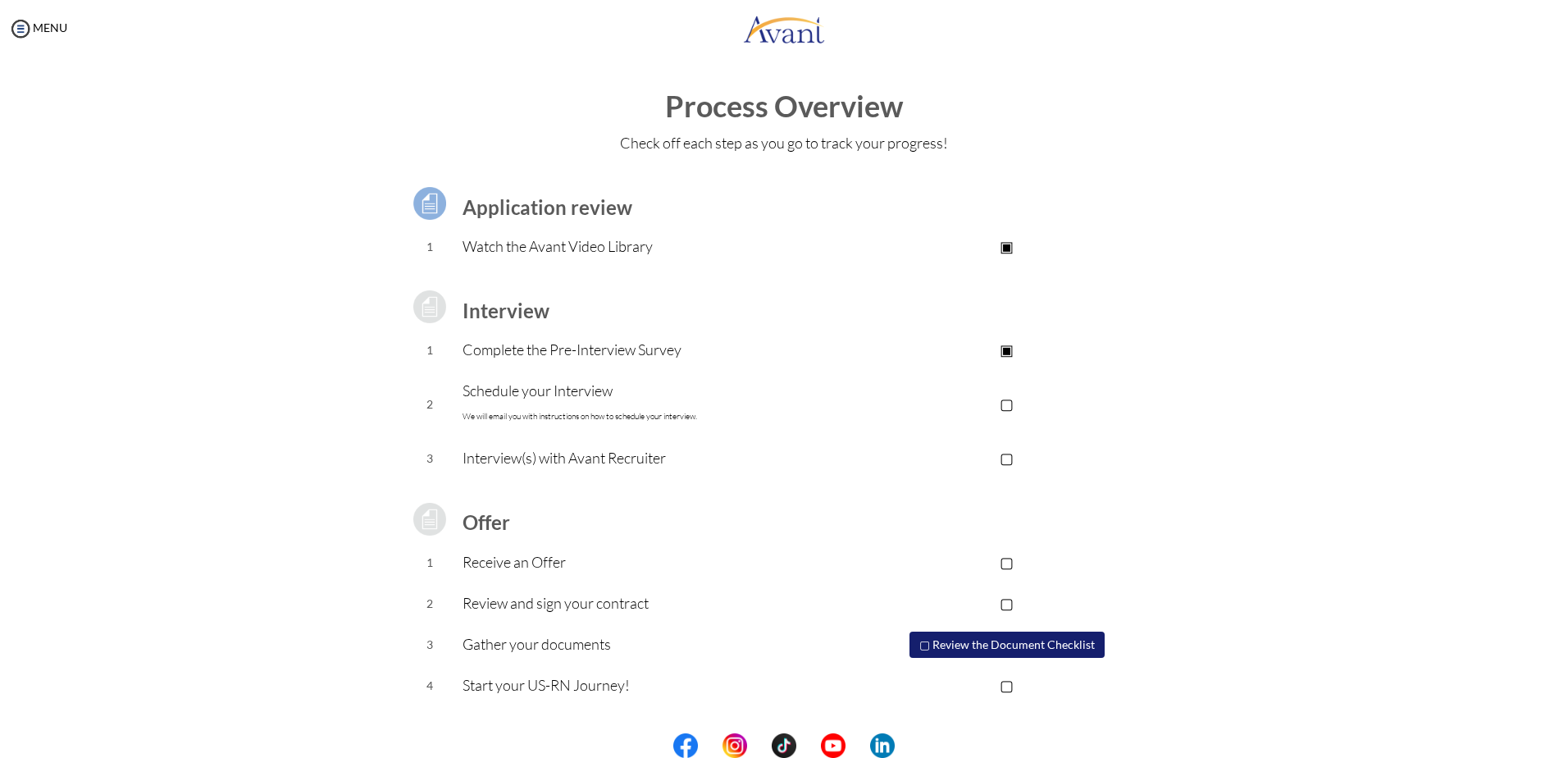
click at [1014, 405] on p "▢" at bounding box center [1007, 404] width 329 height 23
click at [1014, 405] on p "▣" at bounding box center [1007, 404] width 329 height 23
click at [663, 418] on font "We will email you with instructions on how to schedule your interview." at bounding box center [579, 416] width 234 height 10
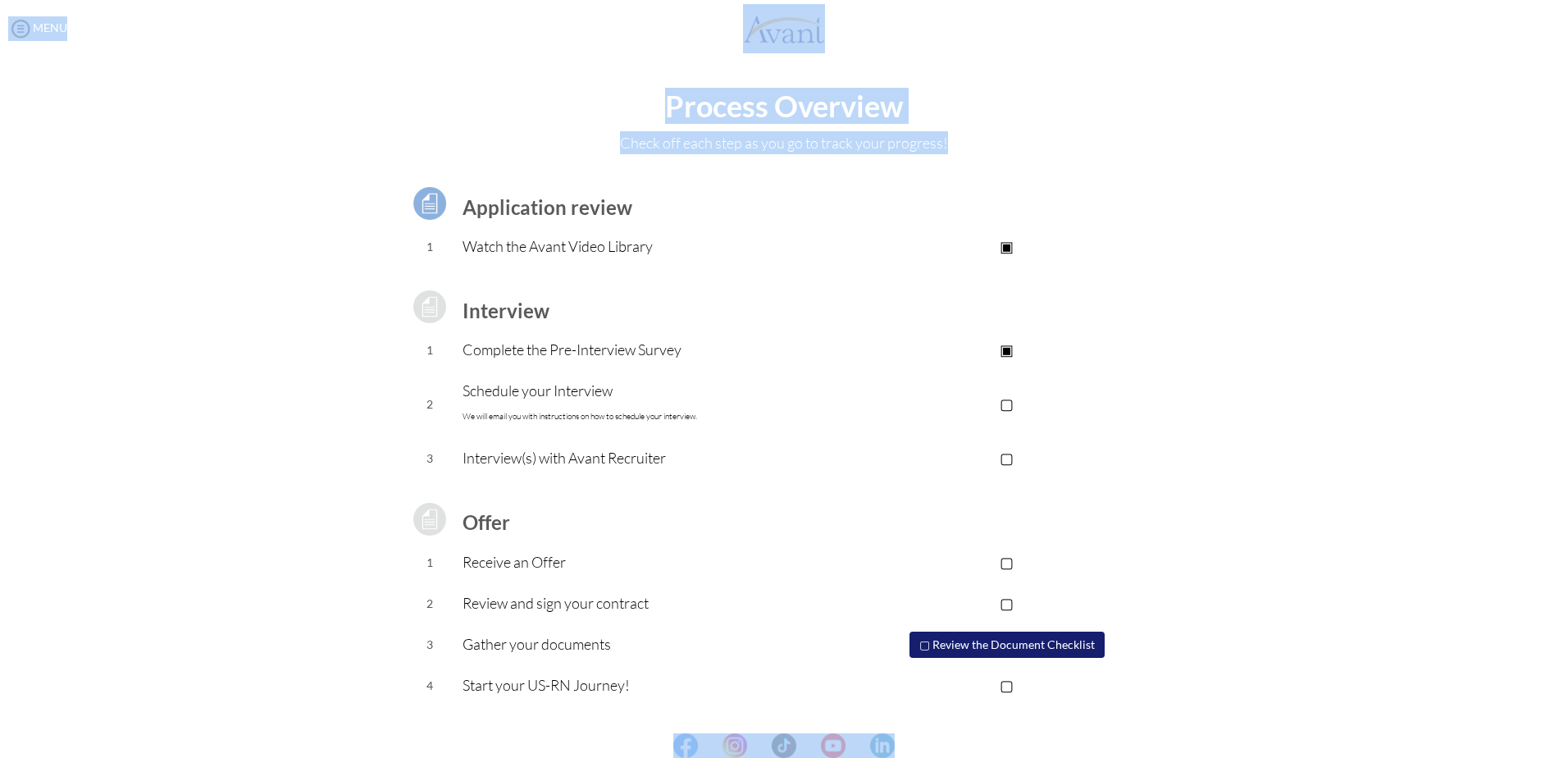
drag, startPoint x: 1570, startPoint y: 560, endPoint x: 1568, endPoint y: 731, distance: 171.0
click at [1567, 731] on html "Maintenance break. Please come back in 2 hours. MENU My Status What is the next…" at bounding box center [784, 379] width 1568 height 758
drag, startPoint x: 1568, startPoint y: 731, endPoint x: 1473, endPoint y: 522, distance: 229.6
click at [1475, 522] on div "Process Overview Check off each step as you go to track your progress! Applicat…" at bounding box center [784, 439] width 1535 height 698
drag, startPoint x: 1567, startPoint y: 665, endPoint x: 1414, endPoint y: 596, distance: 167.8
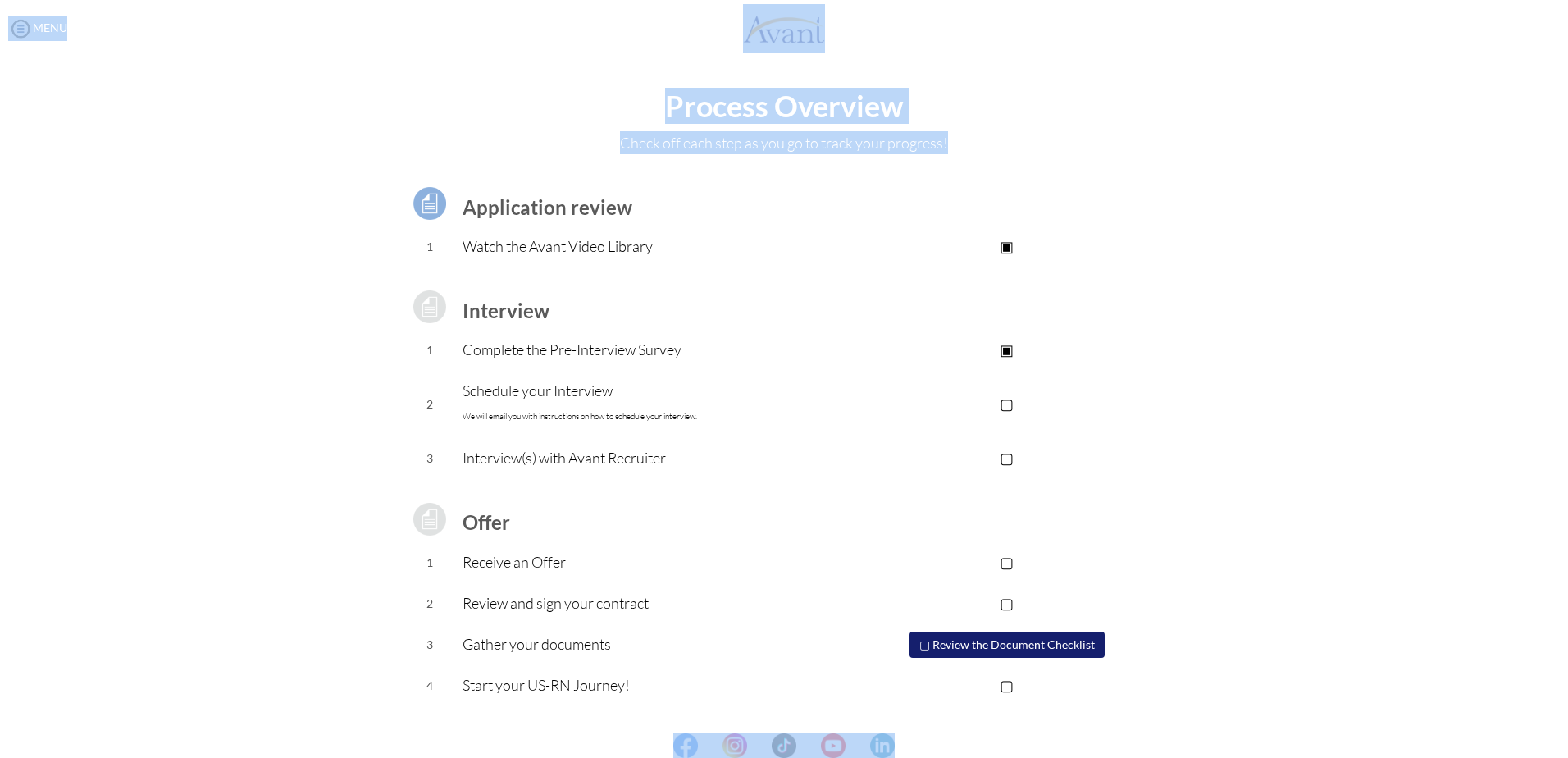
click at [1567, 599] on html "Maintenance break. Please come back in 2 hours. MENU My Status What is the next…" at bounding box center [784, 379] width 1568 height 758
drag, startPoint x: 1414, startPoint y: 596, endPoint x: 1391, endPoint y: 583, distance: 26.4
click at [1412, 594] on div "Process Overview Check off each step as you go to track your progress! Applicat…" at bounding box center [784, 439] width 1535 height 698
click at [1157, 552] on p "▢" at bounding box center [1007, 561] width 329 height 23
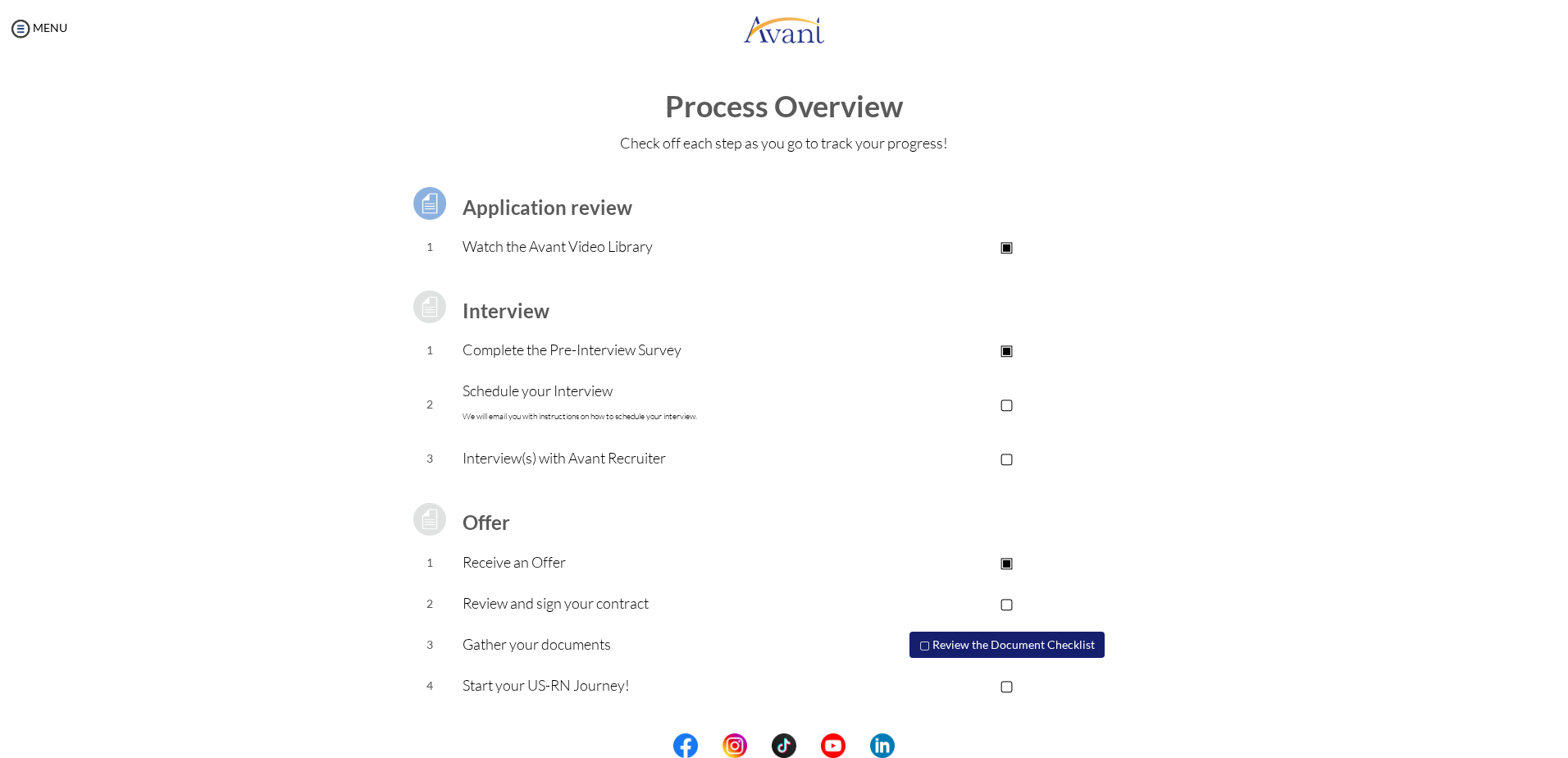
click at [1011, 565] on p "▣" at bounding box center [1007, 561] width 329 height 23
click at [32, 27] on img at bounding box center [21, 28] width 25 height 25
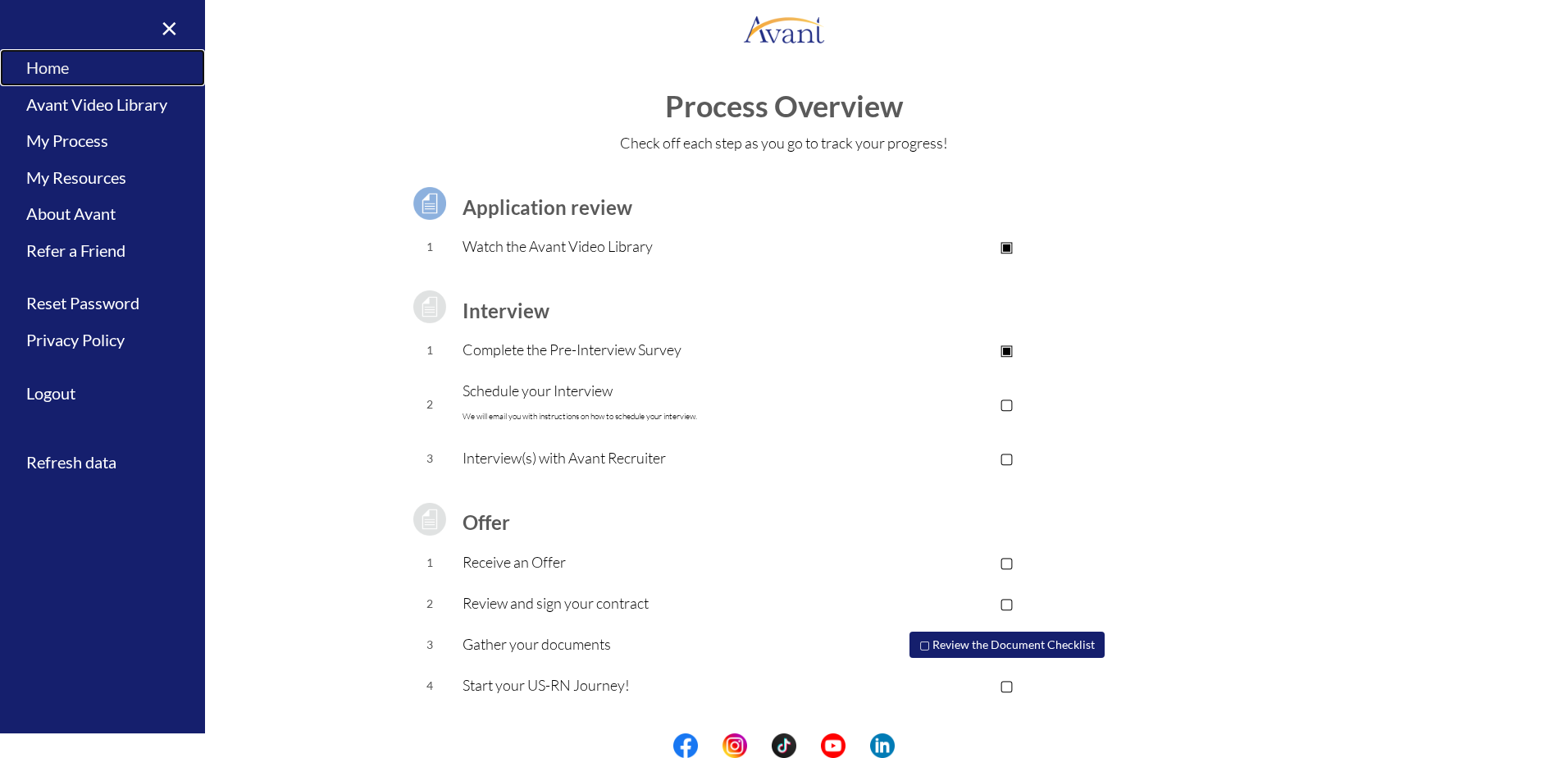
click at [54, 71] on link "Home" at bounding box center [102, 67] width 205 height 37
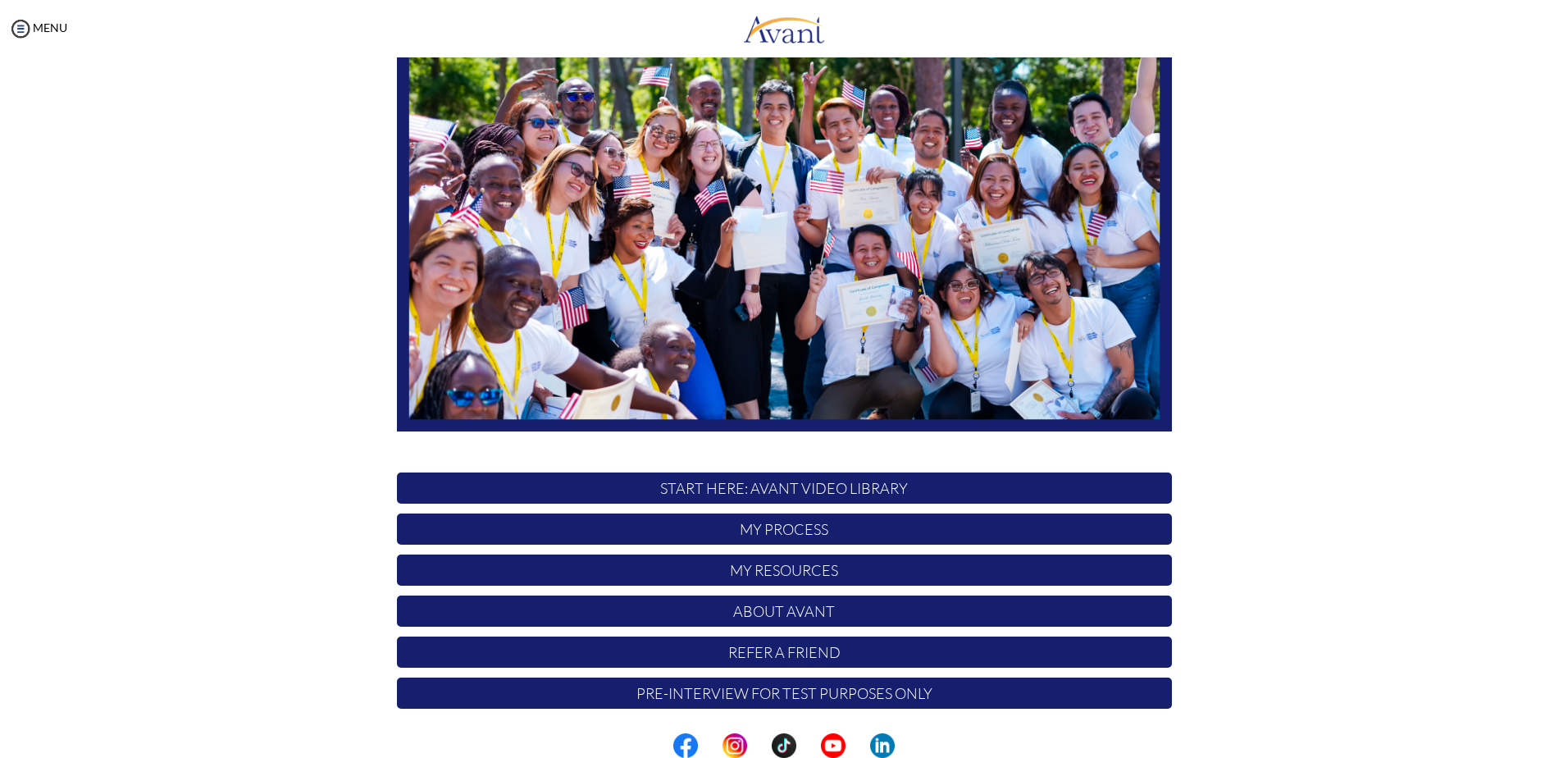
scroll to position [153, 0]
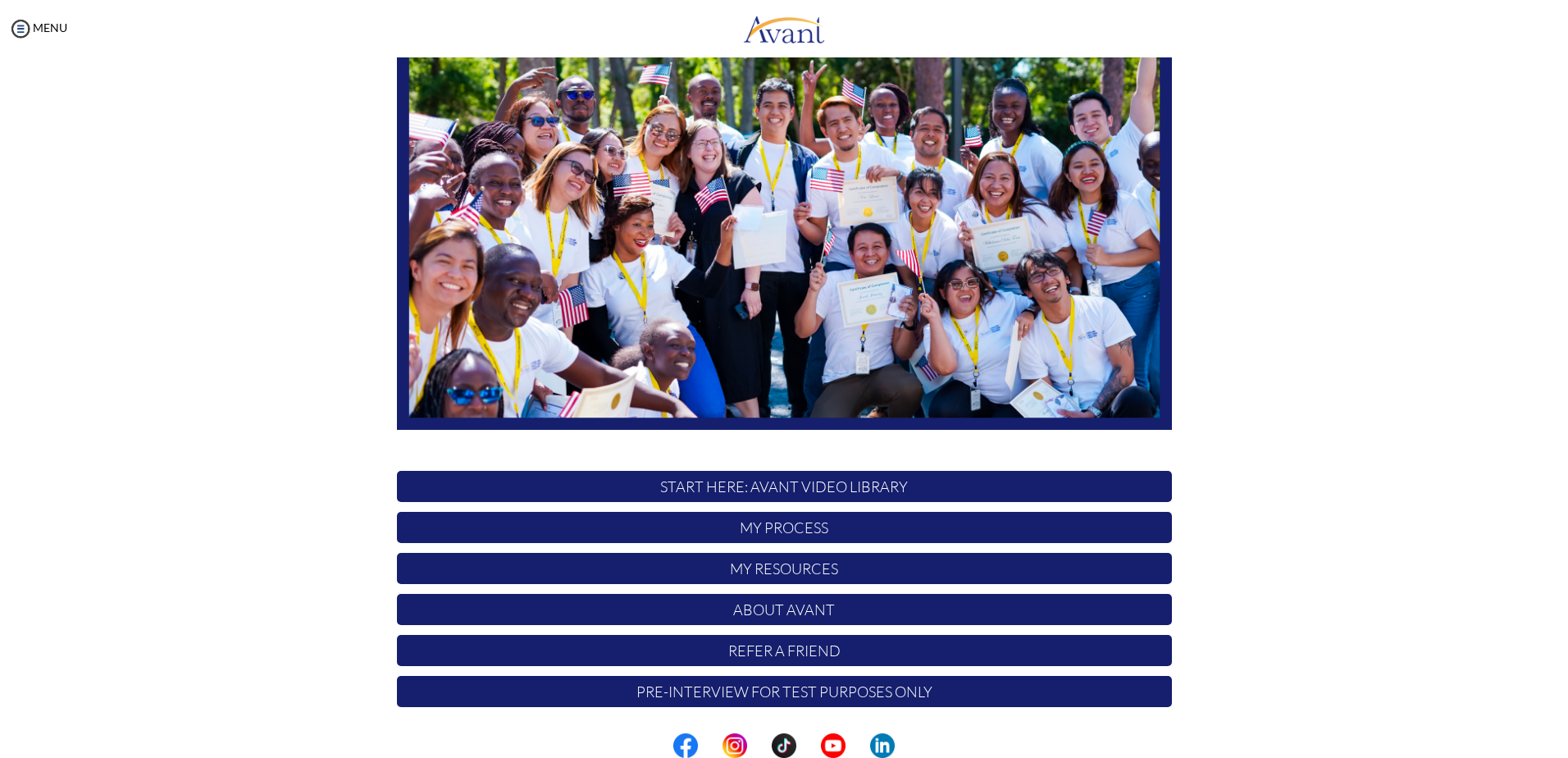
click at [642, 528] on p "My Process" at bounding box center [784, 526] width 775 height 31
